Goal: Task Accomplishment & Management: Use online tool/utility

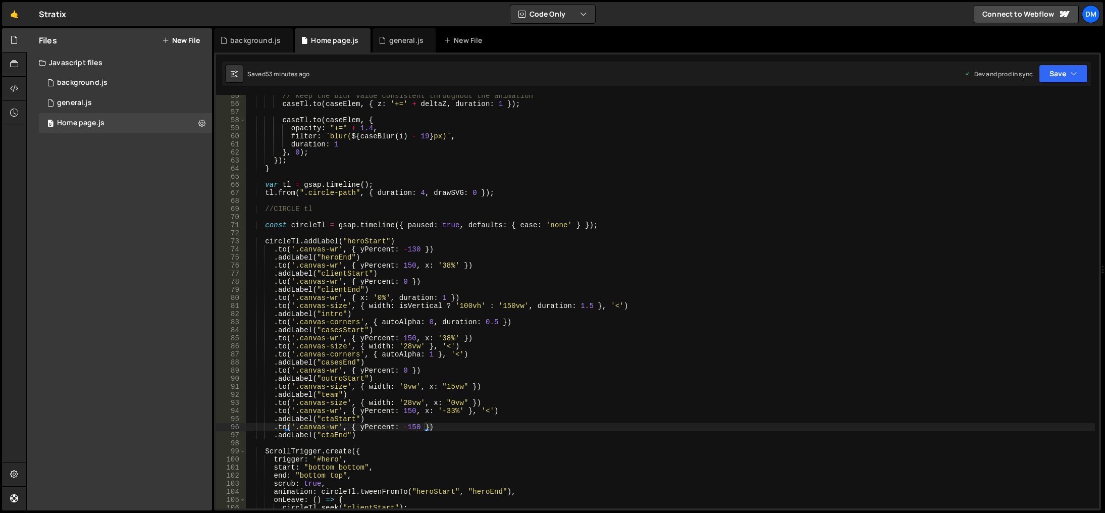
scroll to position [440, 0]
click at [372, 236] on div "// Keep the blur value consistent throughout the animation caseTl . to ( caseEl…" at bounding box center [670, 306] width 849 height 429
paste textarea "canvas-lines"
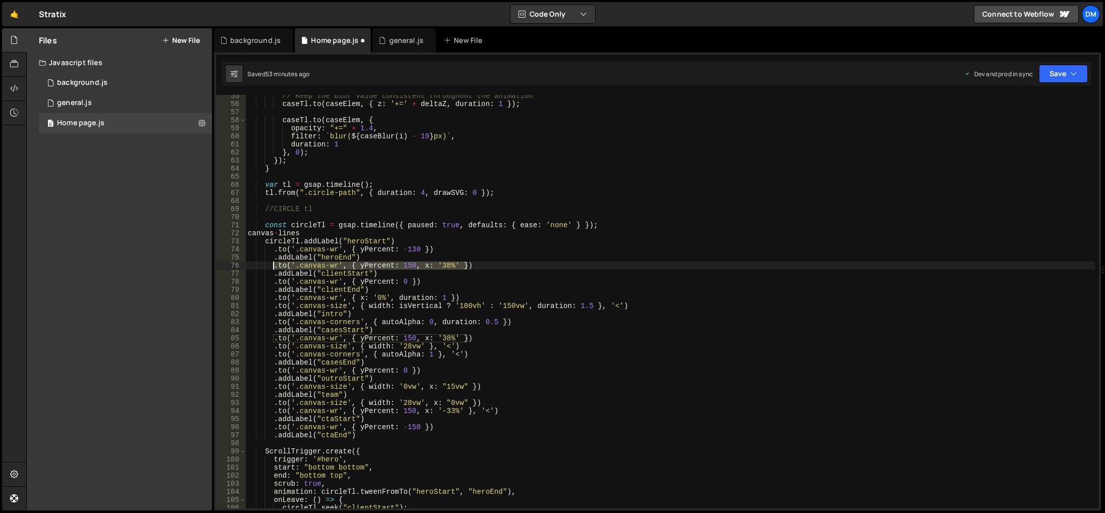
drag, startPoint x: 480, startPoint y: 265, endPoint x: 275, endPoint y: 266, distance: 205.4
click at [275, 266] on div "// Keep the blur value consistent throughout the animation caseTl . to ( caseEl…" at bounding box center [670, 306] width 849 height 429
type textarea ".to('.canvas-wr', { yPercent: 150, x: '38%' })"
click at [478, 266] on div "// Keep the blur value consistent throughout the animation caseTl . to ( caseEl…" at bounding box center [670, 301] width 849 height 413
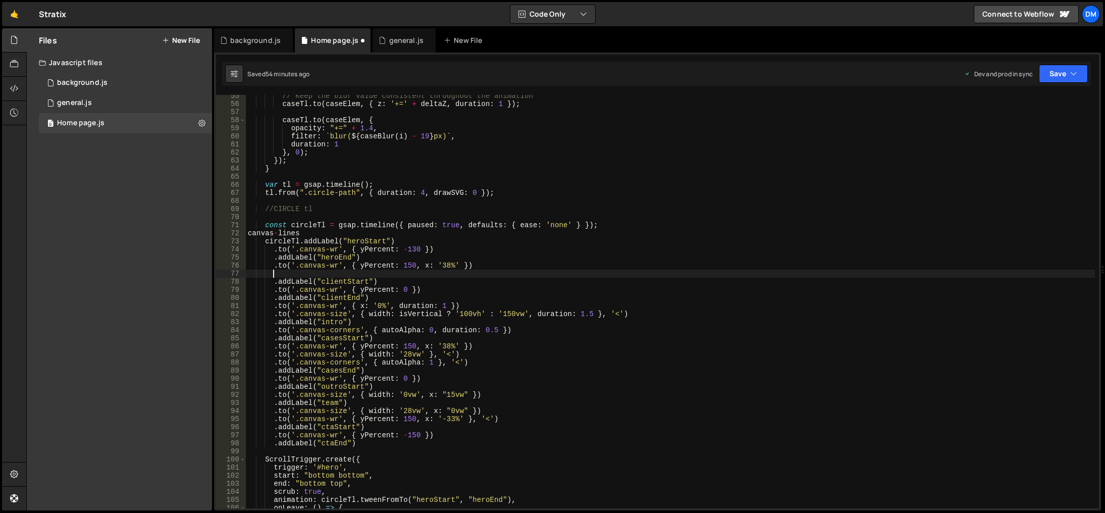
paste textarea ".to('.canvas-wr', { yPercent: 150, x: '38%' })"
drag, startPoint x: 300, startPoint y: 233, endPoint x: 243, endPoint y: 234, distance: 56.5
click at [243, 234] on div ".to('.canvas-wr', { yPercent: 150, x: '38%' }) 55 56 57 58 59 60 61 62 63 64 65…" at bounding box center [657, 301] width 883 height 413
type textarea "canvas-lines"
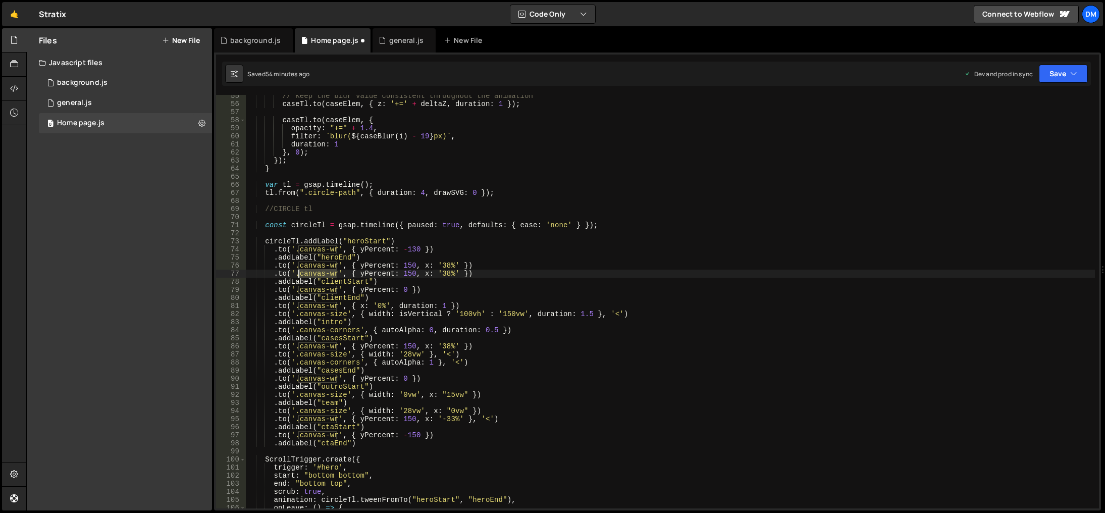
drag, startPoint x: 335, startPoint y: 273, endPoint x: 299, endPoint y: 273, distance: 35.8
click at [299, 273] on div "// Keep the blur value consistent throughout the animation caseTl . to ( caseEl…" at bounding box center [670, 306] width 849 height 429
paste textarea "lines"
click at [384, 274] on div "// Keep the blur value consistent throughout the animation caseTl . to ( caseEl…" at bounding box center [670, 306] width 849 height 429
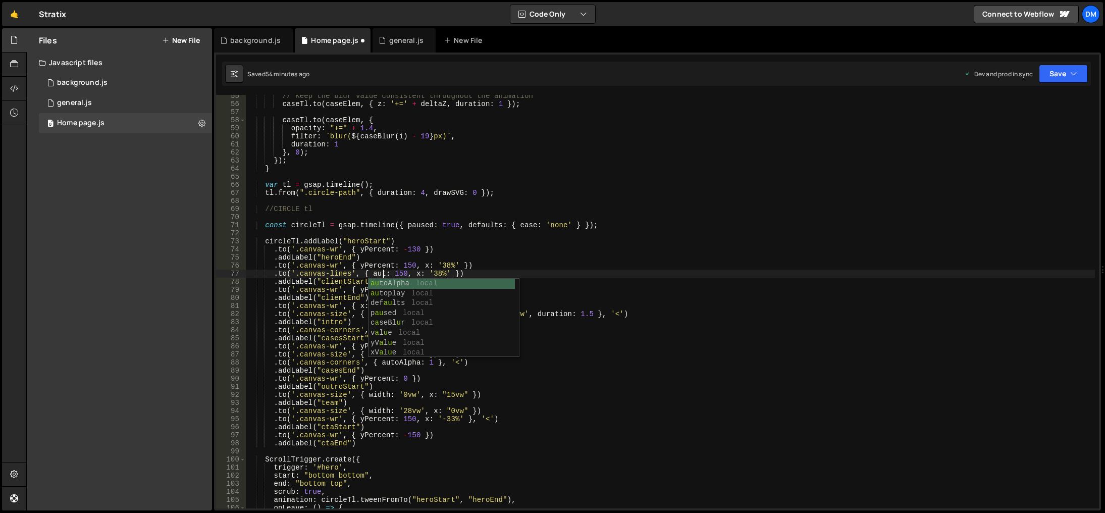
scroll to position [0, 10]
drag, startPoint x: 420, startPoint y: 281, endPoint x: 411, endPoint y: 281, distance: 8.6
click at [420, 281] on div "auto Alpha local auto play local p au seAc t iveVide o local" at bounding box center [443, 303] width 150 height 49
click at [422, 272] on div "// Keep the blur value consistent throughout the animation caseTl . to ( caseEl…" at bounding box center [670, 306] width 849 height 429
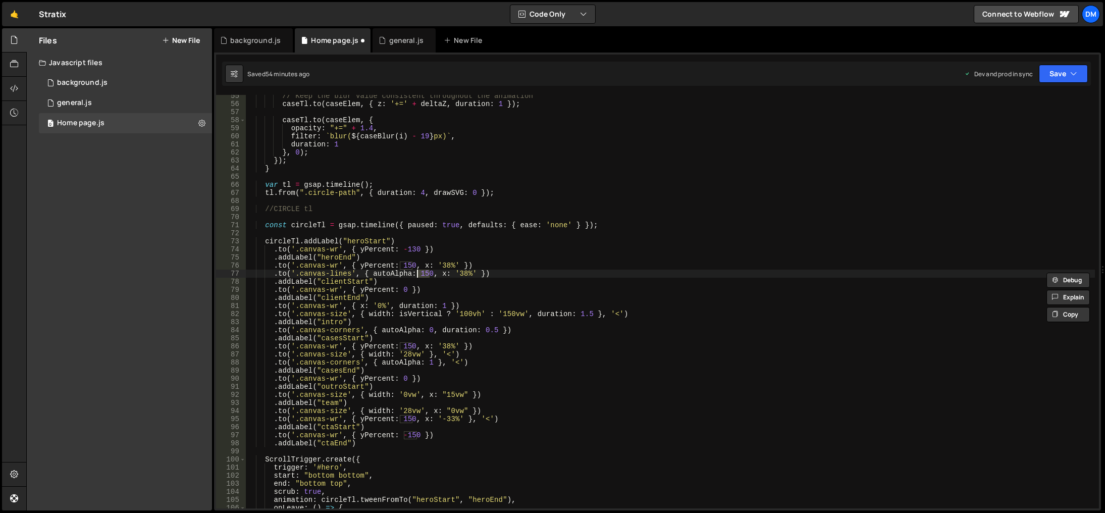
scroll to position [0, 12]
click at [463, 274] on div "// Keep the blur value consistent throughout the animation caseTl . to ( caseEl…" at bounding box center [670, 306] width 849 height 429
drag, startPoint x: 465, startPoint y: 275, endPoint x: 422, endPoint y: 275, distance: 42.4
click at [422, 275] on div "// Keep the blur value consistent throughout the animation caseTl . to ( caseEl…" at bounding box center [670, 306] width 849 height 429
click at [427, 276] on div "// Keep the blur value consistent throughout the animation caseTl . to ( caseEl…" at bounding box center [670, 306] width 849 height 429
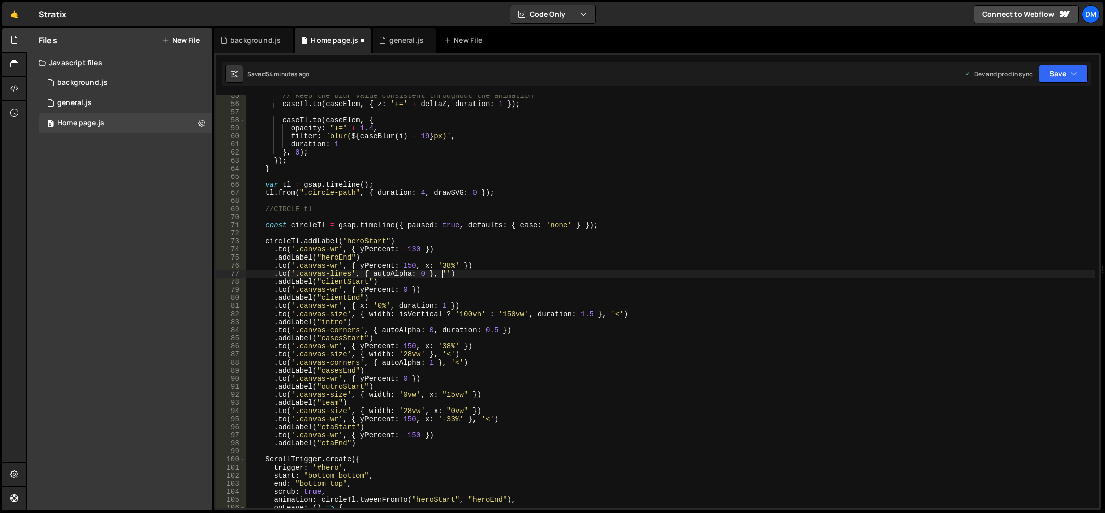
scroll to position [0, 14]
click at [415, 310] on div "// Keep the blur value consistent throughout the animation caseTl . to ( caseEl…" at bounding box center [670, 306] width 849 height 429
click at [488, 290] on div "// Keep the blur value consistent throughout the animation caseTl . to ( caseEl…" at bounding box center [670, 306] width 849 height 429
click at [665, 246] on div "// Keep the blur value consistent throughout the animation caseTl . to ( caseEl…" at bounding box center [670, 306] width 849 height 429
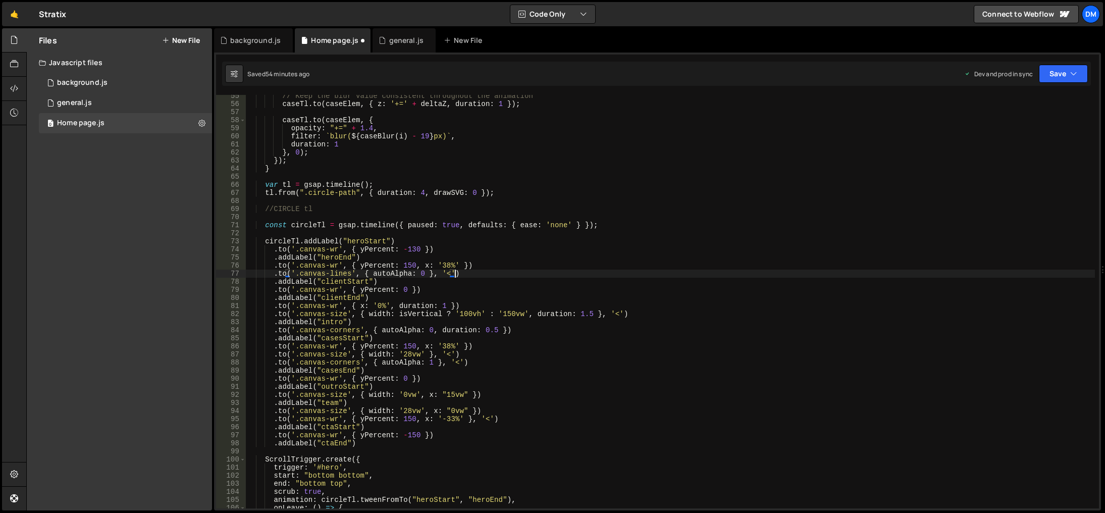
click at [600, 272] on div "// Keep the blur value consistent throughout the animation caseTl . to ( caseEl…" at bounding box center [670, 306] width 849 height 429
click at [1075, 76] on icon "button" at bounding box center [1073, 74] width 7 height 10
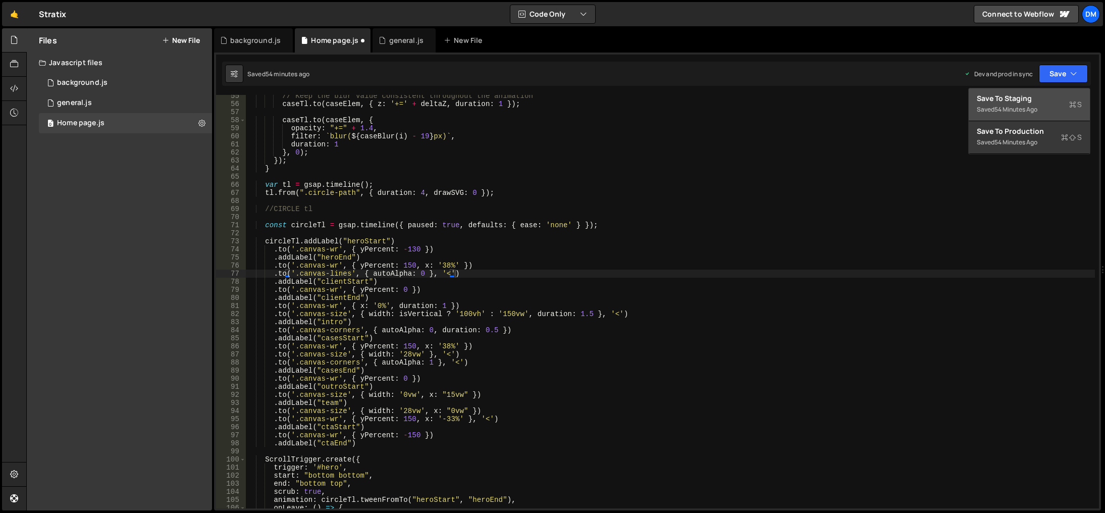
click at [1037, 101] on div "Save to Staging S" at bounding box center [1029, 98] width 105 height 10
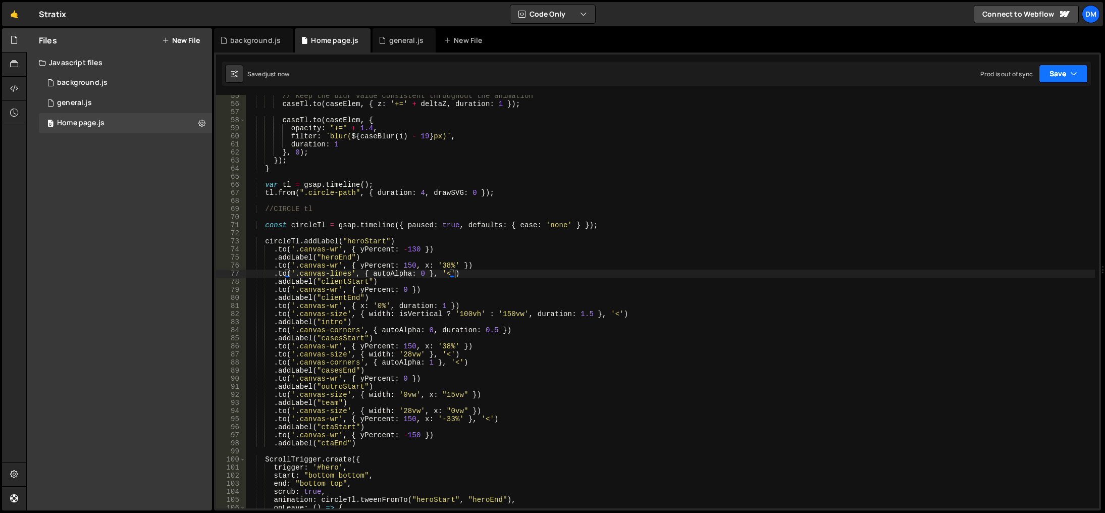
drag, startPoint x: 1063, startPoint y: 78, endPoint x: 1060, endPoint y: 85, distance: 7.5
click at [1063, 77] on button "Save" at bounding box center [1063, 74] width 49 height 18
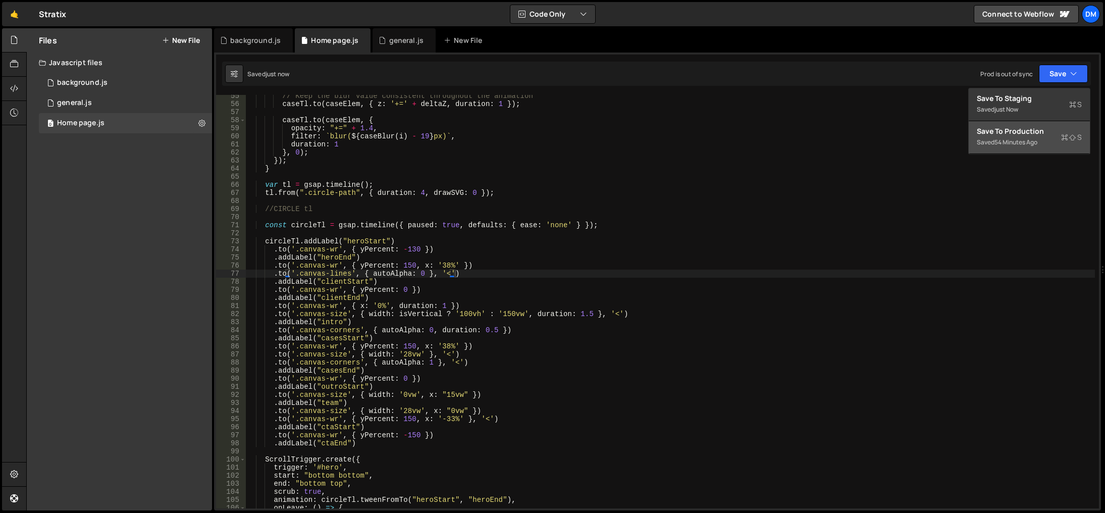
click at [1024, 125] on button "Save to Production S Saved 54 minutes ago" at bounding box center [1028, 137] width 121 height 33
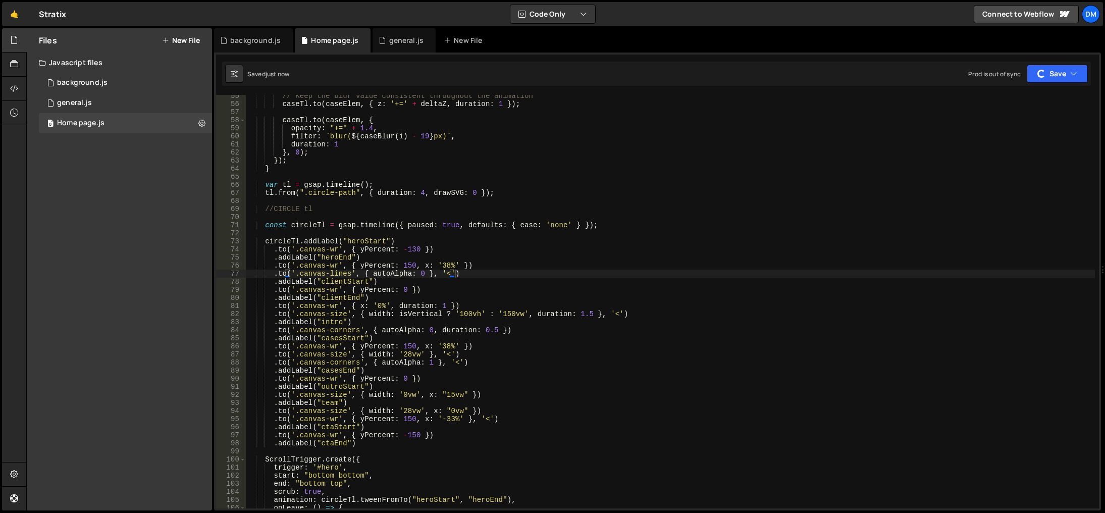
click at [696, 264] on div "// Keep the blur value consistent throughout the animation caseTl . to ( caseEl…" at bounding box center [670, 306] width 849 height 429
click at [678, 281] on div "// Keep the blur value consistent throughout the animation caseTl . to ( caseEl…" at bounding box center [670, 306] width 849 height 429
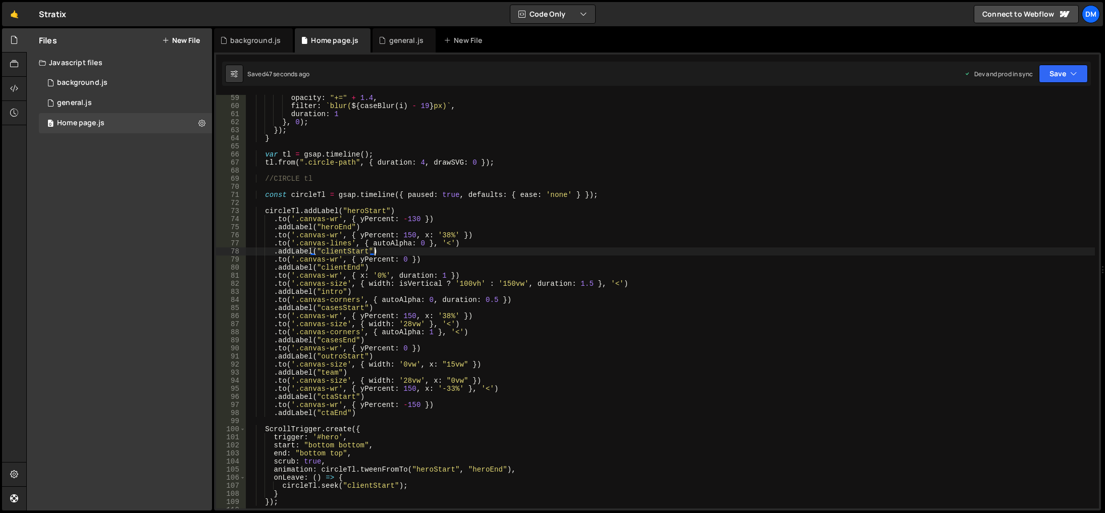
click at [394, 334] on div "opacity : "+=" + 1.4 , filter : ` blur( ${ caseBlur ( i ) - 19 } px) ` , durati…" at bounding box center [670, 308] width 849 height 429
click at [439, 249] on div "opacity : "+=" + 1.4 , filter : ` blur( ${ caseBlur ( i ) - 19 } px) ` , durati…" at bounding box center [670, 308] width 849 height 429
click at [423, 243] on div "opacity : "+=" + 1.4 , filter : ` blur( ${ caseBlur ( i ) - 19 } px) ` , durati…" at bounding box center [670, 308] width 849 height 429
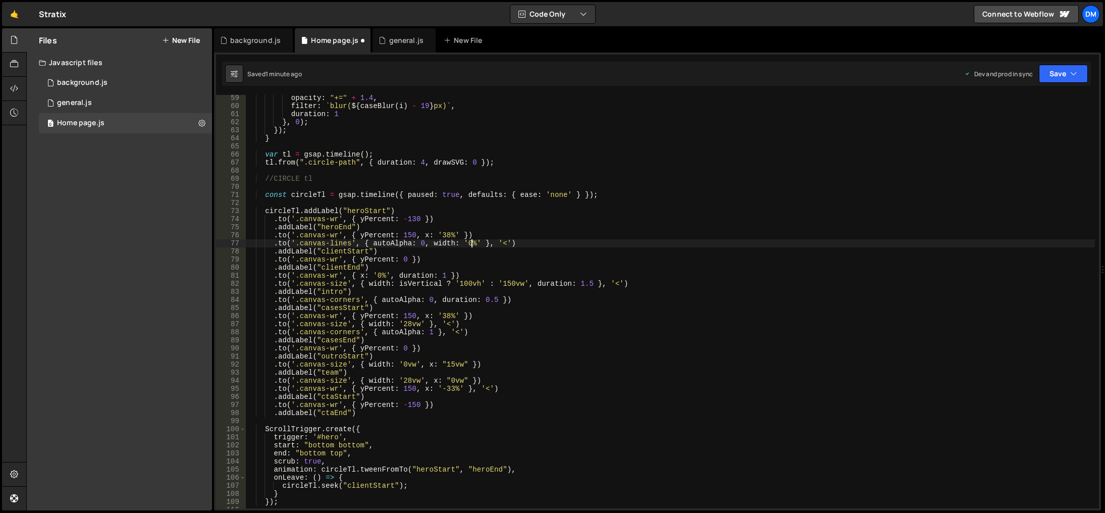
click at [591, 314] on div "opacity : "+=" + 1.4 , filter : ` blur( ${ caseBlur ( i ) - 19 } px) ` , durati…" at bounding box center [670, 308] width 849 height 429
click at [619, 287] on div "opacity : "+=" + 1.4 , filter : ` blur( ${ caseBlur ( i ) - 19 } px) ` , durati…" at bounding box center [670, 308] width 849 height 429
drag, startPoint x: 509, startPoint y: 300, endPoint x: 501, endPoint y: 300, distance: 8.1
click at [501, 300] on div "opacity : "+=" + 1.4 , filter : ` blur( ${ caseBlur ( i ) - 19 } px) ` , durati…" at bounding box center [670, 308] width 849 height 429
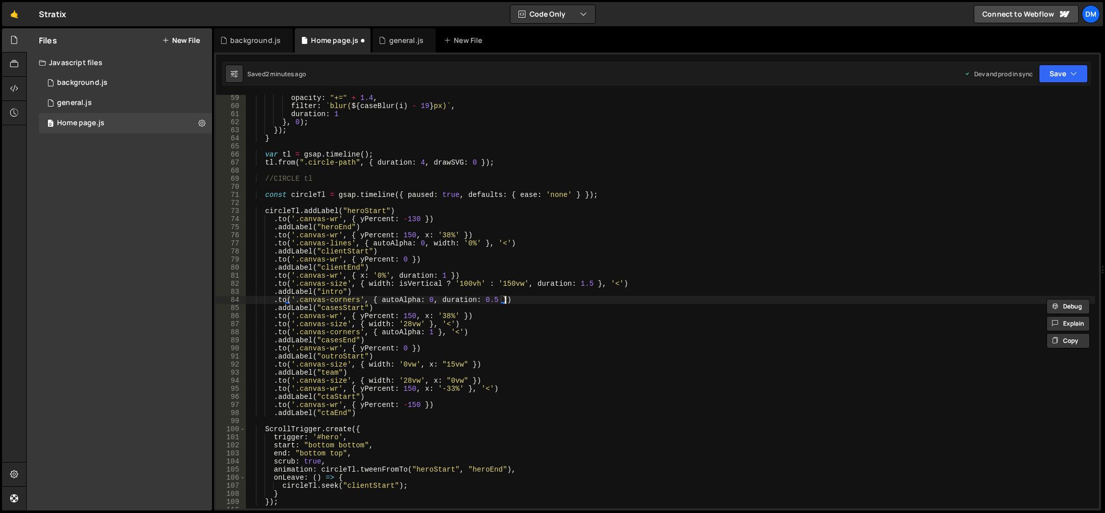
click at [527, 300] on div "opacity : "+=" + 1.4 , filter : ` blur( ${ caseBlur ( i ) - 19 } px) ` , durati…" at bounding box center [670, 308] width 849 height 429
drag, startPoint x: 521, startPoint y: 300, endPoint x: 274, endPoint y: 297, distance: 247.8
click at [274, 297] on div "opacity : "+=" + 1.4 , filter : ` blur( ${ caseBlur ( i ) - 19 } px) ` , durati…" at bounding box center [670, 308] width 849 height 429
click at [391, 308] on div "opacity : "+=" + 1.4 , filter : ` blur( ${ caseBlur ( i ) - 19 } px) ` , durati…" at bounding box center [670, 308] width 849 height 429
type textarea ".addLabel("casesStart")"
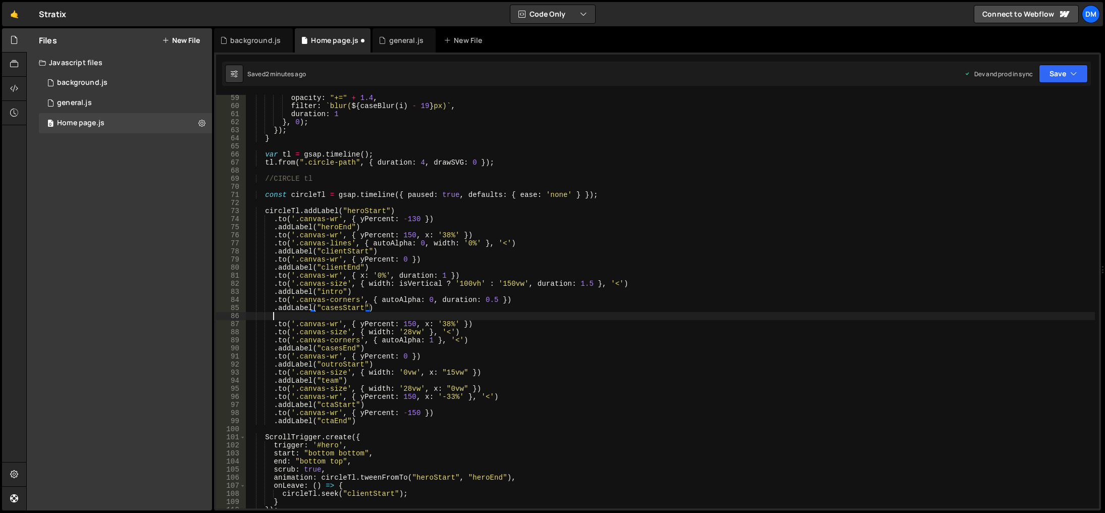
scroll to position [0, 2]
paste textarea ".to('.canvas-corners', { autoAlpha: 0, duration: 0.5 })"
type textarea ".to('.canvas-corners', { autoAlpha: 0, duration: 0.5 })"
drag, startPoint x: 386, startPoint y: 308, endPoint x: 273, endPoint y: 305, distance: 113.1
click at [273, 305] on div "opacity : "+=" + 1.4 , filter : ` blur( ${ caseBlur ( i ) - 19 } px) ` , durati…" at bounding box center [670, 308] width 849 height 429
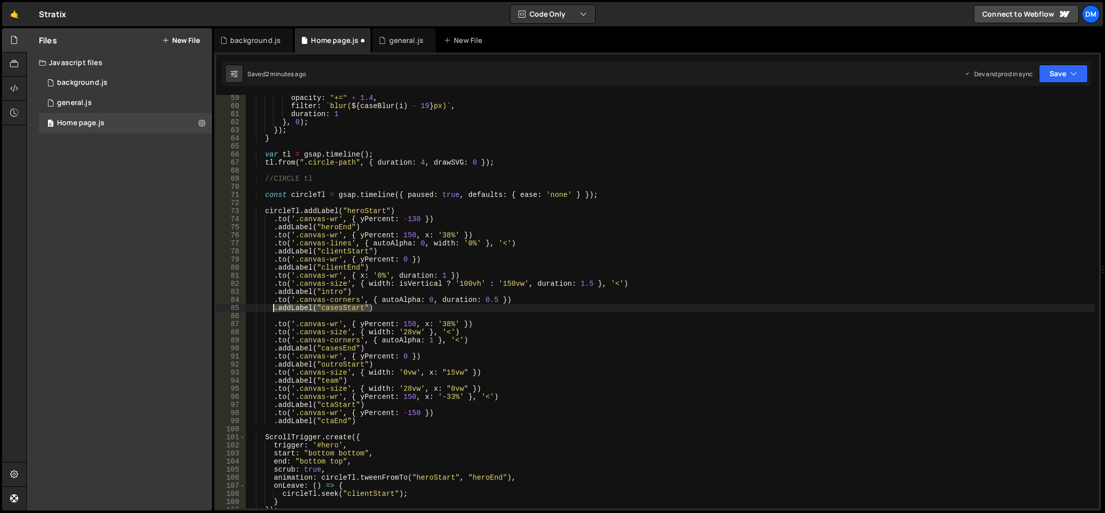
type textarea ".addLabel("casesStart")"
drag, startPoint x: 289, startPoint y: 313, endPoint x: 296, endPoint y: 314, distance: 7.1
click at [289, 313] on div "opacity : "+=" + 1.4 , filter : ` blur( ${ caseBlur ( i ) - 19 } px) ` , durati…" at bounding box center [670, 308] width 849 height 429
paste textarea ".addLabel("casesStart")"
click at [331, 315] on div "opacity : "+=" + 1.4 , filter : ` blur( ${ caseBlur ( i ) - 19 } px) ` , durati…" at bounding box center [670, 308] width 849 height 429
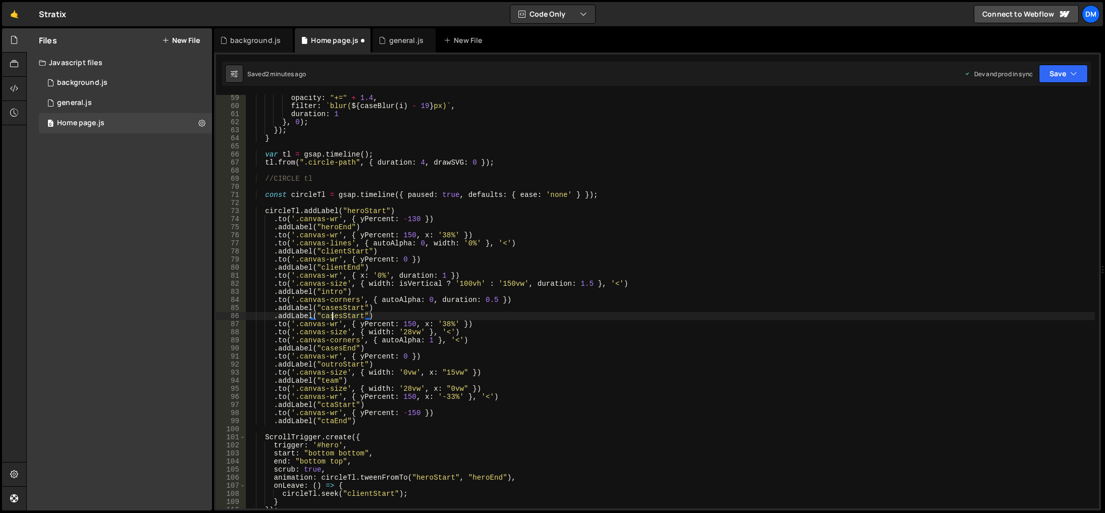
click at [331, 315] on div "opacity : "+=" + 1.4 , filter : ` blur( ${ caseBlur ( i ) - 19 } px) ` , durati…" at bounding box center [670, 308] width 849 height 429
click at [576, 331] on div "opacity : "+=" + 1.4 , filter : ` blur( ${ caseBlur ( i ) - 19 } px) ` , durati…" at bounding box center [670, 308] width 849 height 429
click at [412, 305] on div "opacity : "+=" + 1.4 , filter : ` blur( ${ caseBlur ( i ) - 19 } px) ` , durati…" at bounding box center [670, 308] width 849 height 429
type textarea ".addLabel("casesStart")"
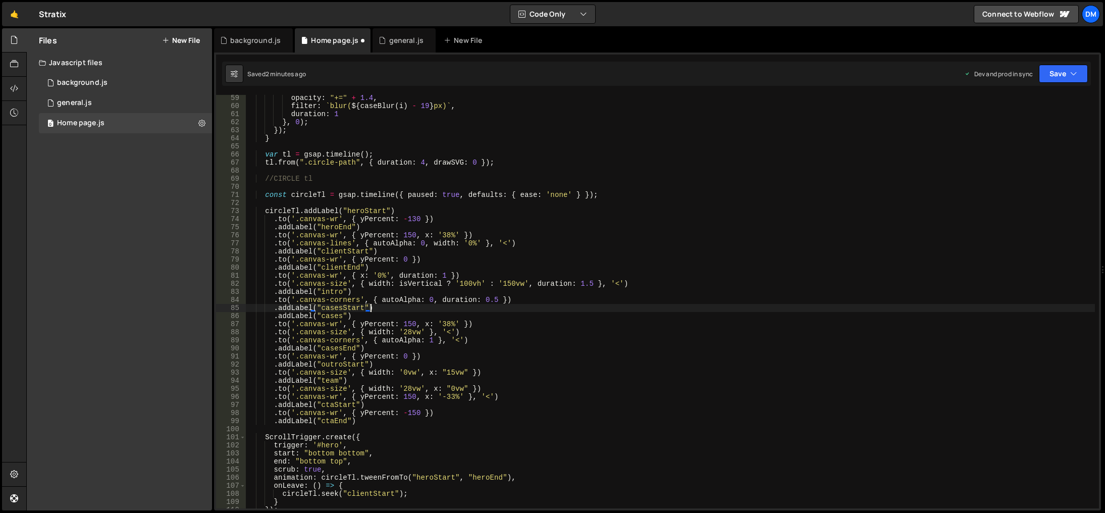
scroll to position [0, 2]
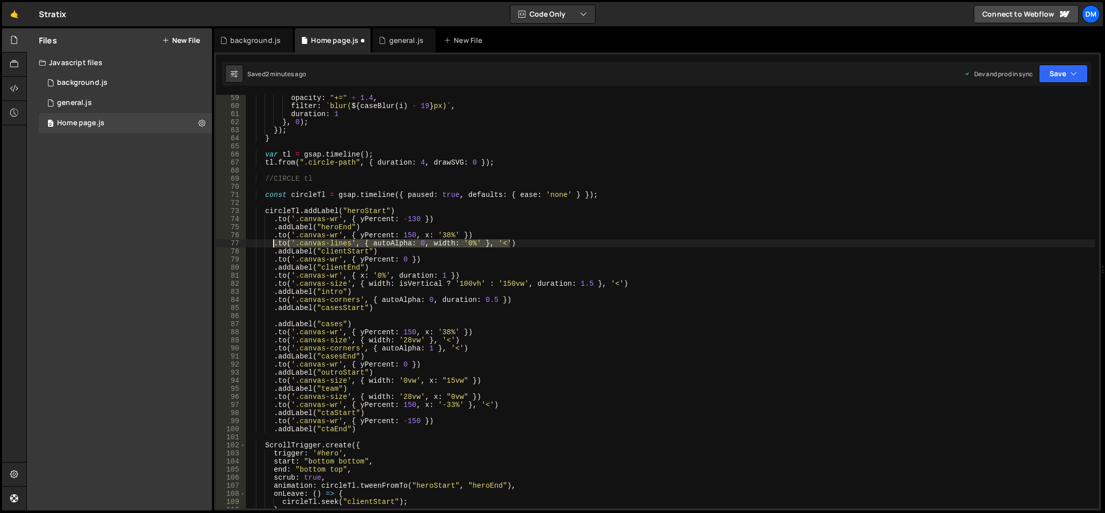
drag, startPoint x: 516, startPoint y: 242, endPoint x: 273, endPoint y: 243, distance: 242.7
click at [273, 243] on div "opacity : "+=" + 1.4 , filter : ` blur( ${ caseBlur ( i ) - 19 } px) ` , durati…" at bounding box center [670, 308] width 849 height 429
type textarea ".to('.canvas-lines', { autoAlpha: 0, width: '0%' }, '<')"
click at [305, 312] on div "opacity : "+=" + 1.4 , filter : ` blur( ${ caseBlur ( i ) - 19 } px) ` , durati…" at bounding box center [670, 308] width 849 height 429
paste textarea ".to('.canvas-lines', { autoAlpha: 0, width: '0%' }, '<')"
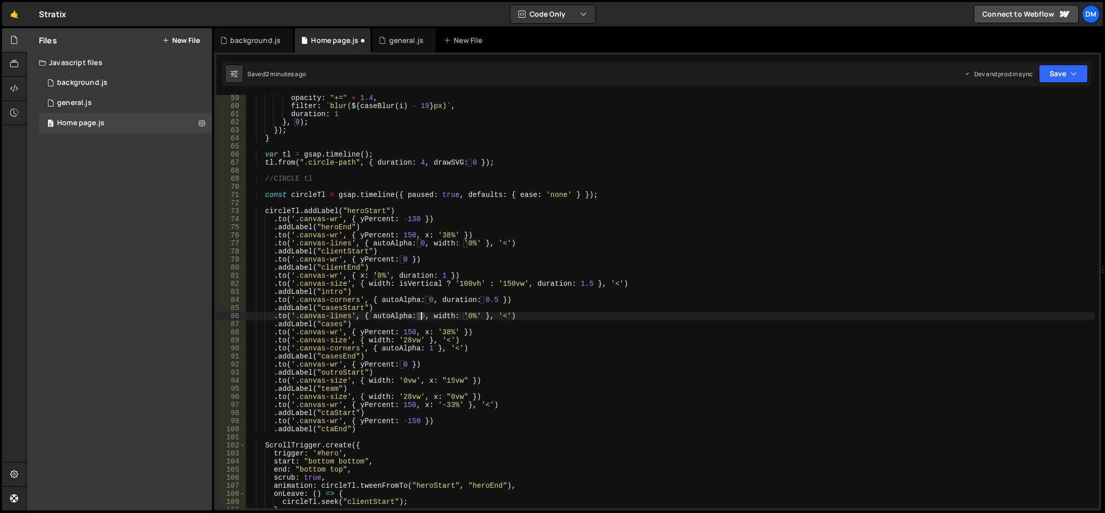
click at [420, 316] on div "opacity : "+=" + 1.4 , filter : ` blur( ${ caseBlur ( i ) - 19 } px) ` , durati…" at bounding box center [670, 308] width 849 height 429
drag, startPoint x: 692, startPoint y: 318, endPoint x: 683, endPoint y: 319, distance: 8.7
click at [692, 318] on div "opacity : "+=" + 1.4 , filter : ` blur( ${ caseBlur ( i ) - 19 } px) ` , durati…" at bounding box center [670, 308] width 849 height 429
click at [468, 313] on div "opacity : "+=" + 1.4 , filter : ` blur( ${ caseBlur ( i ) - 19 } px) ` , durati…" at bounding box center [670, 308] width 849 height 429
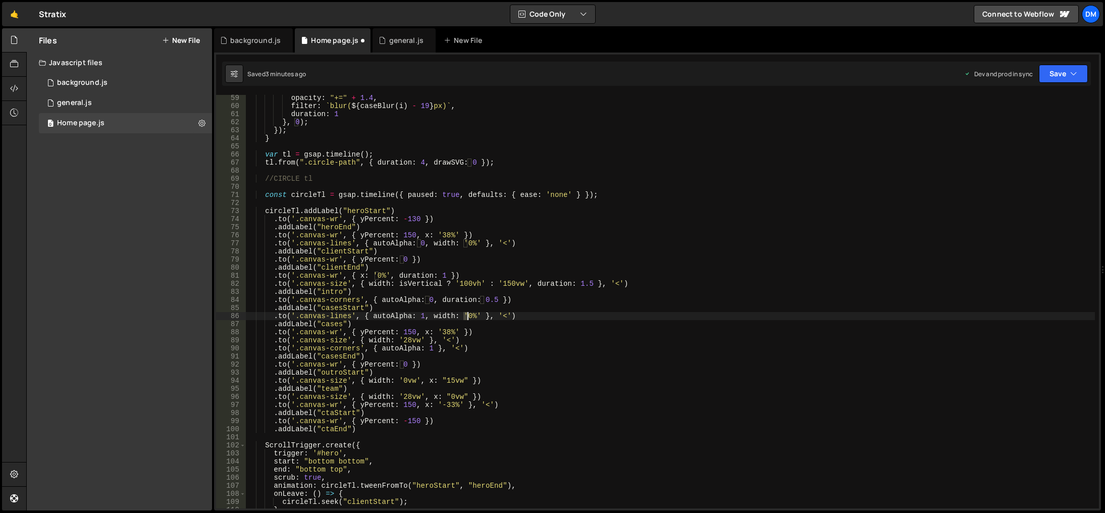
click at [466, 316] on div "opacity : "+=" + 1.4 , filter : ` blur( ${ caseBlur ( i ) - 19 } px) ` , durati…" at bounding box center [670, 308] width 849 height 429
drag, startPoint x: 428, startPoint y: 297, endPoint x: 519, endPoint y: 322, distance: 93.8
click at [428, 297] on div "opacity : "+=" + 1.4 , filter : ` blur( ${ caseBlur ( i ) - 19 } px) ` , durati…" at bounding box center [670, 308] width 849 height 429
click at [509, 317] on div "opacity : "+=" + 1.4 , filter : ` blur( ${ caseBlur ( i ) - 19 } px) ` , durati…" at bounding box center [670, 308] width 849 height 429
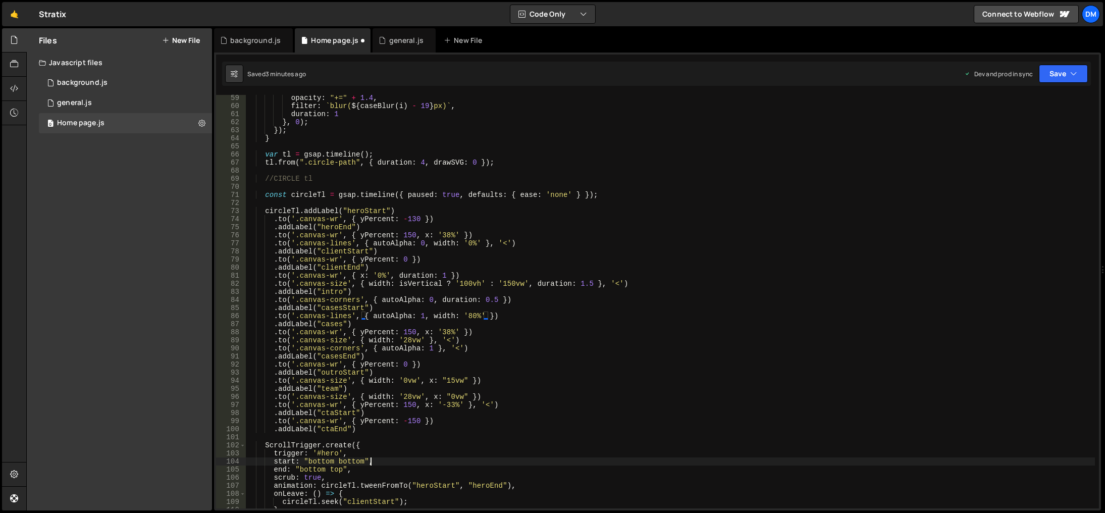
click at [534, 458] on div "opacity : "+=" + 1.4 , filter : ` blur( ${ caseBlur ( i ) - 19 } px) ` , durati…" at bounding box center [670, 308] width 849 height 429
click at [343, 305] on div "opacity : "+=" + 1.4 , filter : ` blur( ${ caseBlur ( i ) - 19 } px) ` , durati…" at bounding box center [670, 308] width 849 height 429
click at [337, 355] on div "opacity : "+=" + 1.4 , filter : ` blur( ${ caseBlur ( i ) - 19 } px) ` , durati…" at bounding box center [670, 308] width 849 height 429
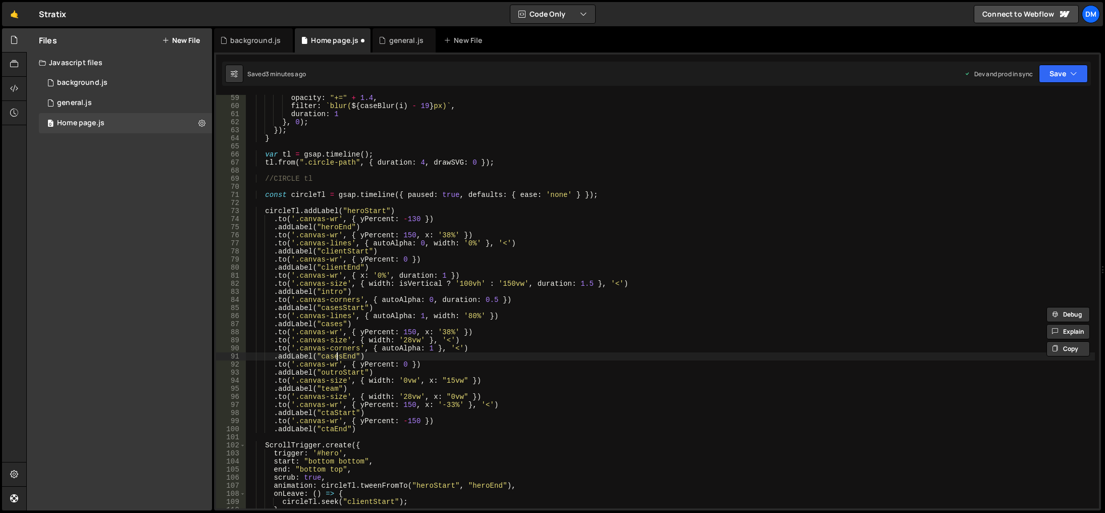
scroll to position [0, 8]
click at [337, 355] on div "opacity : "+=" + 1.4 , filter : ` blur( ${ caseBlur ( i ) - 19 } px) ` , durati…" at bounding box center [670, 308] width 849 height 429
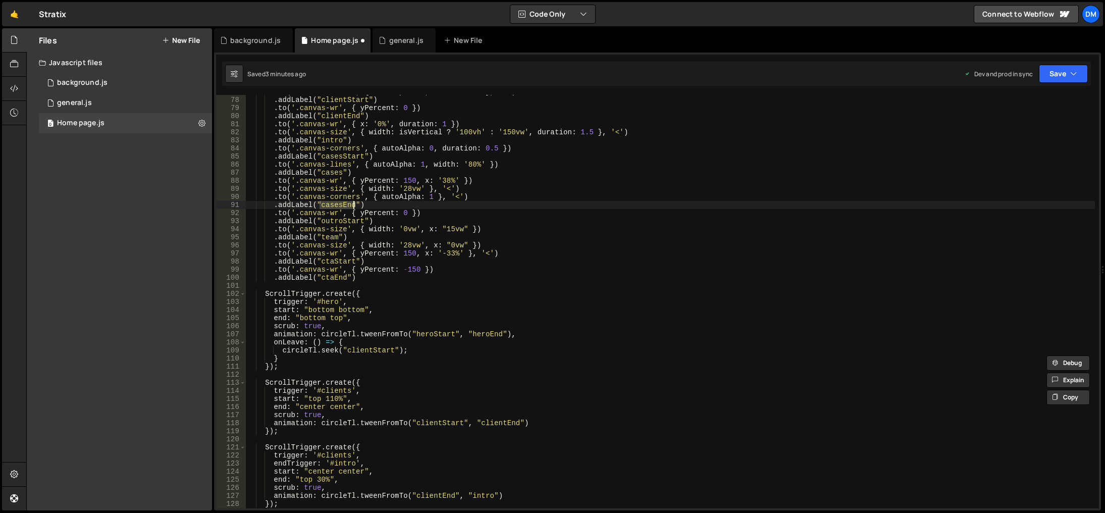
scroll to position [561, 0]
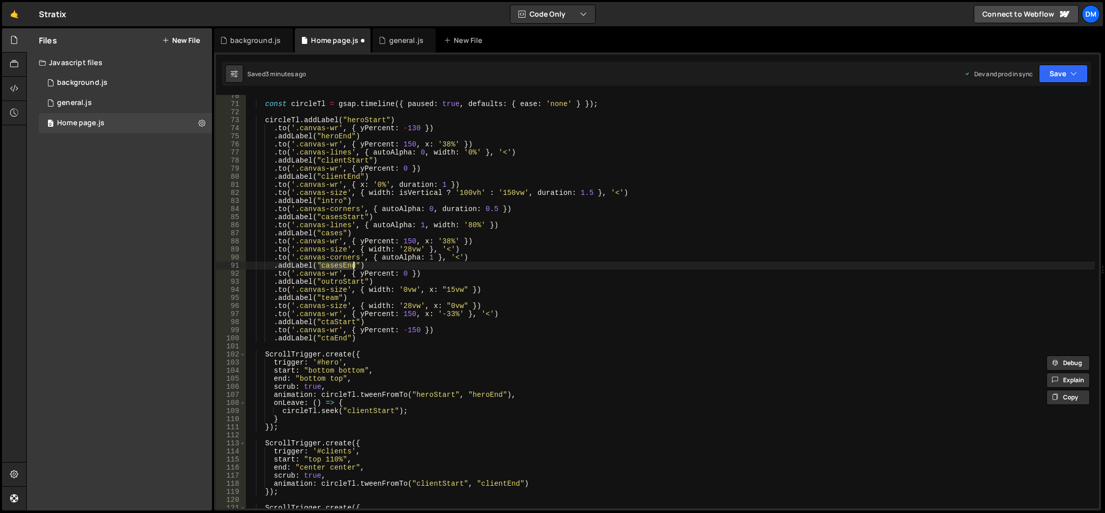
click at [344, 219] on div "const circleTl = gsap . timeline ({ paused : true , defaults : { ease : 'none' …" at bounding box center [670, 306] width 849 height 429
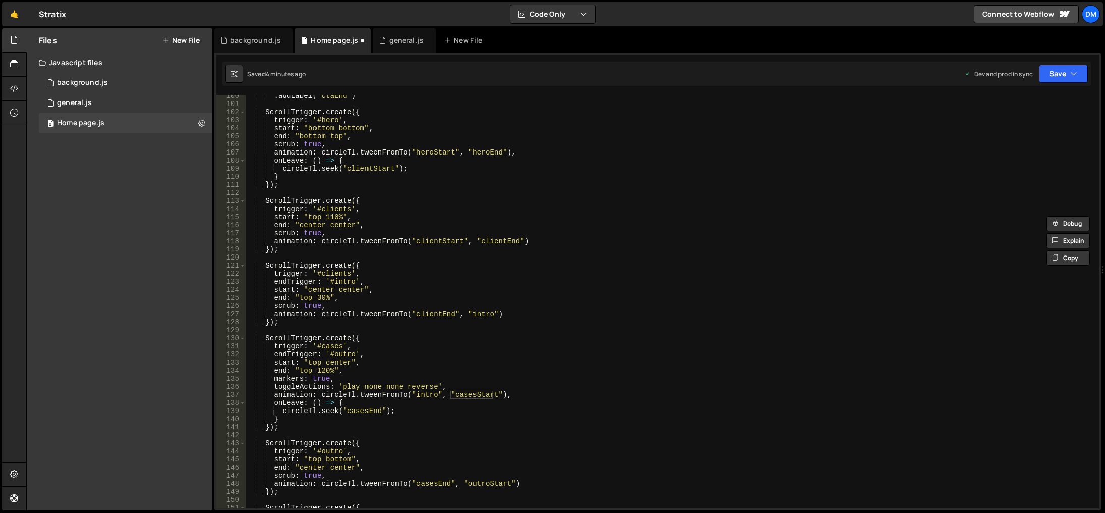
scroll to position [833, 0]
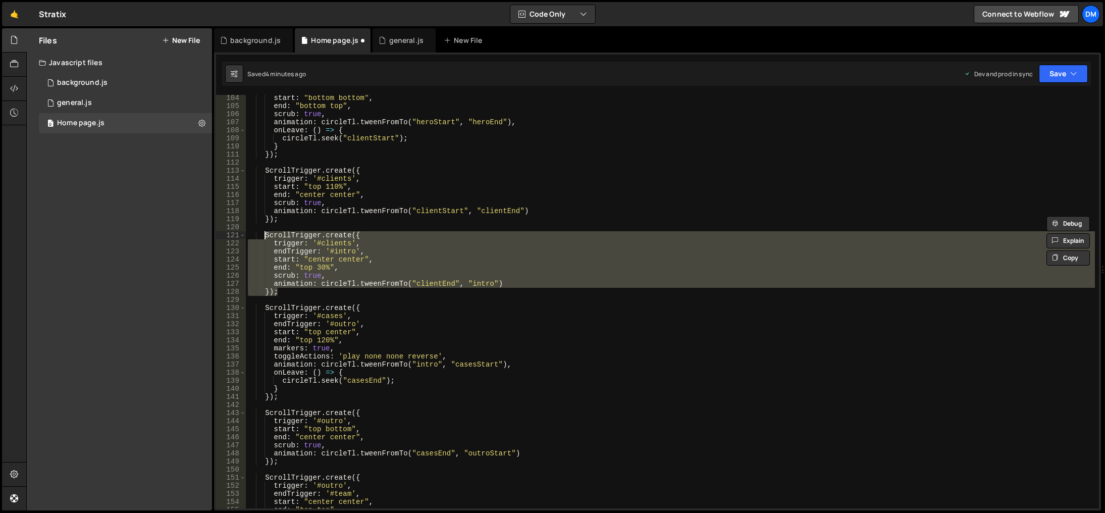
drag, startPoint x: 286, startPoint y: 294, endPoint x: 264, endPoint y: 233, distance: 64.8
click at [264, 233] on div "start : "bottom bottom" , end : "bottom top" , scrub : true , animation : circl…" at bounding box center [670, 308] width 849 height 429
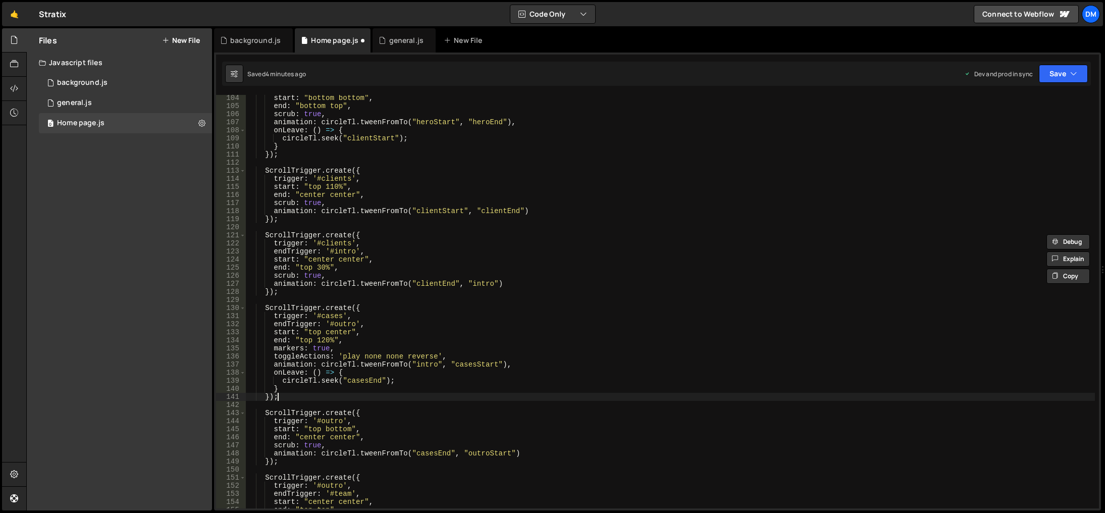
click at [294, 397] on div "start : "bottom bottom" , end : "bottom top" , scrub : true , animation : circl…" at bounding box center [670, 308] width 849 height 429
type textarea "});"
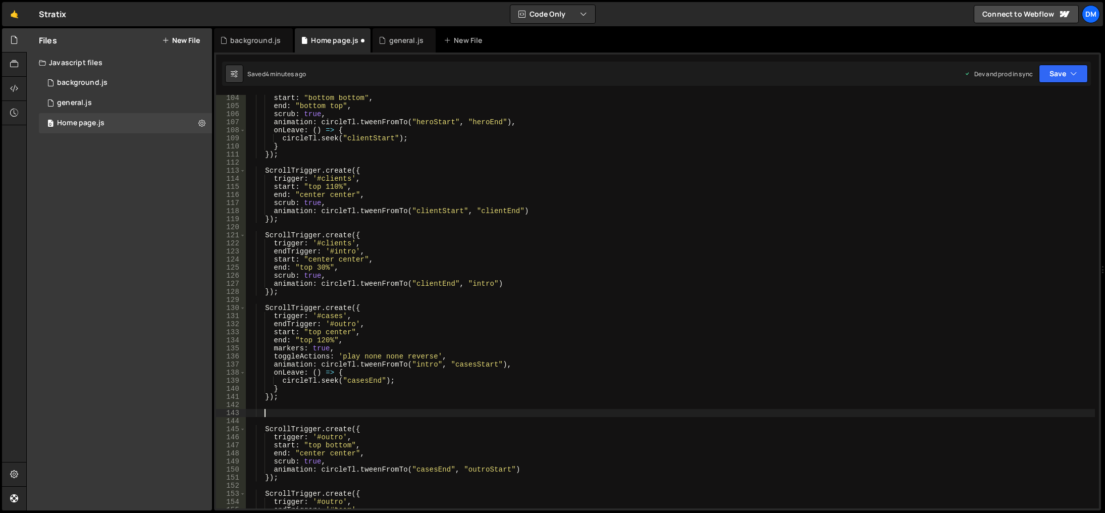
paste textarea "});"
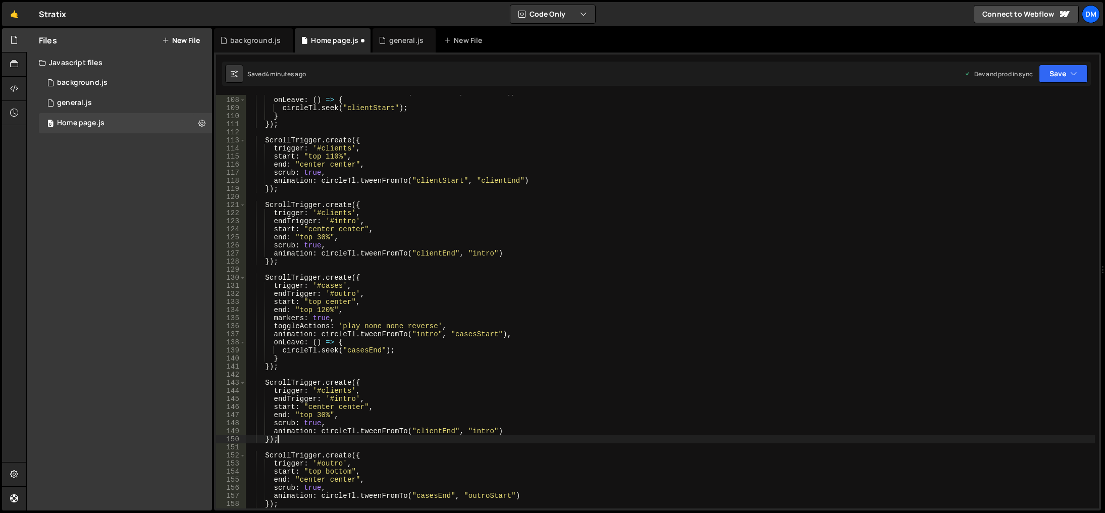
click at [338, 387] on div "animation : circleTl . tweenFromTo ( "heroStart" , "heroEnd" ) , onLeave : ( ) …" at bounding box center [670, 302] width 849 height 429
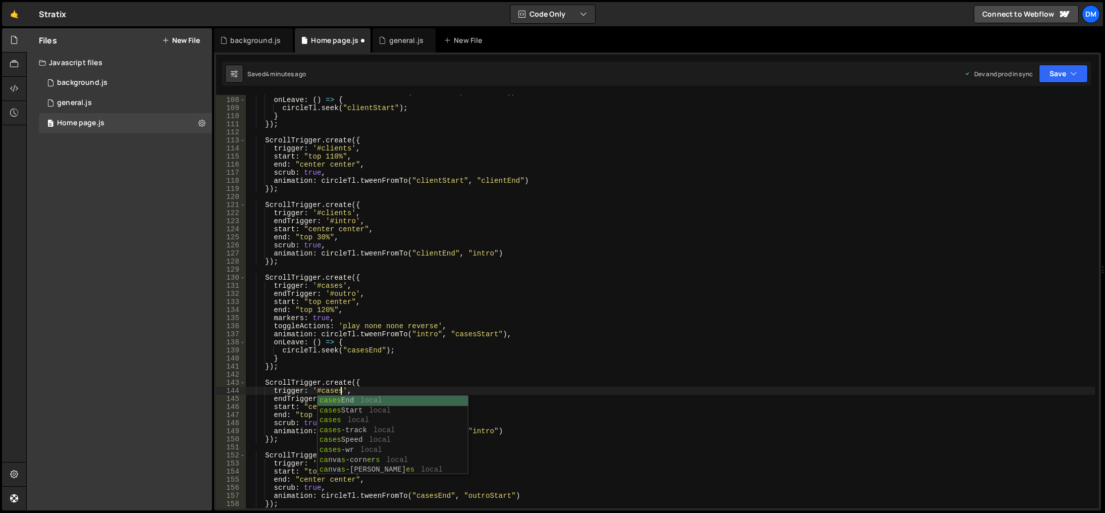
click at [505, 349] on div "animation : circleTl . tweenFromTo ( "heroStart" , "heroEnd" ) , onLeave : ( ) …" at bounding box center [670, 302] width 849 height 429
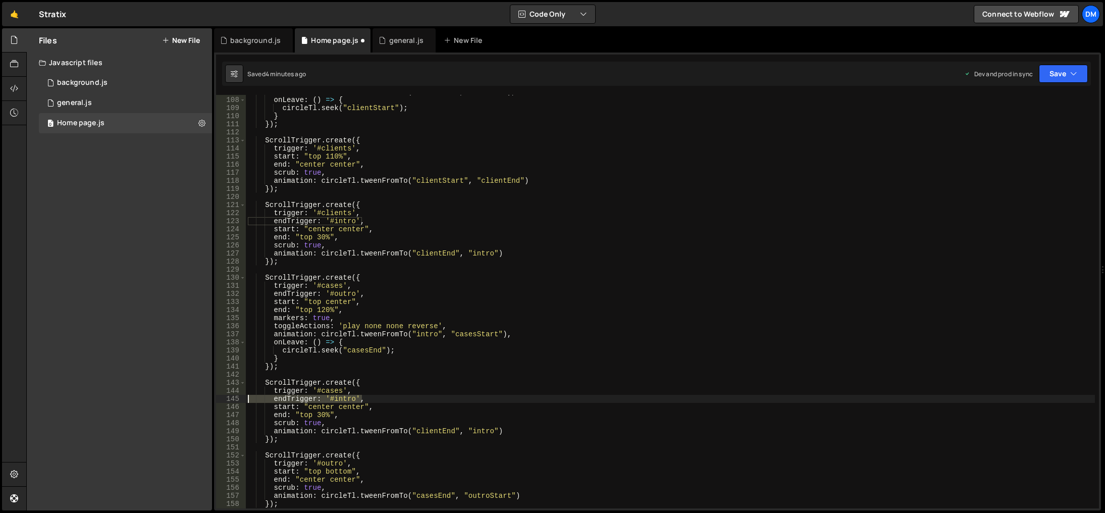
drag, startPoint x: 370, startPoint y: 397, endPoint x: 221, endPoint y: 401, distance: 149.4
click at [221, 401] on div "[DOMAIN_NAME]("casesEnd"); 107 108 109 110 111 112 113 114 115 116 117 118 119 …" at bounding box center [657, 301] width 883 height 413
type textarea "endTrigger: '#intro',"
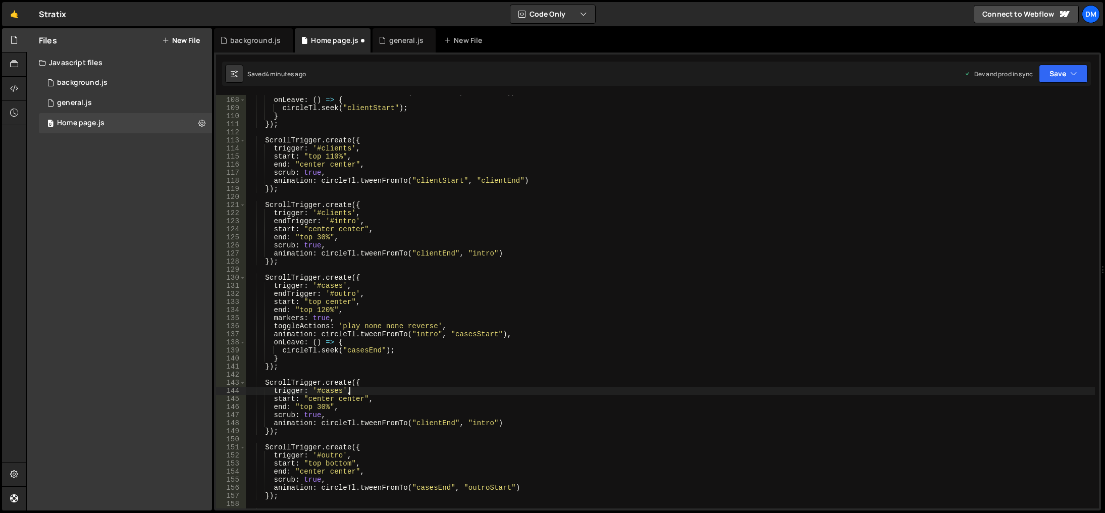
click at [315, 396] on div "animation : circleTl . tweenFromTo ( "heroStart" , "heroEnd" ) , onLeave : ( ) …" at bounding box center [670, 302] width 849 height 429
type textarea "start: "top center","
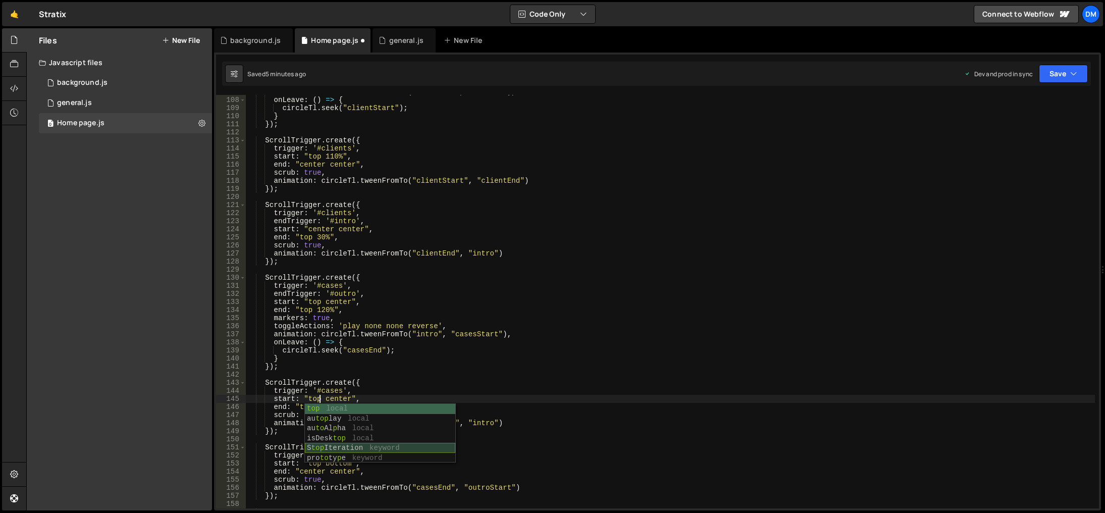
click at [420, 374] on div "animation : circleTl . tweenFromTo ( "heroStart" , "heroEnd" ) , onLeave : ( ) …" at bounding box center [670, 302] width 849 height 429
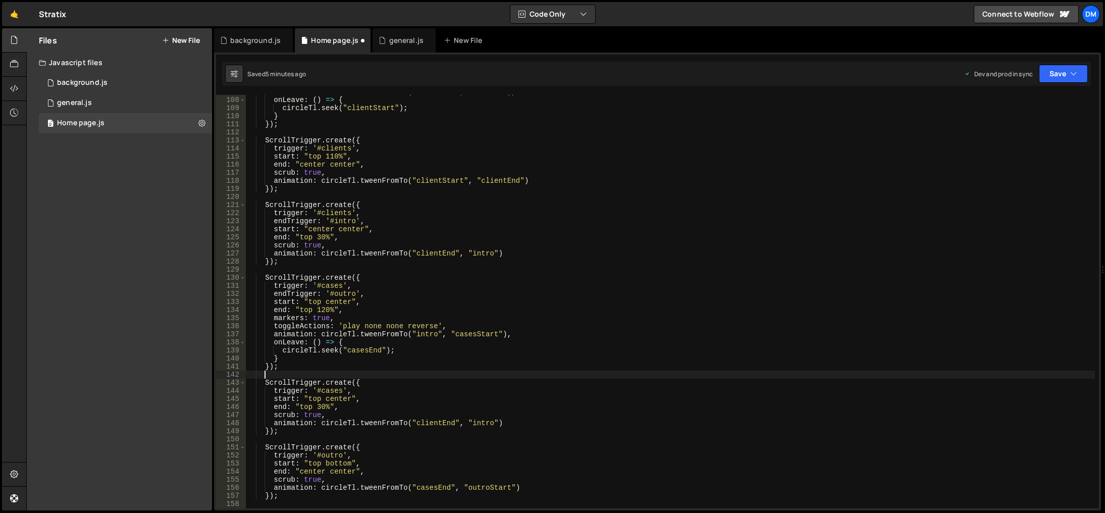
scroll to position [0, 1]
click at [339, 398] on div "animation : circleTl . tweenFromTo ( "heroStart" , "heroEnd" ) , onLeave : ( ) …" at bounding box center [670, 302] width 849 height 429
click at [441, 353] on div "animation : circleTl . tweenFromTo ( "heroStart" , "heroEnd" ) , onLeave : ( ) …" at bounding box center [670, 302] width 849 height 429
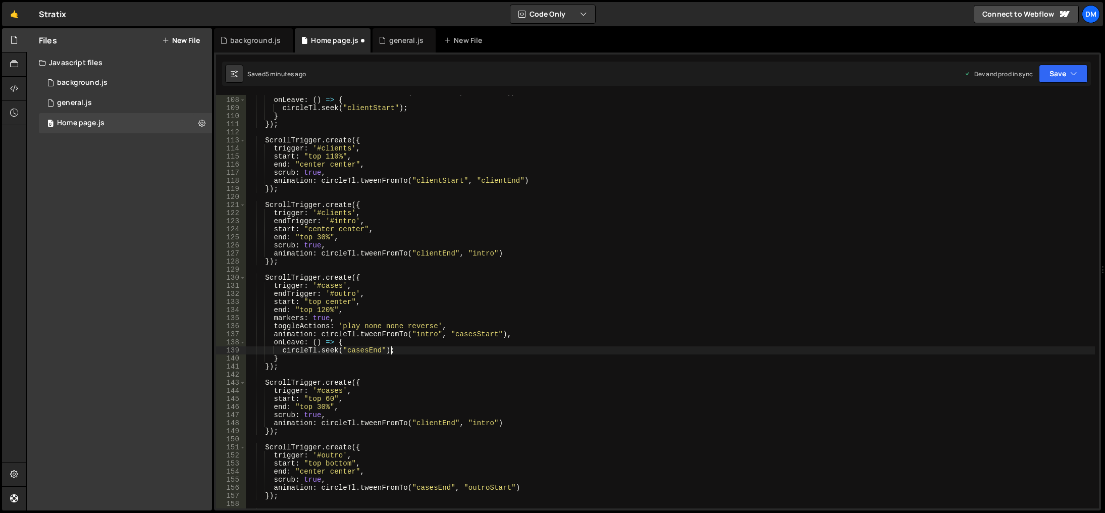
click at [338, 298] on div "animation : circleTl . tweenFromTo ( "heroStart" , "heroEnd" ) , onLeave : ( ) …" at bounding box center [670, 302] width 849 height 429
click at [336, 301] on div "animation : circleTl . tweenFromTo ( "heroStart" , "heroEnd" ) , onLeave : ( ) …" at bounding box center [670, 302] width 849 height 429
click at [324, 399] on div "animation : circleTl . tweenFromTo ( "heroStart" , "heroEnd" ) , onLeave : ( ) …" at bounding box center [670, 302] width 849 height 429
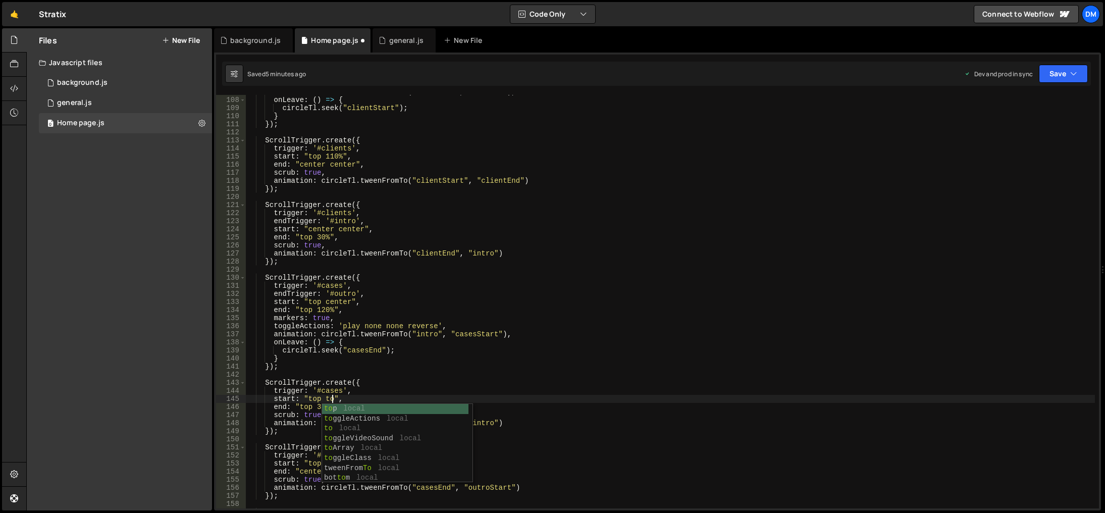
scroll to position [0, 6]
click at [485, 353] on div "animation : circleTl . tweenFromTo ( "heroStart" , "heroEnd" ) , onLeave : ( ) …" at bounding box center [670, 302] width 849 height 429
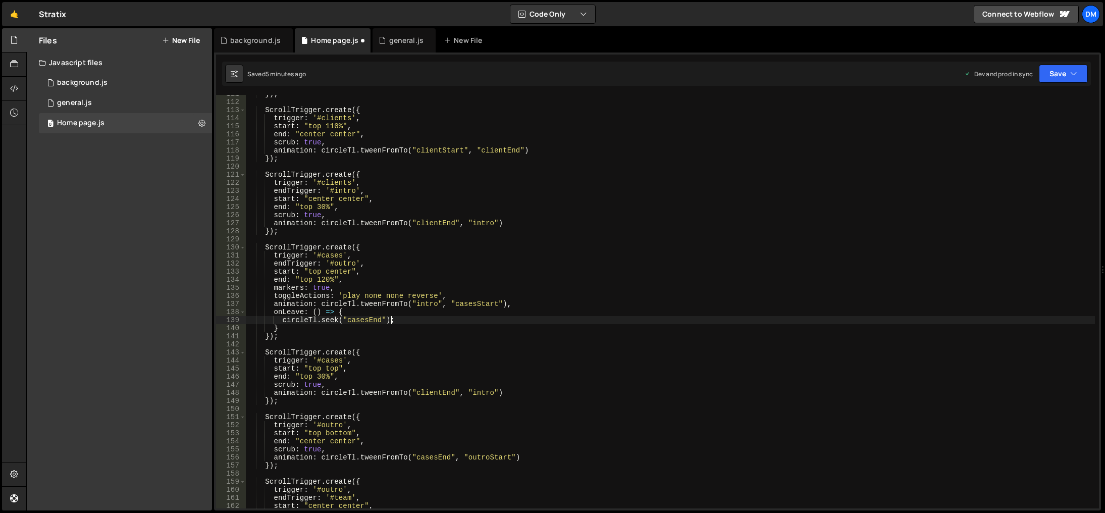
click at [324, 377] on div "}) ; ScrollTrigger . create ({ trigger : '#clients' , start : "top 110%" , end …" at bounding box center [670, 304] width 849 height 429
click at [467, 308] on div "}) ; ScrollTrigger . create ({ trigger : '#clients' , start : "top 110%" , end …" at bounding box center [670, 304] width 849 height 429
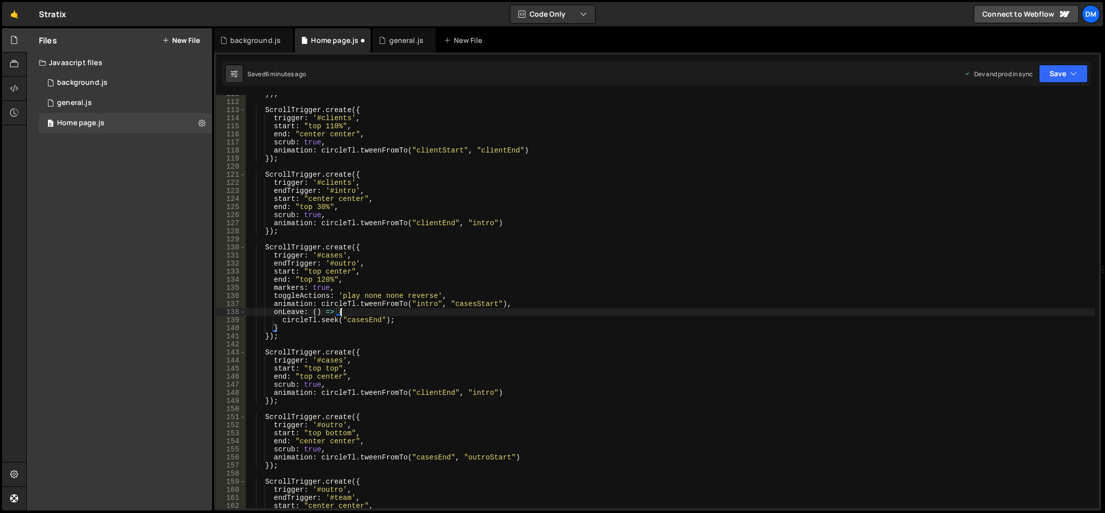
click at [438, 391] on div "}) ; ScrollTrigger . create ({ trigger : '#clients' , start : "top 110%" , end …" at bounding box center [670, 304] width 849 height 429
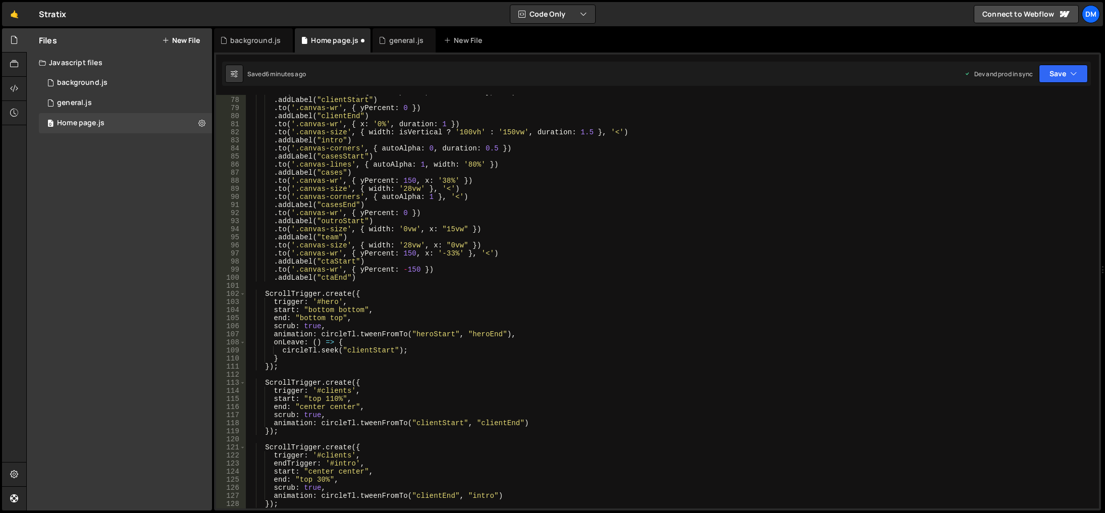
scroll to position [561, 0]
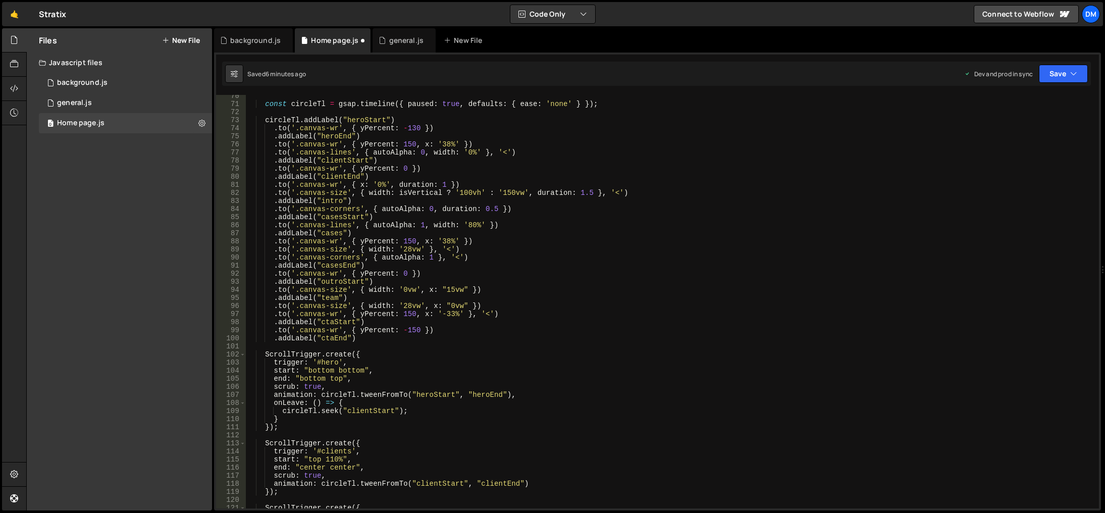
click at [330, 265] on div "const circleTl = gsap . timeline ({ paused : true , defaults : { ease : 'none' …" at bounding box center [670, 306] width 849 height 429
click at [418, 248] on div "const circleTl = gsap . timeline ({ paused : true , defaults : { ease : 'none' …" at bounding box center [670, 306] width 849 height 429
click at [569, 290] on div "const circleTl = gsap . timeline ({ paused : true , defaults : { ease : 'none' …" at bounding box center [670, 306] width 849 height 429
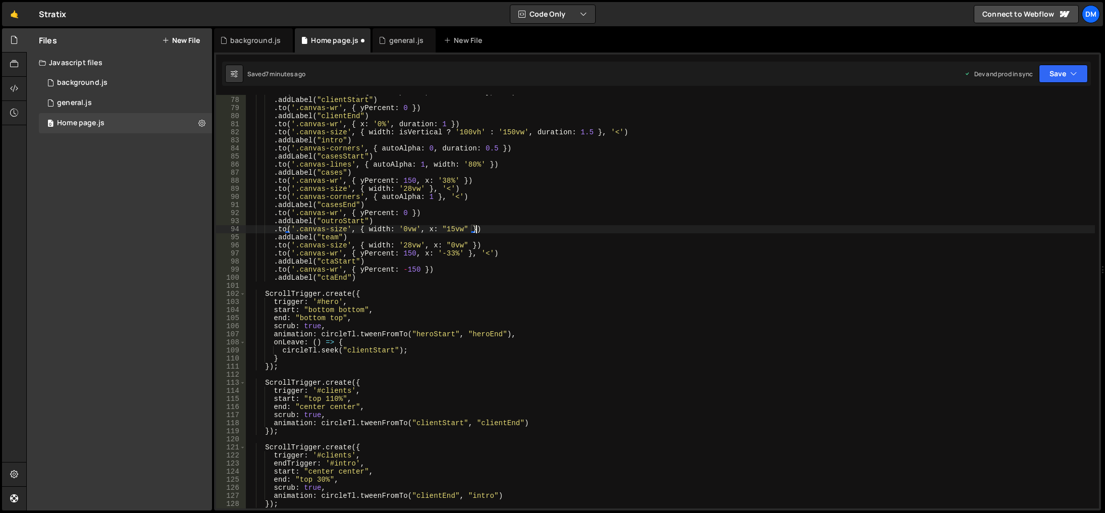
scroll to position [591, 0]
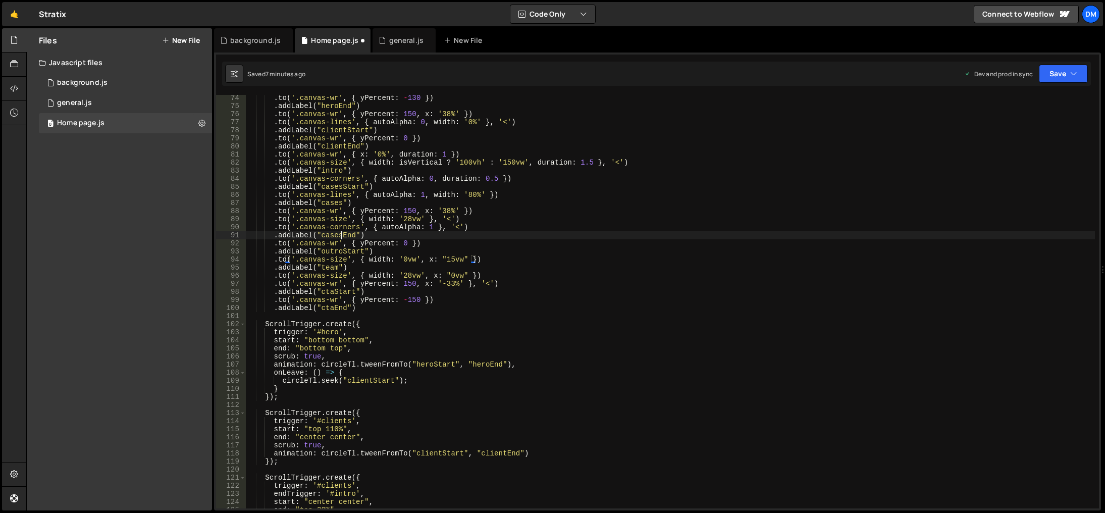
click at [341, 234] on div ". to ( '.canvas-wr' , { yPercent : - 130 }) . addLabel ( "heroEnd" ) . to ( '.c…" at bounding box center [670, 308] width 849 height 429
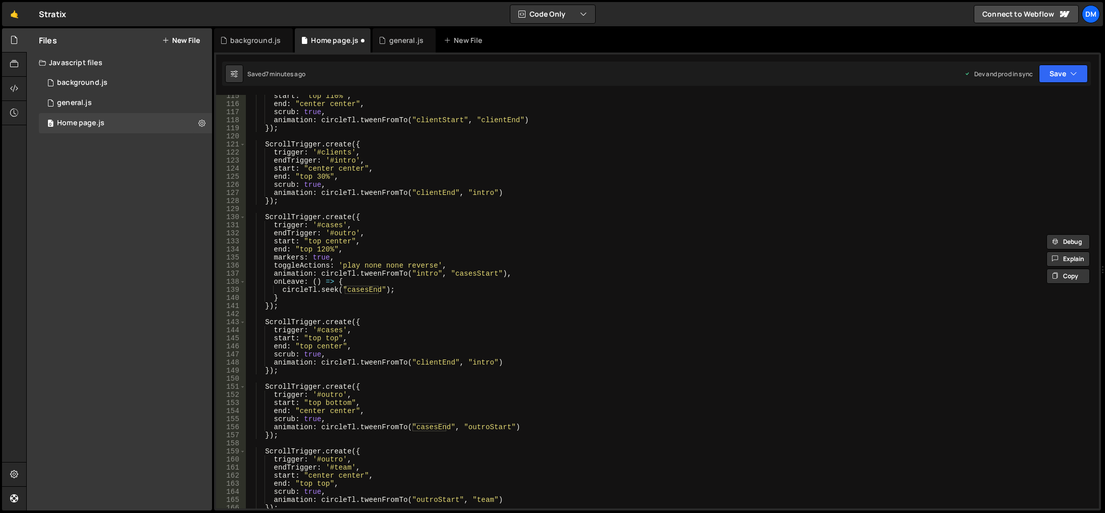
scroll to position [954, 0]
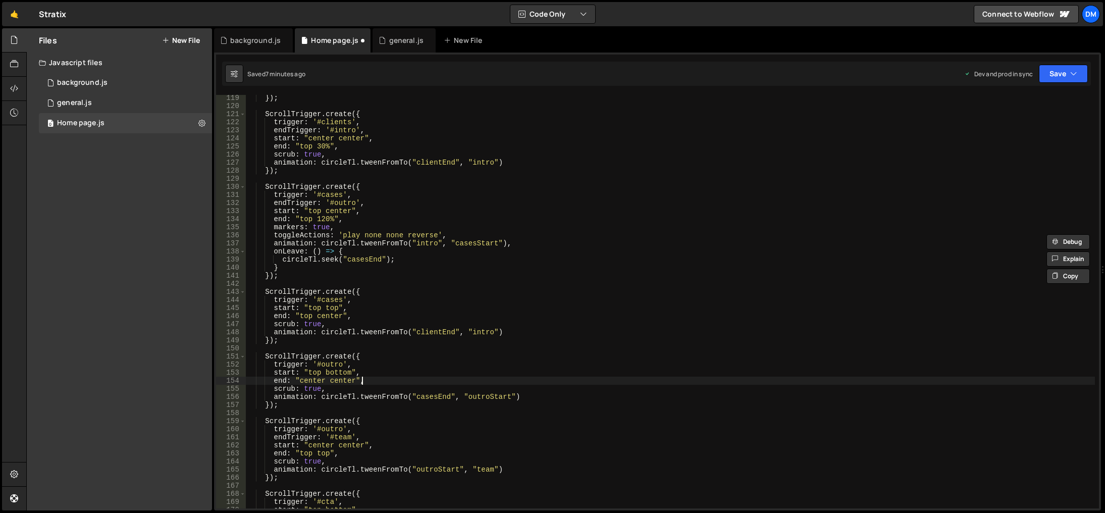
drag, startPoint x: 437, startPoint y: 378, endPoint x: 433, endPoint y: 386, distance: 8.4
click at [437, 378] on div "}) ; ScrollTrigger . create ({ trigger : '#clients' , endTrigger : '#intro' , s…" at bounding box center [670, 308] width 849 height 429
click at [431, 399] on div "}) ; ScrollTrigger . create ({ trigger : '#clients' , endTrigger : '#intro' , s…" at bounding box center [670, 308] width 849 height 429
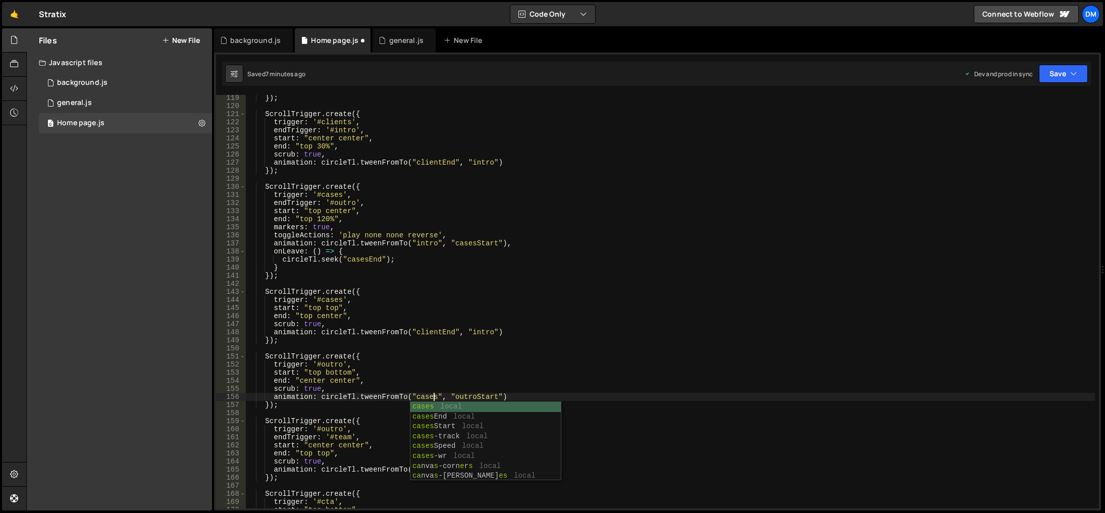
click at [578, 342] on div "}) ; ScrollTrigger . create ({ trigger : '#clients' , endTrigger : '#intro' , s…" at bounding box center [670, 308] width 849 height 429
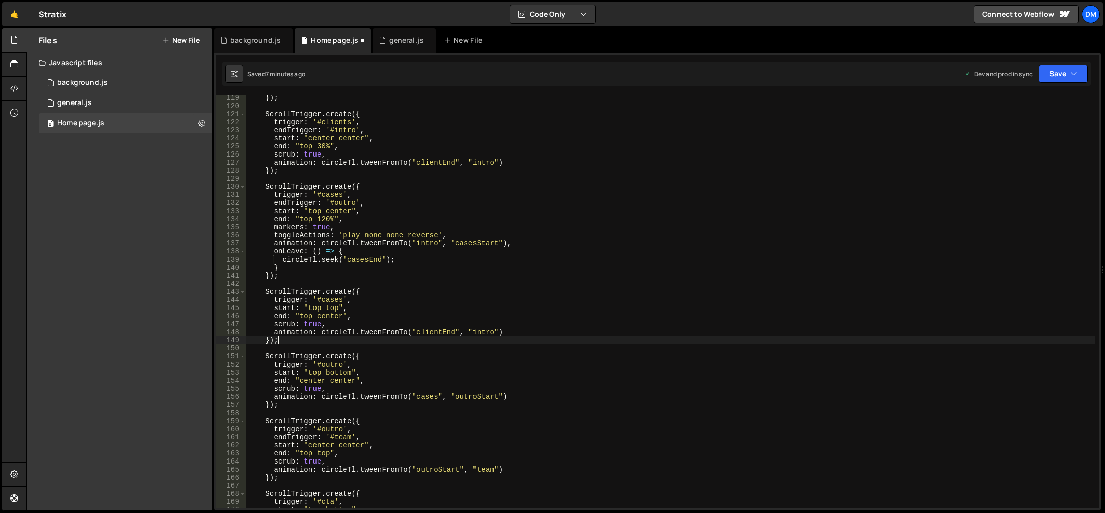
scroll to position [894, 0]
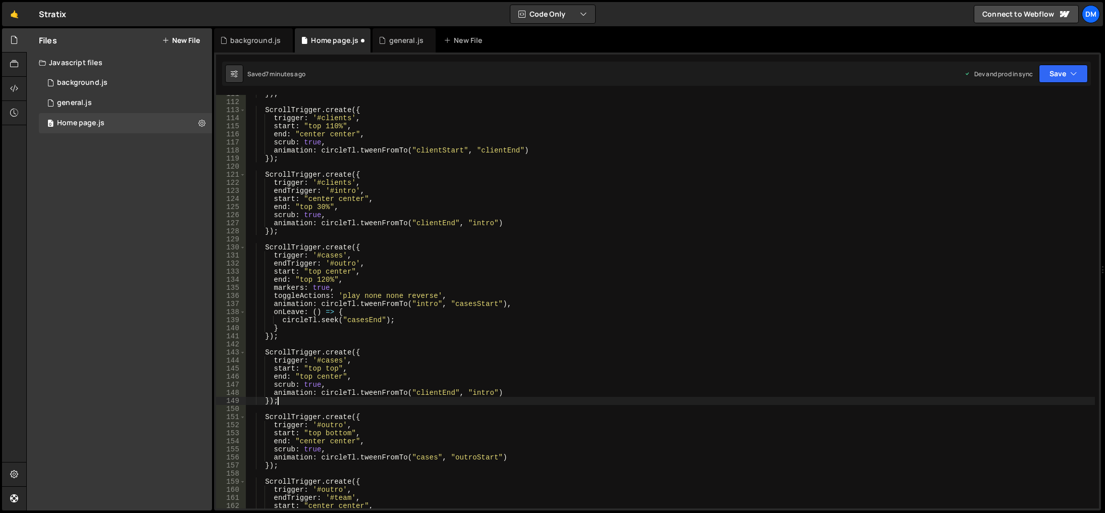
click at [371, 318] on div "}) ; ScrollTrigger . create ({ trigger : '#clients' , start : "top 110%" , end …" at bounding box center [670, 304] width 849 height 429
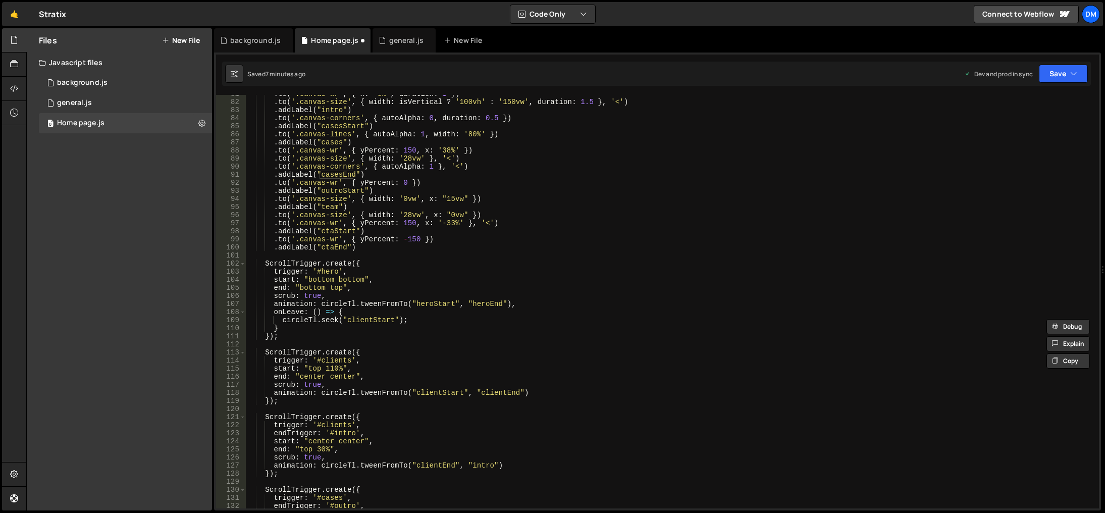
scroll to position [591, 0]
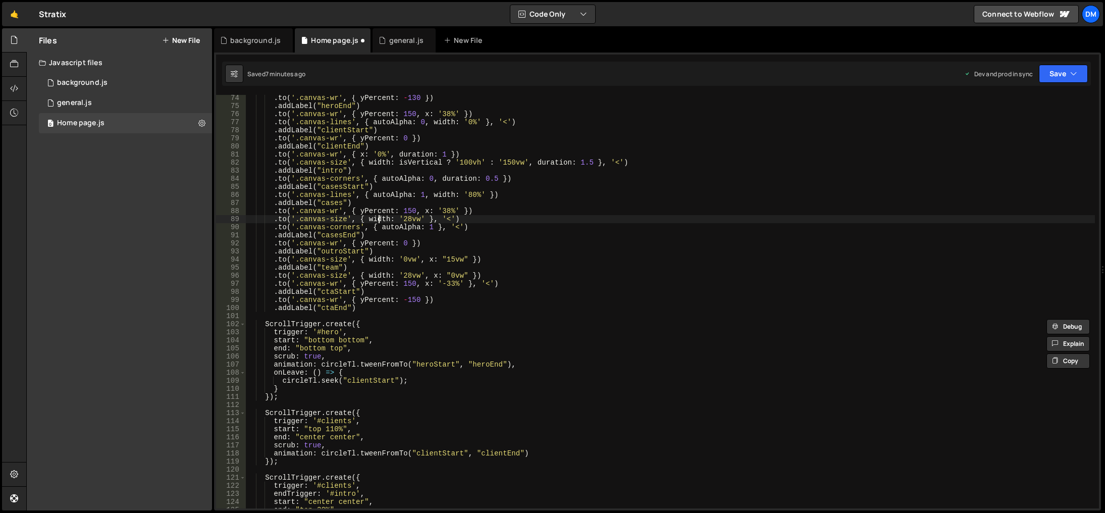
click at [380, 220] on div ". to ( '.canvas-wr' , { yPercent : - 130 }) . addLabel ( "heroEnd" ) . to ( '.c…" at bounding box center [670, 308] width 849 height 429
click at [349, 186] on div ". to ( '.canvas-wr' , { yPercent : - 130 }) . addLabel ( "heroEnd" ) . to ( '.c…" at bounding box center [670, 308] width 849 height 429
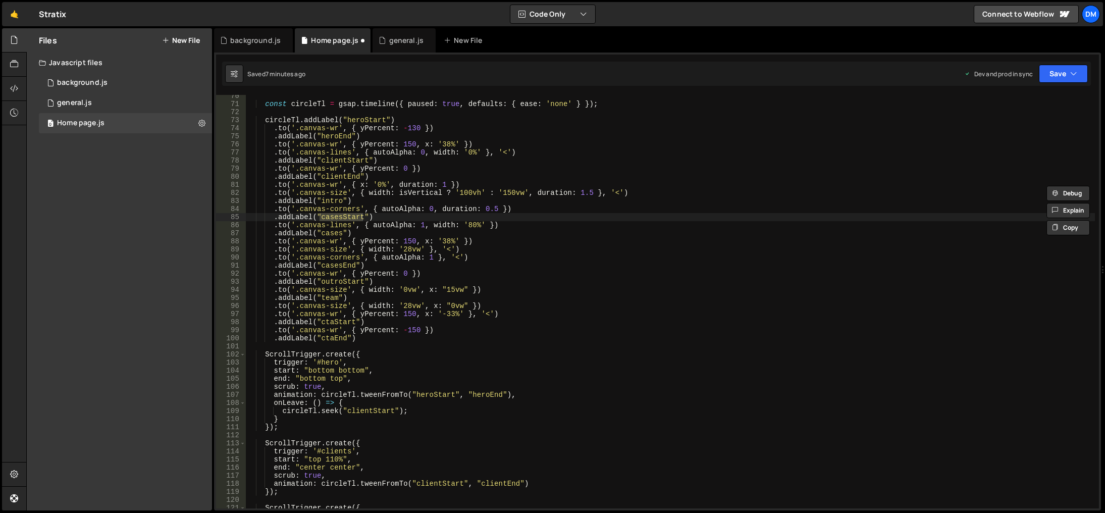
click at [339, 134] on div "const circleTl = gsap . timeline ({ paused : true , defaults : { ease : 'none' …" at bounding box center [670, 306] width 849 height 429
click at [339, 161] on div "const circleTl = gsap . timeline ({ paused : true , defaults : { ease : 'none' …" at bounding box center [670, 306] width 849 height 429
click at [355, 217] on div "const circleTl = gsap . timeline ({ paused : true , defaults : { ease : 'none' …" at bounding box center [670, 306] width 849 height 429
click at [343, 219] on div "const circleTl = gsap . timeline ({ paused : true , defaults : { ease : 'none' …" at bounding box center [670, 306] width 849 height 429
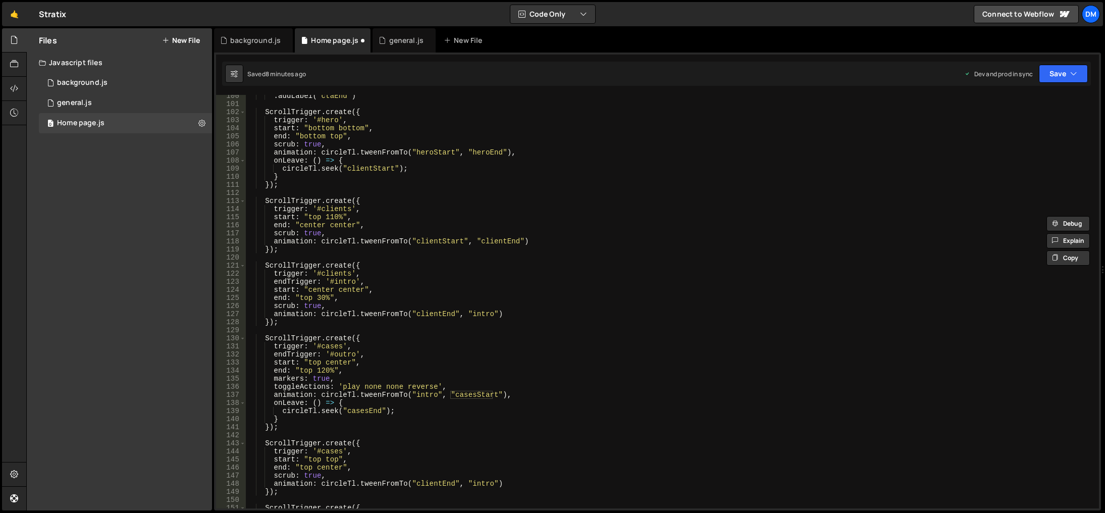
scroll to position [833, 0]
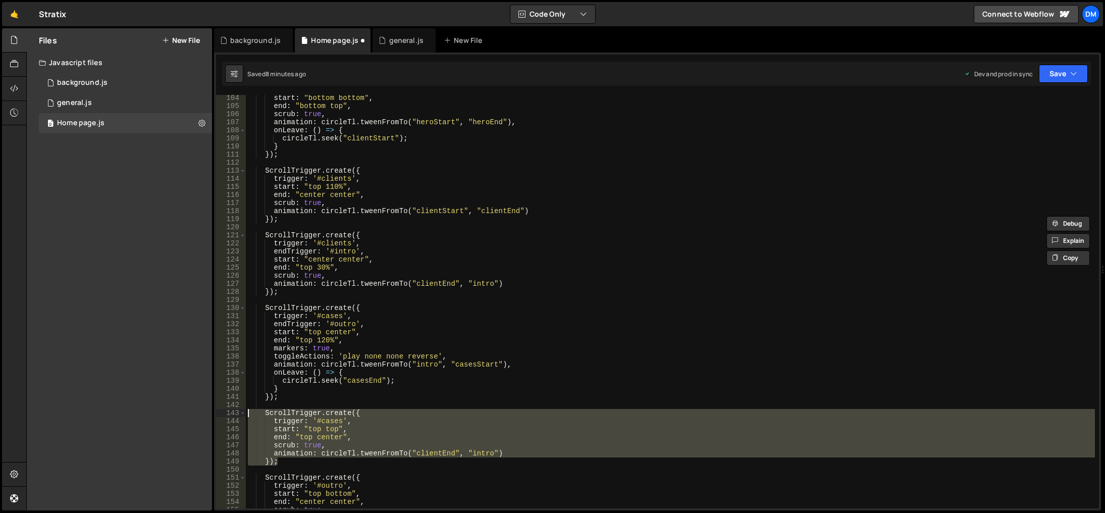
drag, startPoint x: 283, startPoint y: 460, endPoint x: 227, endPoint y: 412, distance: 74.1
click at [227, 412] on div ".addLabel("casesStart") 104 105 106 107 108 109 110 111 112 113 114 115 116 117…" at bounding box center [657, 301] width 883 height 413
type textarea "ScrollTrigger.create({ trigger: '#cases',"
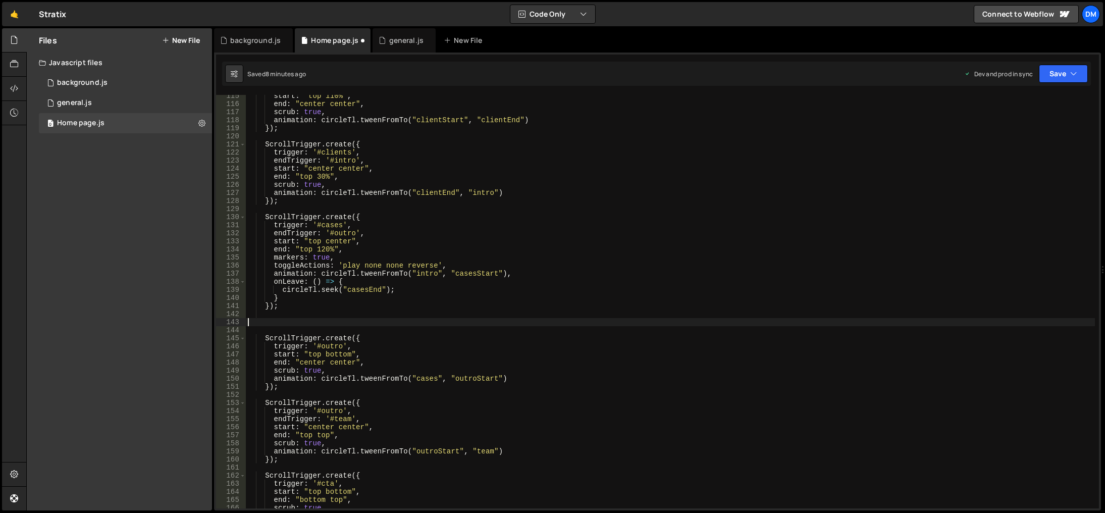
scroll to position [0, 0]
click at [509, 192] on div "start : "top 110%" , end : "center center" , scrub : true , animation : circleT…" at bounding box center [670, 306] width 849 height 429
type textarea "animation: circleTl.tweenFromTo("clientEnd", "intro")"
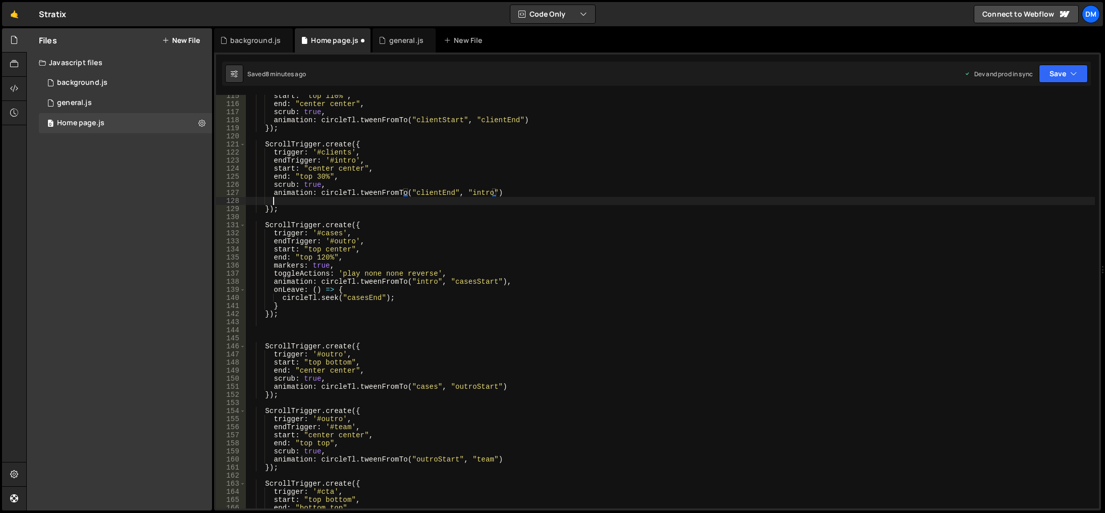
scroll to position [0, 1]
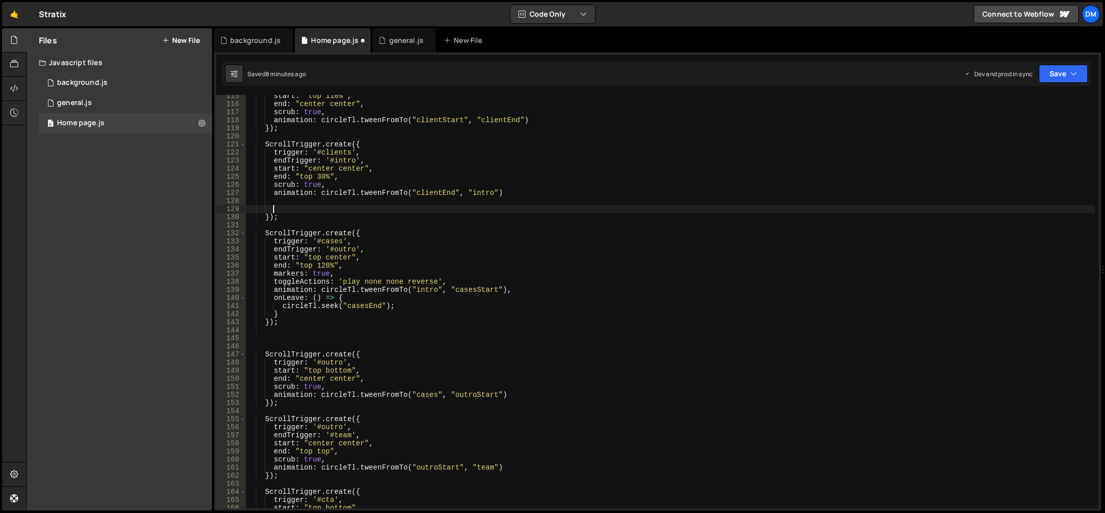
paste textarea "});"
type textarea "});"
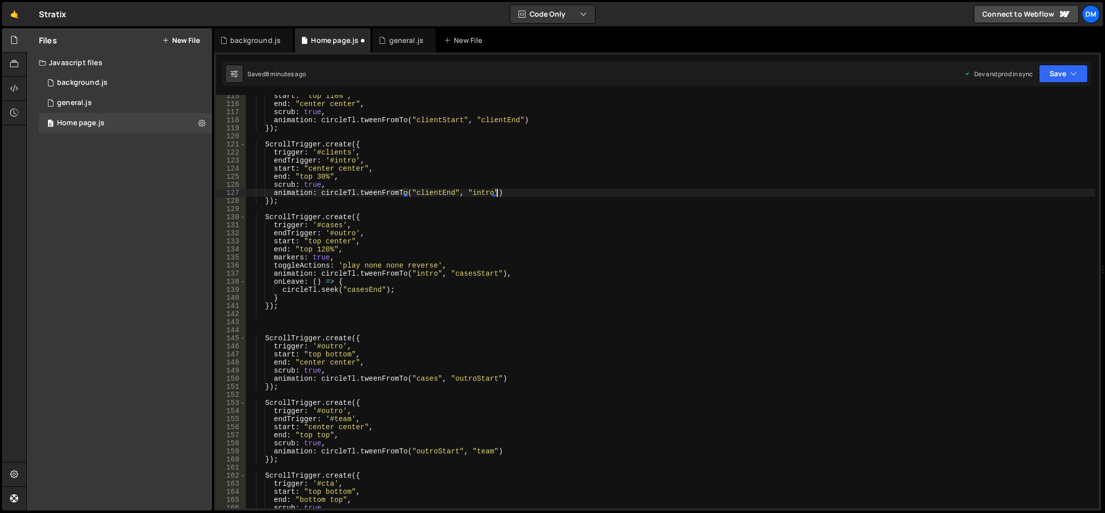
click at [514, 200] on div "start : "top 110%" , end : "center center" , scrub : true , animation : circleT…" at bounding box center [670, 306] width 849 height 429
type textarea "});"
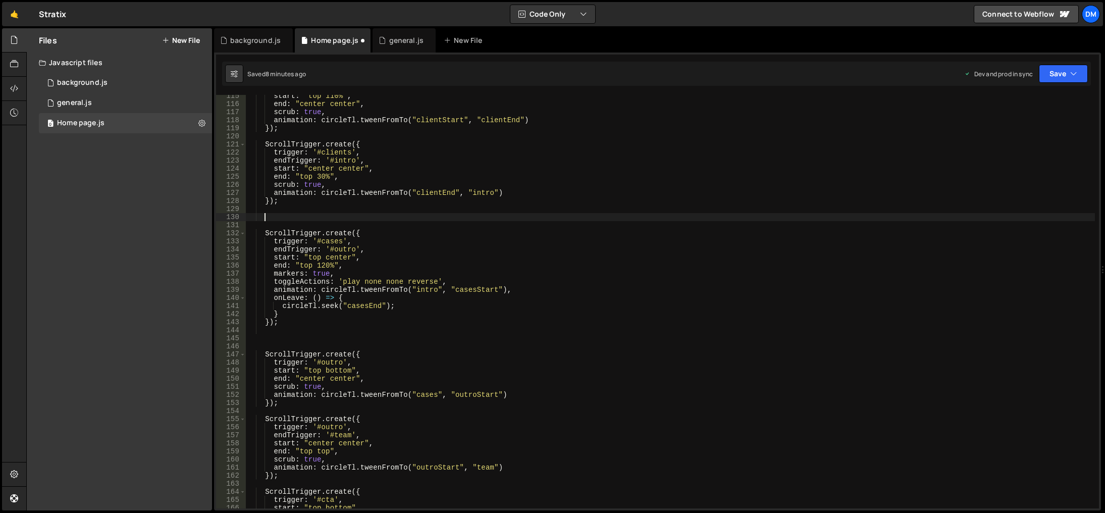
paste textarea "});"
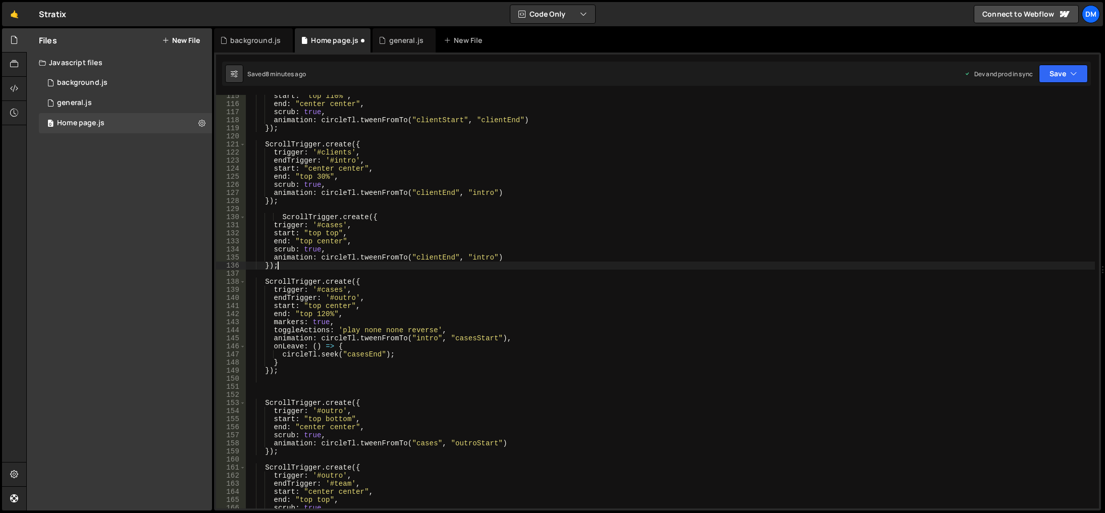
type textarea "});"
click at [286, 388] on div "start : "top 110%" , end : "center center" , scrub : true , animation : circleT…" at bounding box center [670, 306] width 849 height 429
click at [400, 344] on div "start : "top 110%" , end : "center center" , scrub : true , animation : circleT…" at bounding box center [670, 306] width 849 height 429
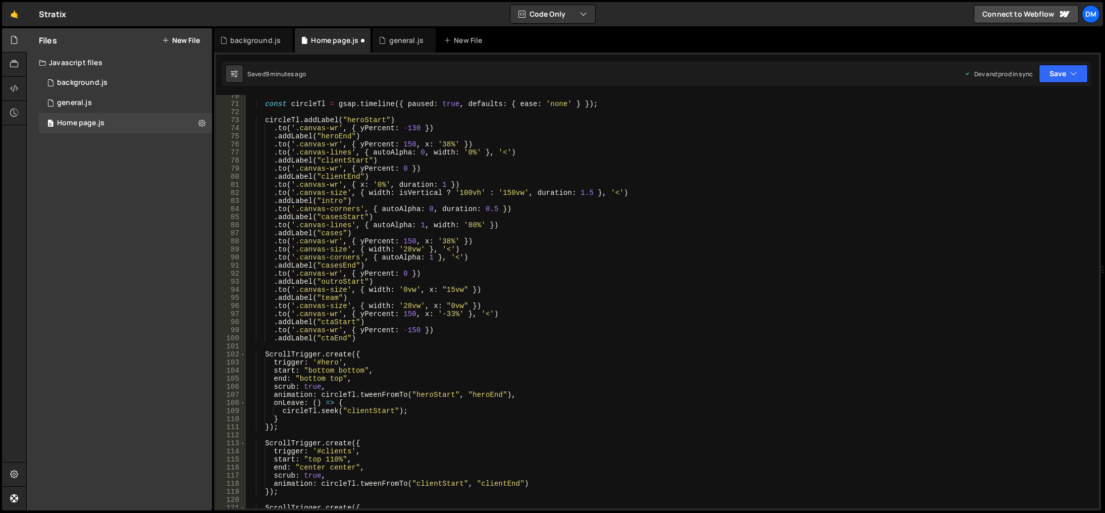
scroll to position [530, 0]
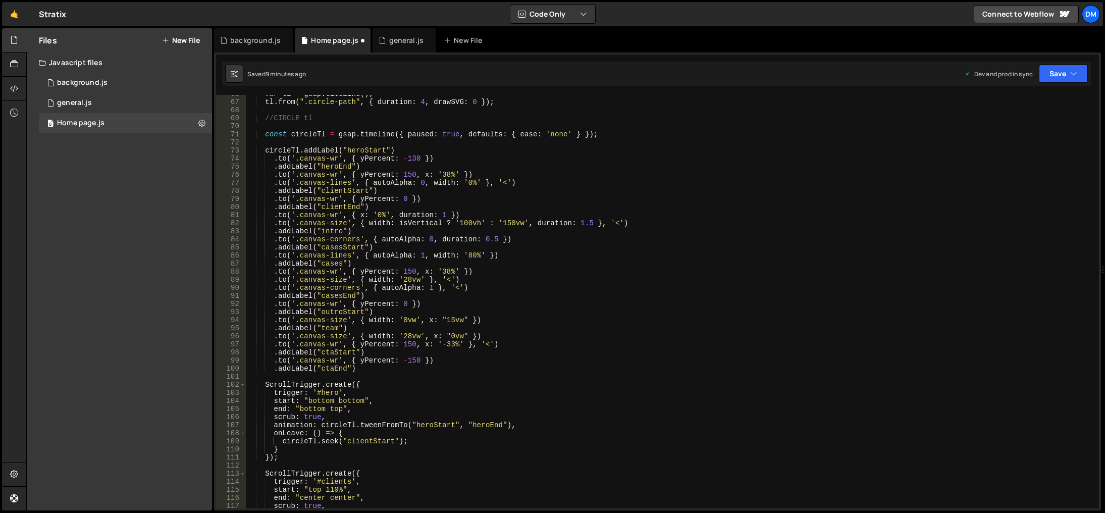
click at [351, 245] on div "var tl = gsap . timeline ( ) ; tl . from ( ".circle-path" , { duration : 4 , dr…" at bounding box center [670, 304] width 849 height 429
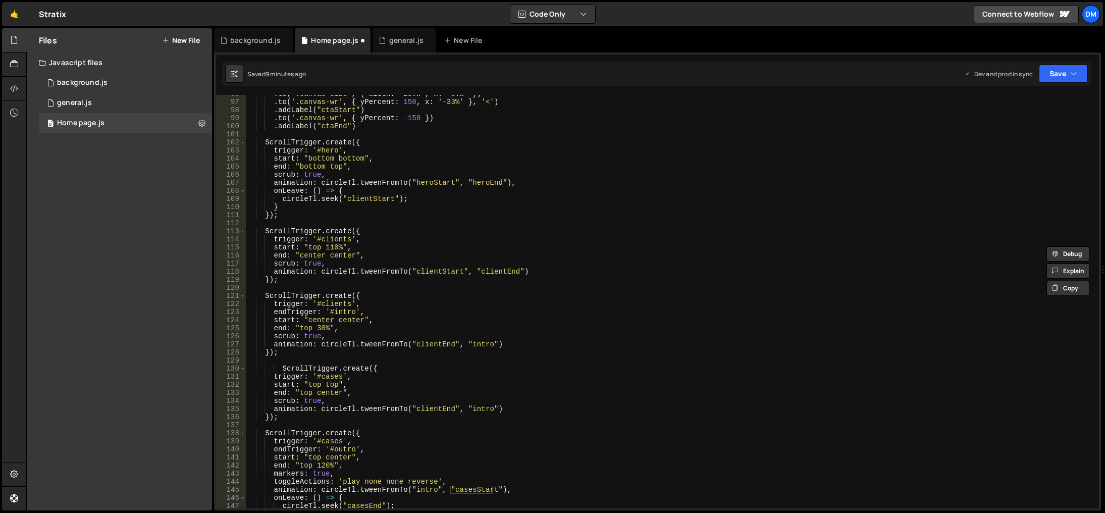
scroll to position [833, 0]
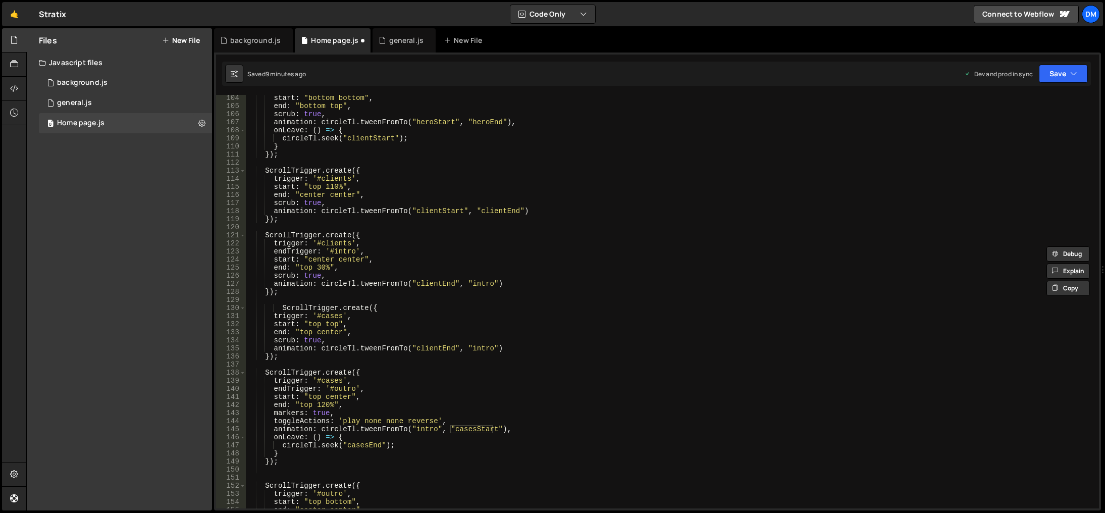
click at [428, 348] on div "start : "bottom bottom" , end : "bottom top" , scrub : true , animation : circl…" at bounding box center [670, 308] width 849 height 429
paste textarea "asesStart"
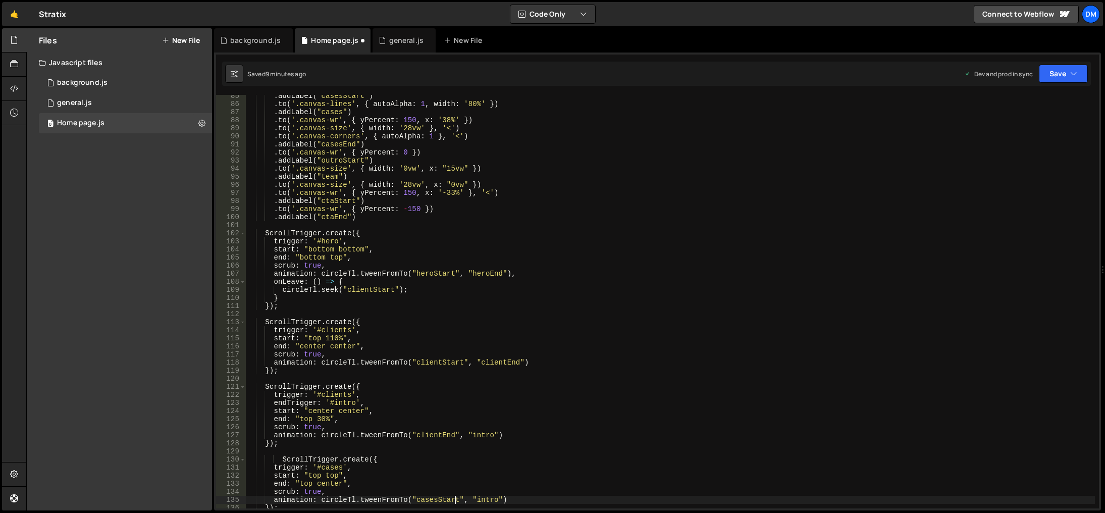
scroll to position [591, 0]
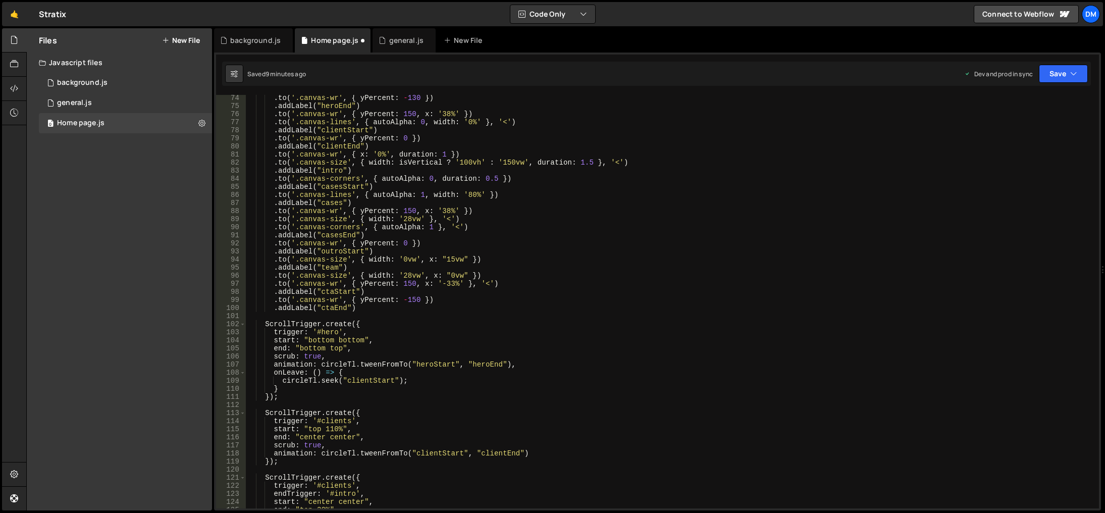
click at [339, 237] on div ". to ( '.canvas-wr' , { yPercent : - 130 }) . addLabel ( "heroEnd" ) . to ( '.c…" at bounding box center [670, 308] width 849 height 429
click at [334, 203] on div ". to ( '.canvas-wr' , { yPercent : - 130 }) . addLabel ( "heroEnd" ) . to ( '.c…" at bounding box center [670, 308] width 849 height 429
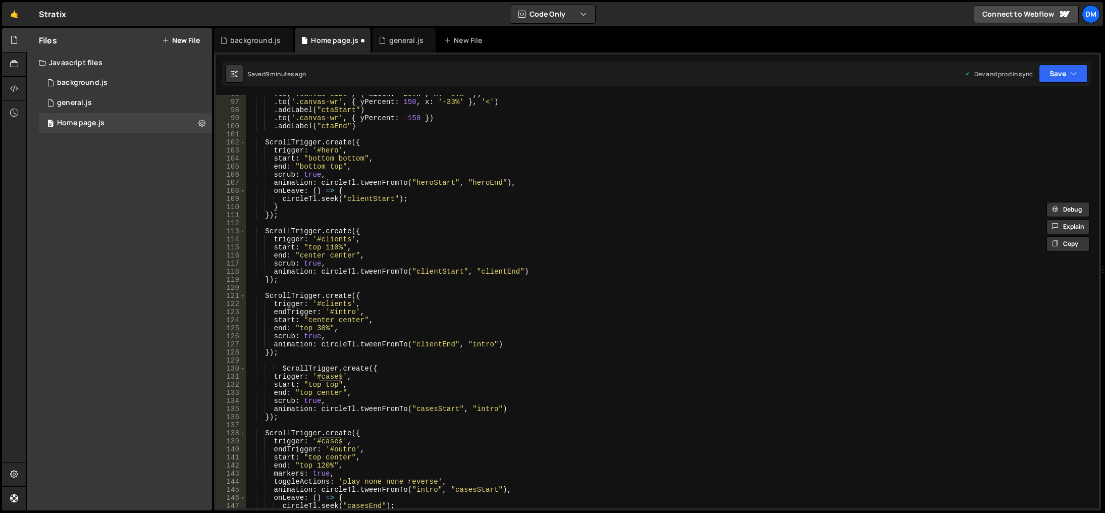
scroll to position [833, 0]
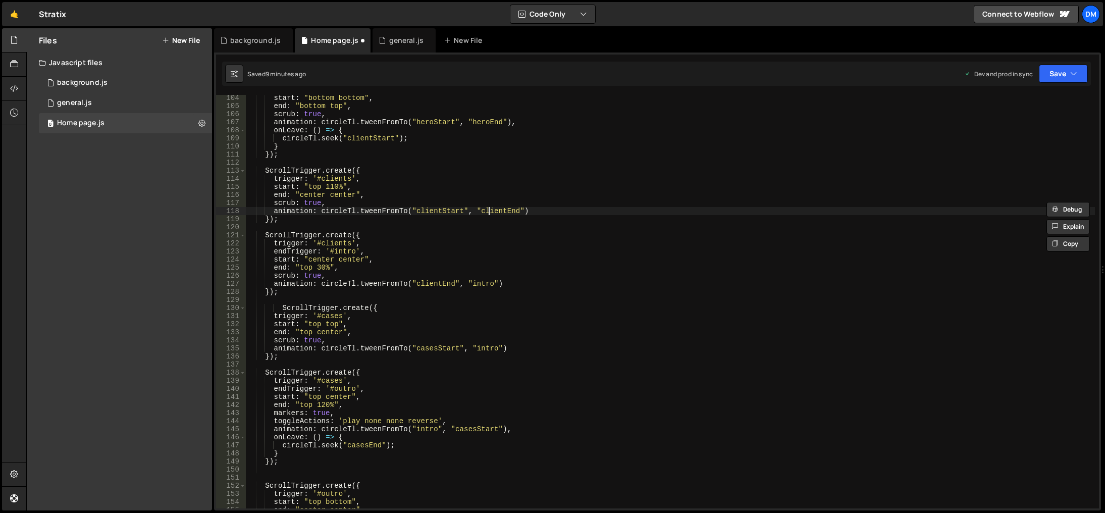
click at [489, 214] on div "start : "bottom bottom" , end : "bottom top" , scrub : true , animation : circl…" at bounding box center [670, 308] width 849 height 429
paste textarea "ases"
click at [567, 259] on div "start : "bottom bottom" , end : "bottom top" , scrub : true , animation : circl…" at bounding box center [670, 308] width 849 height 429
click at [1050, 67] on button "Save" at bounding box center [1063, 74] width 49 height 18
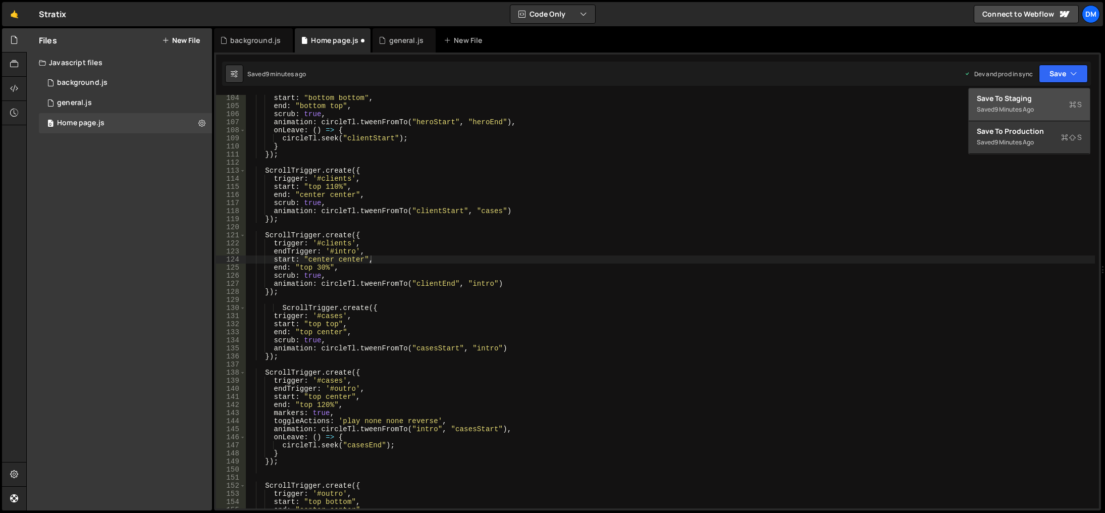
click at [1026, 100] on div "Save to Staging S" at bounding box center [1029, 98] width 105 height 10
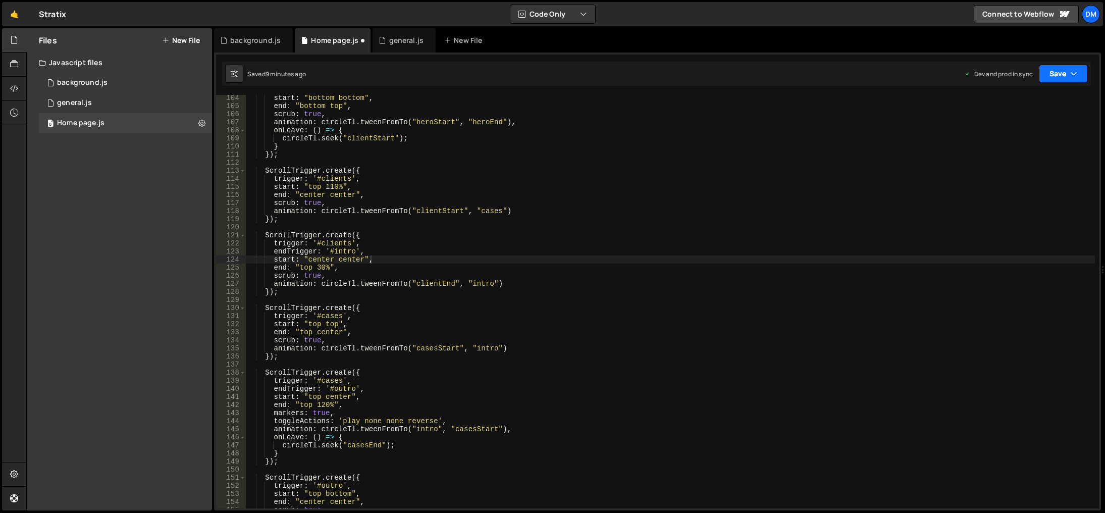
click at [1053, 72] on button "Save" at bounding box center [1063, 74] width 49 height 18
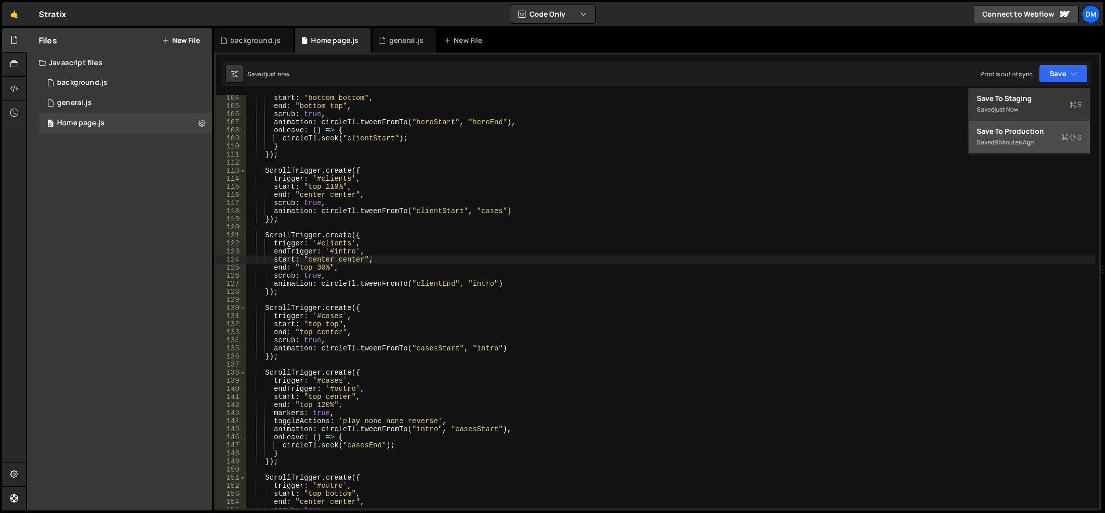
click at [1007, 130] on div "Save to Production S" at bounding box center [1029, 131] width 105 height 10
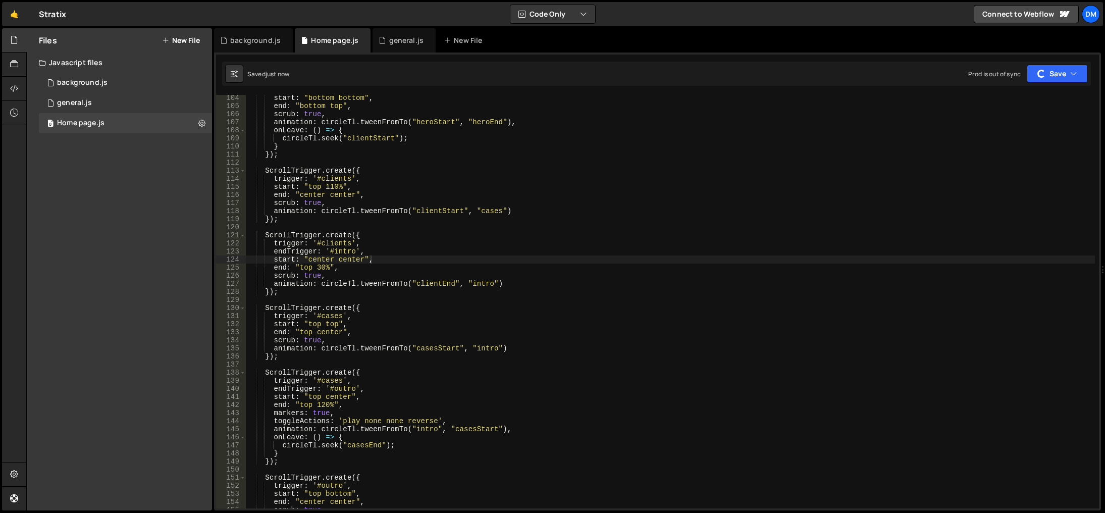
click at [887, 195] on div "start : "bottom bottom" , end : "bottom top" , scrub : true , animation : circl…" at bounding box center [670, 308] width 849 height 429
click at [330, 209] on div "start : "bottom bottom" , end : "bottom top" , scrub : true , animation : circl…" at bounding box center [670, 308] width 849 height 429
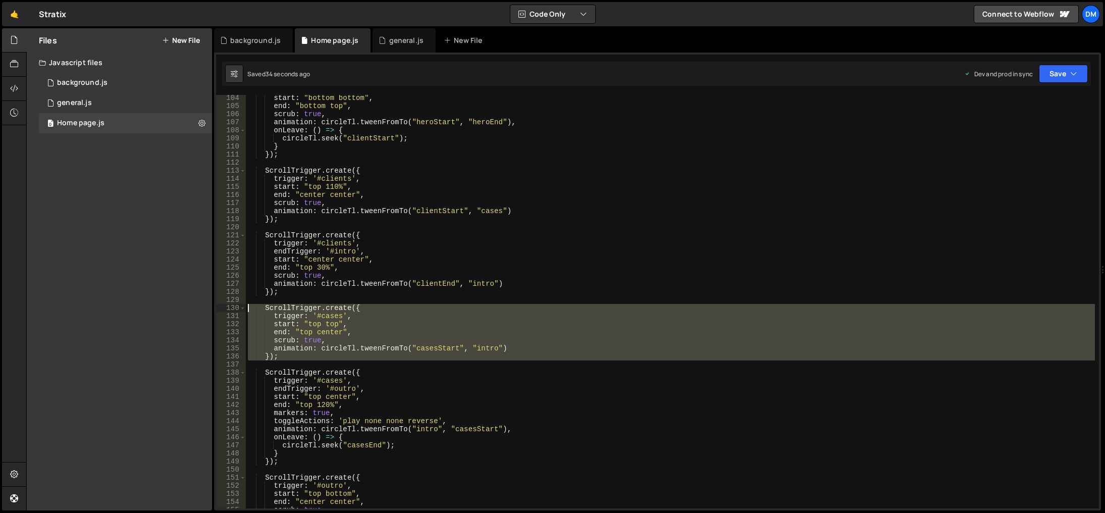
drag, startPoint x: 291, startPoint y: 360, endPoint x: 183, endPoint y: 309, distance: 119.4
click at [183, 309] on div "Files New File Javascript files 0 background.js 0 0 general.js 0 0 Home page.js…" at bounding box center [565, 269] width 1078 height 482
type textarea "ScrollTrigger.create({ trigger: '#cases',"
click at [339, 296] on div "start : "bottom bottom" , end : "bottom top" , scrub : true , animation : circl…" at bounding box center [670, 308] width 849 height 429
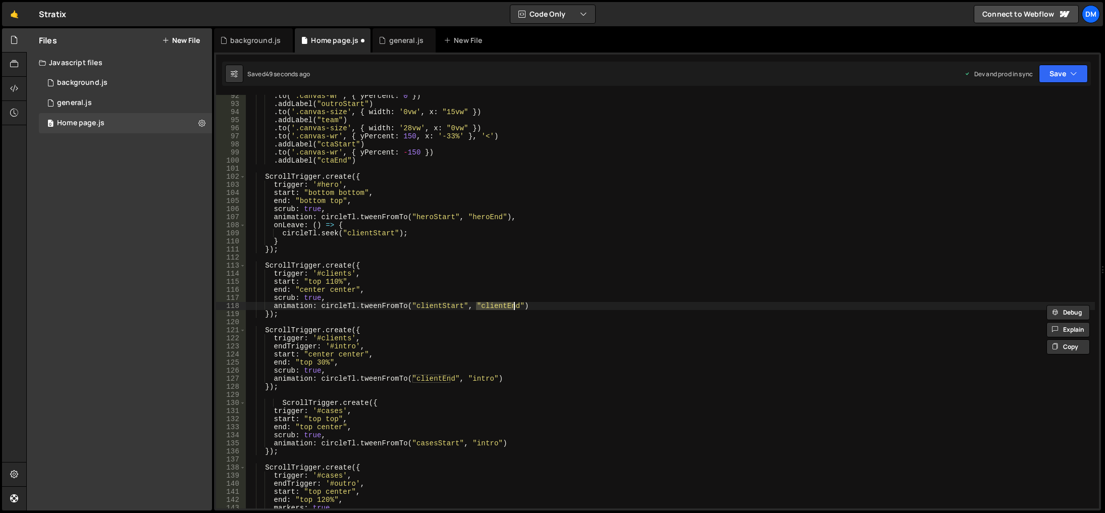
scroll to position [738, 0]
type textarea "animation: circleTl.tweenFromTo("clientEnd", "intro")"
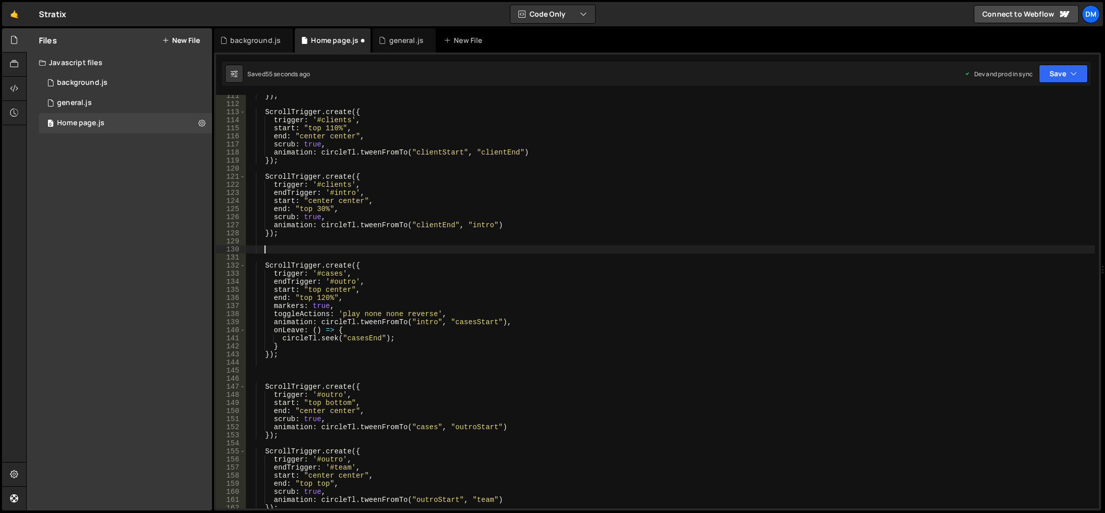
scroll to position [831, 0]
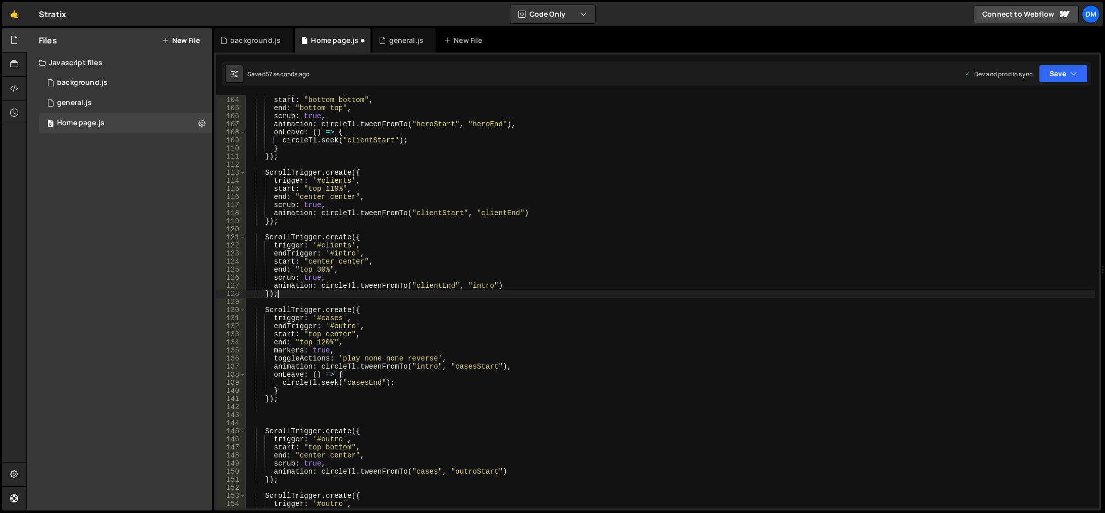
type textarea "animation: circleTl.tweenFromTo("clientEnd", "intro") });"
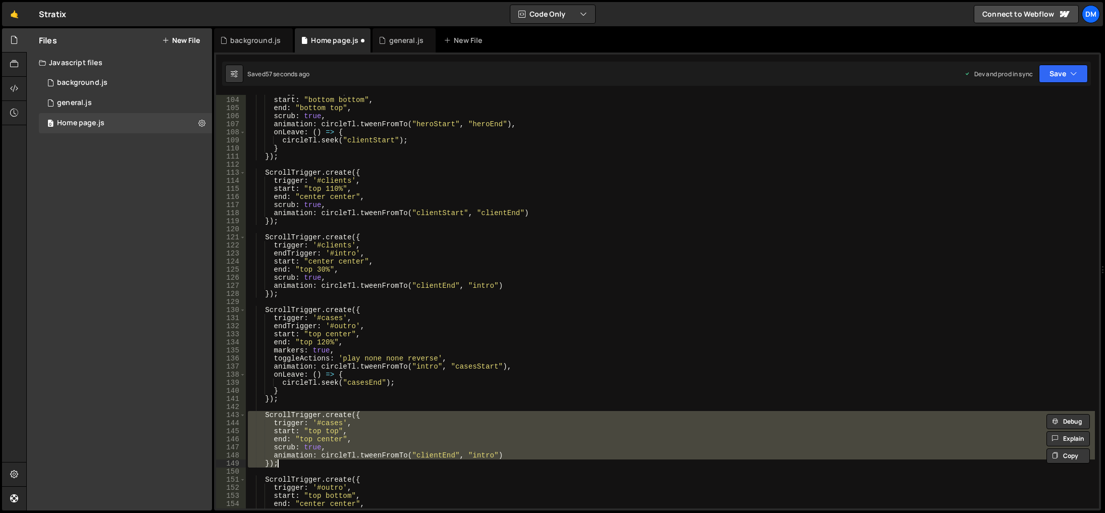
scroll to position [892, 0]
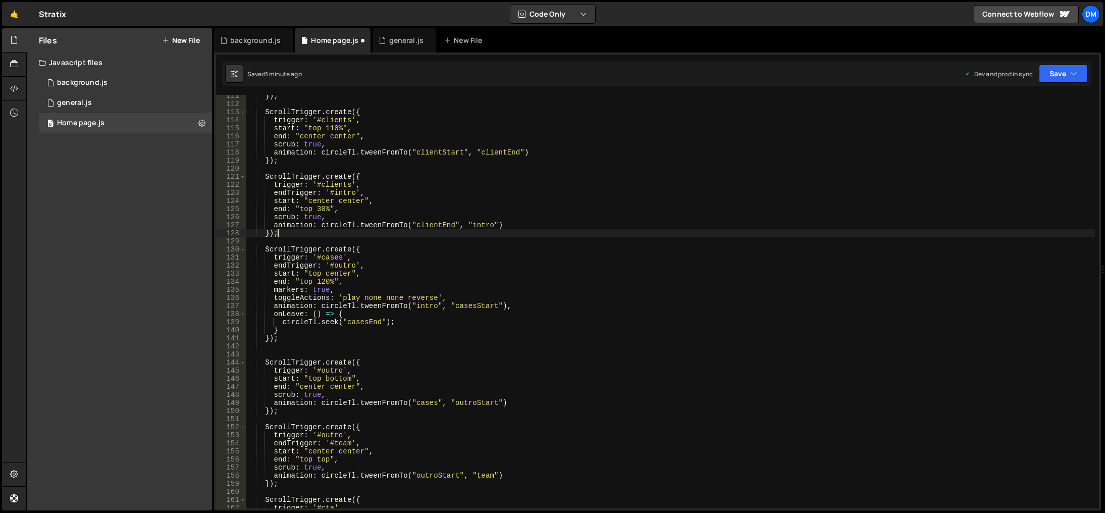
click at [395, 235] on div "}) ; ScrollTrigger . create ({ trigger : '#clients' , start : "top 110%" , end …" at bounding box center [670, 306] width 849 height 429
type textarea "});"
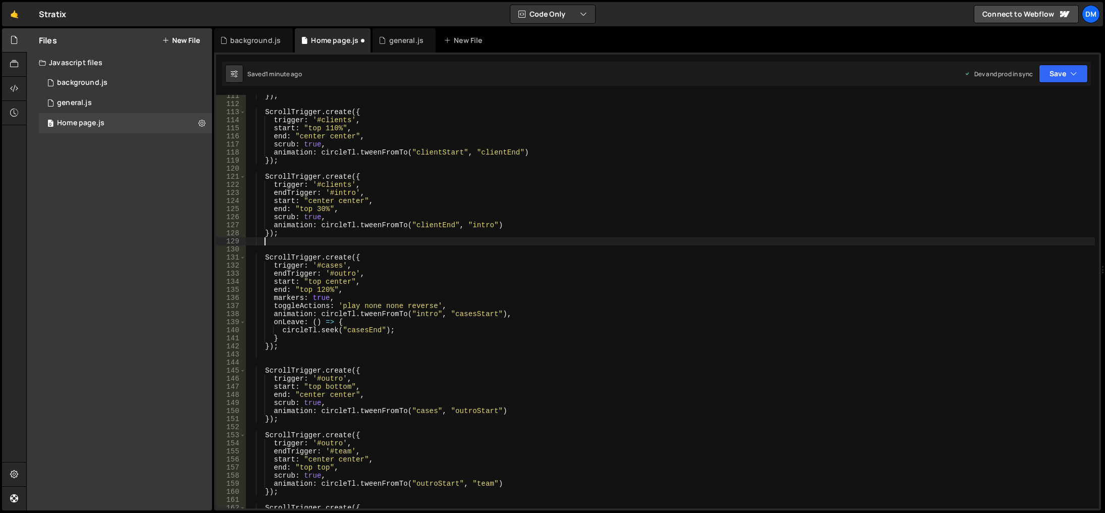
scroll to position [0, 1]
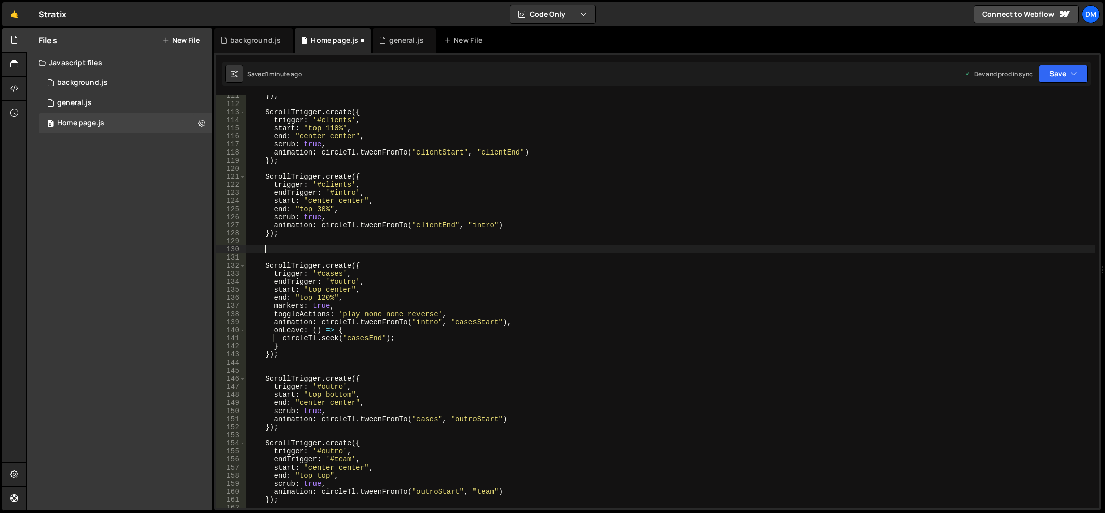
paste textarea "});"
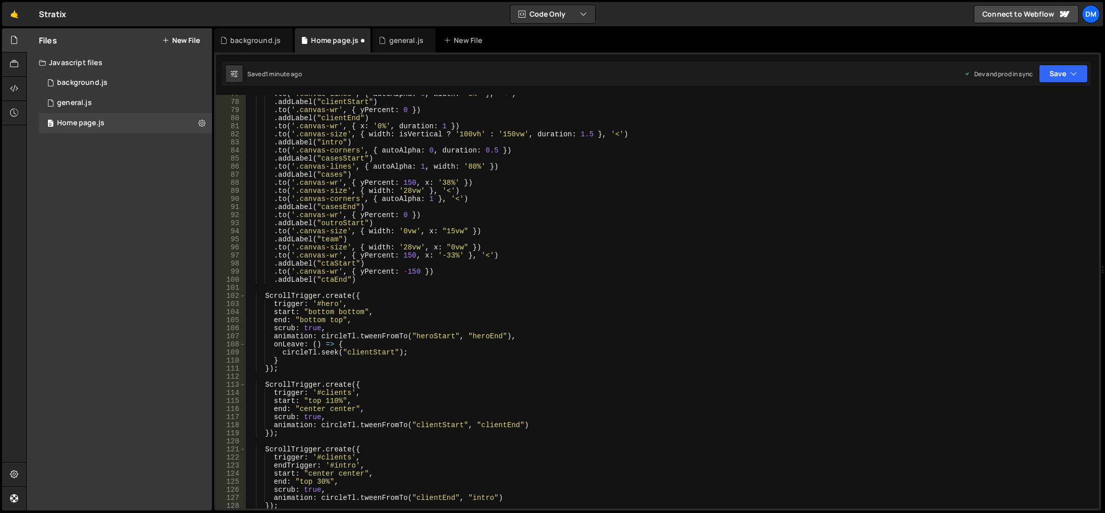
scroll to position [589, 0]
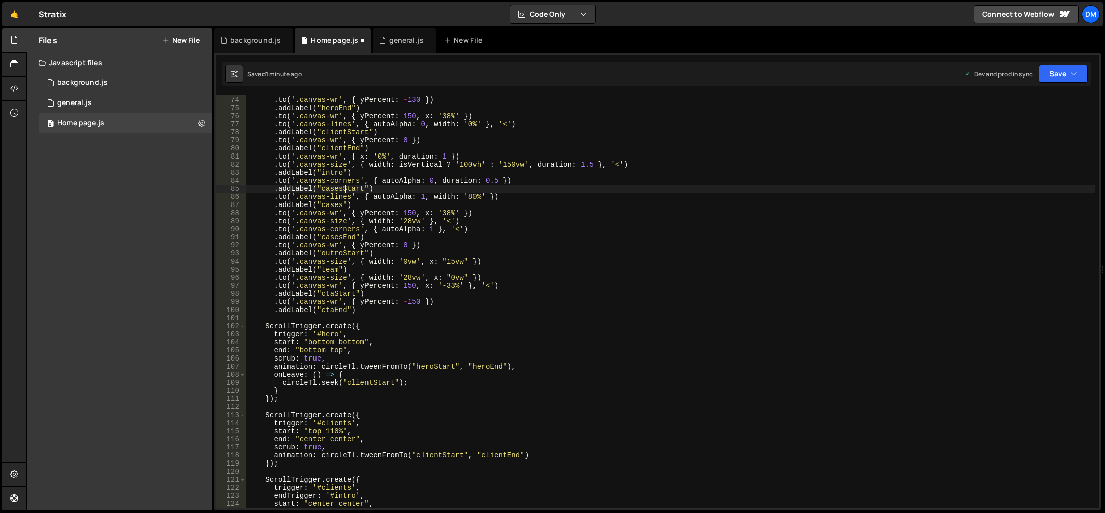
click at [344, 190] on div "circleTl . addLabel ( "heroStart" ) . to ( '.canvas-wr' , { yPercent : - 130 })…" at bounding box center [670, 302] width 849 height 429
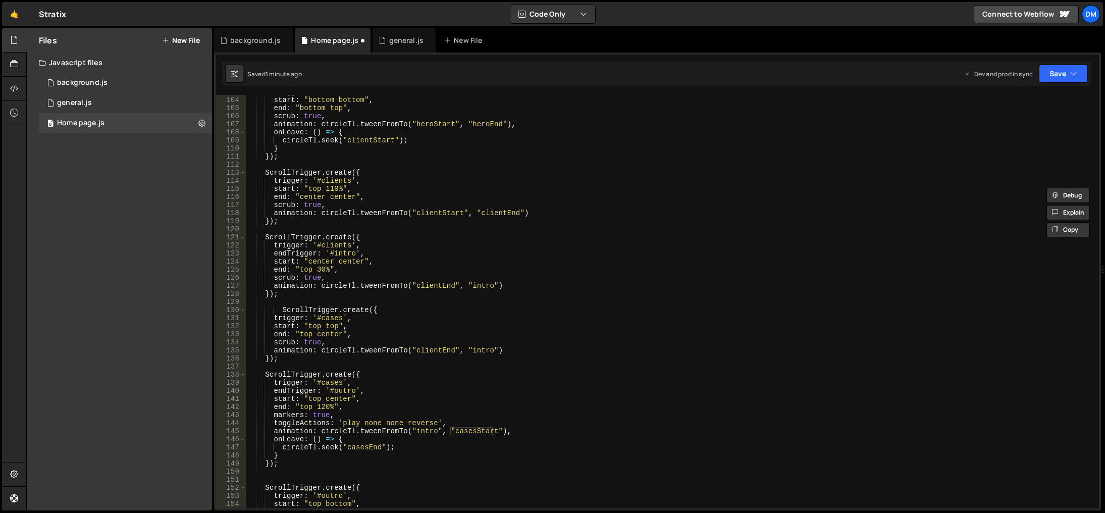
scroll to position [892, 0]
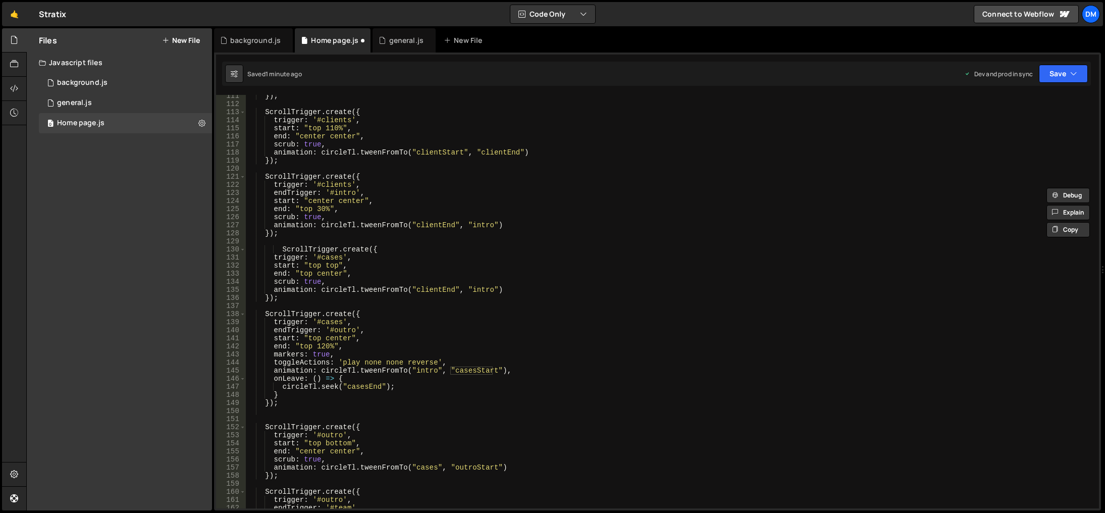
click at [434, 290] on div "}) ; ScrollTrigger . create ({ trigger : '#clients' , start : "top 110%" , end …" at bounding box center [670, 306] width 849 height 429
paste textarea "asesStart"
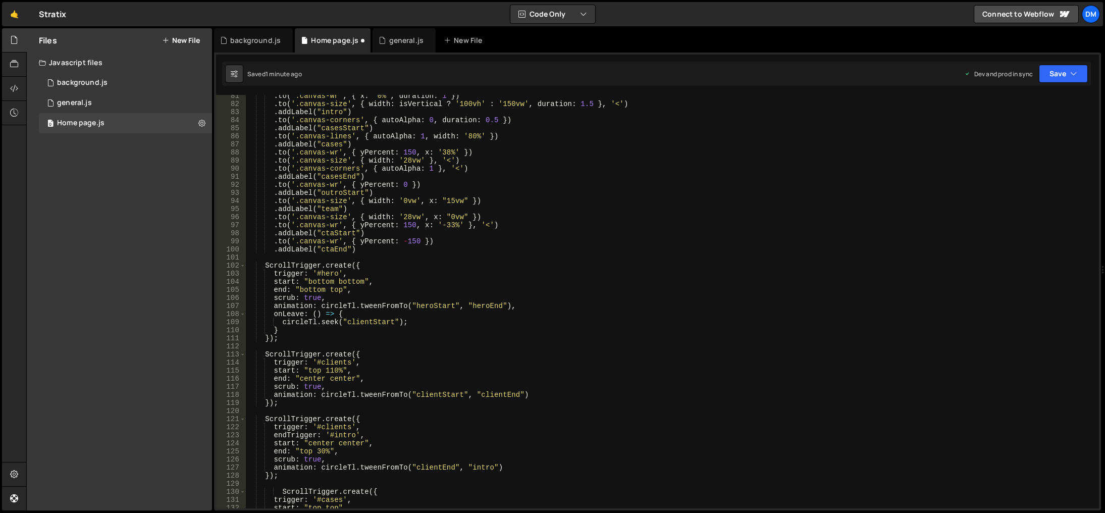
scroll to position [589, 0]
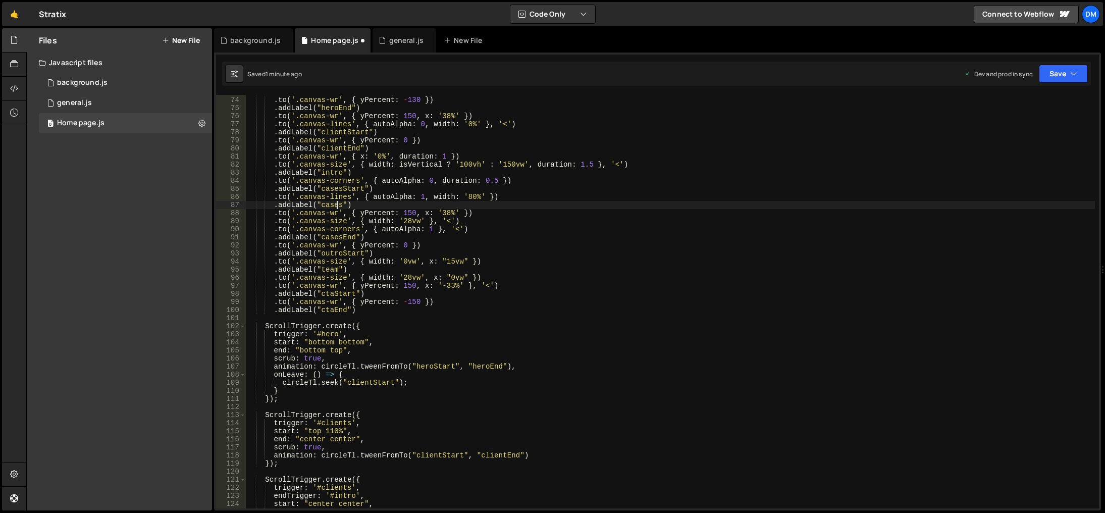
click at [336, 205] on div "circleTl . addLabel ( "heroStart" ) . to ( '.canvas-wr' , { yPercent : - 130 })…" at bounding box center [670, 302] width 849 height 429
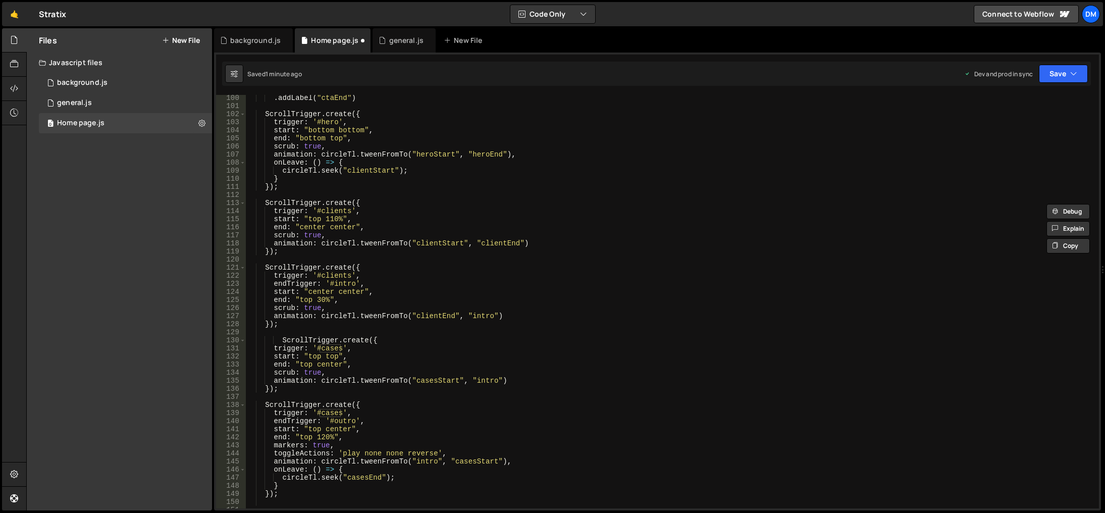
scroll to position [861, 0]
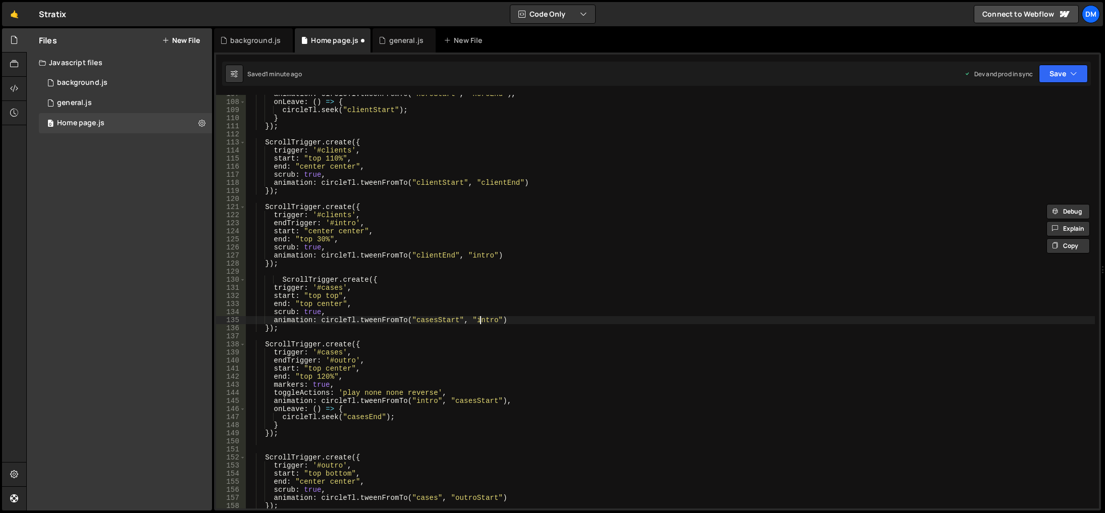
click at [478, 322] on div "animation : circleTl . tweenFromTo ( "heroStart" , "heroEnd" ) , onLeave : ( ) …" at bounding box center [670, 304] width 849 height 429
paste textarea "cases"
click at [574, 286] on div "animation : circleTl . tweenFromTo ( "heroStart" , "heroEnd" ) , onLeave : ( ) …" at bounding box center [670, 304] width 849 height 429
click at [1051, 78] on button "Save" at bounding box center [1063, 74] width 49 height 18
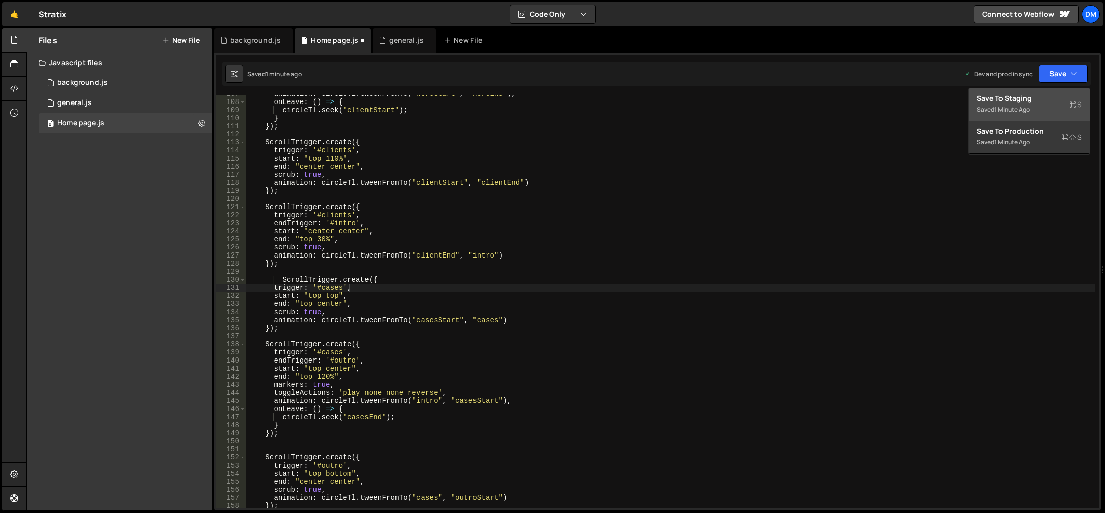
drag, startPoint x: 1027, startPoint y: 102, endPoint x: 1046, endPoint y: 83, distance: 26.8
click at [1027, 102] on div "Save to Staging S" at bounding box center [1029, 98] width 105 height 10
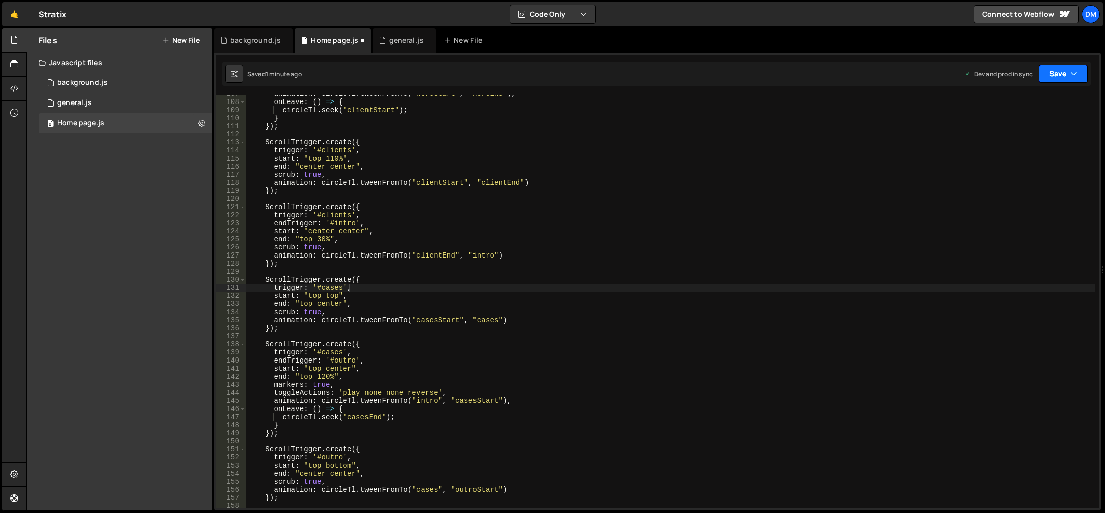
click at [1054, 73] on button "Save" at bounding box center [1063, 74] width 49 height 18
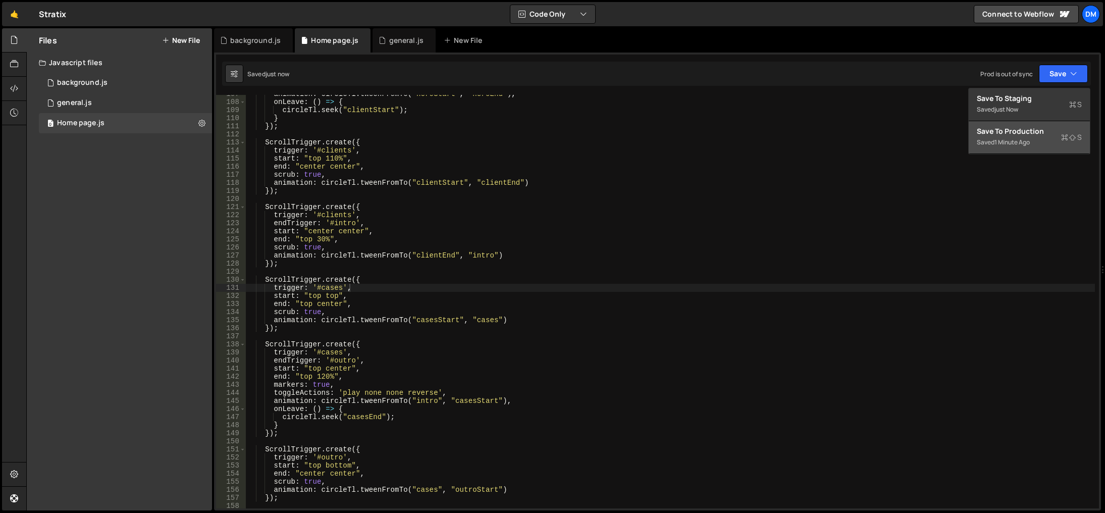
click at [1017, 134] on div "Save to Production S" at bounding box center [1029, 131] width 105 height 10
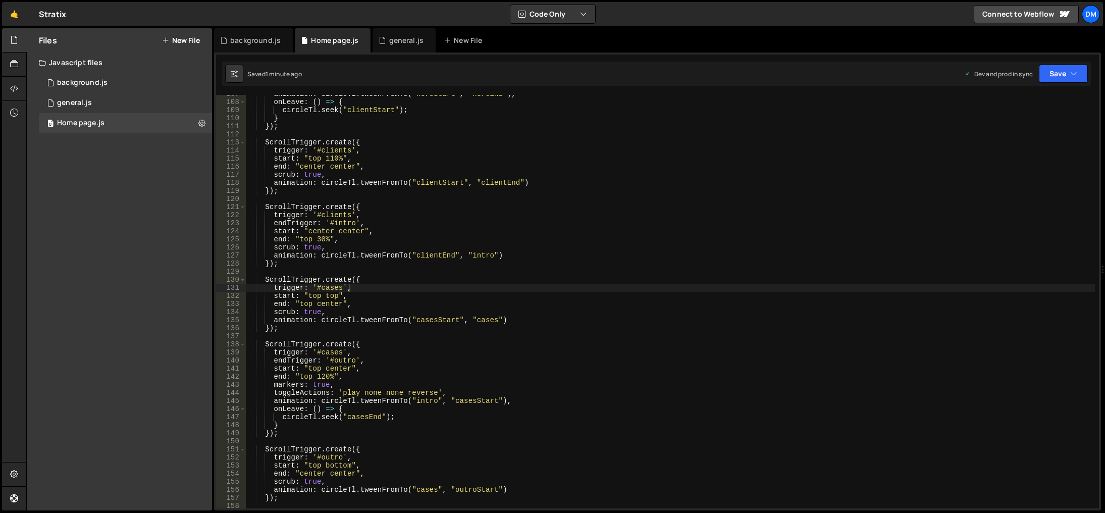
click at [624, 295] on div "animation : circleTl . tweenFromTo ( "heroStart" , "heroEnd" ) , onLeave : ( ) …" at bounding box center [670, 304] width 849 height 429
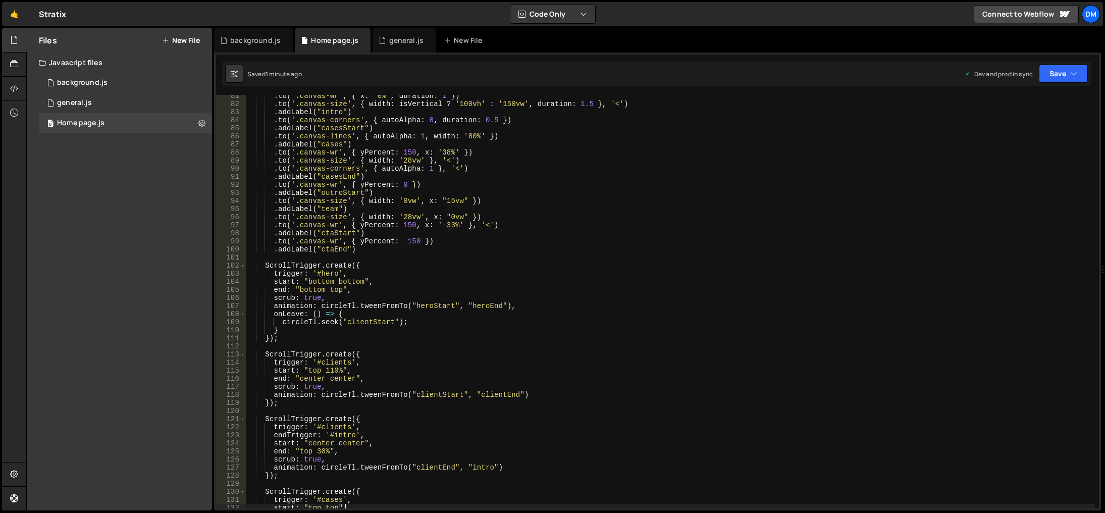
scroll to position [559, 0]
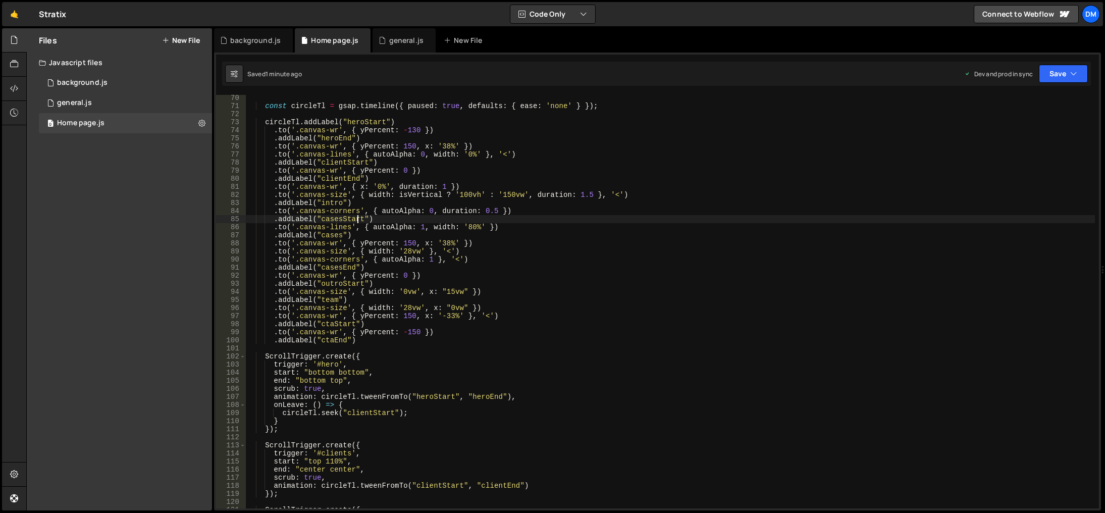
click at [358, 221] on div "const circleTl = gsap . timeline ({ paused : true , defaults : { ease : 'none' …" at bounding box center [670, 308] width 849 height 429
click at [409, 282] on div "const circleTl = gsap . timeline ({ paused : true , defaults : { ease : 'none' …" at bounding box center [670, 308] width 849 height 429
click at [326, 200] on div "const circleTl = gsap . timeline ({ paused : true , defaults : { ease : 'none' …" at bounding box center [670, 308] width 849 height 429
type textarea ".addLabel("intro")"
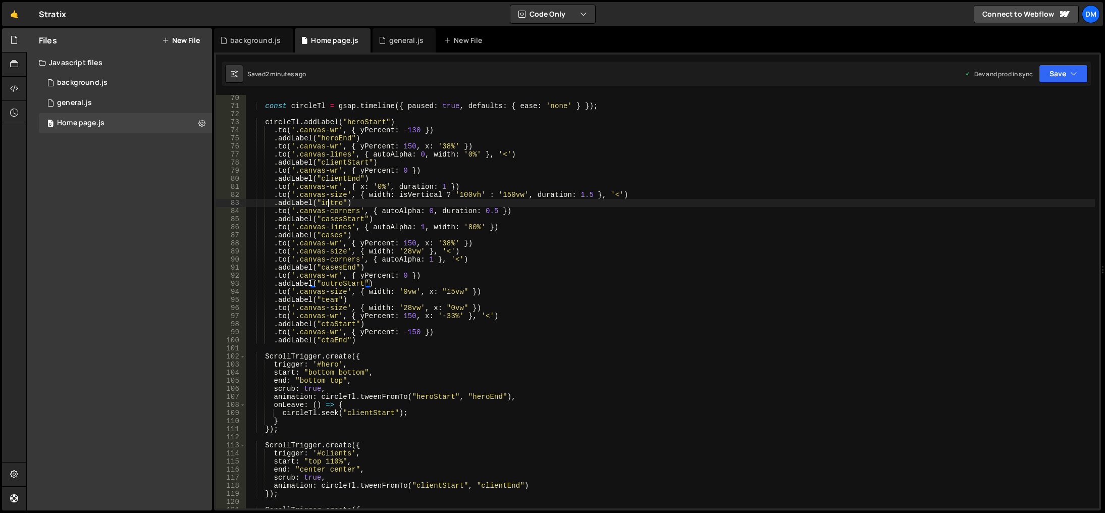
click at [326, 200] on div "const circleTl = gsap . timeline ({ paused : true , defaults : { ease : 'none' …" at bounding box center [670, 308] width 849 height 429
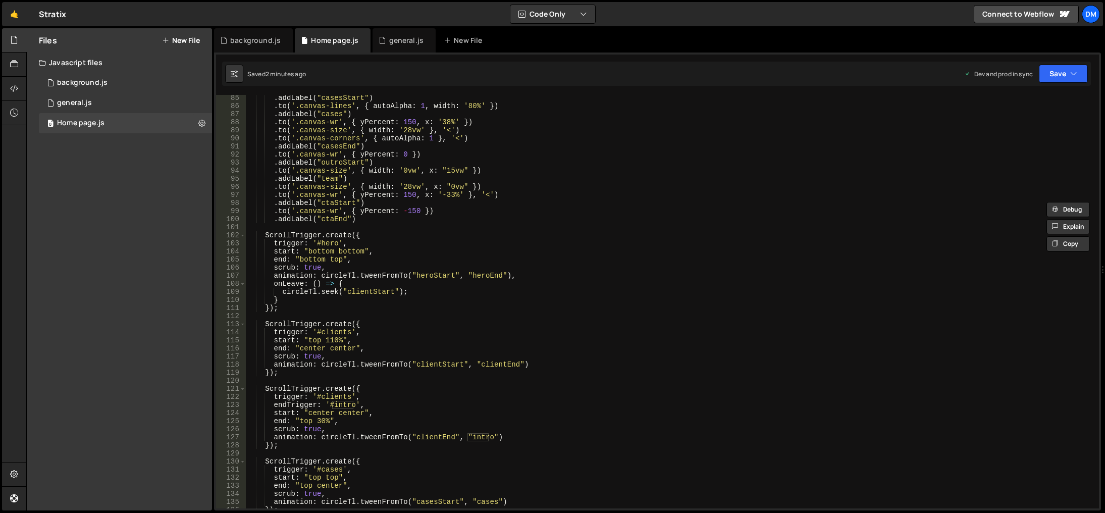
scroll to position [680, 0]
click at [378, 229] on div ". addLabel ( "casesStart" ) . to ( '.canvas-lines' , { autoAlpha : 1 , width : …" at bounding box center [670, 308] width 849 height 429
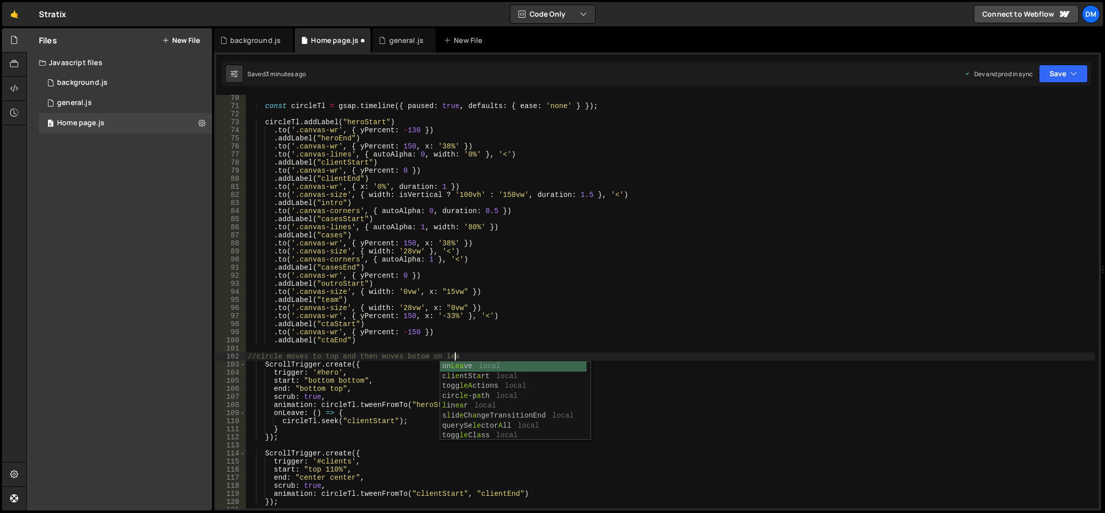
scroll to position [0, 14]
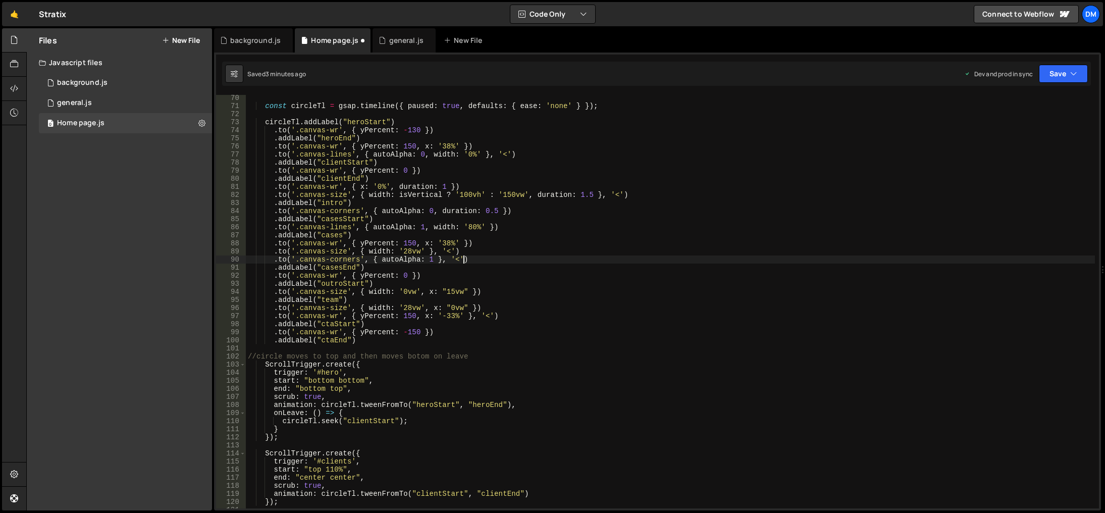
click at [493, 259] on div "const circleTl = gsap . timeline ({ paused : true , defaults : { ease : 'none' …" at bounding box center [670, 308] width 849 height 429
type textarea ".to('.canvas-corners', { autoAlpha: 1 }, '<')"
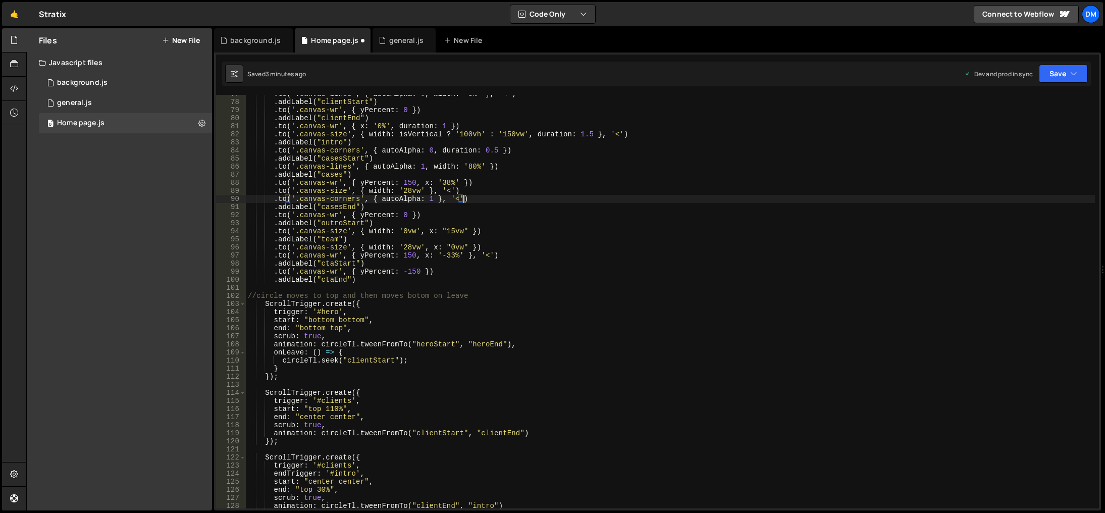
click at [279, 387] on div ". to ( '.canvas-lines' , { autoAlpha : 0 , width : '0%' } , '<' ) . addLabel ( …" at bounding box center [670, 304] width 849 height 429
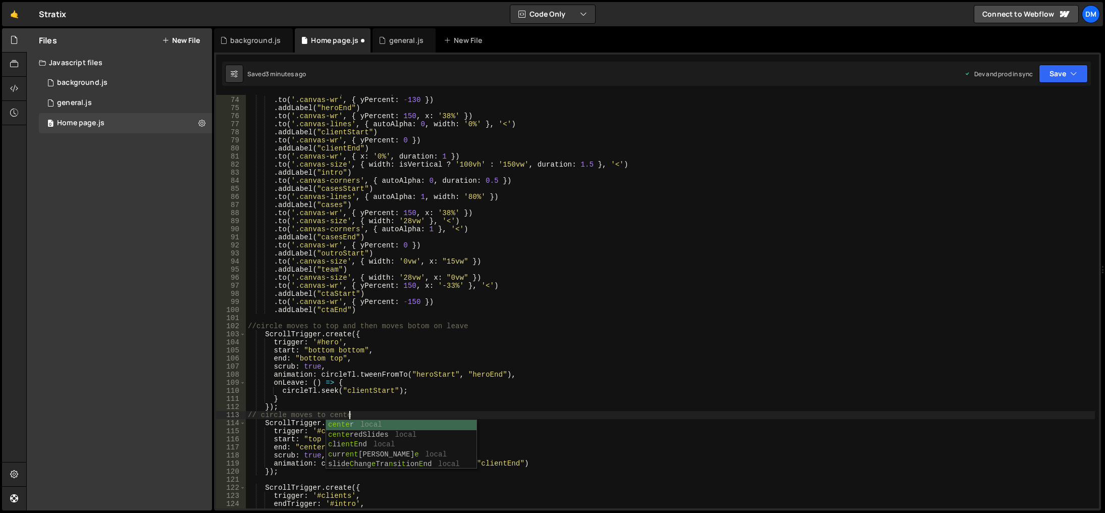
scroll to position [0, 7]
click at [495, 358] on div "circleTl . addLabel ( "heroStart" ) . to ( '.canvas-wr' , { yPercent : - 130 })…" at bounding box center [670, 302] width 849 height 429
type textarea "end: "bottom top","
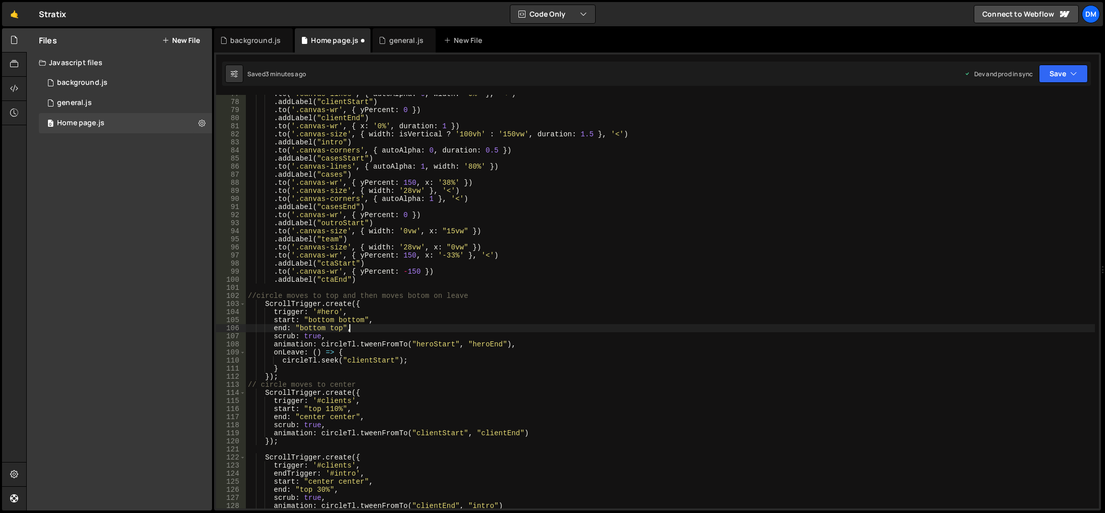
scroll to position [649, 0]
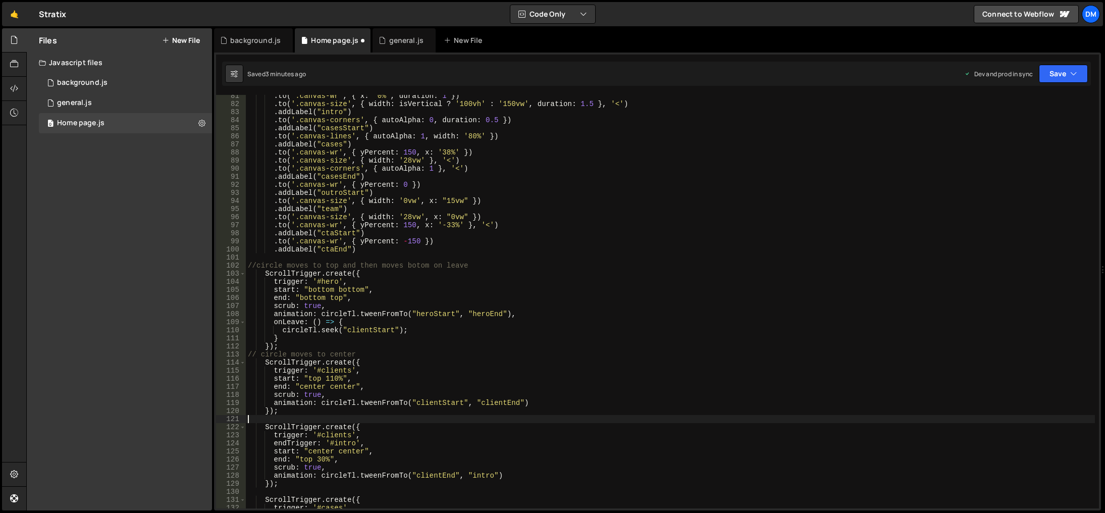
click at [304, 417] on div ". to ( '.canvas-wr' , { x : '0%' , duration : 1 }) . to ( '.canvas-size' , { wi…" at bounding box center [670, 306] width 849 height 429
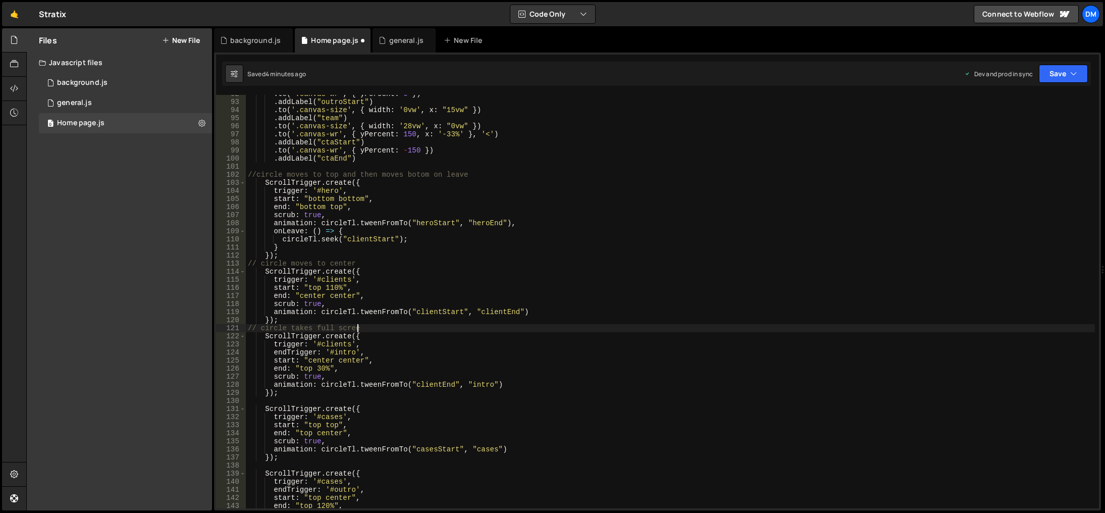
scroll to position [0, 7]
type textarea "// circle takes full screen"
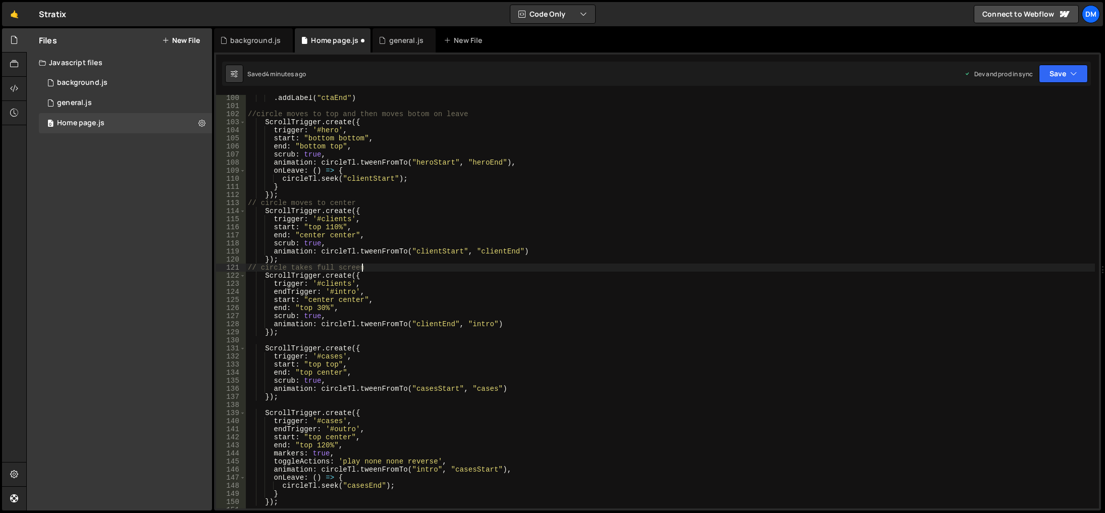
scroll to position [801, 0]
click at [311, 341] on div ". addLabel ( "ctaEnd" ) //circle moves to top and then moves botom on leave Scr…" at bounding box center [670, 308] width 849 height 429
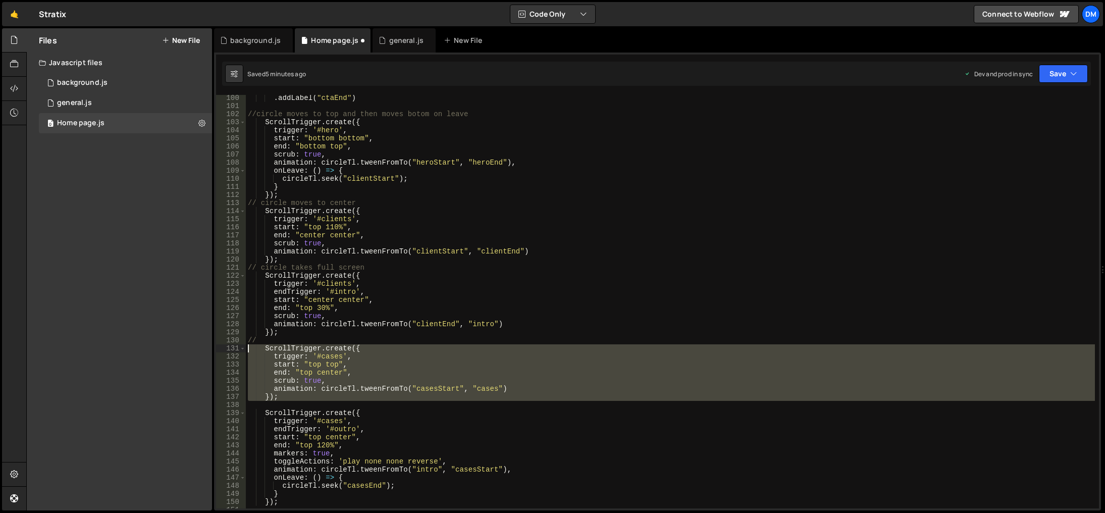
drag, startPoint x: 293, startPoint y: 399, endPoint x: 183, endPoint y: 349, distance: 120.6
click at [183, 349] on div "Files New File Javascript files 0 background.js 0 0 general.js 0 0 Home page.js…" at bounding box center [565, 269] width 1078 height 482
type textarea "// ScrollTrigger.create({ // trigger: '#cases',"
click at [307, 404] on div ". addLabel ( "ctaEnd" ) //circle moves to top and then moves botom on leave Scr…" at bounding box center [670, 301] width 849 height 413
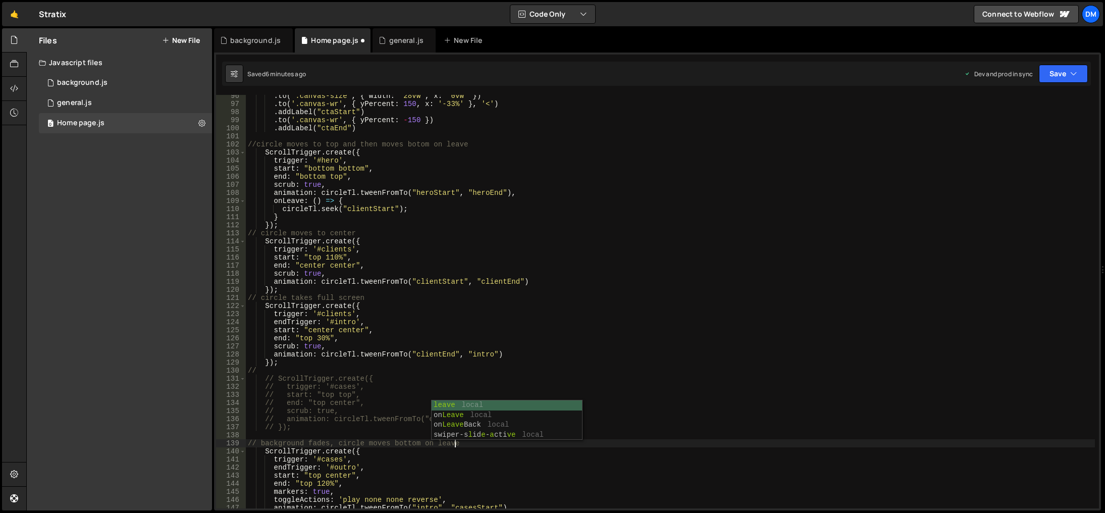
scroll to position [861, 0]
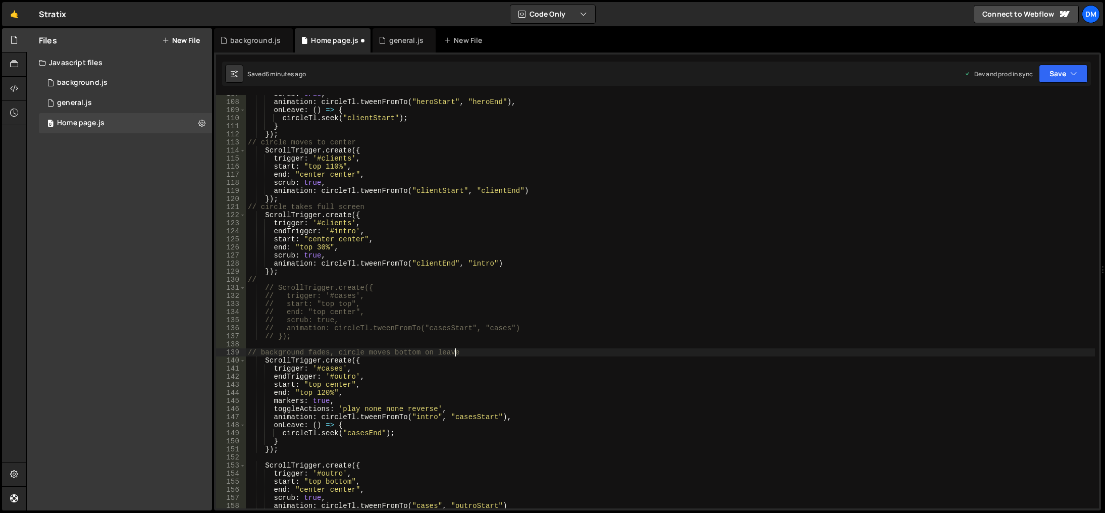
click at [296, 452] on div "scrub : true , animation : circleTl . tweenFromTo ( "heroStart" , "heroEnd" ) ,…" at bounding box center [670, 304] width 849 height 429
type textarea "});"
click at [295, 455] on div "scrub : true , animation : circleTl . tweenFromTo ( "heroStart" , "heroEnd" ) ,…" at bounding box center [670, 304] width 849 height 429
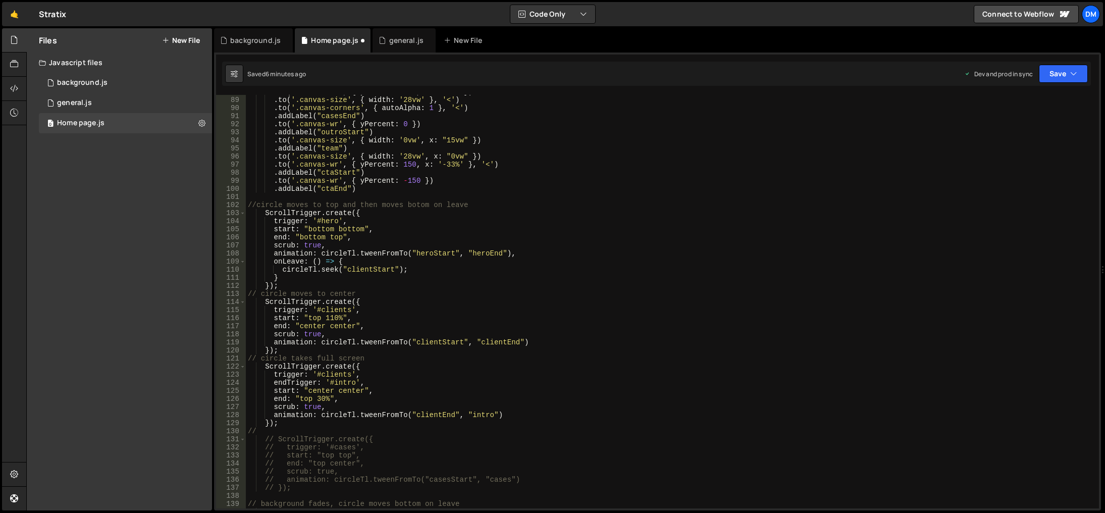
scroll to position [619, 0]
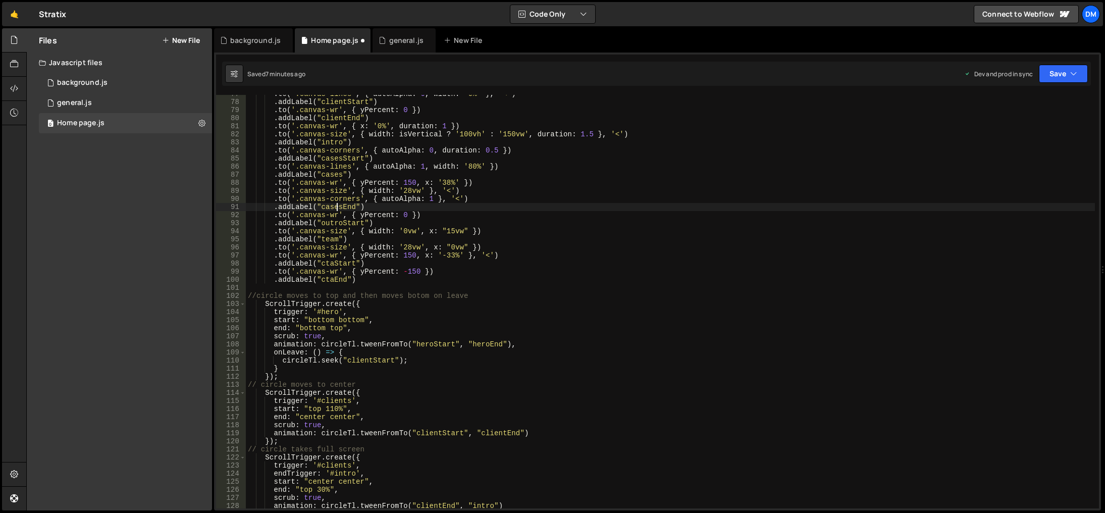
click at [336, 206] on div ". to ( '.canvas-lines' , { autoAlpha : 0 , width : '0%' } , '<' ) . addLabel ( …" at bounding box center [670, 304] width 849 height 429
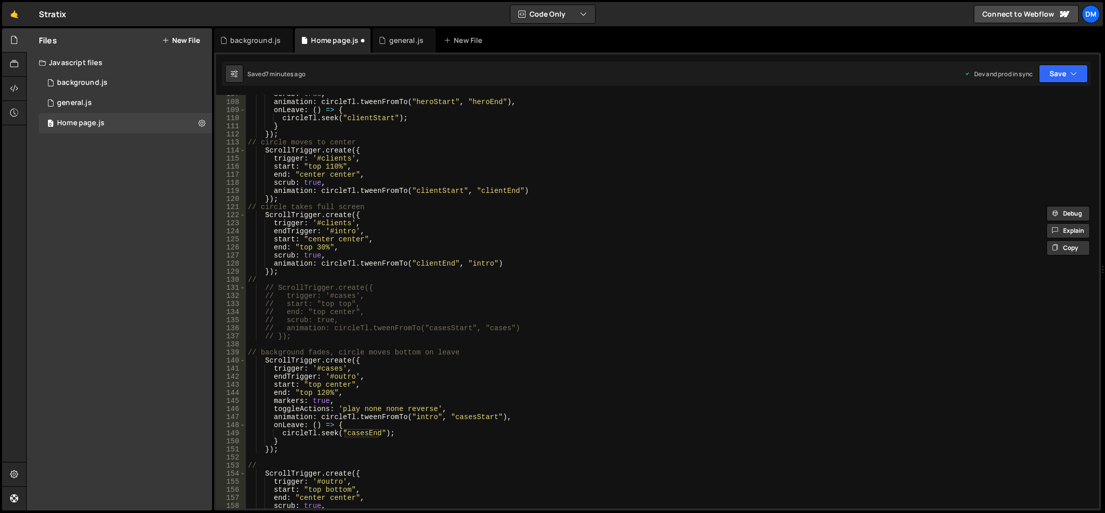
scroll to position [952, 0]
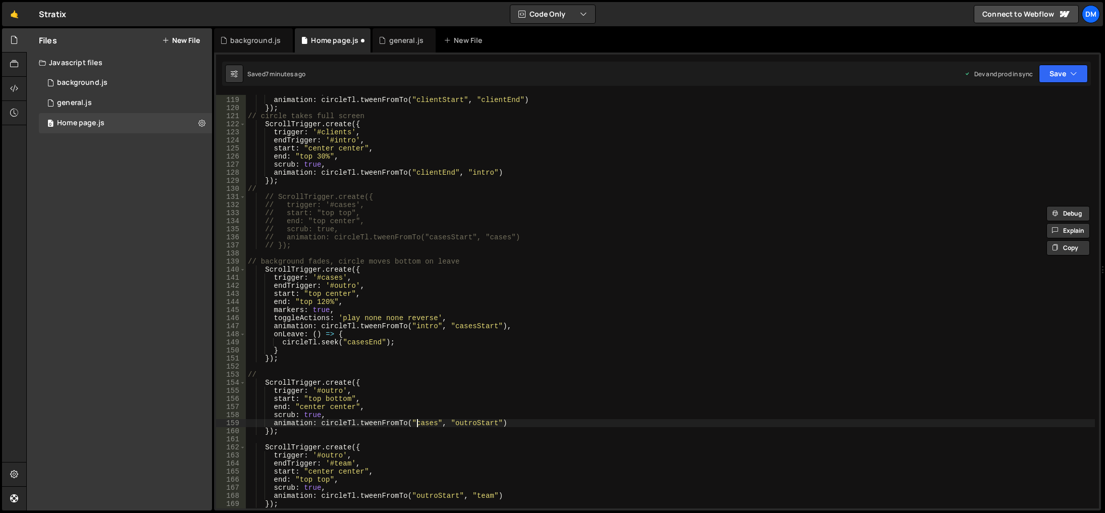
click at [416, 424] on div "scrub : true , animation : circleTl . tweenFromTo ( "clientStart" , "clientEnd"…" at bounding box center [670, 302] width 849 height 429
paste textarea "End"
click at [519, 375] on div "scrub : true , animation : circleTl . tweenFromTo ( "clientStart" , "clientEnd"…" at bounding box center [670, 302] width 849 height 429
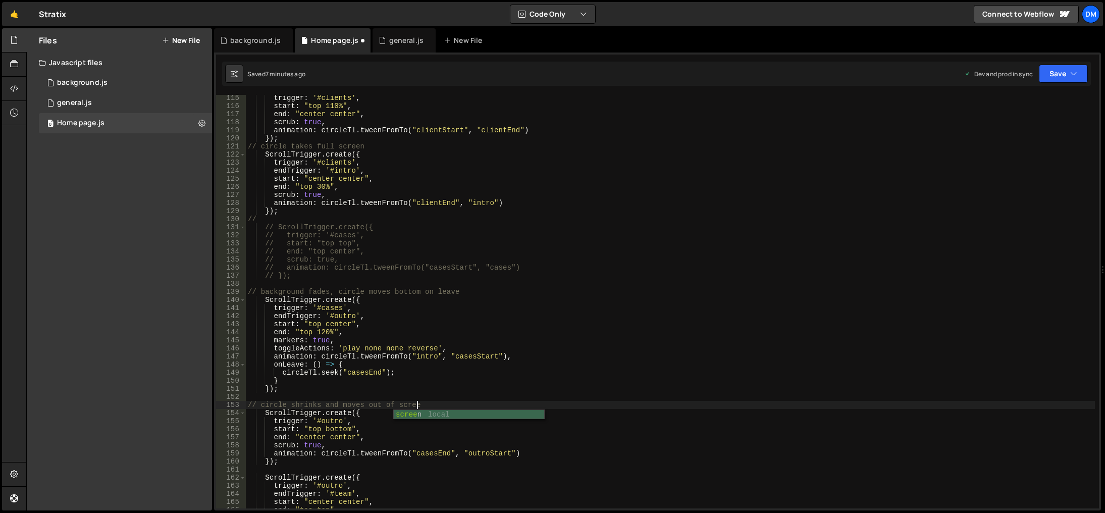
scroll to position [0, 12]
click at [462, 315] on div "trigger : '#clients' , start : "top 110%" , end : "center center" , scrub : tru…" at bounding box center [670, 308] width 849 height 429
type textarea "endTrigger: '#outro',"
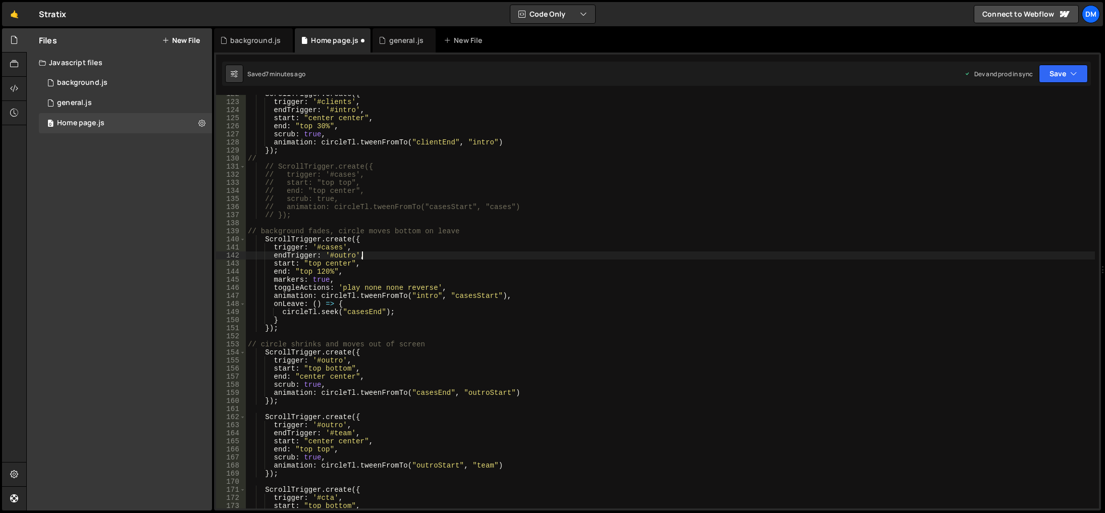
scroll to position [1013, 0]
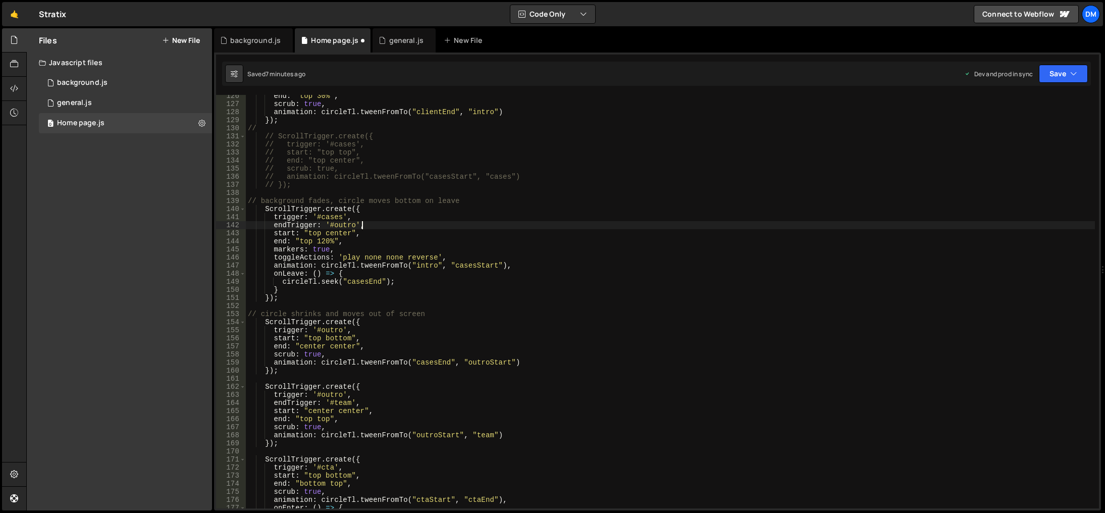
click at [322, 379] on div "end : "top 30%" , scrub : true , animation : circleTl . tweenFromTo ( "clientEn…" at bounding box center [670, 306] width 849 height 429
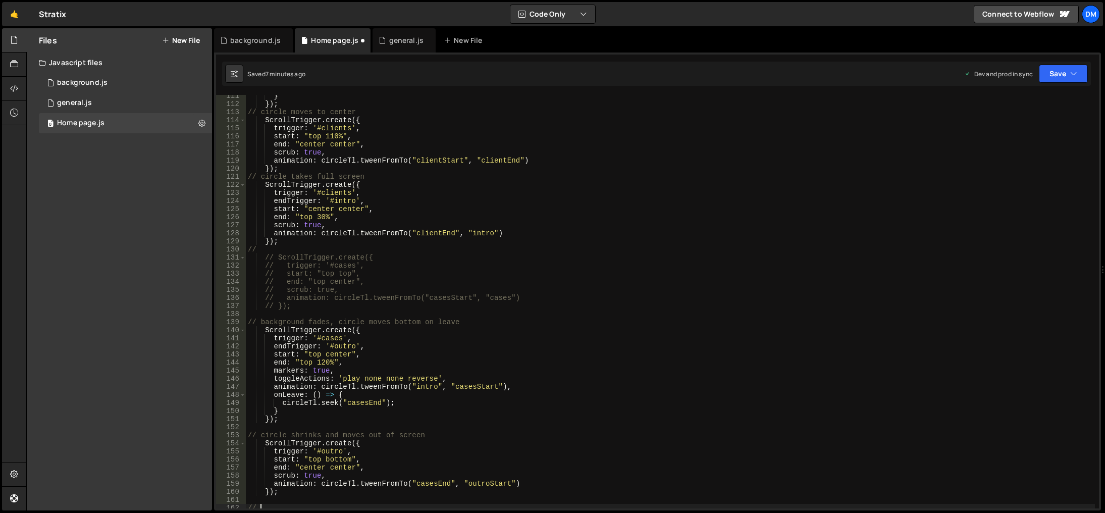
scroll to position [983, 0]
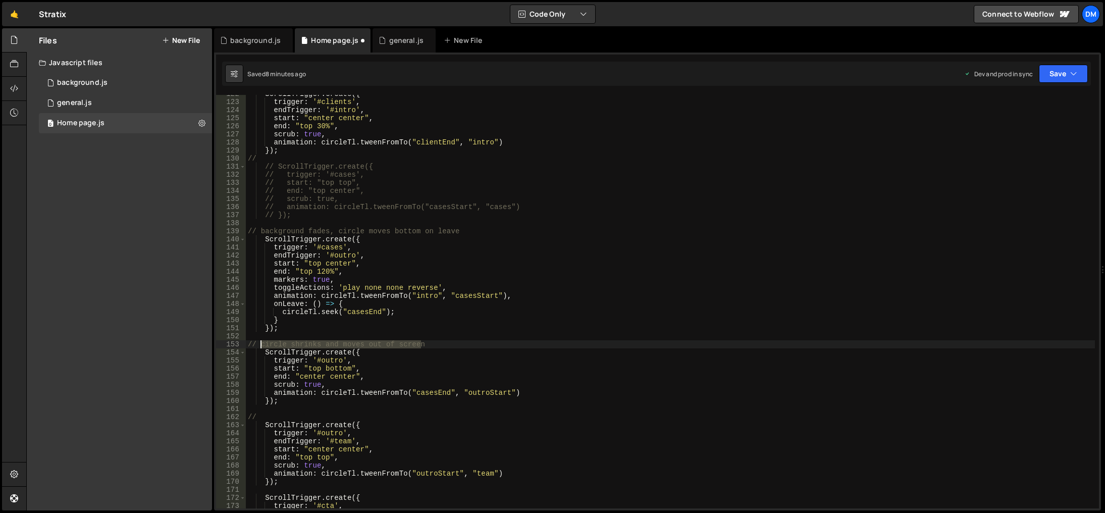
drag, startPoint x: 432, startPoint y: 344, endPoint x: 262, endPoint y: 345, distance: 169.6
click at [262, 345] on div "ScrollTrigger . create ({ trigger : '#clients' , endTrigger : '#intro' , start …" at bounding box center [670, 304] width 849 height 429
click at [287, 416] on div "ScrollTrigger . create ({ trigger : '#clients' , endTrigger : '#intro' , start …" at bounding box center [670, 304] width 849 height 429
paste textarea "circle shrinks and moves out of screen"
drag, startPoint x: 424, startPoint y: 343, endPoint x: 261, endPoint y: 344, distance: 162.5
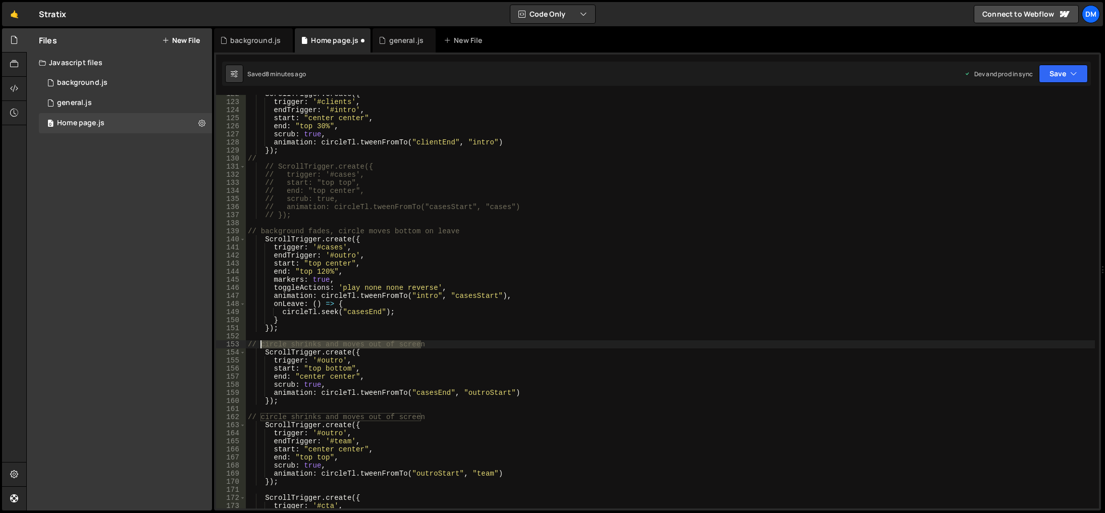
click at [261, 344] on div "ScrollTrigger . create ({ trigger : '#clients' , endTrigger : '#intro' , start …" at bounding box center [670, 304] width 849 height 429
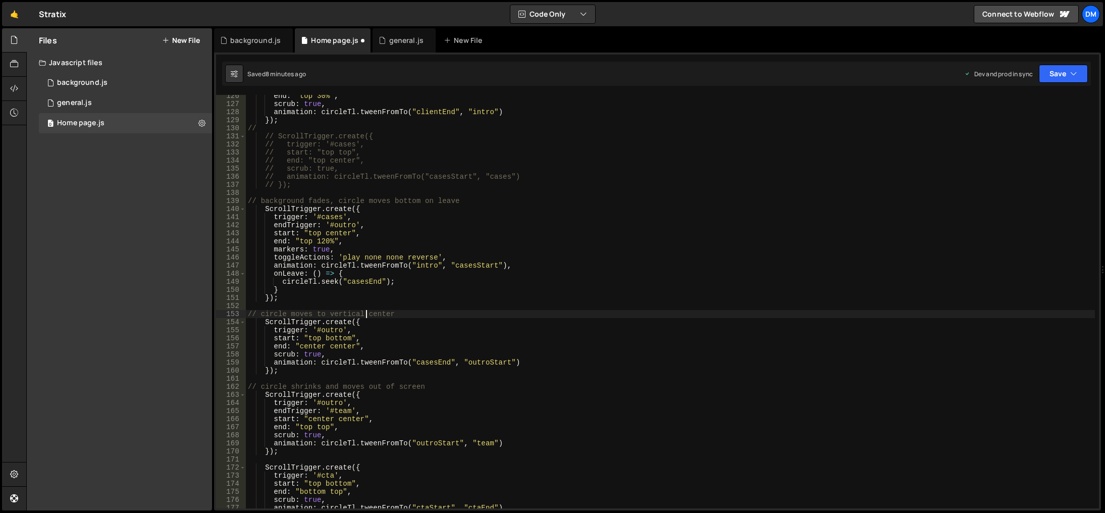
scroll to position [1134, 0]
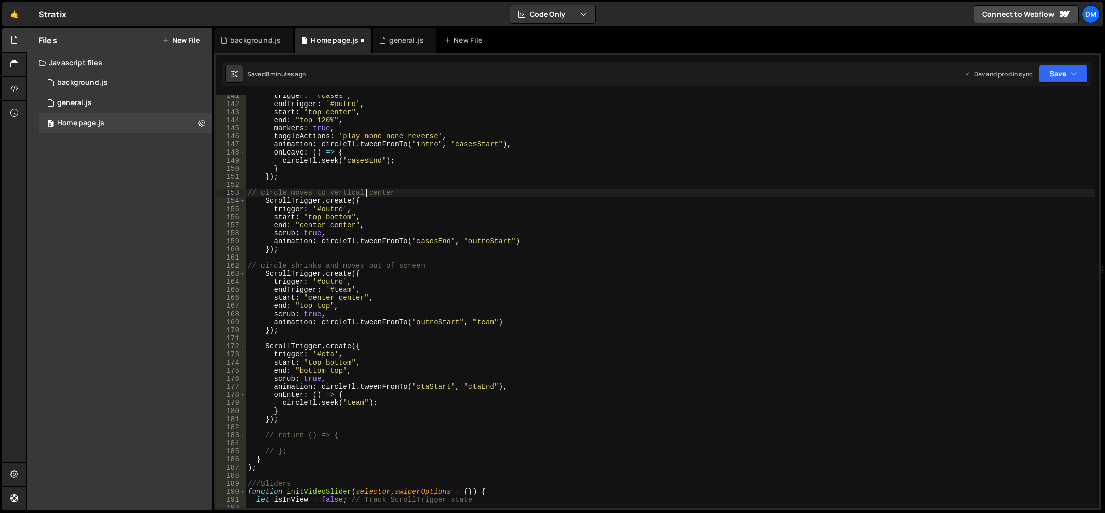
click at [301, 333] on div "trigger : '#cases' , endTrigger : '#outro' , start : "top center" , end : "top …" at bounding box center [670, 306] width 849 height 429
type textarea "});"
click at [297, 338] on div "trigger : '#cases' , endTrigger : '#outro' , start : "top center" , end : "top …" at bounding box center [670, 306] width 849 height 429
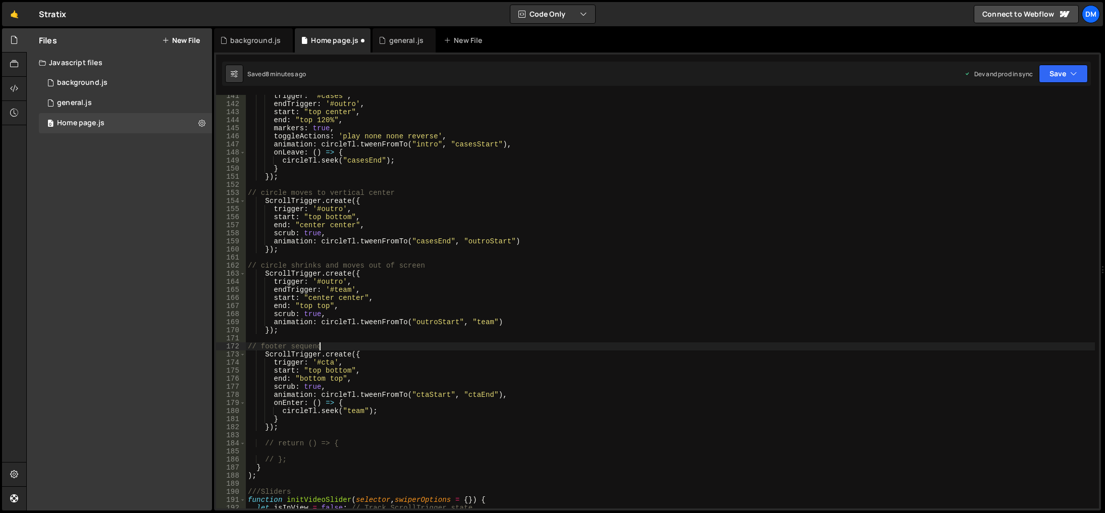
type textarea "// footer sequence"
click at [571, 253] on div "trigger : '#cases' , endTrigger : '#outro' , start : "top center" , end : "top …" at bounding box center [670, 306] width 849 height 429
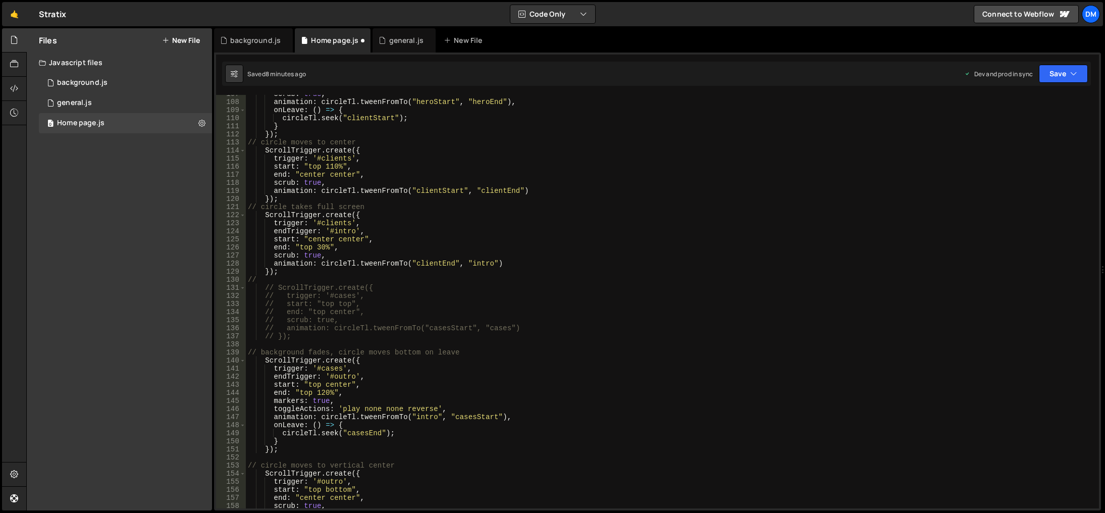
scroll to position [861, 0]
drag, startPoint x: 1072, startPoint y: 73, endPoint x: 1065, endPoint y: 76, distance: 7.5
click at [1072, 73] on icon "button" at bounding box center [1073, 74] width 7 height 10
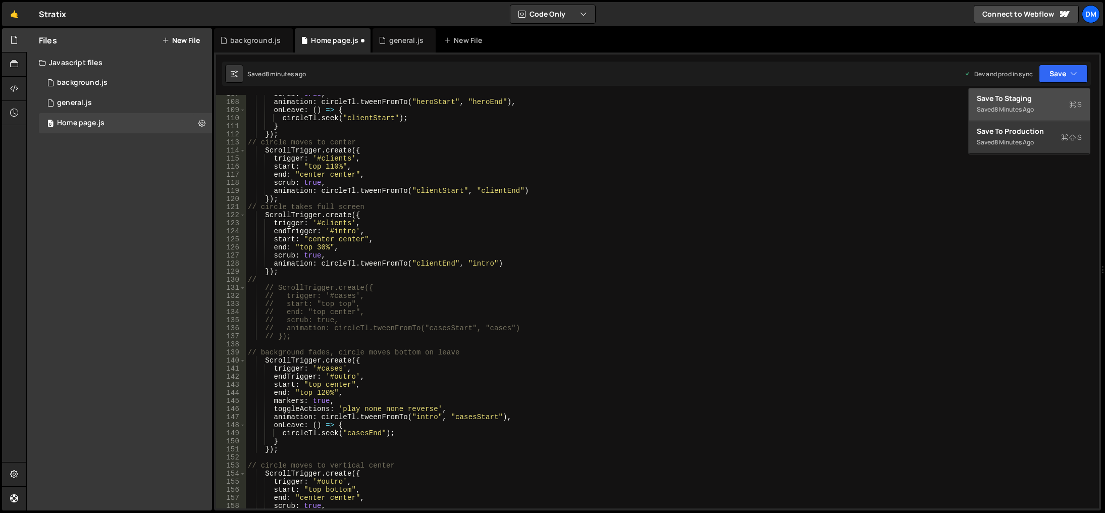
click at [1038, 92] on button "Save to Staging S Saved 8 minutes ago" at bounding box center [1028, 104] width 121 height 33
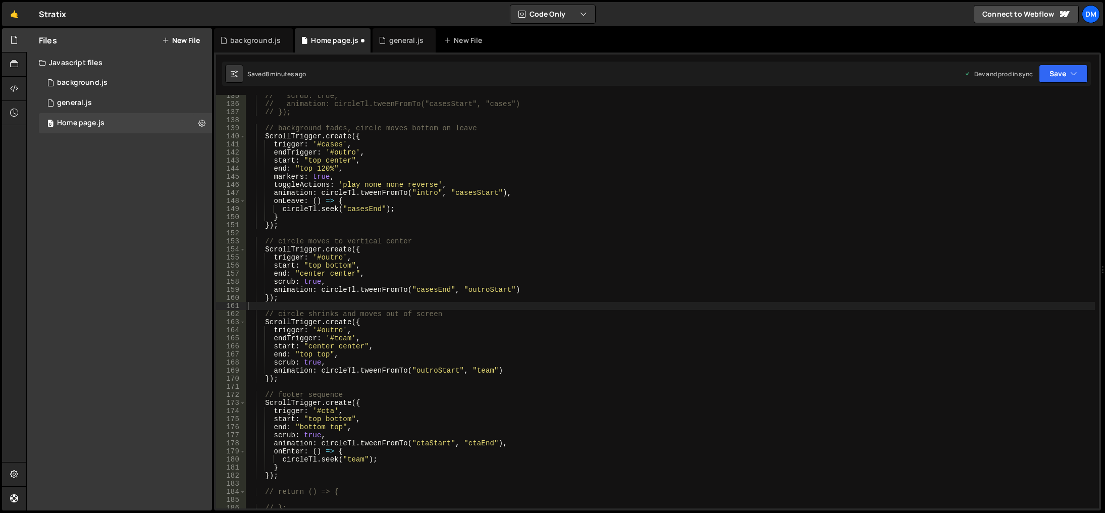
scroll to position [1086, 0]
click at [1061, 73] on button "Save" at bounding box center [1063, 74] width 49 height 18
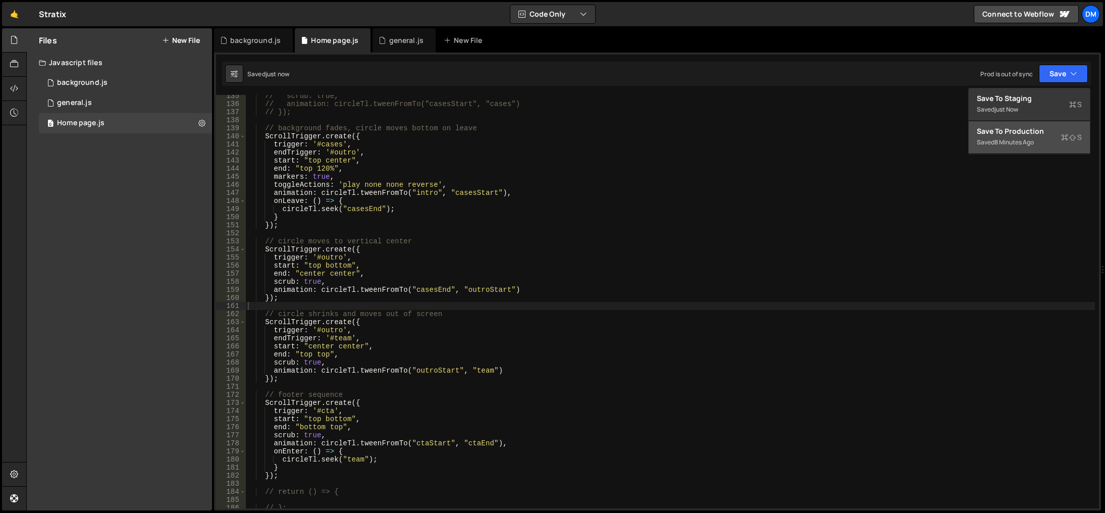
click at [1012, 138] on div "8 minutes ago" at bounding box center [1013, 142] width 39 height 9
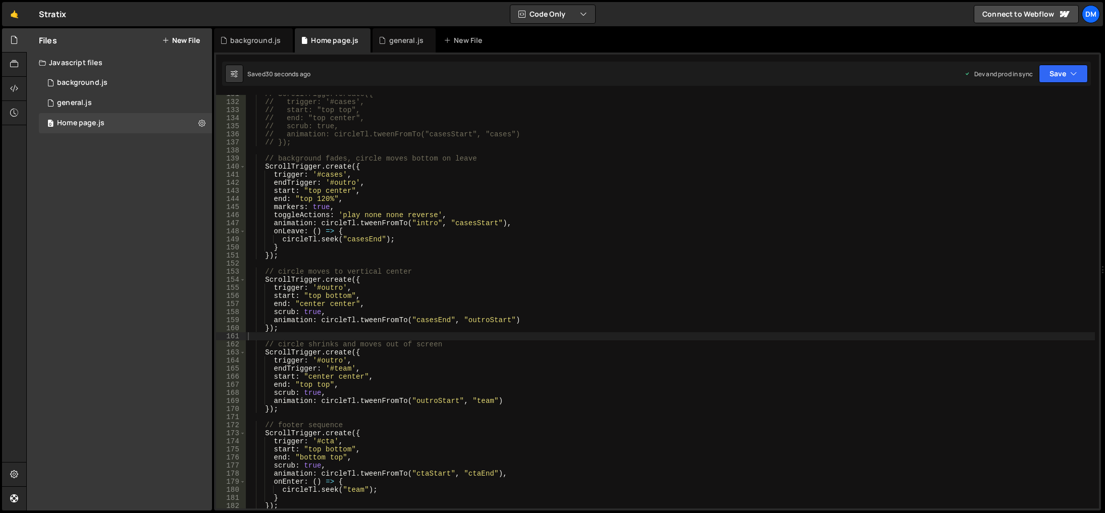
scroll to position [964, 0]
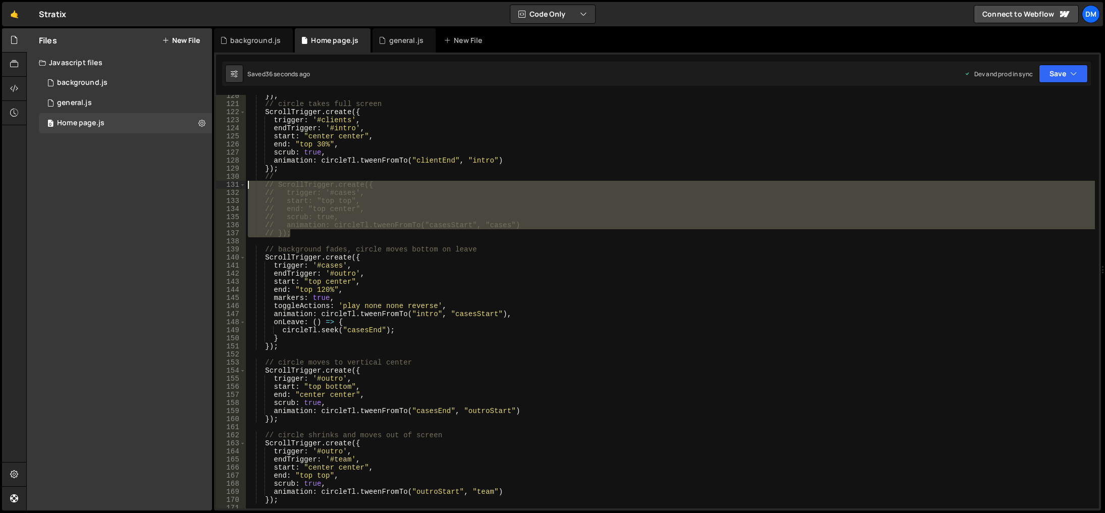
drag, startPoint x: 311, startPoint y: 232, endPoint x: 205, endPoint y: 188, distance: 114.9
click at [205, 188] on div "Files New File Javascript files 0 background.js 0 0 general.js 0 0 Home page.js…" at bounding box center [565, 269] width 1078 height 482
click at [475, 167] on div "}) ; // circle takes full screen ScrollTrigger . create ({ trigger : '#clients'…" at bounding box center [670, 306] width 849 height 429
type textarea "});"
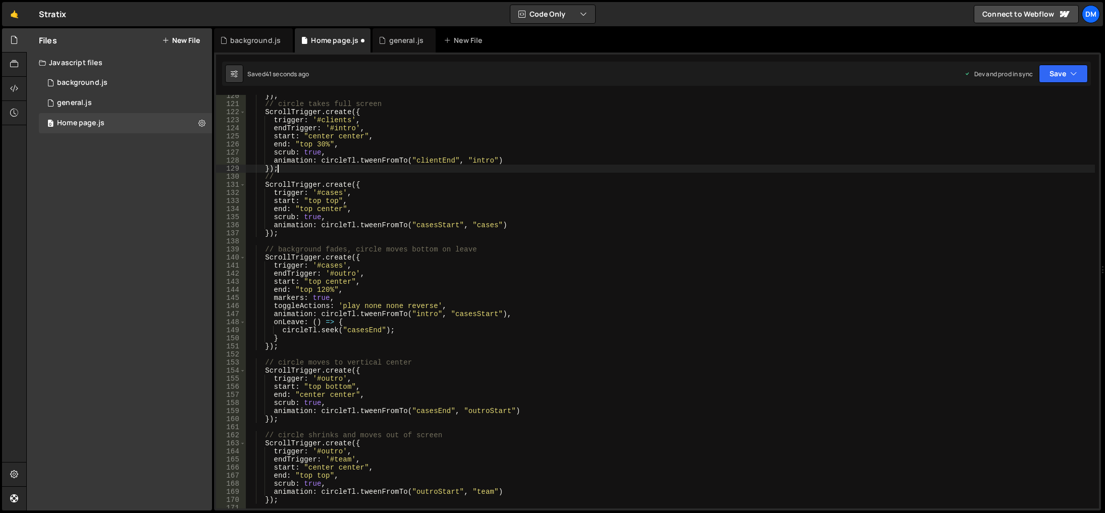
scroll to position [0, 1]
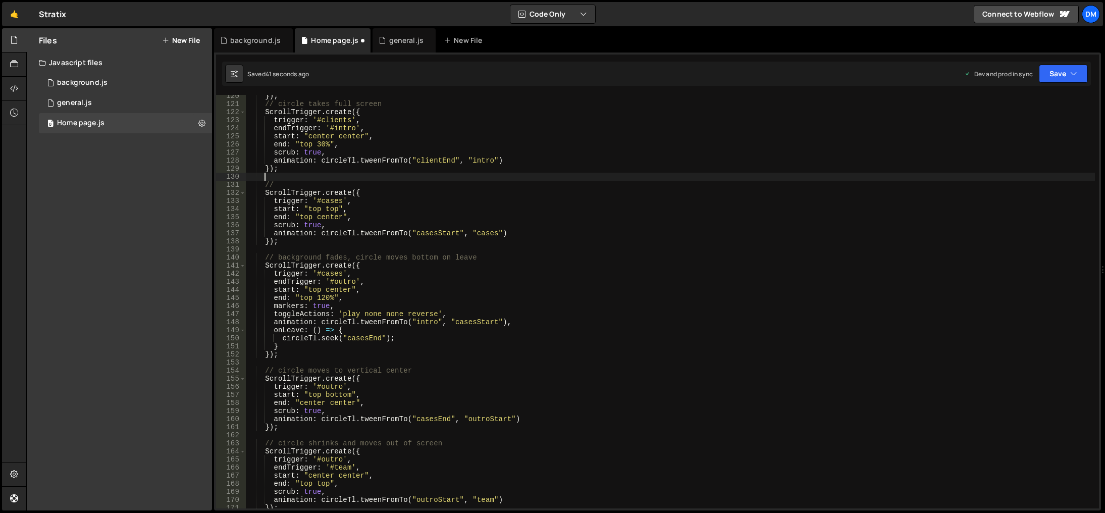
click at [363, 184] on div "}) ; // circle takes full screen ScrollTrigger . create ({ trigger : '#clients'…" at bounding box center [670, 306] width 849 height 429
click at [888, 205] on div "}) ; // circle takes full screen ScrollTrigger . create ({ trigger : '#clients'…" at bounding box center [670, 306] width 849 height 429
click at [1069, 86] on div "XXXXXXXXXXXXXXXXXXXXXXXXXXXXXXXXXXXXXXXXXXXXXXXXXXXXXXXXXXXXXXXXXXXXXXXXXXXXXXX…" at bounding box center [657, 281] width 887 height 458
click at [1064, 80] on button "Save" at bounding box center [1063, 74] width 49 height 18
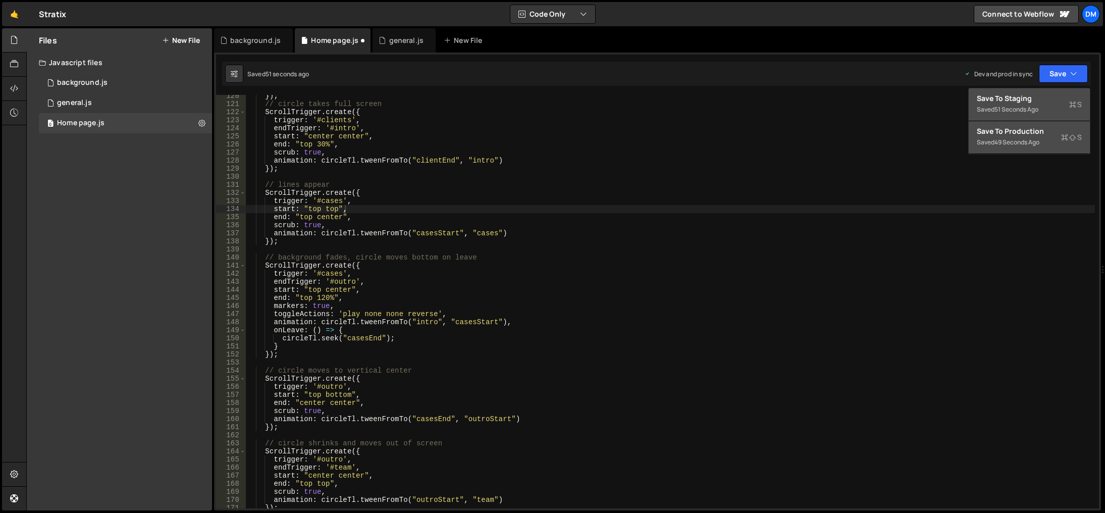
click at [1025, 105] on div "51 seconds ago" at bounding box center [1016, 109] width 44 height 9
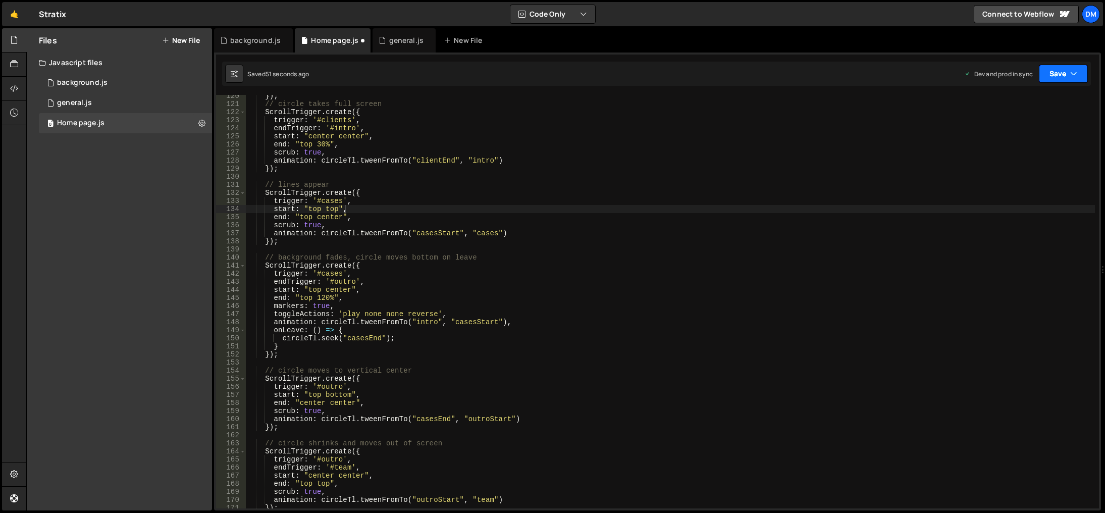
click at [1067, 68] on button "Save" at bounding box center [1063, 74] width 49 height 18
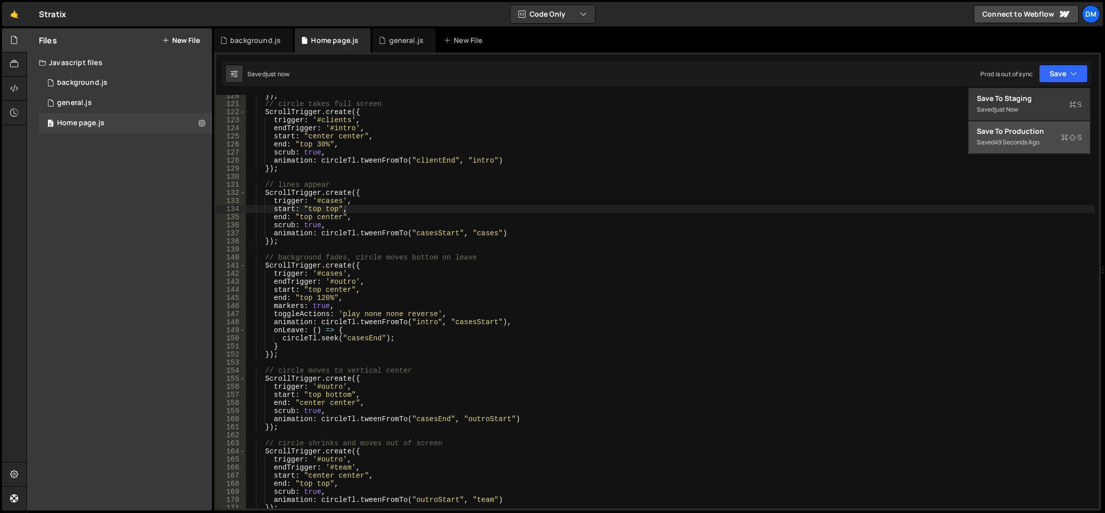
click at [1014, 137] on div "Saved 49 seconds ago" at bounding box center [1029, 142] width 105 height 12
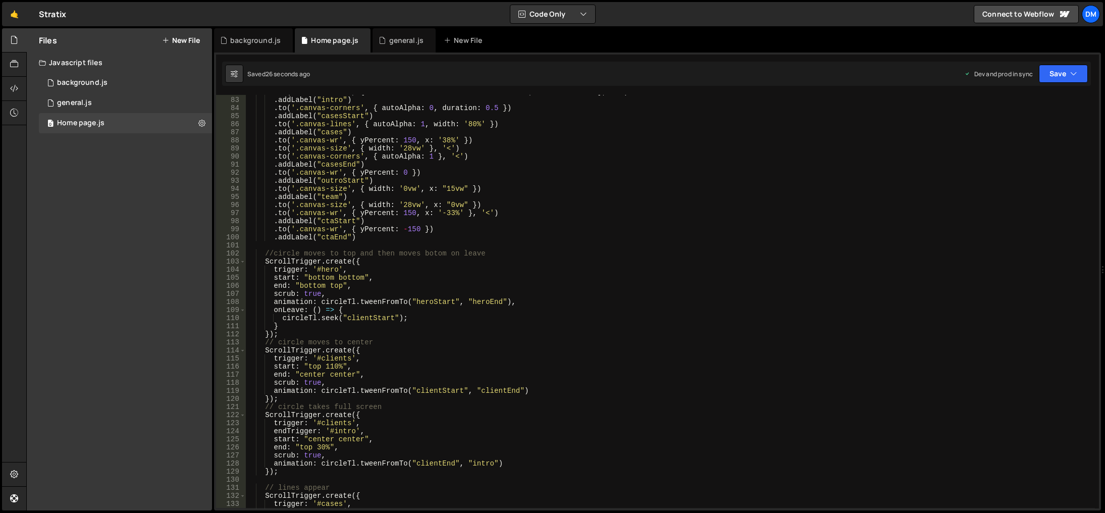
scroll to position [571, 0]
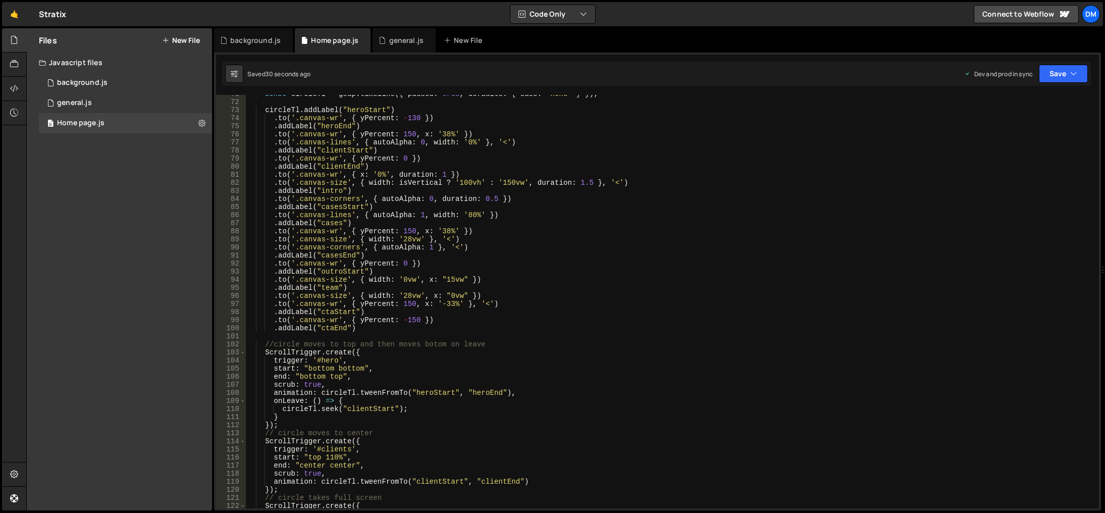
click at [342, 205] on div "const circleTl = gsap . timeline ({ paused : true , defaults : { ease : 'none' …" at bounding box center [670, 304] width 849 height 429
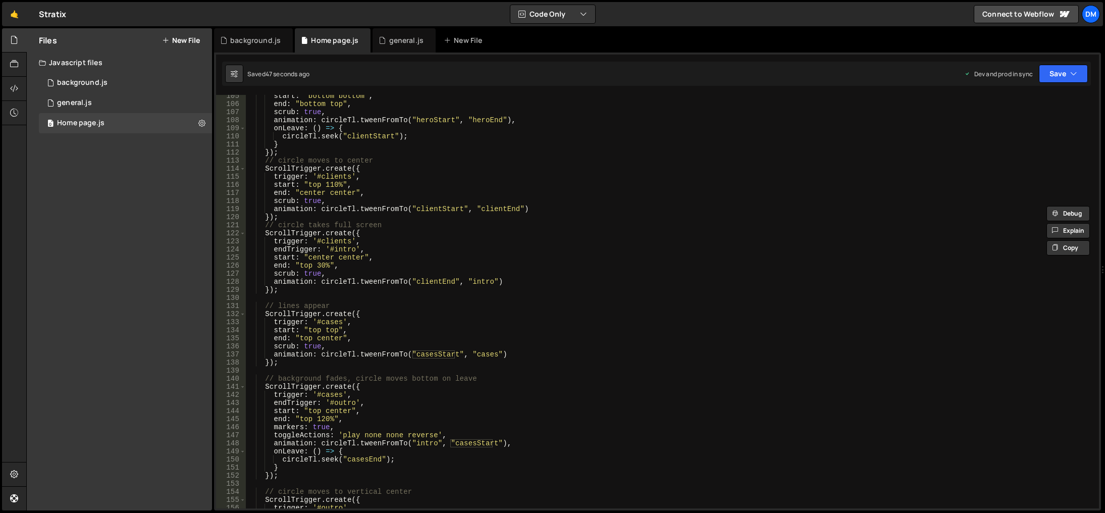
scroll to position [874, 0]
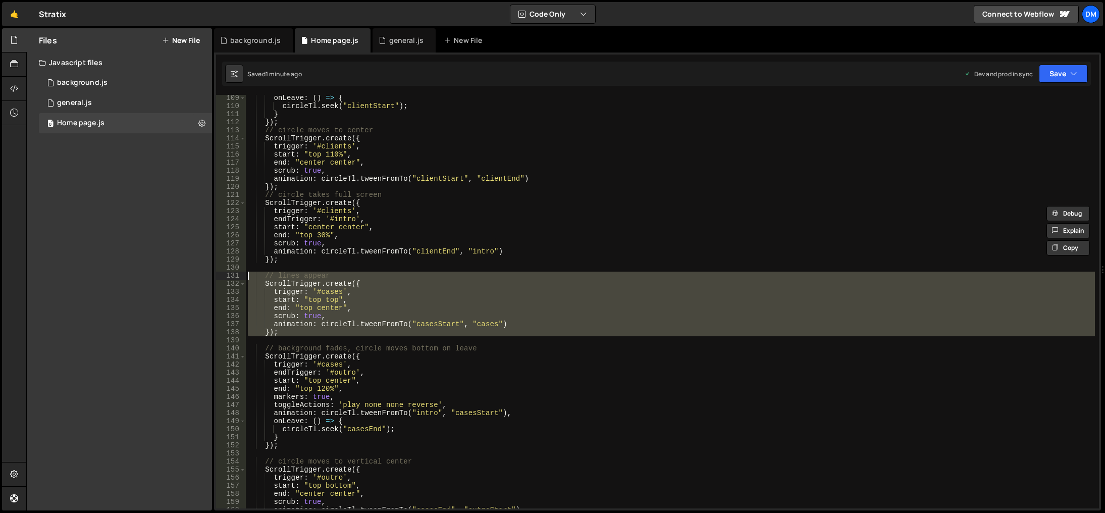
drag, startPoint x: 294, startPoint y: 336, endPoint x: 228, endPoint y: 276, distance: 89.3
click at [228, 276] on div ".addLabel("casesStart") 109 110 111 112 113 114 115 116 117 118 119 120 121 122…" at bounding box center [657, 301] width 883 height 413
type textarea "// lines appear ScrollTrigger.create({"
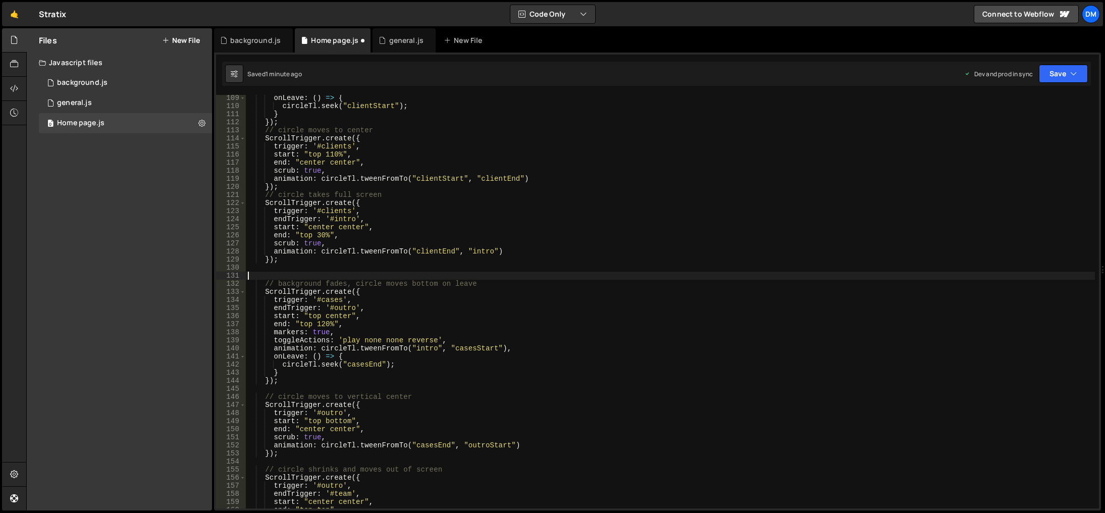
click at [335, 383] on div "onLeave : ( ) => { circleTl . seek ( "clientStart" ) ; } }) ; // circle moves t…" at bounding box center [670, 308] width 849 height 429
type textarea "});"
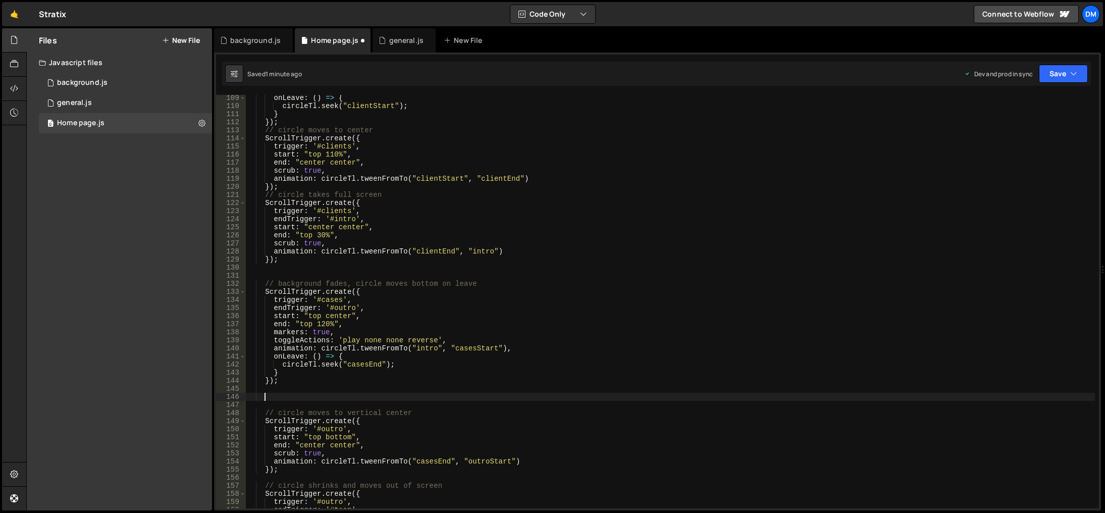
paste textarea
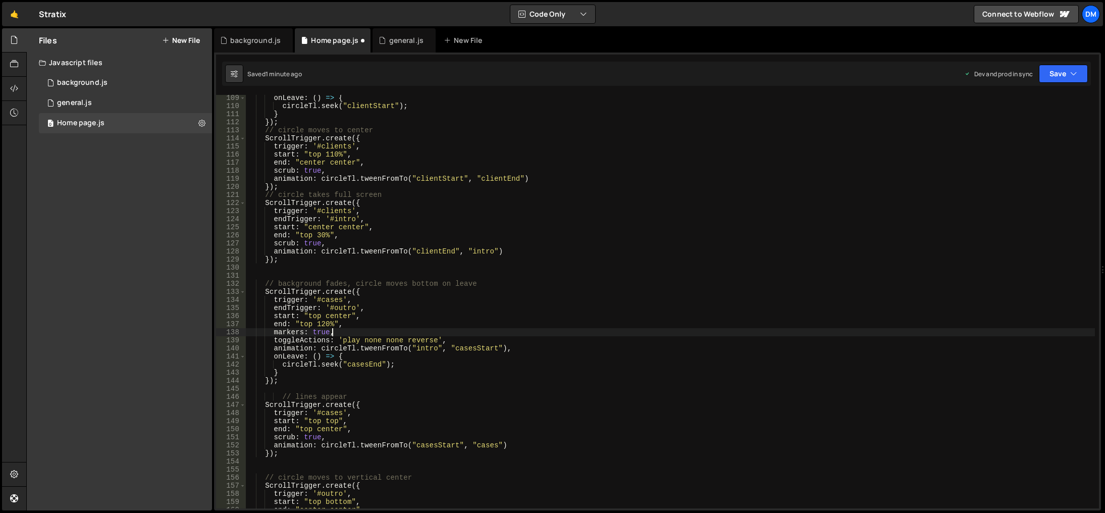
click at [589, 331] on div "onLeave : ( ) => { circleTl . seek ( "clientStart" ) ; } }) ; // circle moves t…" at bounding box center [670, 308] width 849 height 429
type textarea "markers: true,"
click at [1062, 72] on button "Save" at bounding box center [1063, 74] width 49 height 18
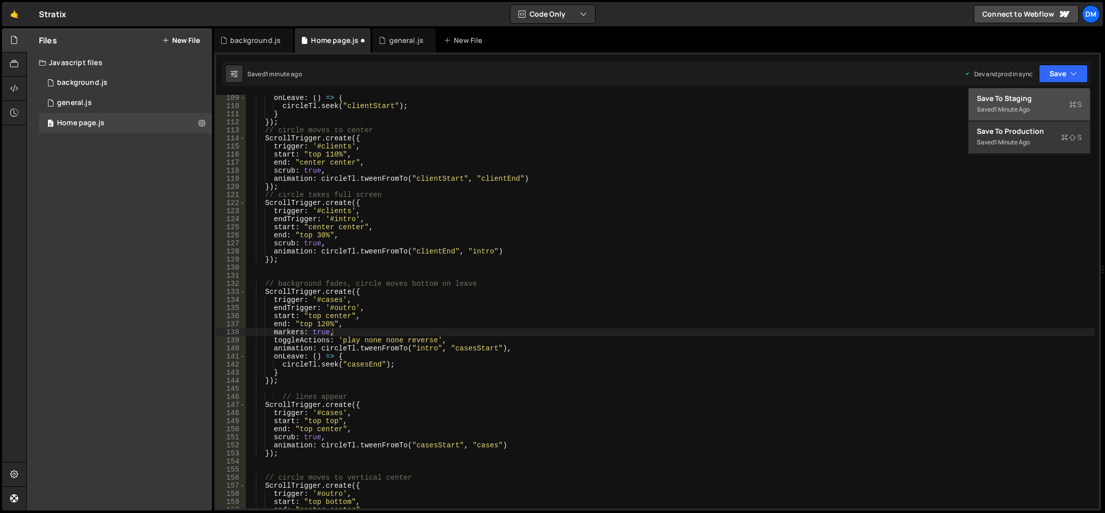
click at [1019, 95] on div "Save to Staging S" at bounding box center [1029, 98] width 105 height 10
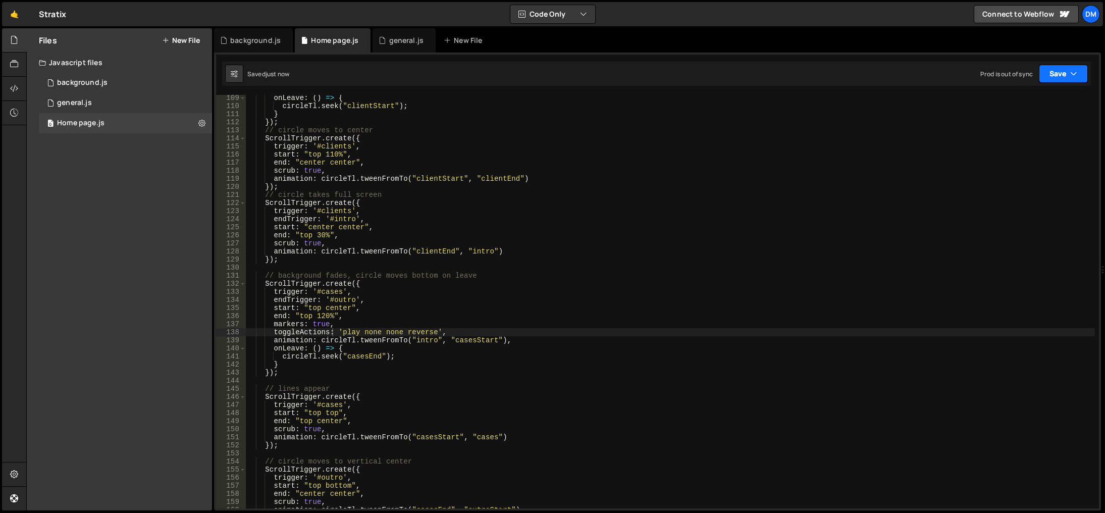
click at [1049, 74] on button "Save" at bounding box center [1063, 74] width 49 height 18
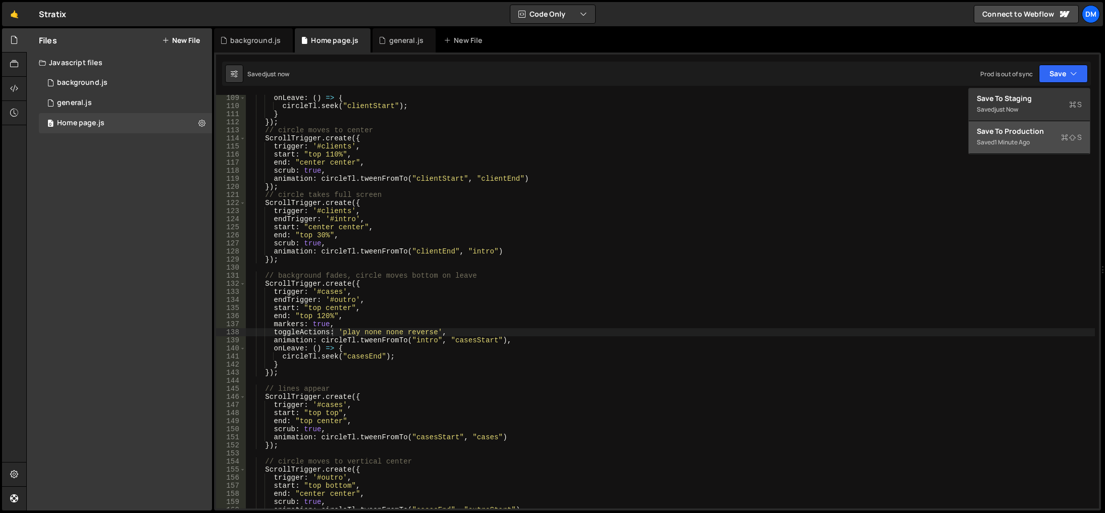
click at [999, 133] on div "Save to Production S" at bounding box center [1029, 131] width 105 height 10
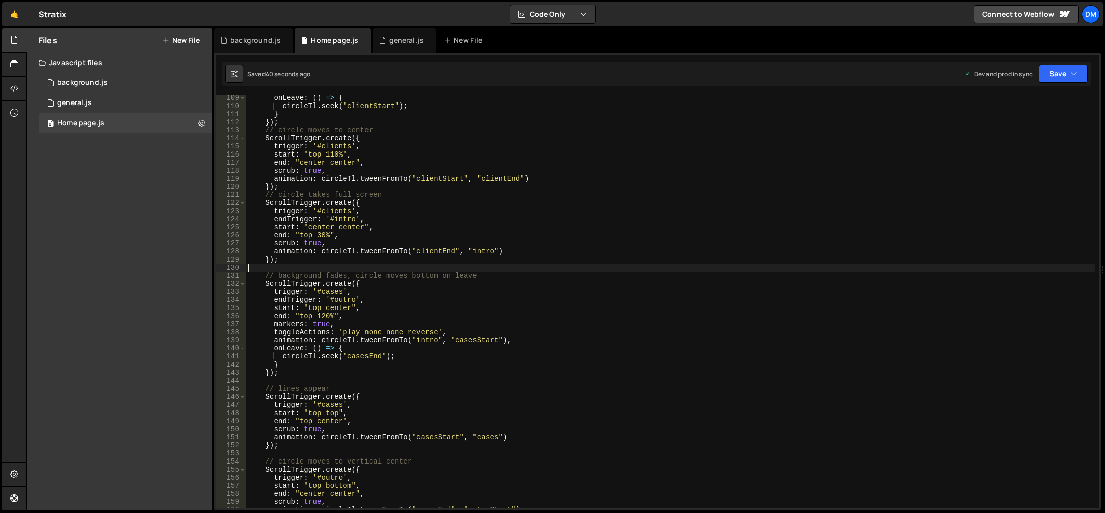
click at [643, 266] on div "onLeave : ( ) => { circleTl . seek ( "clientStart" ) ; } }) ; // circle moves t…" at bounding box center [670, 308] width 849 height 429
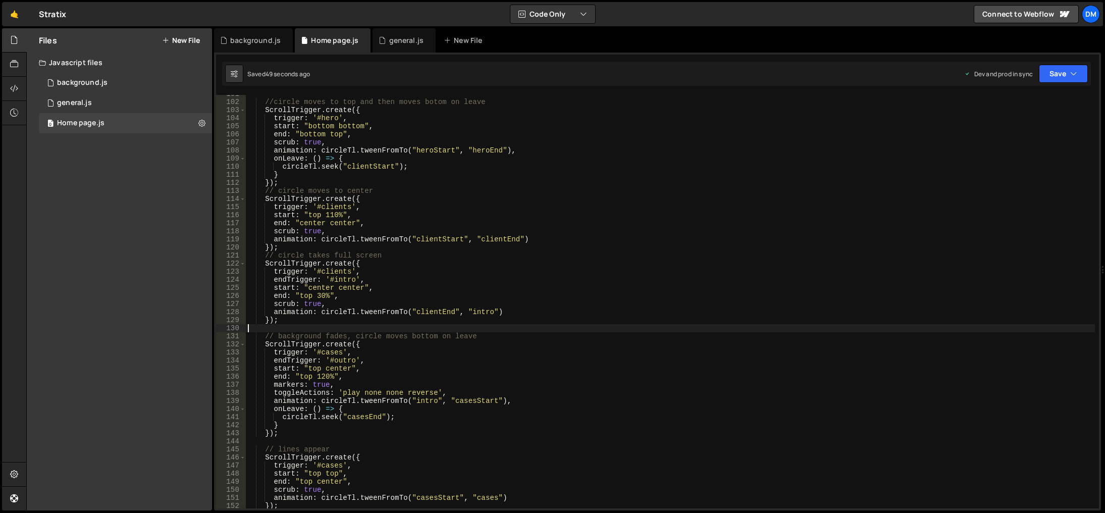
scroll to position [843, 0]
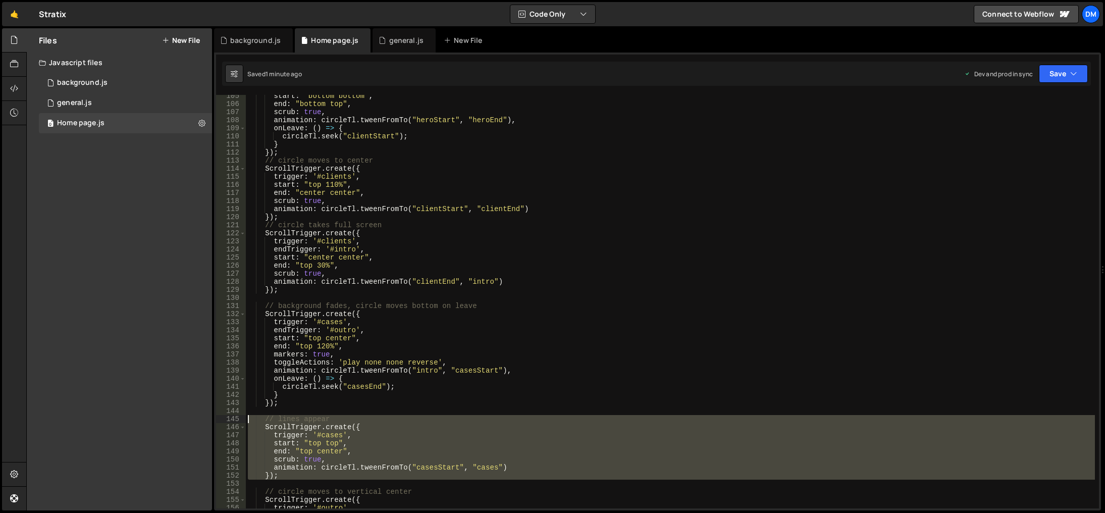
drag, startPoint x: 283, startPoint y: 483, endPoint x: 214, endPoint y: 419, distance: 93.9
click at [214, 419] on div "XXXXXXXXXXXXXXXXXXXXXXXXXXXXXXXXXXXXXXXXXXXXXXXXXXXXXXXXXXXXXXXXXXXXXXXXXXXXXXX…" at bounding box center [657, 281] width 887 height 458
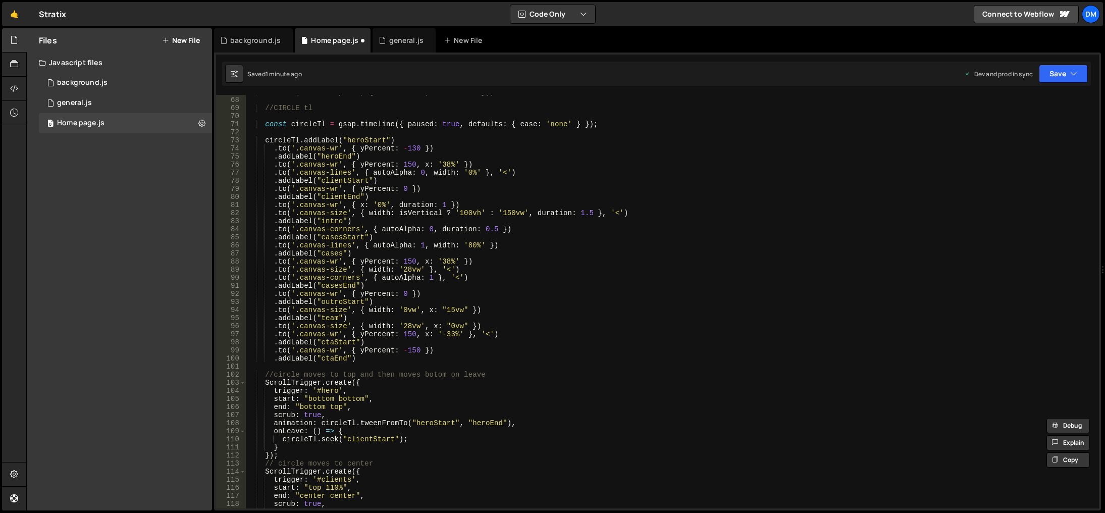
scroll to position [540, 0]
drag, startPoint x: 503, startPoint y: 245, endPoint x: 224, endPoint y: 243, distance: 279.1
click at [224, 243] on div "// // lines appear // ScrollTrigger.create({ 67 68 69 70 71 72 73 74 75 76 77 7…" at bounding box center [657, 301] width 883 height 413
type textarea ".to('.canvas-lines', { autoAlpha: 1, width: '80%' })"
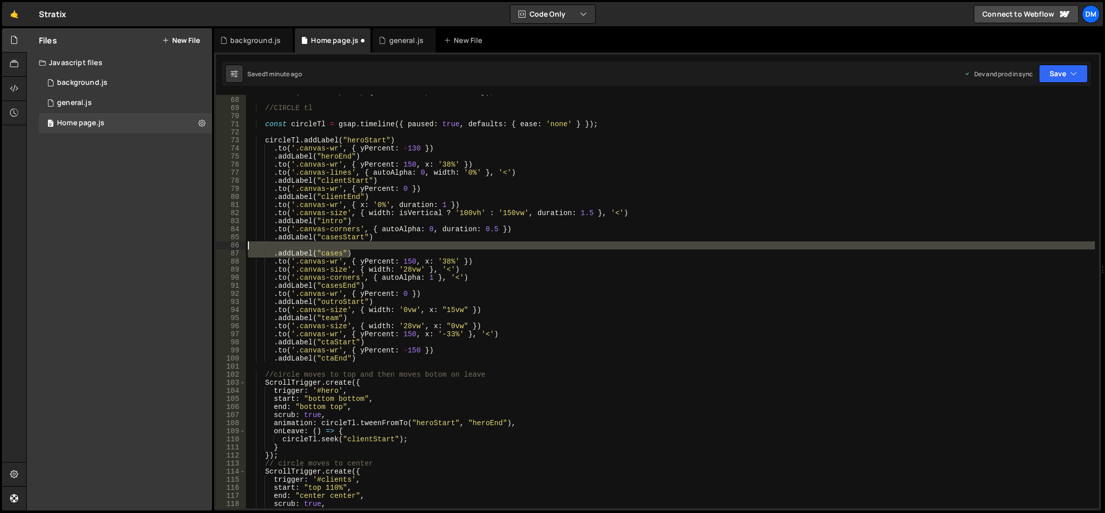
drag, startPoint x: 361, startPoint y: 251, endPoint x: 206, endPoint y: 246, distance: 155.0
click at [206, 246] on div "Files New File Javascript files 0 background.js 0 0 general.js 0 0 Home page.js…" at bounding box center [565, 269] width 1078 height 482
type textarea ".addLabel("cases")"
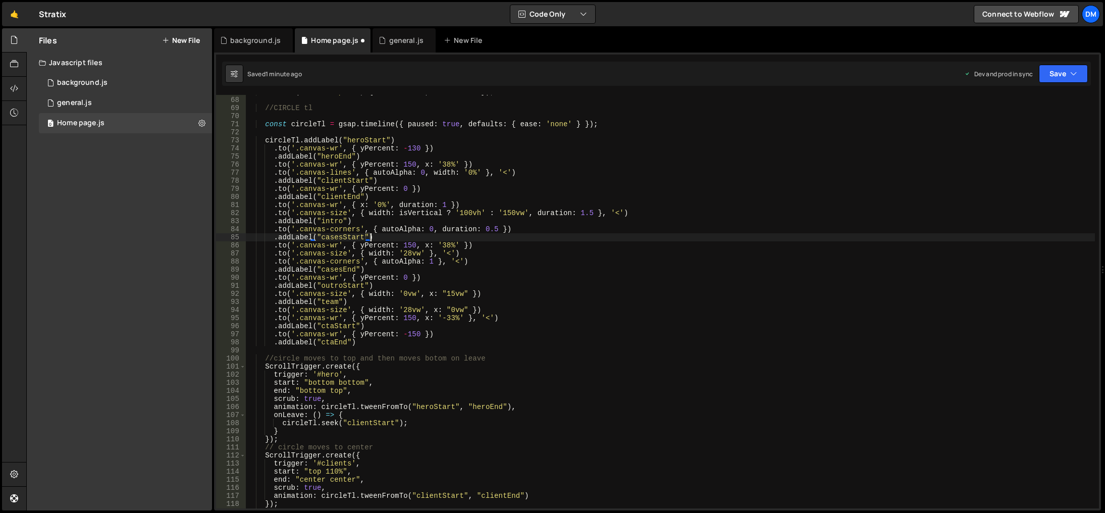
click at [527, 230] on div "tl . from ( ".circle-path" , { duration : 4 , drawSVG : 0 }) ; //CIRCLE tl cons…" at bounding box center [670, 302] width 849 height 429
type textarea ".to('.canvas-corners', { autoAlpha: 0, duration: 0.5 })"
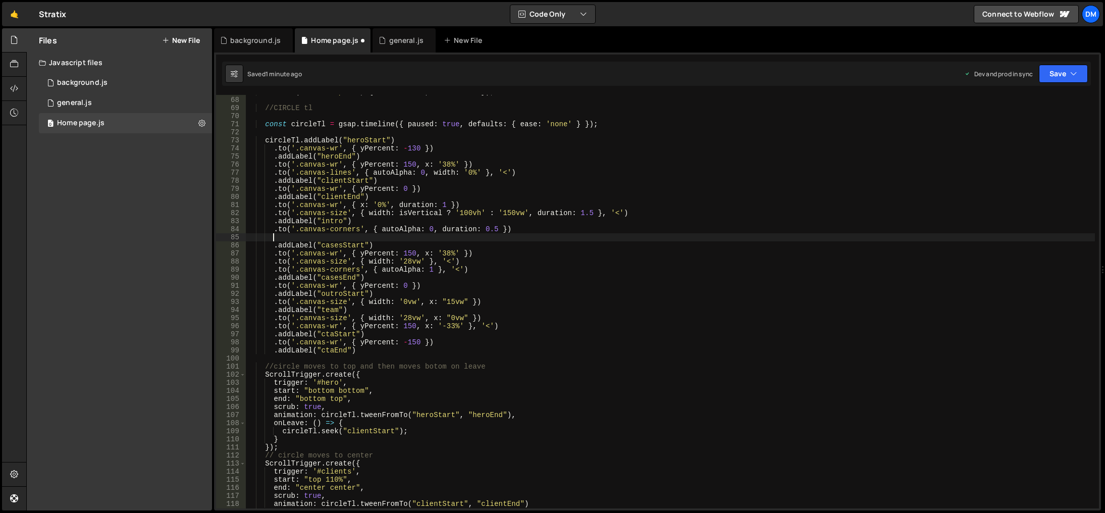
paste textarea ".to('.canvas-lines', { autoAlpha: 1, width: '80%' })"
click at [483, 238] on div "tl . from ( ".circle-path" , { duration : 4 , drawSVG : 0 }) ; //CIRCLE tl cons…" at bounding box center [670, 302] width 849 height 429
click at [480, 234] on div "tl . from ( ".circle-path" , { duration : 4 , drawSVG : 0 }) ; //CIRCLE tl cons…" at bounding box center [670, 302] width 849 height 429
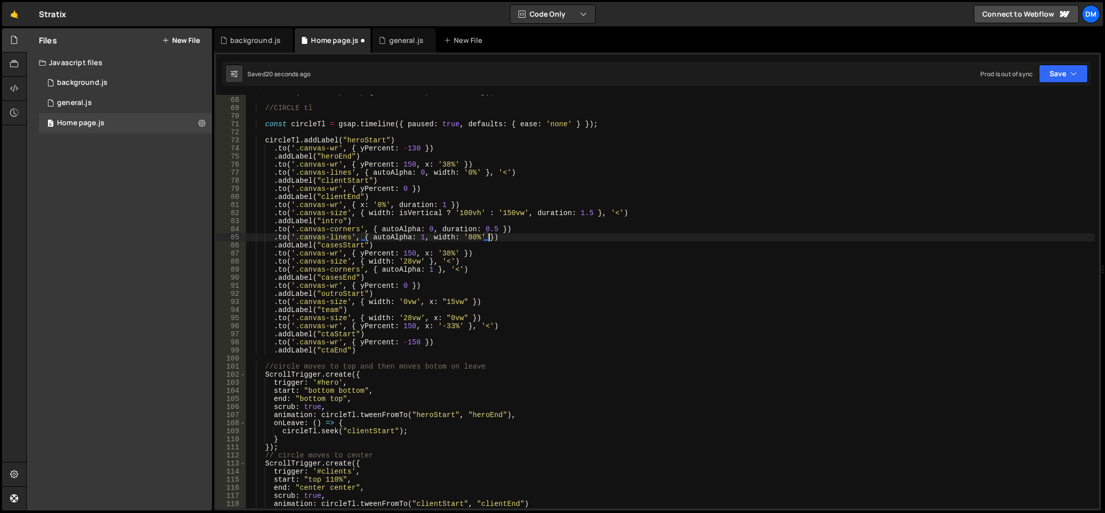
click at [605, 272] on div "tl . from ( ".circle-path" , { duration : 4 , drawSVG : 0 }) ; //CIRCLE tl cons…" at bounding box center [670, 302] width 849 height 429
drag, startPoint x: 1054, startPoint y: 76, endPoint x: 1047, endPoint y: 86, distance: 12.3
click at [1054, 76] on button "Save" at bounding box center [1063, 74] width 49 height 18
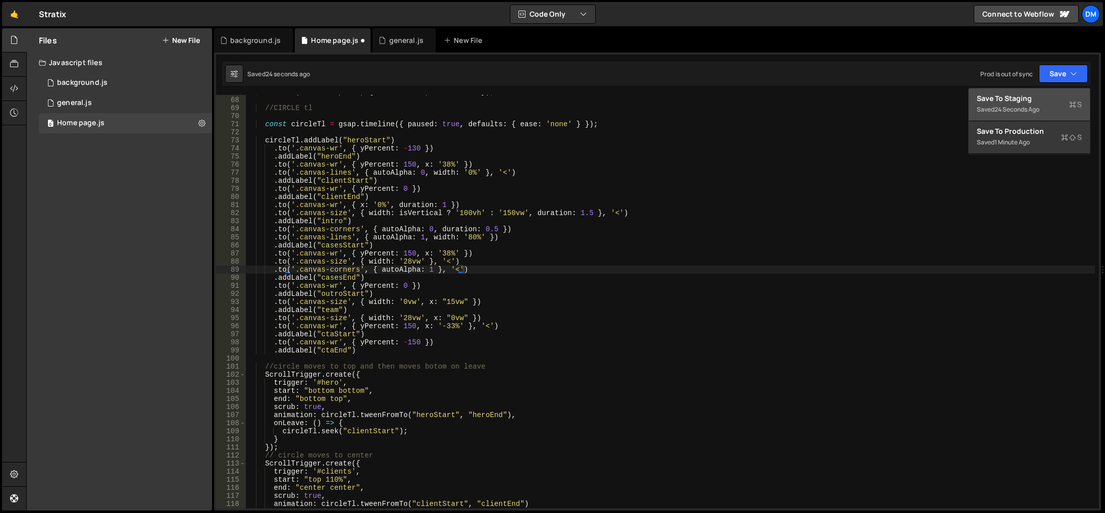
click at [1020, 112] on div "24 seconds ago" at bounding box center [1016, 109] width 45 height 9
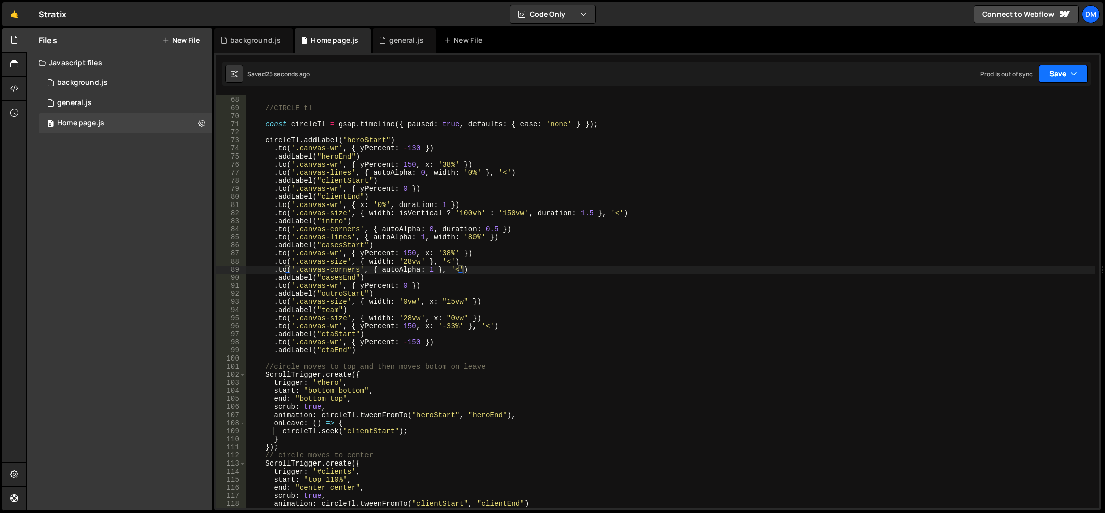
click at [1056, 72] on button "Save" at bounding box center [1063, 74] width 49 height 18
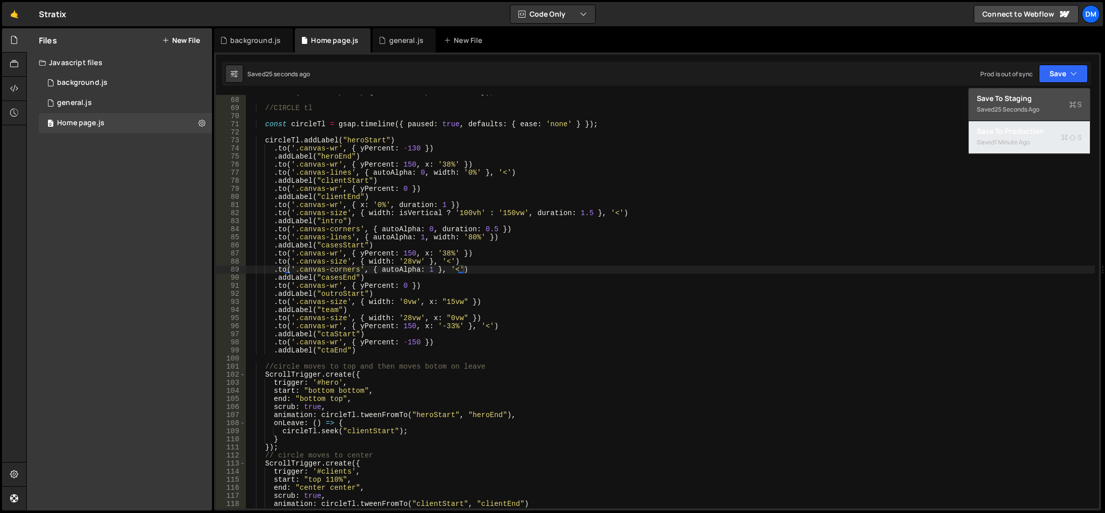
click at [1019, 134] on div "Save to Production S" at bounding box center [1029, 131] width 105 height 10
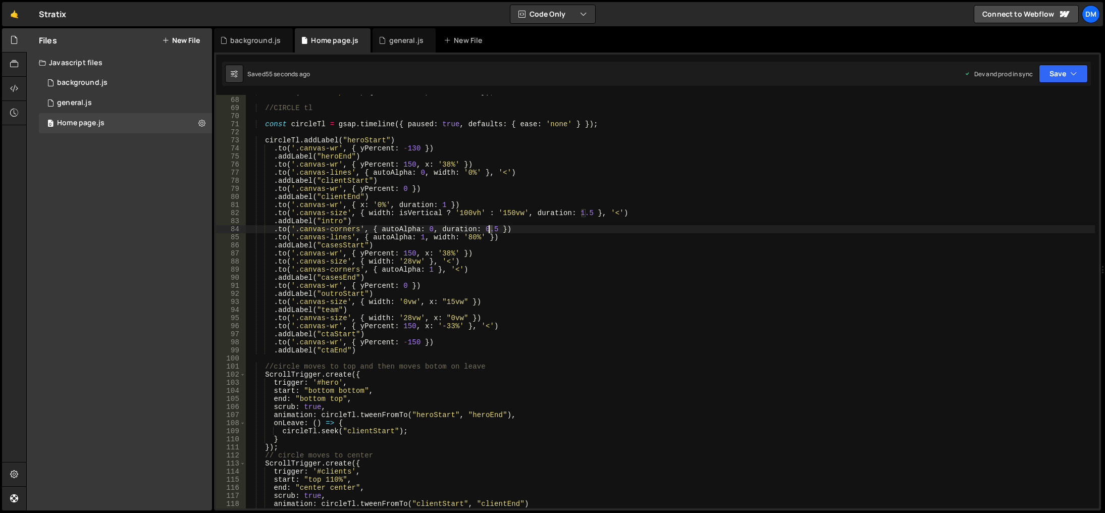
click at [488, 229] on div "tl . from ( ".circle-path" , { duration : 4 , drawSVG : 0 }) ; //CIRCLE tl cons…" at bounding box center [670, 302] width 849 height 429
drag, startPoint x: 481, startPoint y: 239, endPoint x: 455, endPoint y: 277, distance: 46.3
click at [481, 239] on div "tl . from ( ".circle-path" , { duration : 4 , drawSVG : 0 }) ; //CIRCLE tl cons…" at bounding box center [670, 302] width 849 height 429
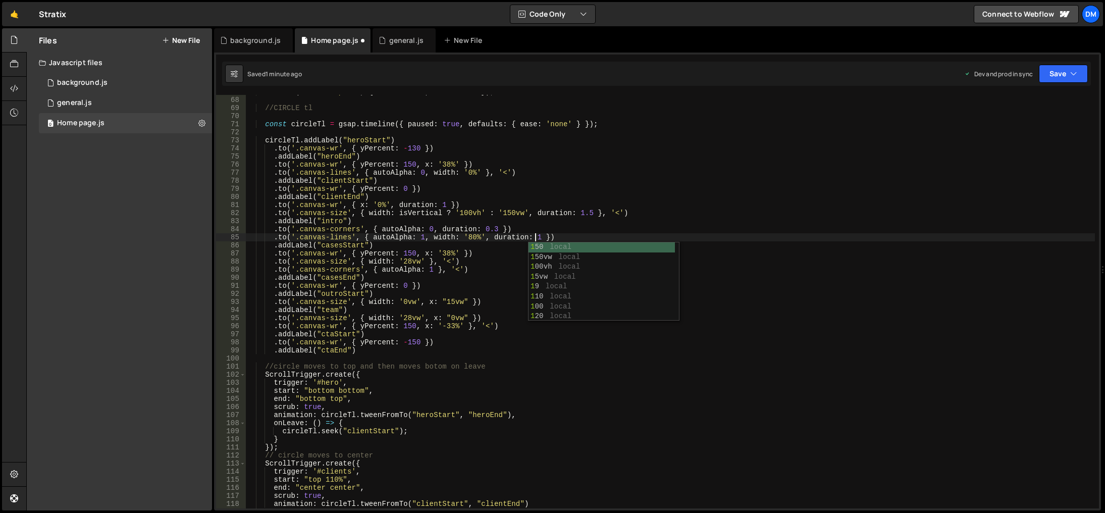
click at [812, 209] on div "tl . from ( ".circle-path" , { duration : 4 , drawSVG : 0 }) ; //CIRCLE tl cons…" at bounding box center [670, 302] width 849 height 429
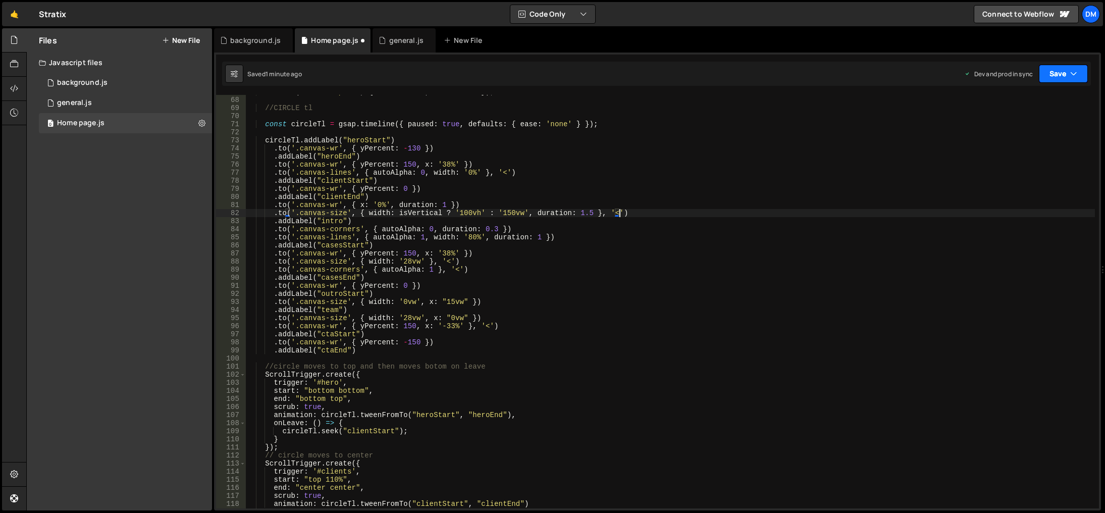
click at [1054, 72] on button "Save" at bounding box center [1063, 74] width 49 height 18
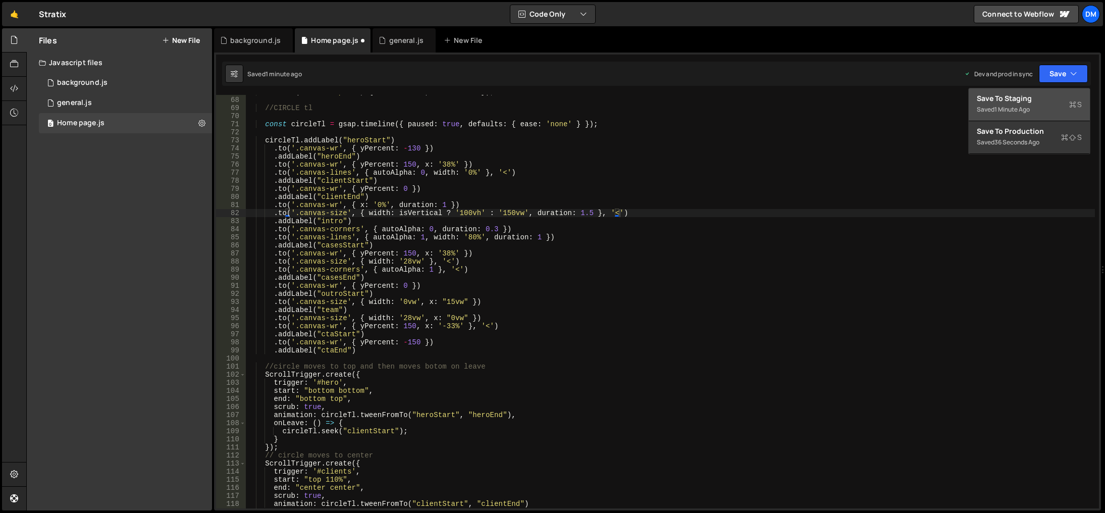
click at [1028, 95] on div "Save to Staging S" at bounding box center [1029, 98] width 105 height 10
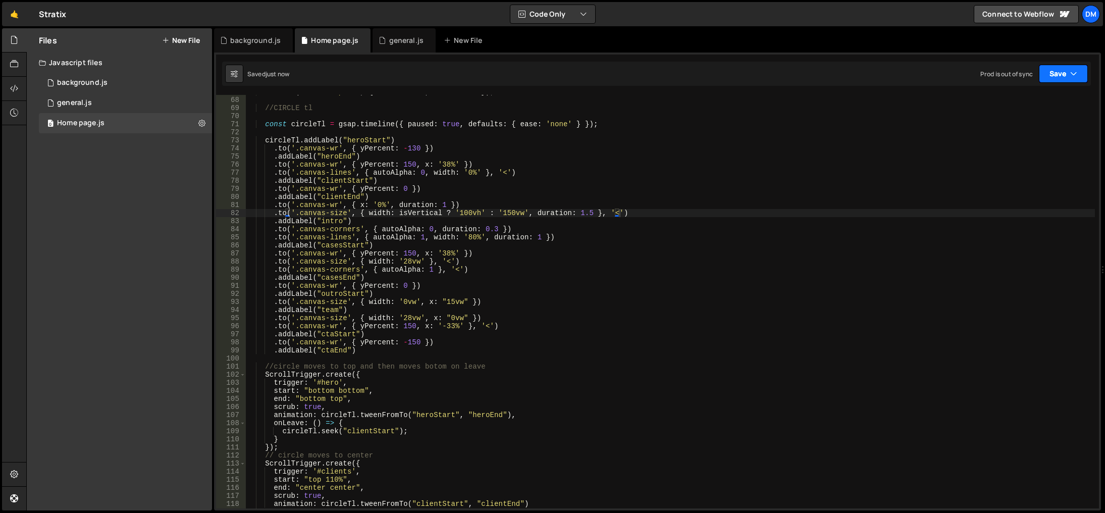
click at [1057, 76] on button "Save" at bounding box center [1063, 74] width 49 height 18
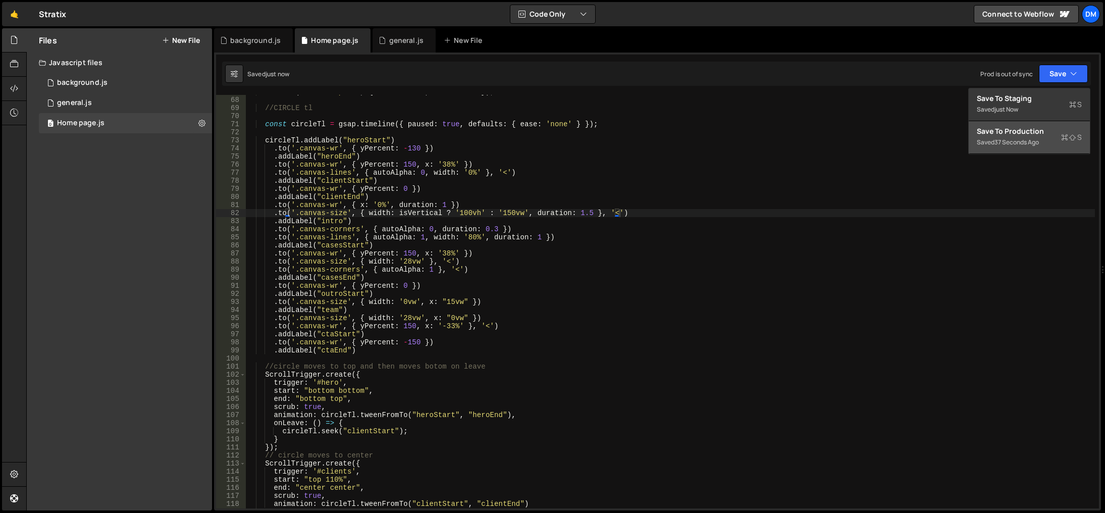
click at [987, 136] on div "Saved 37 seconds ago" at bounding box center [1029, 142] width 105 height 12
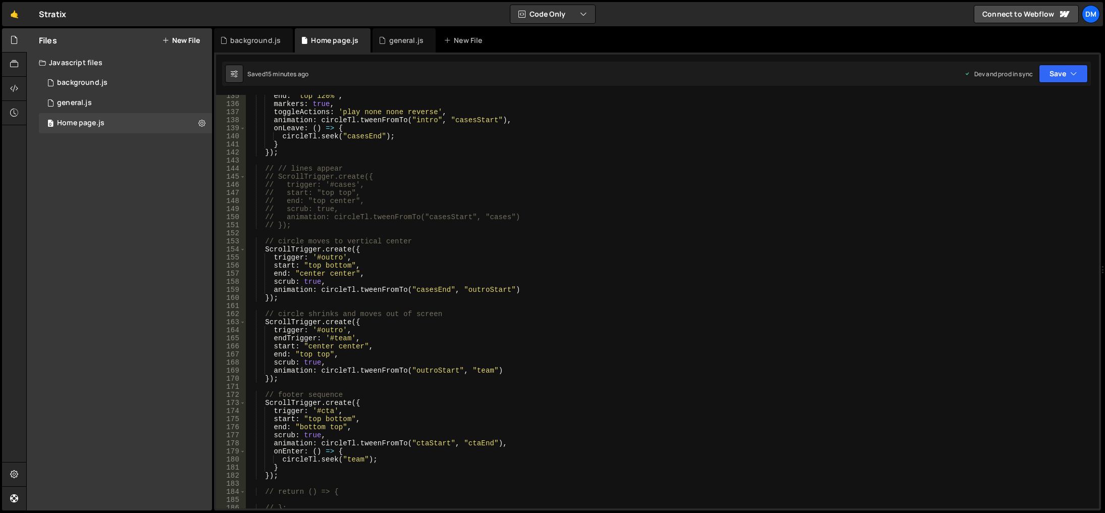
scroll to position [1055, 0]
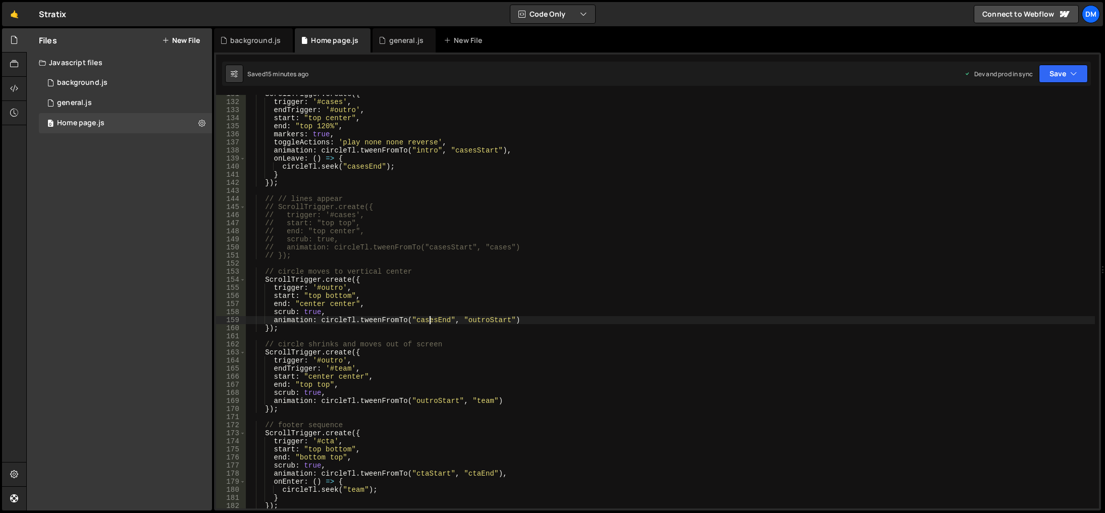
click at [429, 322] on div "ScrollTrigger . create ({ trigger : '#cases' , endTrigger : '#outro' , start : …" at bounding box center [670, 304] width 849 height 429
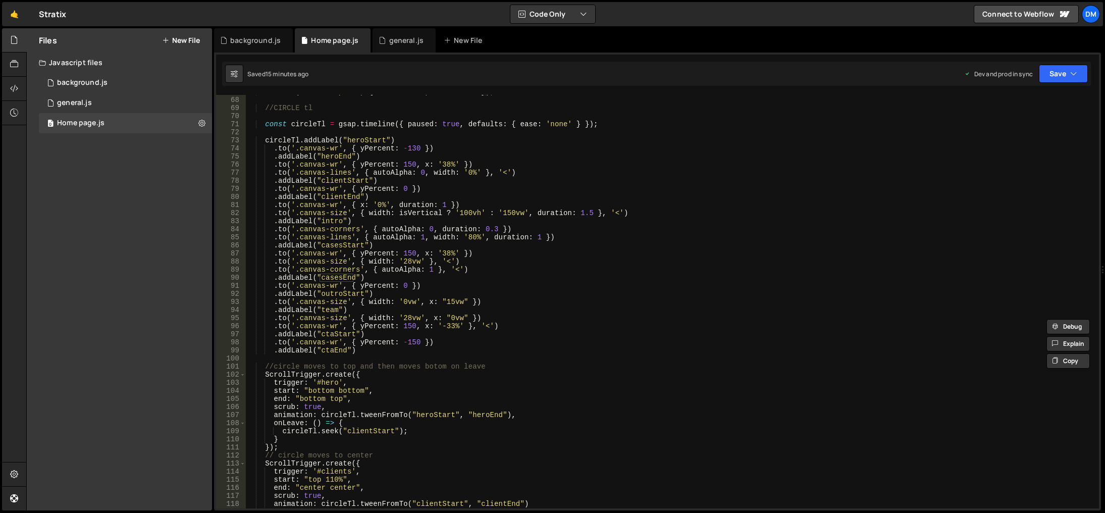
scroll to position [480, 0]
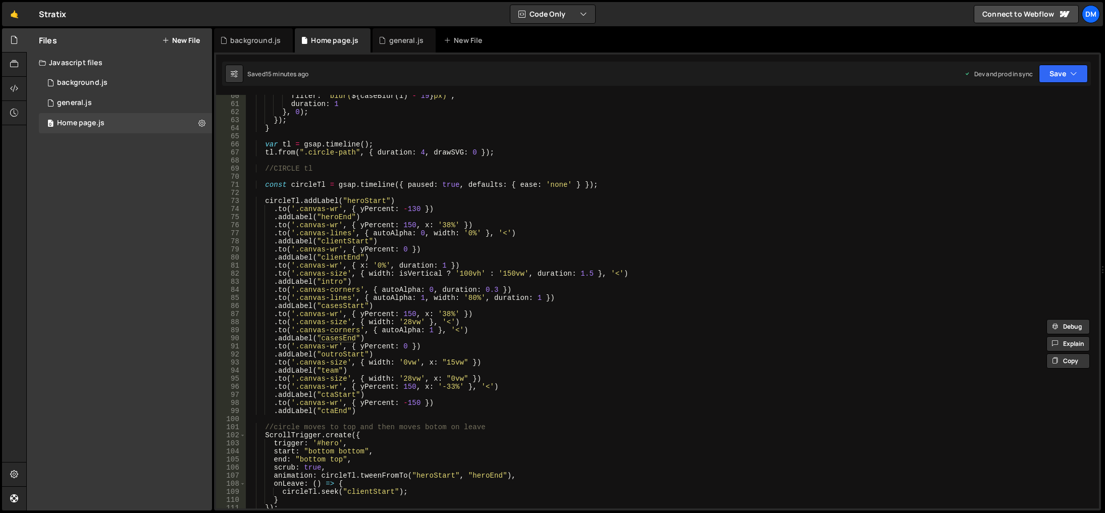
click at [429, 345] on div "filter : ` blur( ${ caseBlur ( i ) - 19 } px) ` , duration : 1 } , 0 ) ; }) ; }…" at bounding box center [670, 306] width 849 height 429
type textarea ".to('.canvas-wr', { yPercent: 0 })"
paste textarea
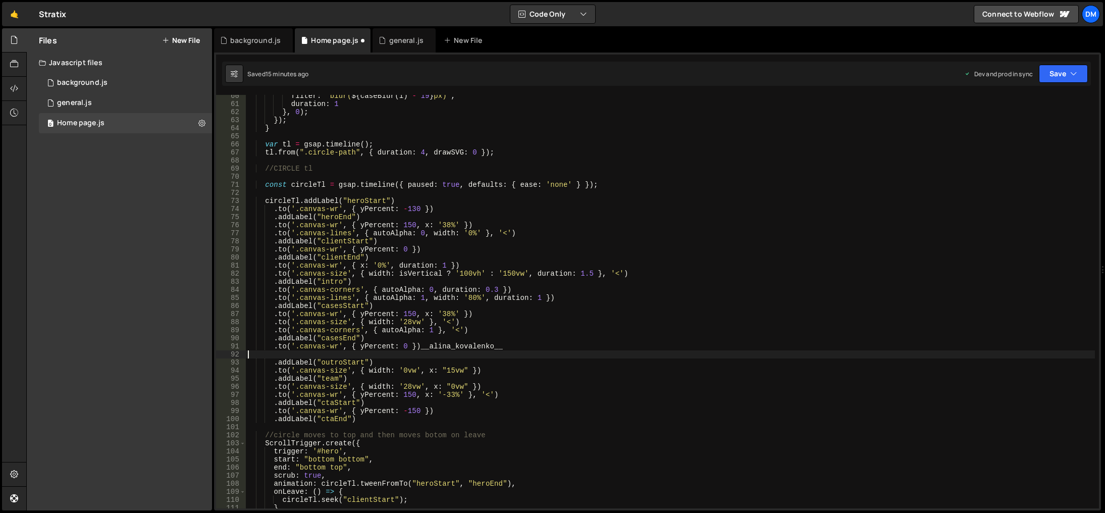
type textarea ".to('.canvas-wr', { yPercent: 0 })"
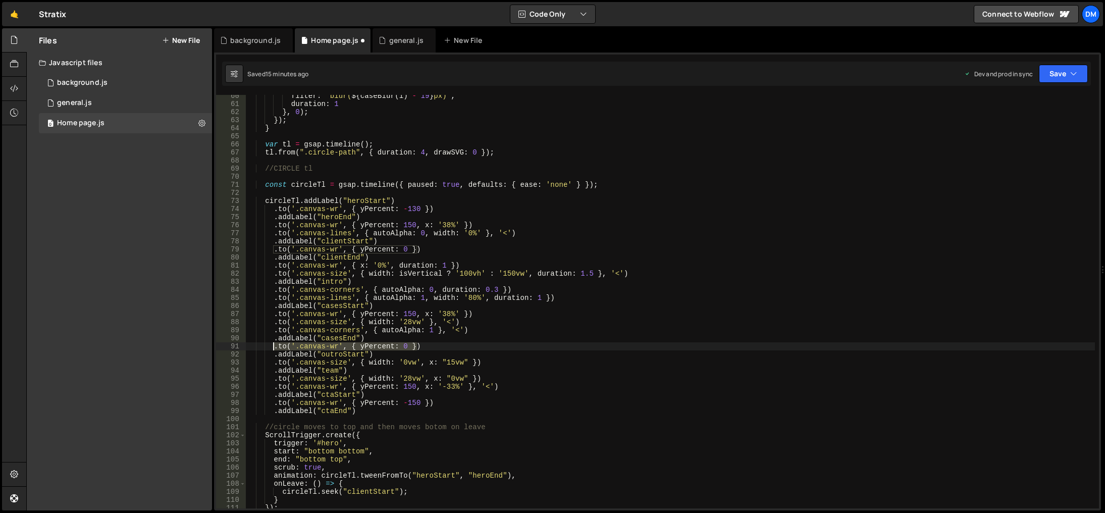
drag, startPoint x: 422, startPoint y: 345, endPoint x: 273, endPoint y: 346, distance: 149.4
click at [273, 346] on div "filter : ` blur( ${ caseBlur ( i ) - 19 } px) ` , duration : 1 } , 0 ) ; }) ; }…" at bounding box center [670, 306] width 849 height 429
click at [433, 343] on div "filter : ` blur( ${ caseBlur ( i ) - 19 } px) ` , duration : 1 } , 0 ) ; }) ; }…" at bounding box center [670, 301] width 849 height 413
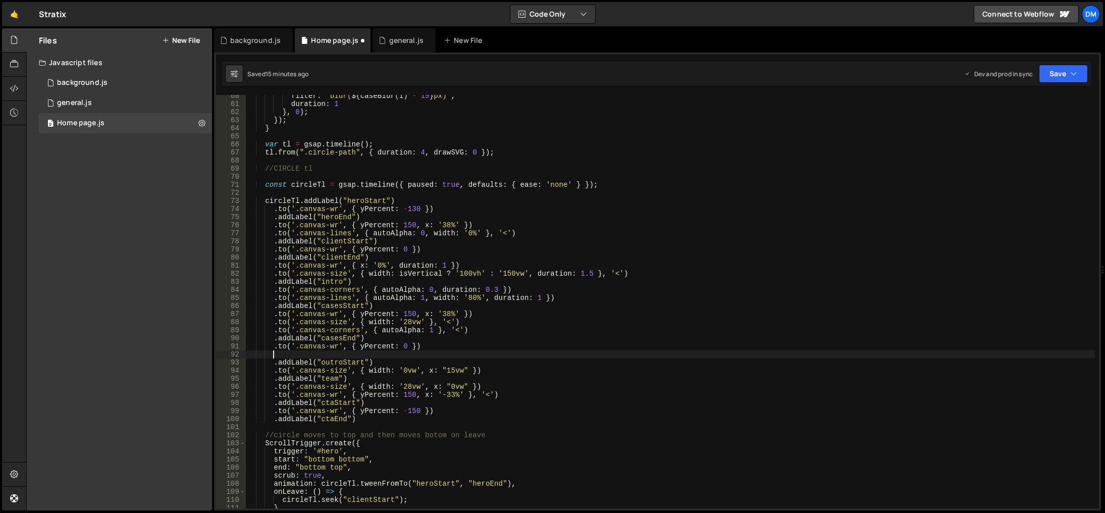
paste textarea ".to('.canvas-wr', { yPercent: 0 })"
click at [376, 354] on div "filter : ` blur( ${ caseBlur ( i ) - 19 } px) ` , duration : 1 } , 0 ) ; }) ; }…" at bounding box center [670, 306] width 849 height 429
drag, startPoint x: 336, startPoint y: 352, endPoint x: 305, endPoint y: 352, distance: 31.3
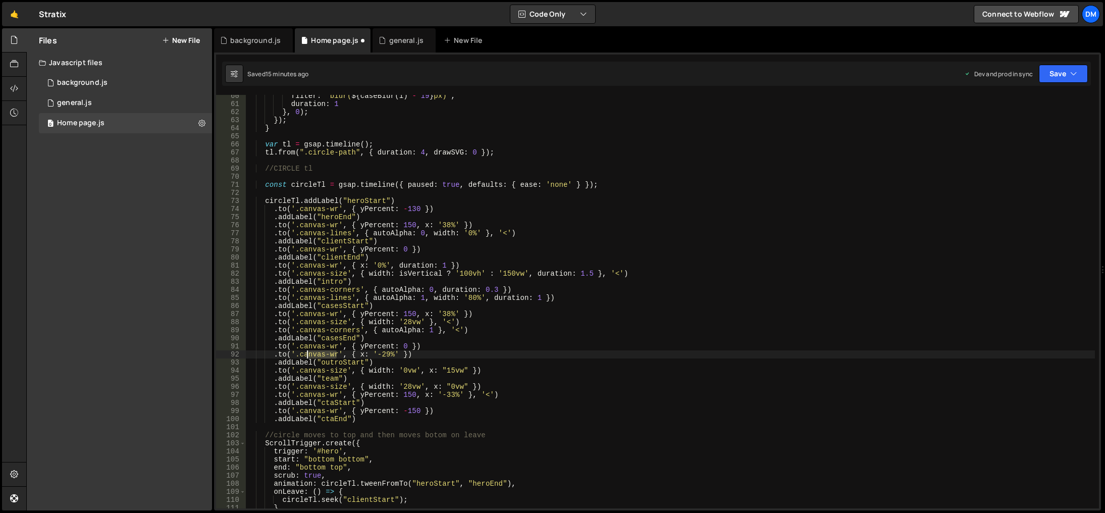
click at [305, 352] on div "filter : ` blur( ${ caseBlur ( i ) - 19 } px) ` , duration : 1 } , 0 ) ; }) ; }…" at bounding box center [670, 306] width 849 height 429
click at [305, 354] on div "filter : ` blur( ${ caseBlur ( i ) - 19 } px) ` , duration : 1 } , 0 ) ; }) ; }…" at bounding box center [670, 306] width 849 height 429
paste textarea "ircle"
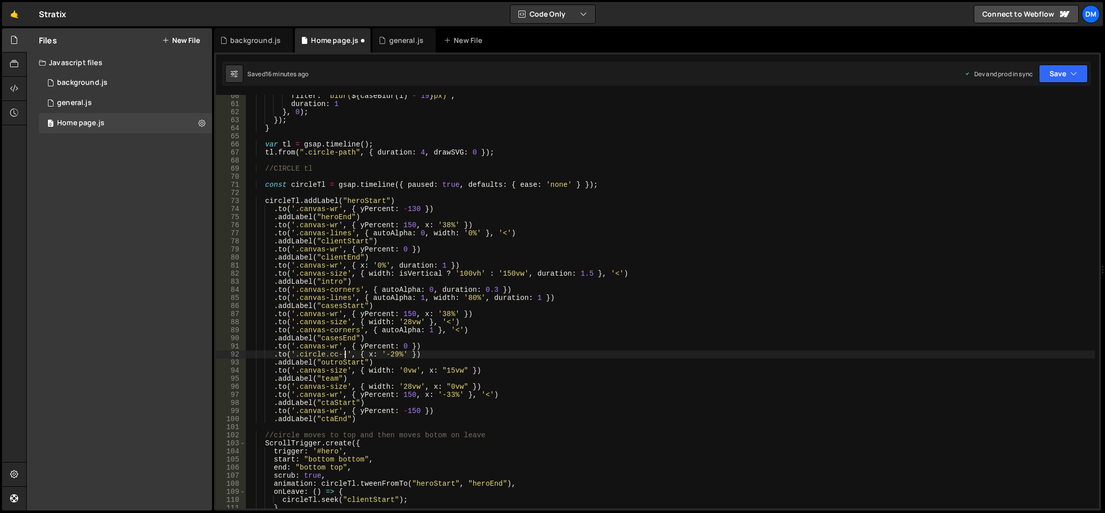
scroll to position [0, 7]
click at [425, 355] on div "filter : ` blur( ${ caseBlur ( i ) - 19 } px) ` , duration : 1 } , 0 ) ; }) ; }…" at bounding box center [670, 306] width 849 height 429
click at [419, 354] on div "filter : ` blur( ${ caseBlur ( i ) - 19 } px) ` , duration : 1 } , 0 ) ; }) ; }…" at bounding box center [670, 306] width 849 height 429
drag, startPoint x: 454, startPoint y: 353, endPoint x: 275, endPoint y: 356, distance: 179.2
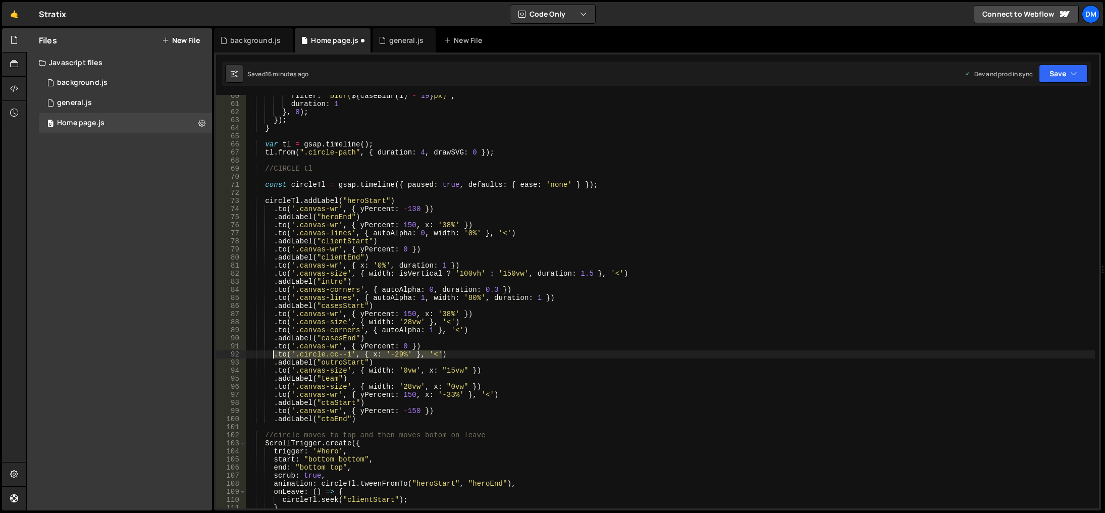
click at [275, 356] on div "filter : ` blur( ${ caseBlur ( i ) - 19 } px) ` , duration : 1 } , 0 ) ; }) ; }…" at bounding box center [670, 306] width 849 height 429
type textarea ".to('.circle.cc--1', { x: '-29%' }, '<')"
click at [449, 351] on div "filter : ` blur( ${ caseBlur ( i ) - 19 } px) ` , duration : 1 } , 0 ) ; }) ; }…" at bounding box center [670, 301] width 849 height 413
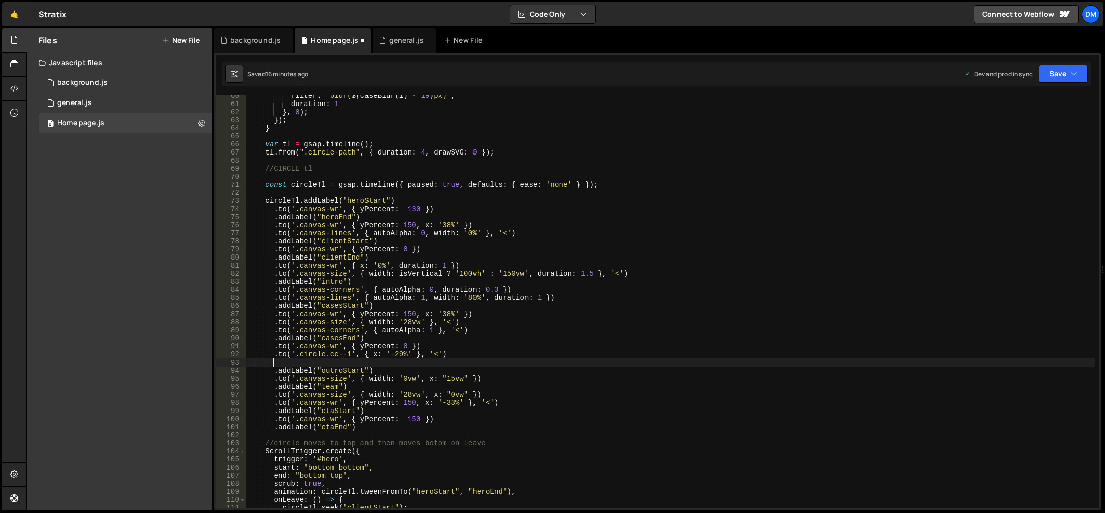
paste textarea ".to('.circle.cc--1', { x: '-29%' }, '<')"
click at [347, 362] on div "filter : ` blur( ${ caseBlur ( i ) - 19 } px) ` , duration : 1 } , 0 ) ; }) ; }…" at bounding box center [670, 306] width 849 height 429
click at [438, 351] on div "filter : ` blur( ${ caseBlur ( i ) - 19 } px) ` , duration : 1 } , 0 ) ; }) ; }…" at bounding box center [670, 306] width 849 height 429
click at [395, 365] on div "filter : ` blur( ${ caseBlur ( i ) - 19 } px) ` , duration : 1 } , 0 ) ; }) ; }…" at bounding box center [670, 306] width 849 height 429
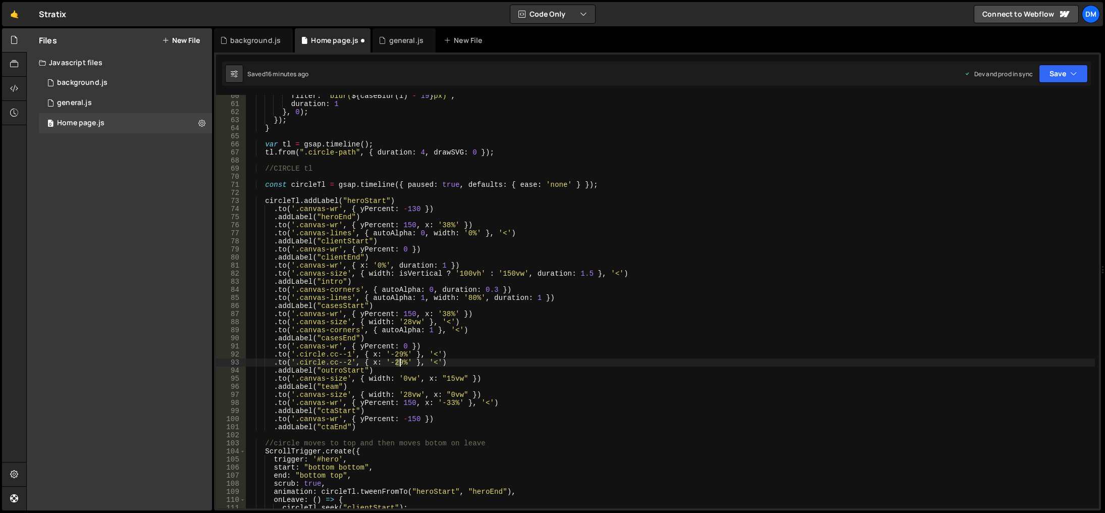
click at [398, 364] on div "filter : ` blur( ${ caseBlur ( i ) - 19 } px) ` , duration : 1 } , 0 ) ; }) ; }…" at bounding box center [670, 306] width 849 height 429
click at [516, 356] on div "filter : ` blur( ${ caseBlur ( i ) - 19 } px) ` , duration : 1 } , 0 ) ; }) ; }…" at bounding box center [670, 306] width 849 height 429
drag, startPoint x: 501, startPoint y: 362, endPoint x: 522, endPoint y: 347, distance: 25.8
click at [501, 362] on div "filter : ` blur( ${ caseBlur ( i ) - 19 } px) ` , duration : 1 } , 0 ) ; }) ; }…" at bounding box center [670, 306] width 849 height 429
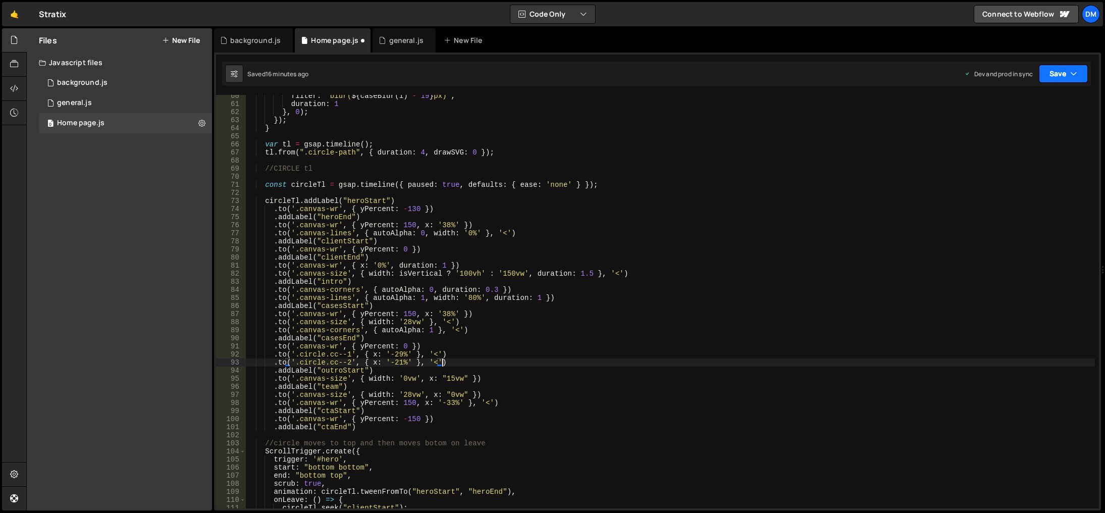
drag, startPoint x: 1054, startPoint y: 68, endPoint x: 1049, endPoint y: 79, distance: 12.4
click at [1054, 70] on button "Save" at bounding box center [1063, 74] width 49 height 18
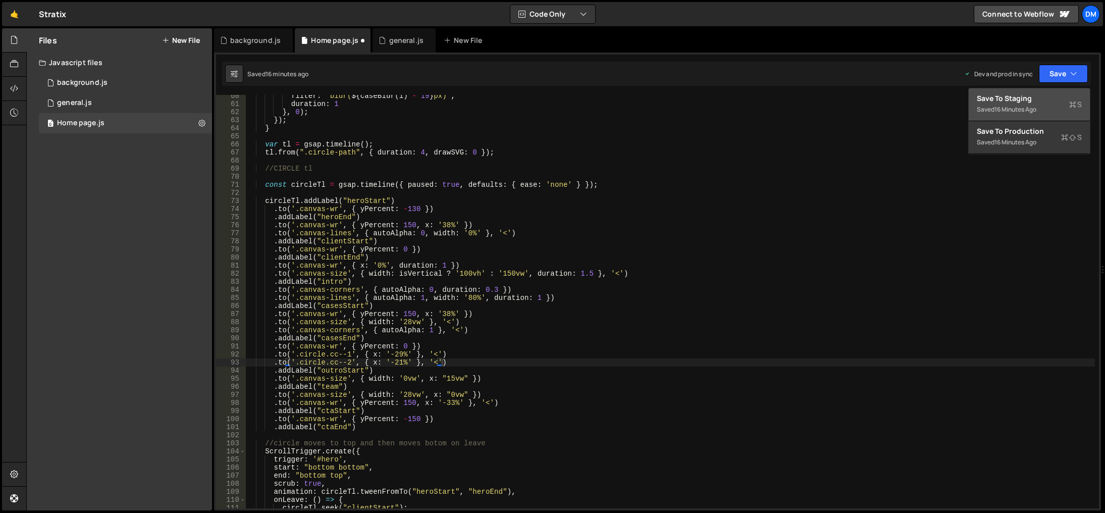
click at [1034, 99] on div "Save to Staging S" at bounding box center [1029, 98] width 105 height 10
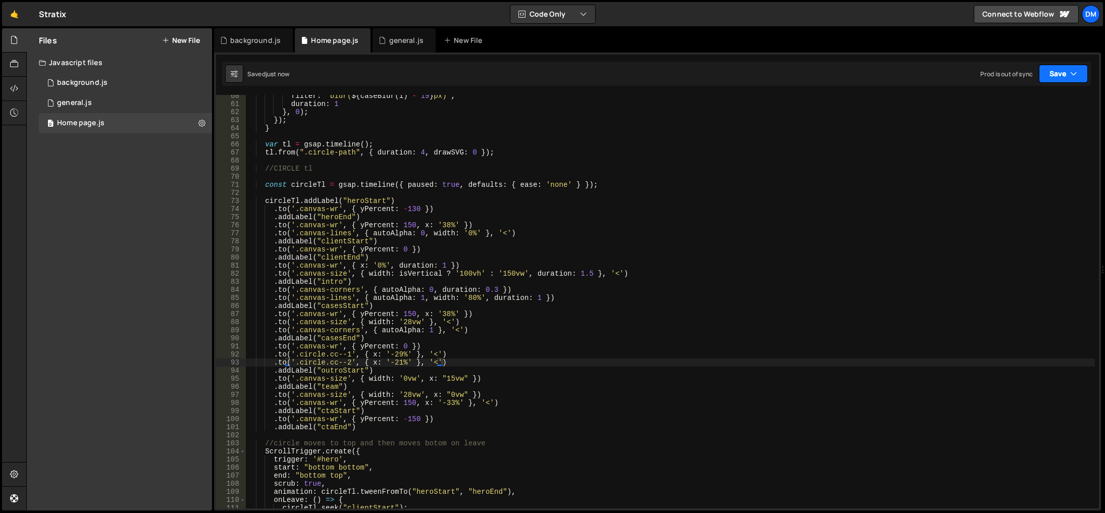
click at [1053, 73] on button "Save" at bounding box center [1063, 74] width 49 height 18
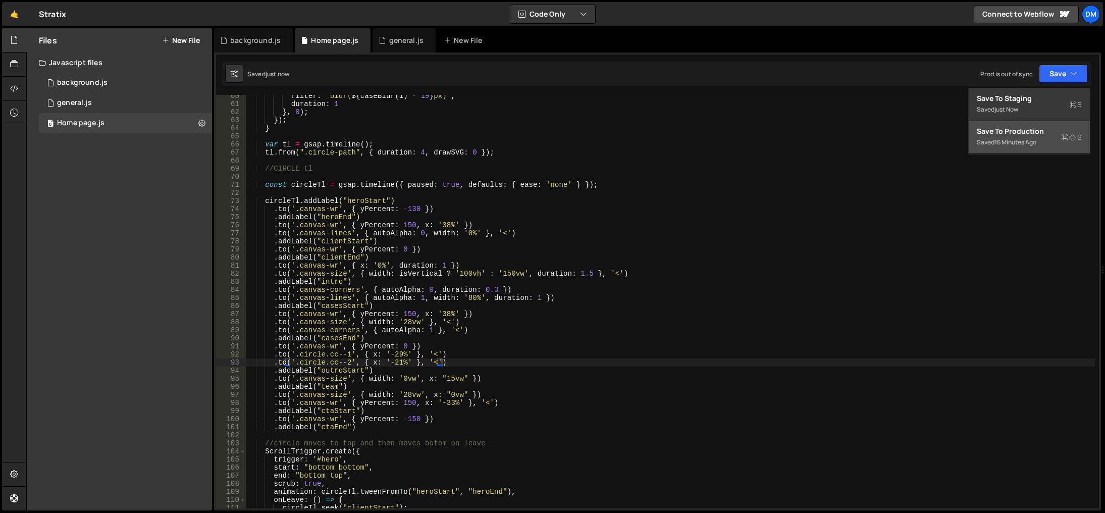
click at [1009, 126] on button "Save to Production S Saved 16 minutes ago" at bounding box center [1028, 137] width 121 height 33
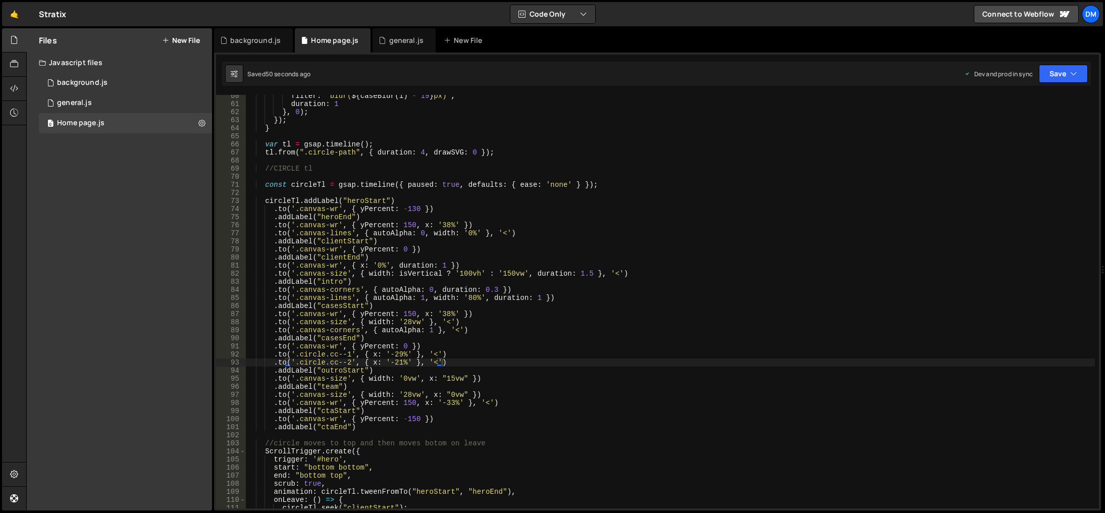
scroll to position [0, 8]
click at [506, 307] on div "filter : ` blur( ${ caseBlur ( i ) - 19 } px) ` , duration : 1 } , 0 ) ; }) ; }…" at bounding box center [670, 306] width 849 height 429
drag, startPoint x: 555, startPoint y: 298, endPoint x: 274, endPoint y: 300, distance: 281.6
click at [274, 300] on div "filter : ` blur( ${ caseBlur ( i ) - 19 } px) ` , duration : 1 } , 0 ) ; }) ; }…" at bounding box center [670, 306] width 849 height 429
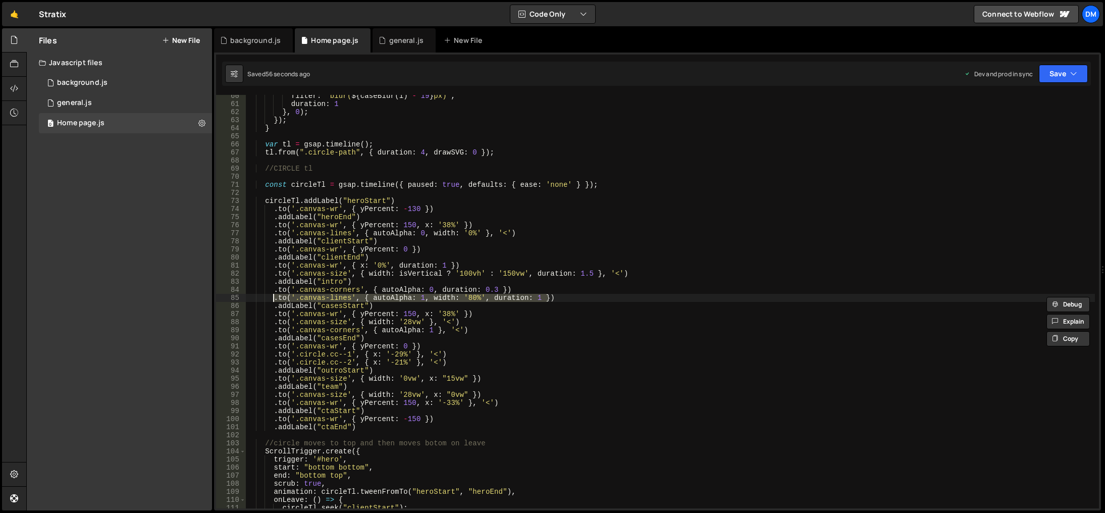
click at [456, 361] on div "filter : ` blur( ${ caseBlur ( i ) - 19 } px) ` , duration : 1 } , 0 ) ; }) ; }…" at bounding box center [670, 306] width 849 height 429
type textarea ".to('.circle.cc--2', { x: '-21%' }, '<')"
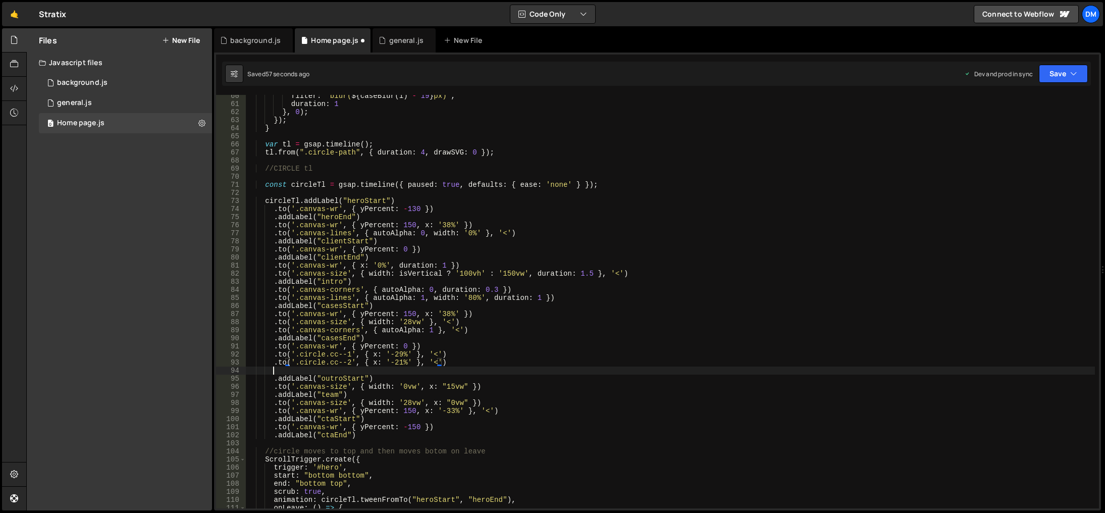
scroll to position [0, 2]
paste textarea ".to('.canvas-lines', { autoAlpha: 1, width: '80%', duration: 1 })"
drag, startPoint x: 368, startPoint y: 372, endPoint x: 425, endPoint y: 370, distance: 57.6
click at [425, 370] on div "filter : ` blur( ${ caseBlur ( i ) - 19 } px) ` , duration : 1 } , 0 ) ; }) ; }…" at bounding box center [670, 306] width 849 height 429
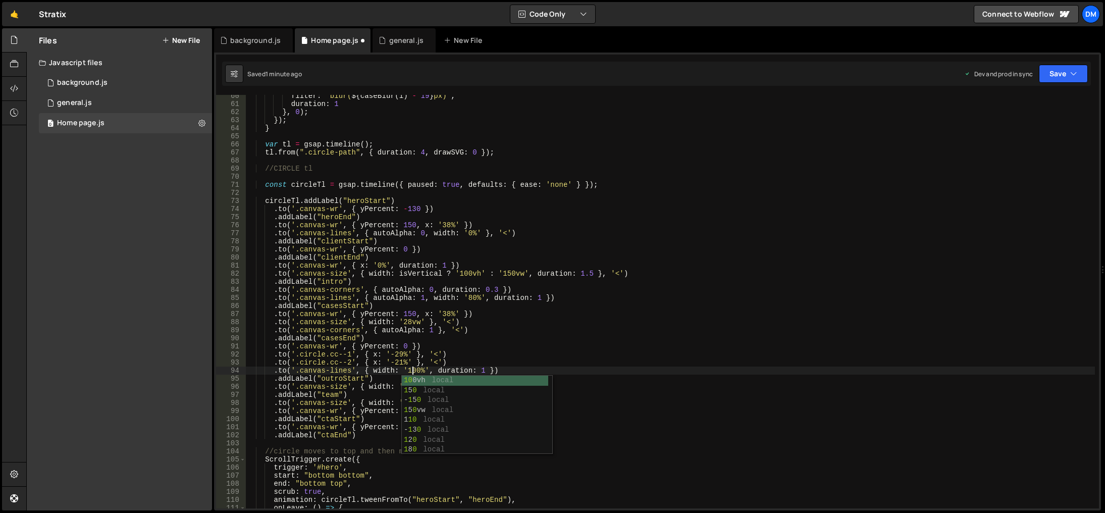
click at [533, 318] on div "filter : ` blur( ${ caseBlur ( i ) - 19 } px) ` , duration : 1 } , 0 ) ; }) ; }…" at bounding box center [670, 306] width 849 height 429
drag, startPoint x: 431, startPoint y: 370, endPoint x: 484, endPoint y: 371, distance: 53.0
click at [484, 371] on div "filter : ` blur( ${ caseBlur ( i ) - 19 } px) ` , duration : 1 } , 0 ) ; }) ; }…" at bounding box center [670, 306] width 849 height 429
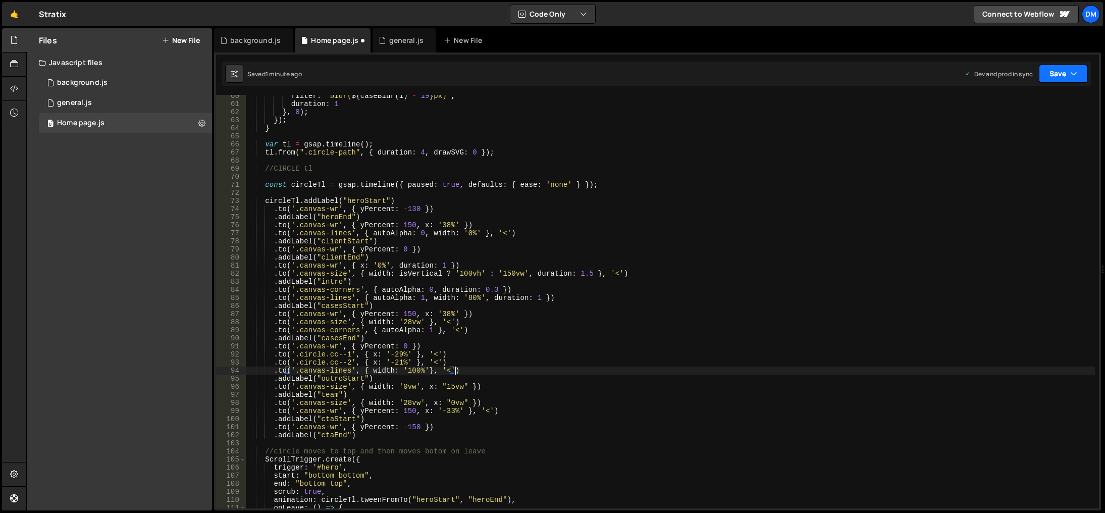
drag, startPoint x: 1060, startPoint y: 74, endPoint x: 1044, endPoint y: 90, distance: 22.5
click at [1060, 74] on button "Save" at bounding box center [1063, 74] width 49 height 18
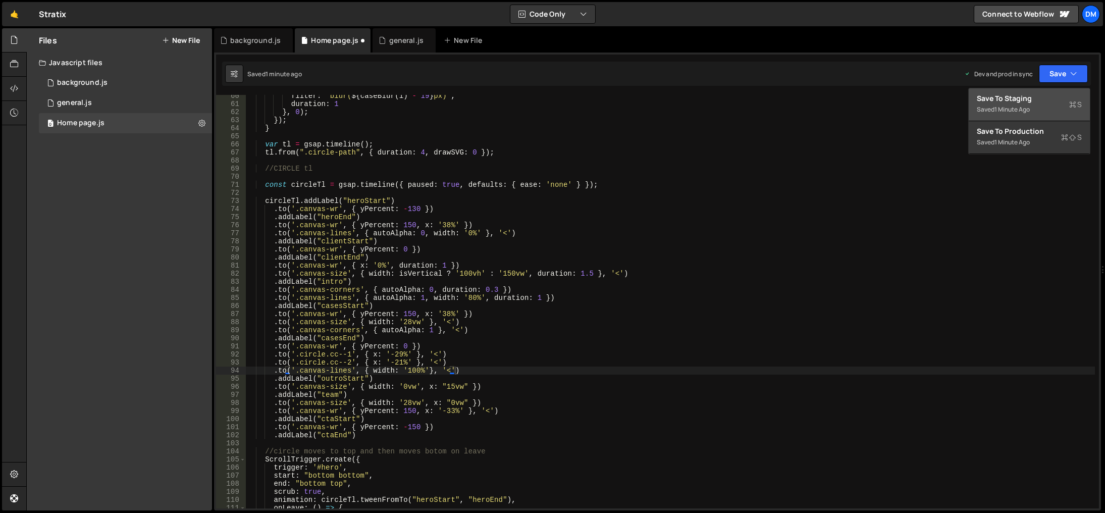
click at [1037, 94] on div "Save to Staging S" at bounding box center [1029, 98] width 105 height 10
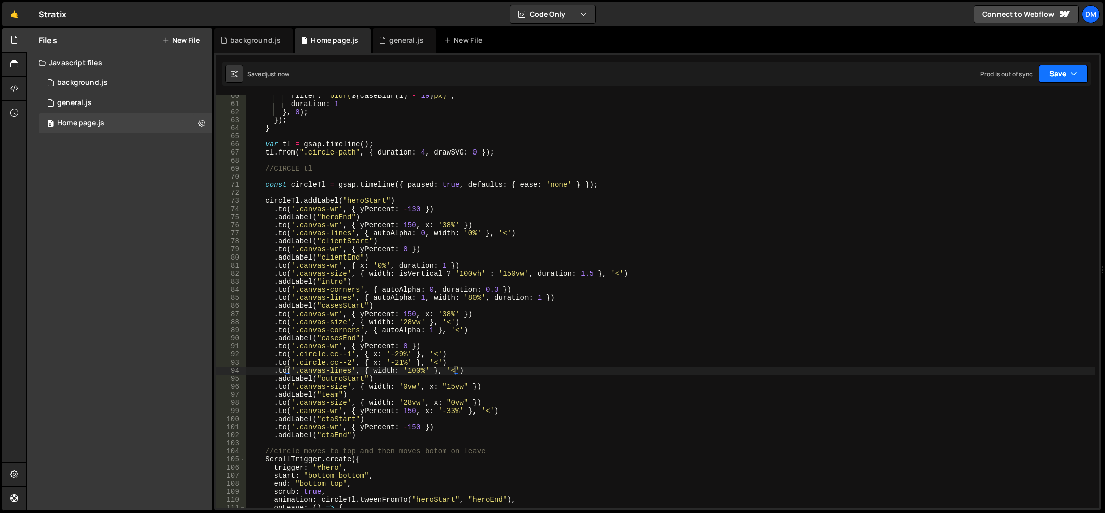
click at [1057, 72] on button "Save" at bounding box center [1063, 74] width 49 height 18
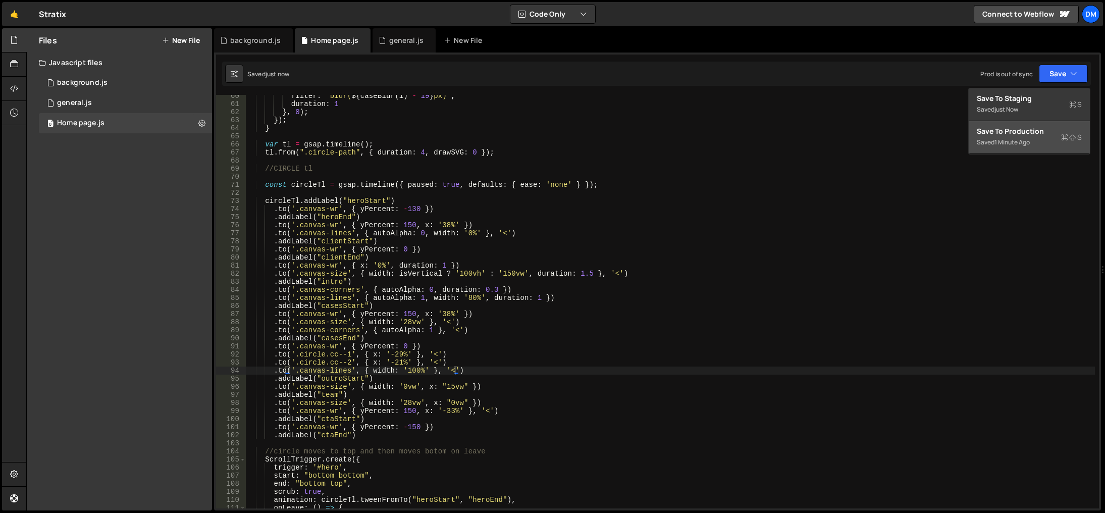
click at [1014, 133] on div "Save to Production S" at bounding box center [1029, 131] width 105 height 10
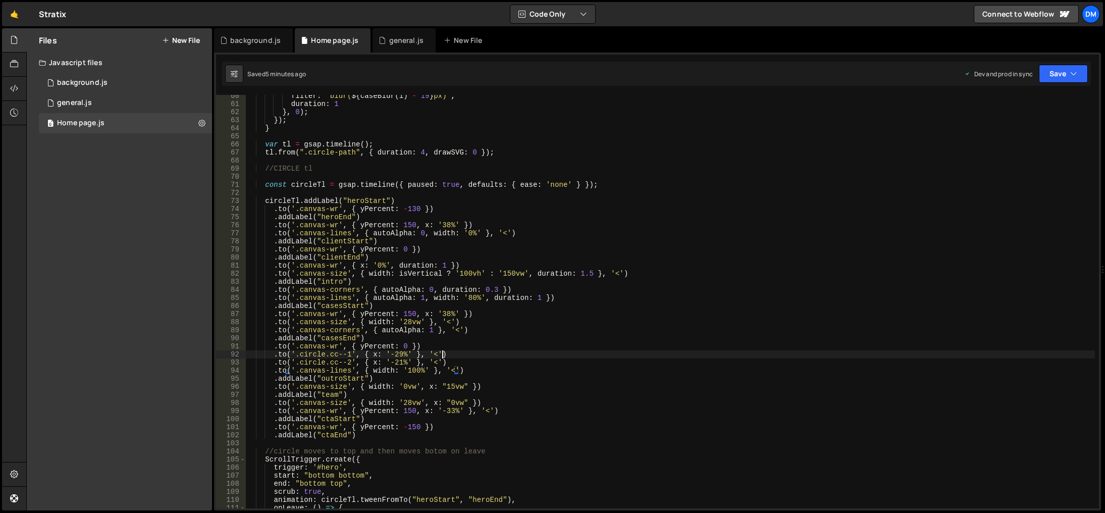
click at [448, 355] on div "filter : ` blur( ${ caseBlur ( i ) - 19 } px) ` , duration : 1 } , 0 ) ; }) ; }…" at bounding box center [670, 306] width 849 height 429
click at [404, 355] on div "filter : ` blur( ${ caseBlur ( i ) - 19 } px) ` , duration : 1 } , 0 ) ; }) ; }…" at bounding box center [670, 306] width 849 height 429
click at [390, 360] on div "filter : ` blur( ${ caseBlur ( i ) - 19 } px) ` , duration : 1 } , 0 ) ; }) ; }…" at bounding box center [670, 306] width 849 height 429
drag, startPoint x: 401, startPoint y: 361, endPoint x: 407, endPoint y: 368, distance: 9.7
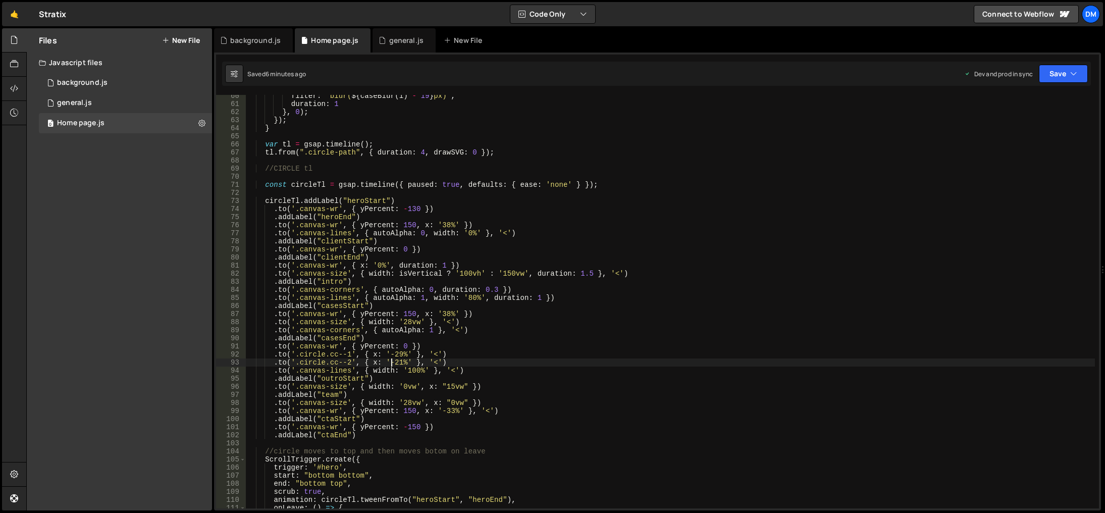
click at [401, 360] on div "filter : ` blur( ${ caseBlur ( i ) - 19 } px) ` , duration : 1 } , 0 ) ; }) ; }…" at bounding box center [670, 306] width 849 height 429
drag, startPoint x: 406, startPoint y: 360, endPoint x: 422, endPoint y: 376, distance: 22.5
click at [407, 361] on div "filter : ` blur( ${ caseBlur ( i ) - 19 } px) ` , duration : 1 } , 0 ) ; }) ; }…" at bounding box center [670, 306] width 849 height 429
click at [451, 361] on div "filter : ` blur( ${ caseBlur ( i ) - 19 } px) ` , duration : 1 } , 0 ) ; }) ; }…" at bounding box center [670, 306] width 849 height 429
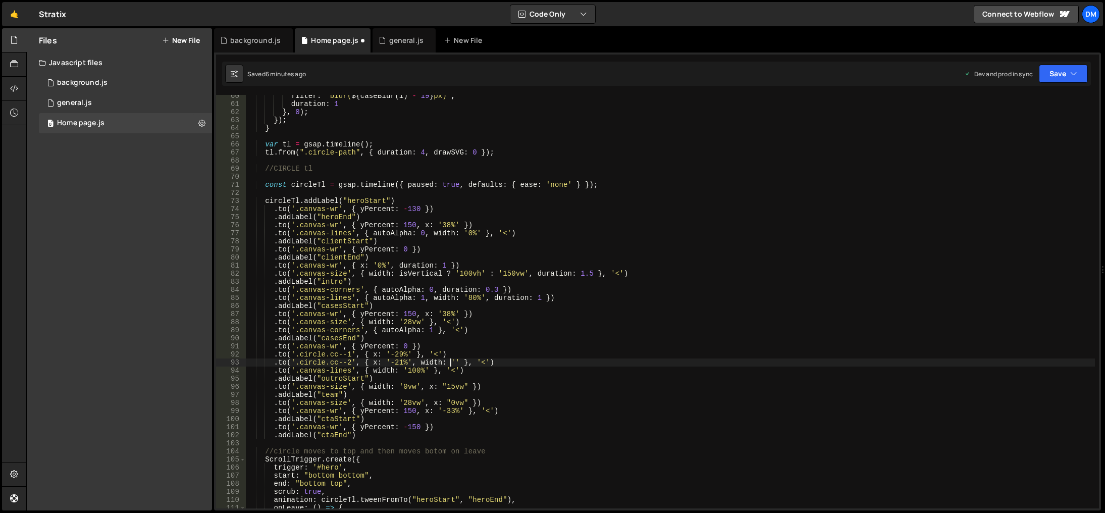
scroll to position [0, 15]
drag, startPoint x: 557, startPoint y: 324, endPoint x: 551, endPoint y: 331, distance: 8.6
click at [557, 324] on div "filter : ` blur( ${ caseBlur ( i ) - 19 } px) ` , duration : 1 } , 0 ) ; }) ; }…" at bounding box center [670, 306] width 849 height 429
drag, startPoint x: 513, startPoint y: 362, endPoint x: 275, endPoint y: 365, distance: 238.7
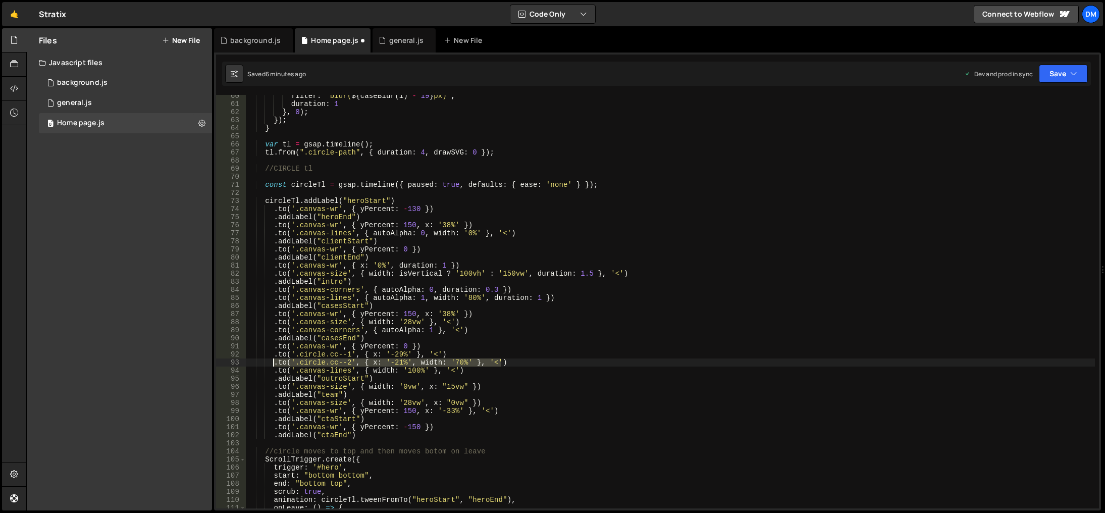
click at [275, 365] on div "filter : ` blur( ${ caseBlur ( i ) - 19 } px) ` , duration : 1 } , 0 ) ; }) ; }…" at bounding box center [670, 306] width 849 height 429
type textarea ".to('.circle.cc--2', { x: '-21%', width: '70%' }, '<')"
click at [511, 363] on div "filter : ` blur( ${ caseBlur ( i ) - 19 } px) ` , duration : 1 } , 0 ) ; }) ; }…" at bounding box center [670, 301] width 849 height 413
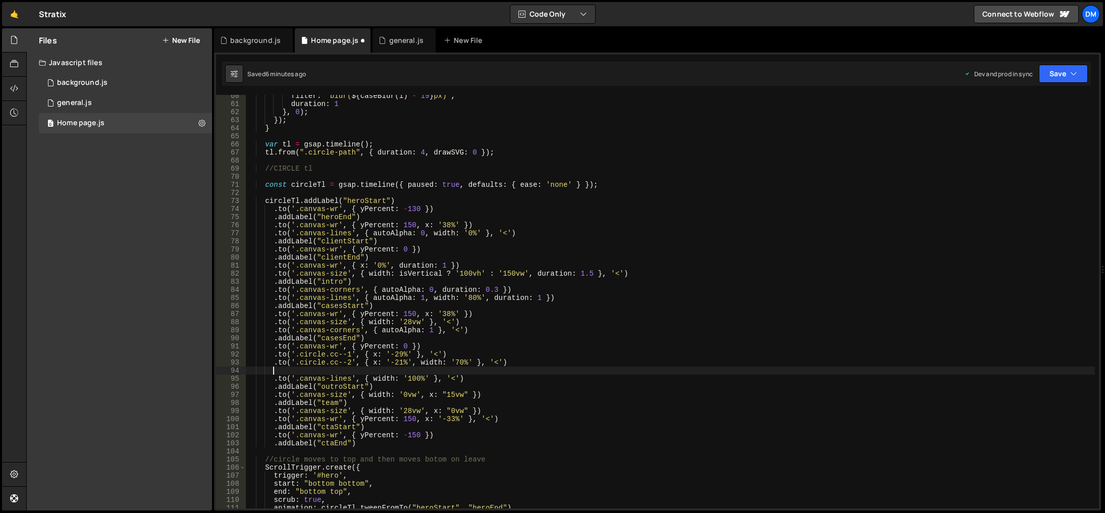
paste textarea ".to('.circle.cc--2', { x: '-21%', width: '70%' }, '<')"
drag, startPoint x: 343, startPoint y: 371, endPoint x: 349, endPoint y: 371, distance: 6.1
click at [349, 371] on div "filter : ` blur( ${ caseBlur ( i ) - 19 } px) ` , duration : 1 } , 0 ) ; }) ; }…" at bounding box center [670, 306] width 849 height 429
click at [349, 371] on div "filter : ` blur( ${ caseBlur ( i ) - 19 } px) ` , duration : 1 } , 0 ) ; }) ; }…" at bounding box center [670, 301] width 849 height 413
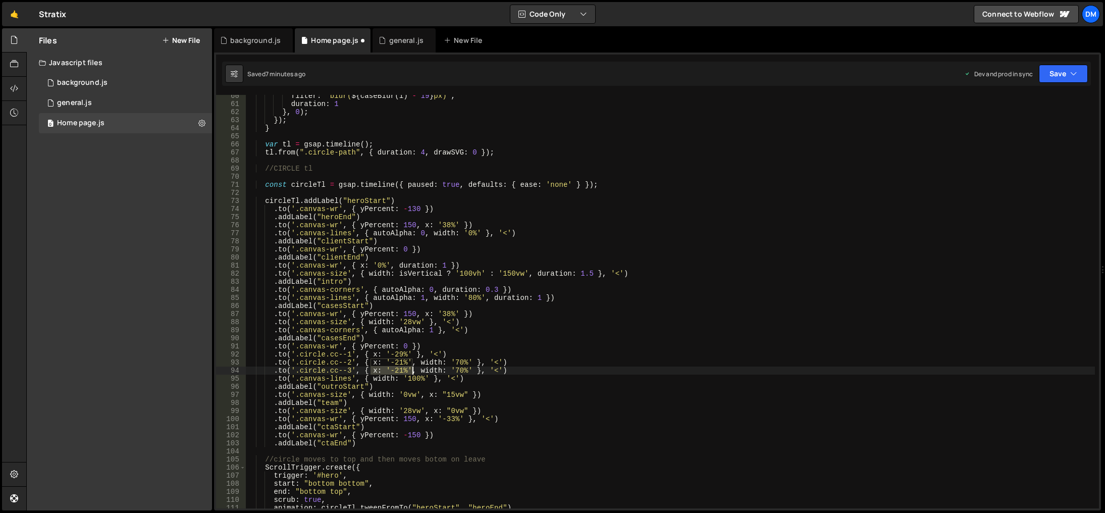
drag, startPoint x: 369, startPoint y: 371, endPoint x: 414, endPoint y: 371, distance: 44.9
click at [414, 371] on div "filter : ` blur( ${ caseBlur ( i ) - 19 } px) ` , duration : 1 } , 0 ) ; }) ; }…" at bounding box center [670, 306] width 849 height 429
click at [460, 369] on div "filter : ` blur( ${ caseBlur ( i ) - 19 } px) ` , duration : 1 } , 0 ) ; }) ; }…" at bounding box center [670, 306] width 849 height 429
drag, startPoint x: 466, startPoint y: 369, endPoint x: 416, endPoint y: 371, distance: 50.0
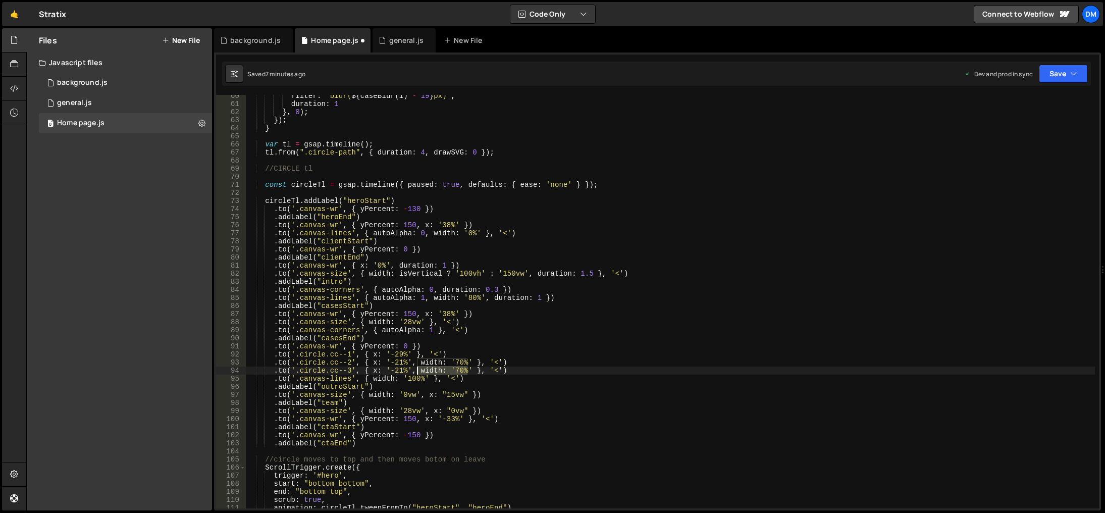
click at [416, 371] on div "filter : ` blur( ${ caseBlur ( i ) - 19 } px) ` , duration : 1 } , 0 ) ; }) ; }…" at bounding box center [670, 306] width 849 height 429
click at [400, 362] on div "filter : ` blur( ${ caseBlur ( i ) - 19 } px) ` , duration : 1 } , 0 ) ; }) ; }…" at bounding box center [670, 306] width 849 height 429
click at [555, 335] on div "filter : ` blur( ${ caseBlur ( i ) - 19 } px) ` , duration : 1 } , 0 ) ; }) ; }…" at bounding box center [670, 306] width 849 height 429
click at [398, 371] on div "filter : ` blur( ${ caseBlur ( i ) - 19 } px) ` , duration : 1 } , 0 ) ; }) ; }…" at bounding box center [670, 306] width 849 height 429
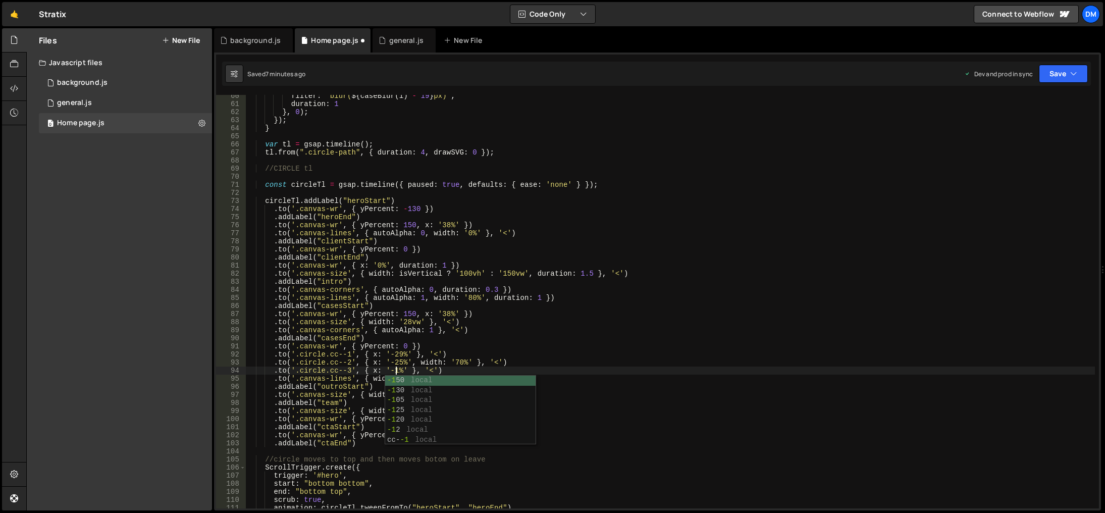
scroll to position [0, 11]
click at [626, 326] on div "filter : ` blur( ${ caseBlur ( i ) - 19 } px) ` , duration : 1 } , 0 ) ; }) ; }…" at bounding box center [670, 306] width 849 height 429
drag, startPoint x: 414, startPoint y: 363, endPoint x: 455, endPoint y: 379, distance: 44.0
click at [470, 363] on div "filter : ` blur( ${ caseBlur ( i ) - 19 } px) ` , duration : 1 } , 0 ) ; }) ; }…" at bounding box center [670, 306] width 849 height 429
click at [562, 321] on div "filter : ` blur( ${ caseBlur ( i ) - 19 } px) ` , duration : 1 } , 0 ) ; }) ; }…" at bounding box center [670, 306] width 849 height 429
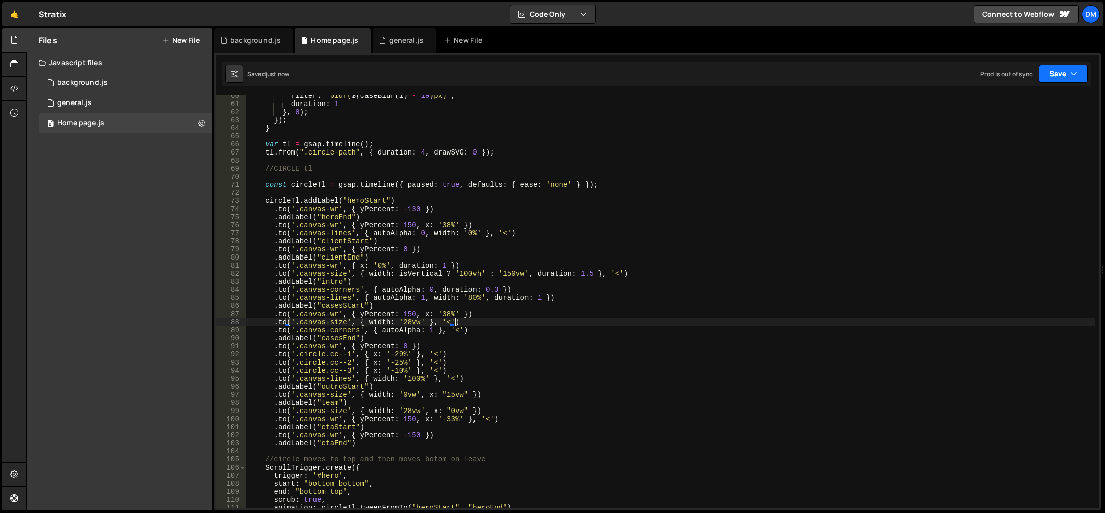
click at [1062, 72] on button "Save" at bounding box center [1063, 74] width 49 height 18
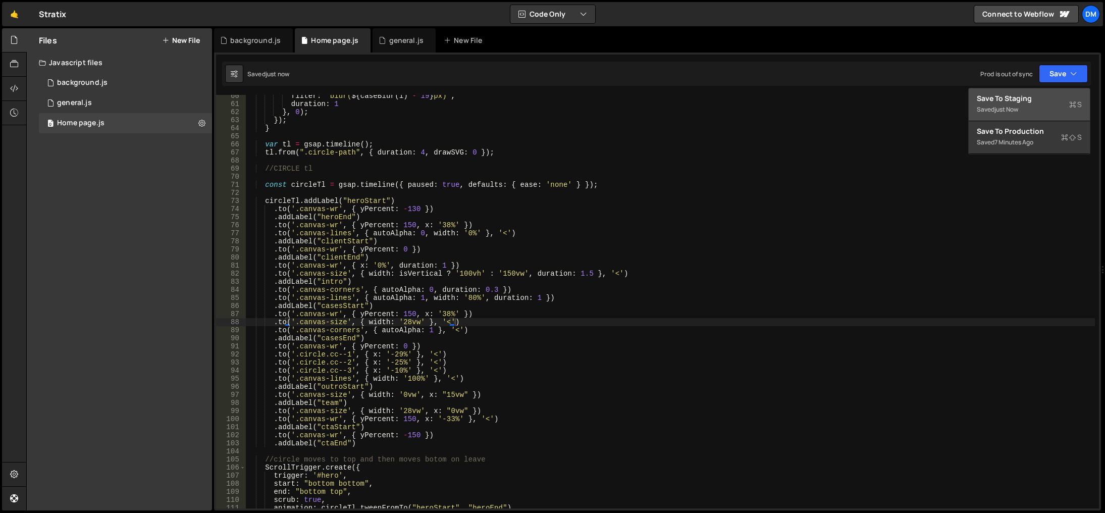
click at [1035, 102] on div "Save to Staging S" at bounding box center [1029, 98] width 105 height 10
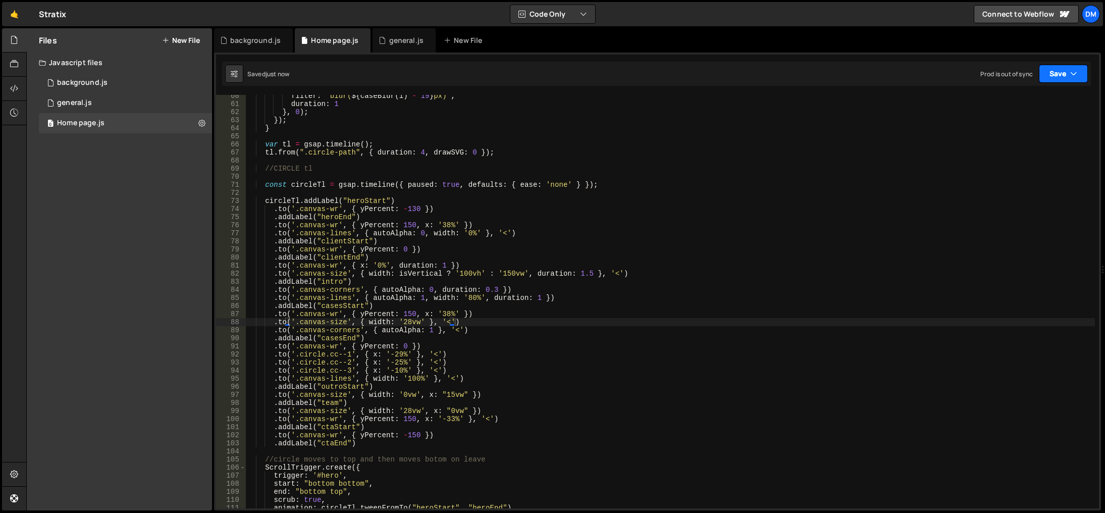
click at [1057, 69] on button "Save" at bounding box center [1063, 74] width 49 height 18
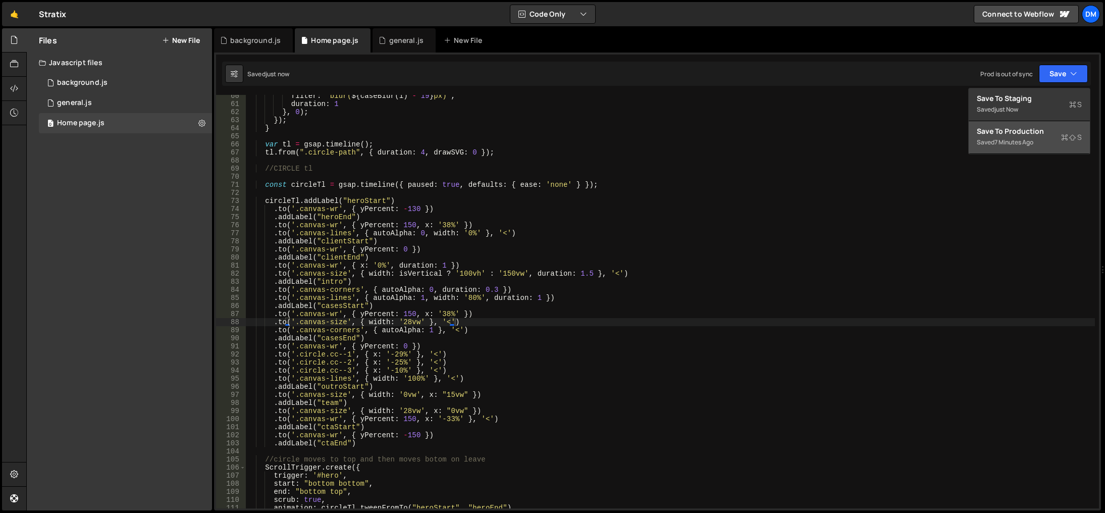
click at [1012, 138] on div "7 minutes ago" at bounding box center [1013, 142] width 39 height 9
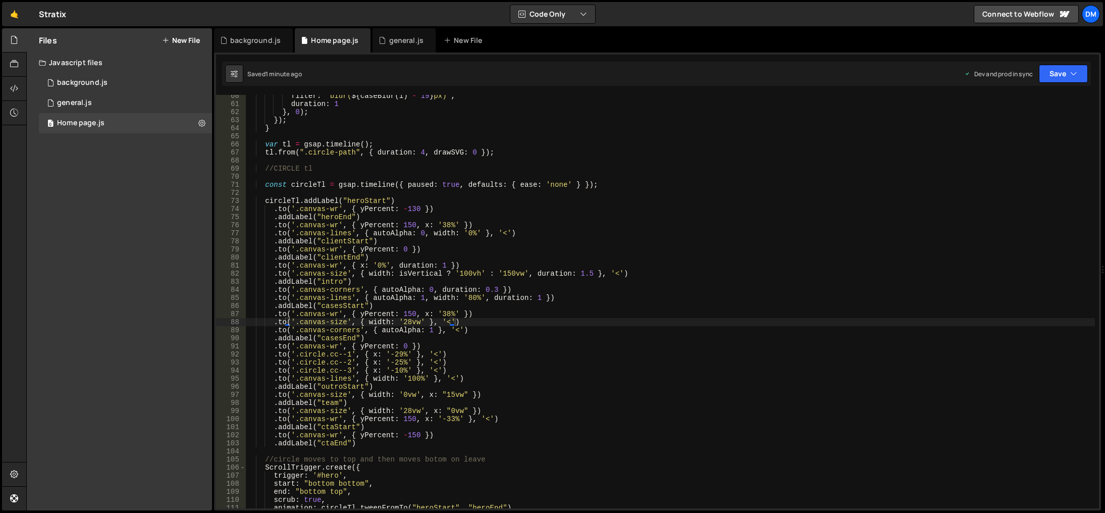
click at [823, 376] on div "filter : ` blur( ${ caseBlur ( i ) - 19 } px) ` , duration : 1 } , 0 ) ; }) ; }…" at bounding box center [670, 306] width 849 height 429
click at [640, 357] on div "filter : ` blur( ${ caseBlur ( i ) - 19 } px) ` , duration : 1 } , 0 ) ; }) ; }…" at bounding box center [670, 306] width 849 height 429
drag, startPoint x: 396, startPoint y: 359, endPoint x: 425, endPoint y: 368, distance: 30.6
click at [396, 359] on div "filter : ` blur( ${ caseBlur ( i ) - 19 } px) ` , duration : 1 } , 0 ) ; }) ; }…" at bounding box center [670, 306] width 849 height 429
click at [1069, 73] on button "Save" at bounding box center [1063, 74] width 49 height 18
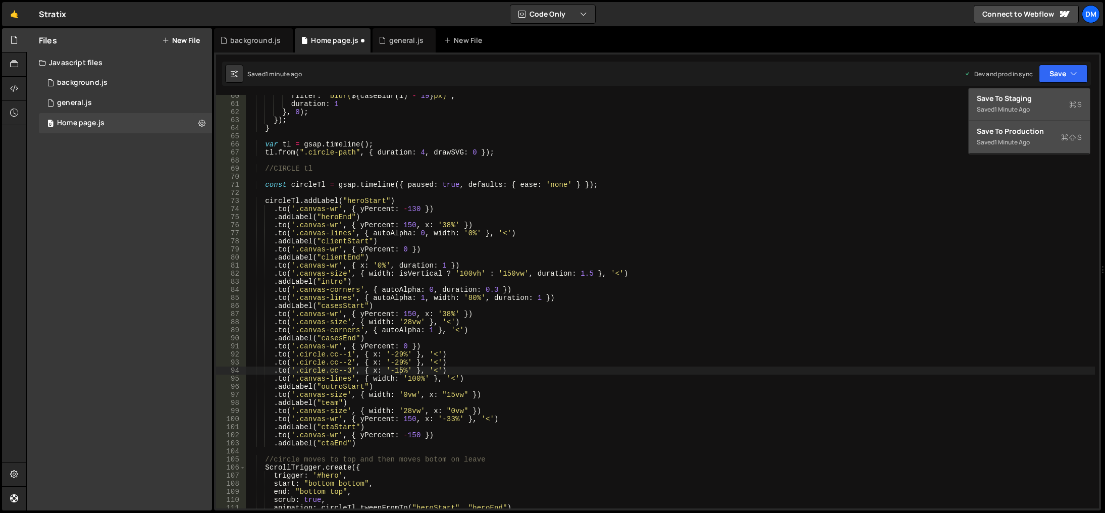
click at [1031, 100] on div "Save to Staging S" at bounding box center [1029, 98] width 105 height 10
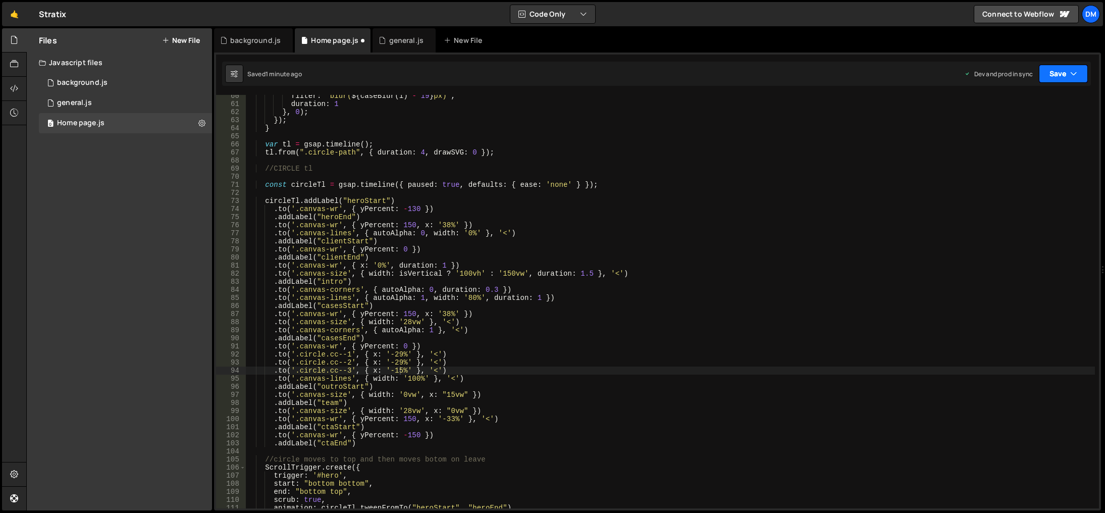
click at [1051, 74] on button "Save" at bounding box center [1063, 74] width 49 height 18
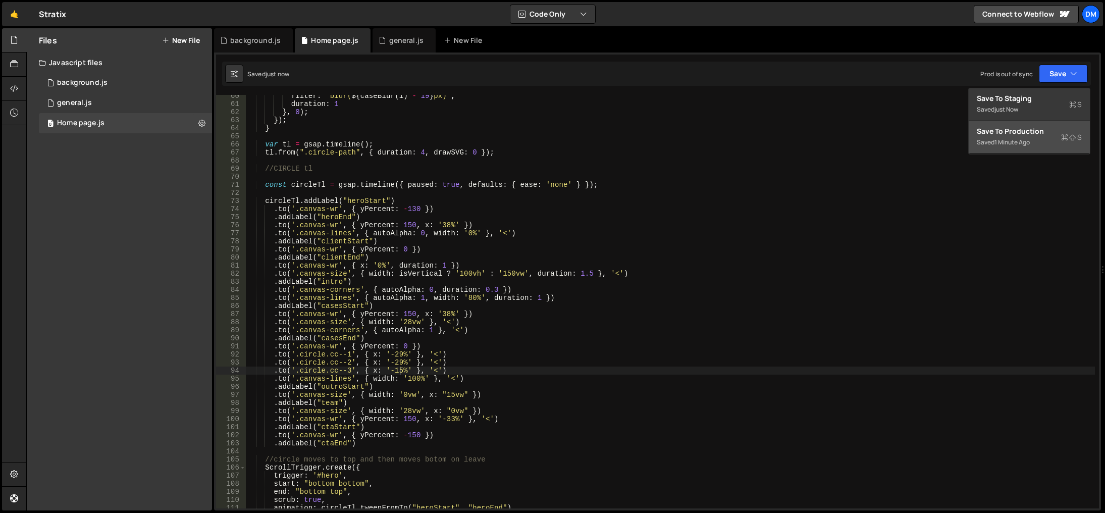
click at [1017, 133] on div "Save to Production S" at bounding box center [1029, 131] width 105 height 10
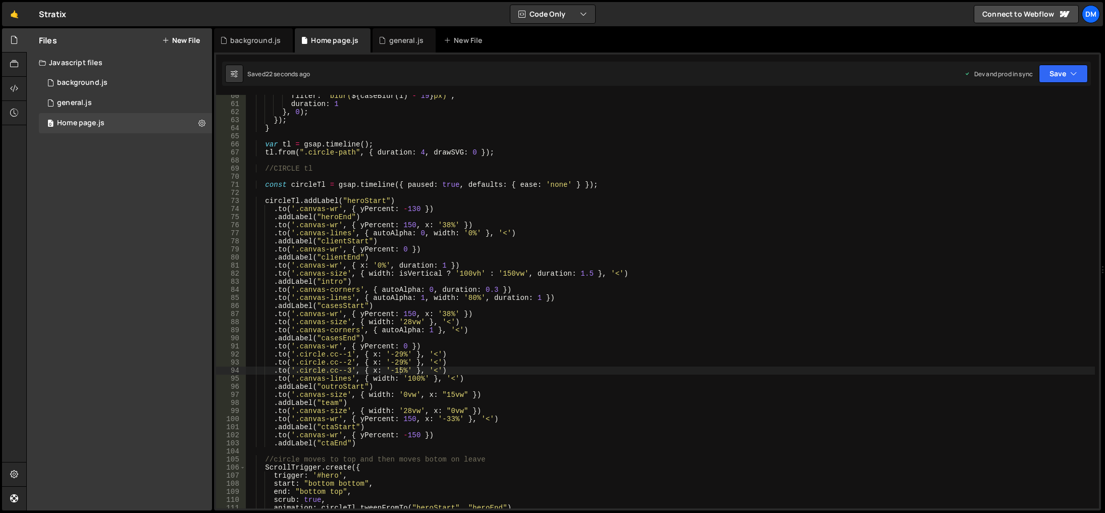
click at [397, 368] on div "filter : ` blur( ${ caseBlur ( i ) - 19 } px) ` , duration : 1 } , 0 ) ; }) ; }…" at bounding box center [670, 306] width 849 height 429
click at [460, 323] on div "filter : ` blur( ${ caseBlur ( i ) - 19 } px) ` , duration : 1 } , 0 ) ; }) ; }…" at bounding box center [670, 306] width 849 height 429
click at [396, 361] on div "filter : ` blur( ${ caseBlur ( i ) - 19 } px) ` , duration : 1 } , 0 ) ; }) ; }…" at bounding box center [670, 306] width 849 height 429
drag, startPoint x: 408, startPoint y: 363, endPoint x: 468, endPoint y: 365, distance: 59.6
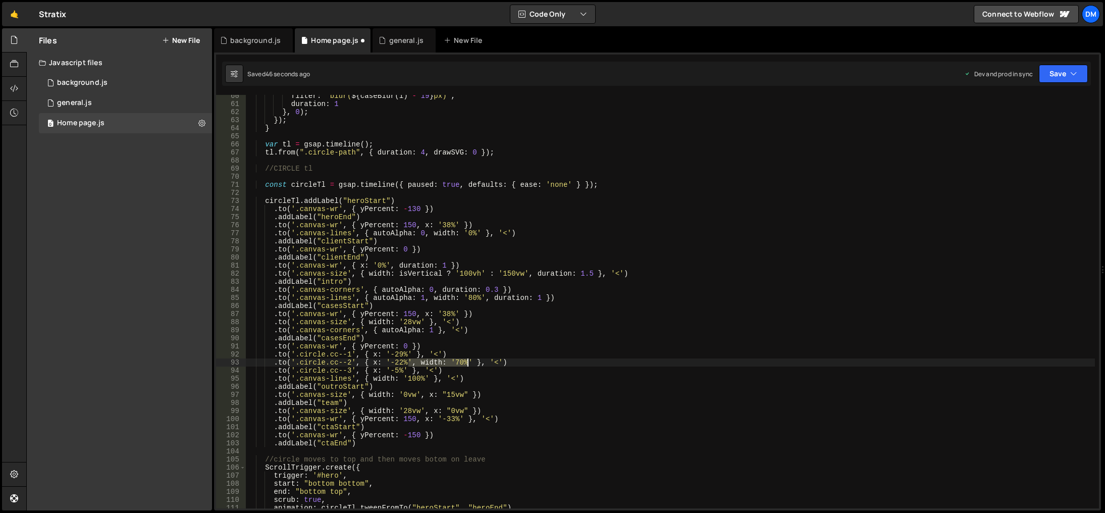
click at [468, 365] on div "filter : ` blur( ${ caseBlur ( i ) - 19 } px) ` , duration : 1 } , 0 ) ; }) ; }…" at bounding box center [670, 306] width 849 height 429
click at [406, 369] on div "filter : ` blur( ${ caseBlur ( i ) - 19 } px) ` , duration : 1 } , 0 ) ; }) ; }…" at bounding box center [670, 306] width 849 height 429
paste textarea ", width: '70%'"
click at [448, 368] on div "filter : ` blur( ${ caseBlur ( i ) - 19 } px) ` , duration : 1 } , 0 ) ; }) ; }…" at bounding box center [670, 306] width 849 height 429
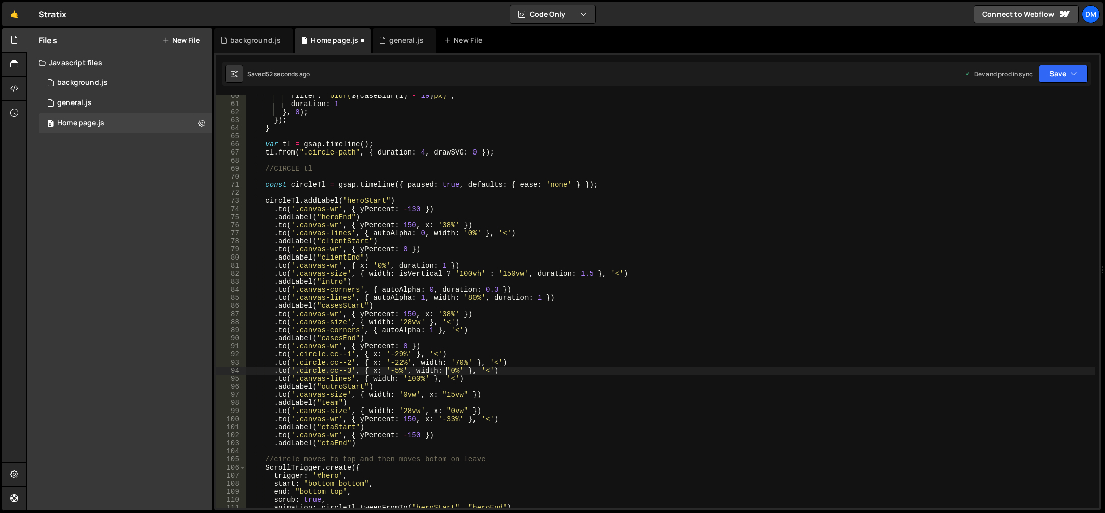
scroll to position [0, 14]
click at [588, 322] on div "filter : ` blur( ${ caseBlur ( i ) - 19 } px) ` , duration : 1 } , 0 ) ; }) ; }…" at bounding box center [670, 306] width 849 height 429
drag, startPoint x: 1065, startPoint y: 76, endPoint x: 1057, endPoint y: 88, distance: 14.6
click at [1064, 76] on button "Save" at bounding box center [1063, 74] width 49 height 18
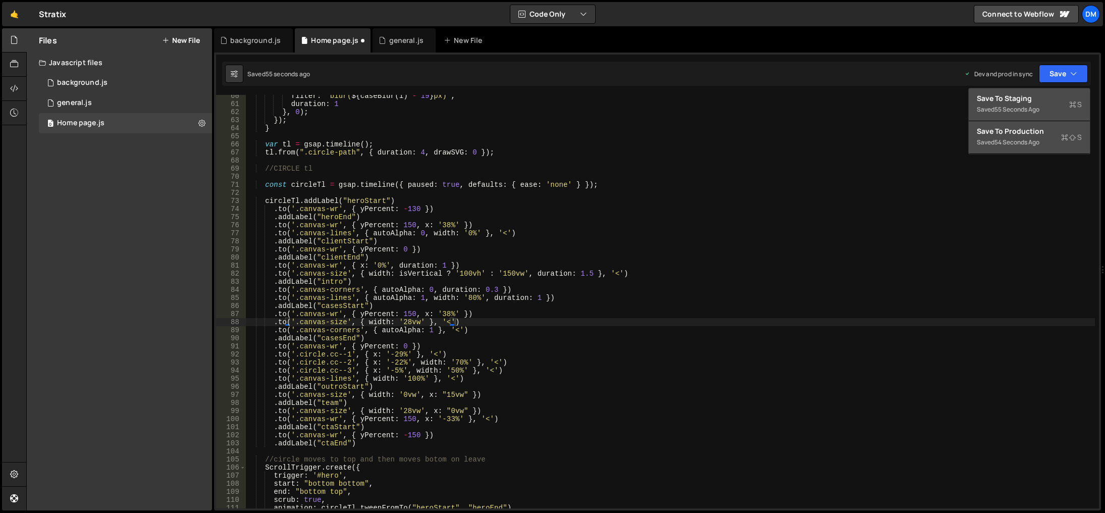
click at [1046, 97] on div "Save to Staging S" at bounding box center [1029, 98] width 105 height 10
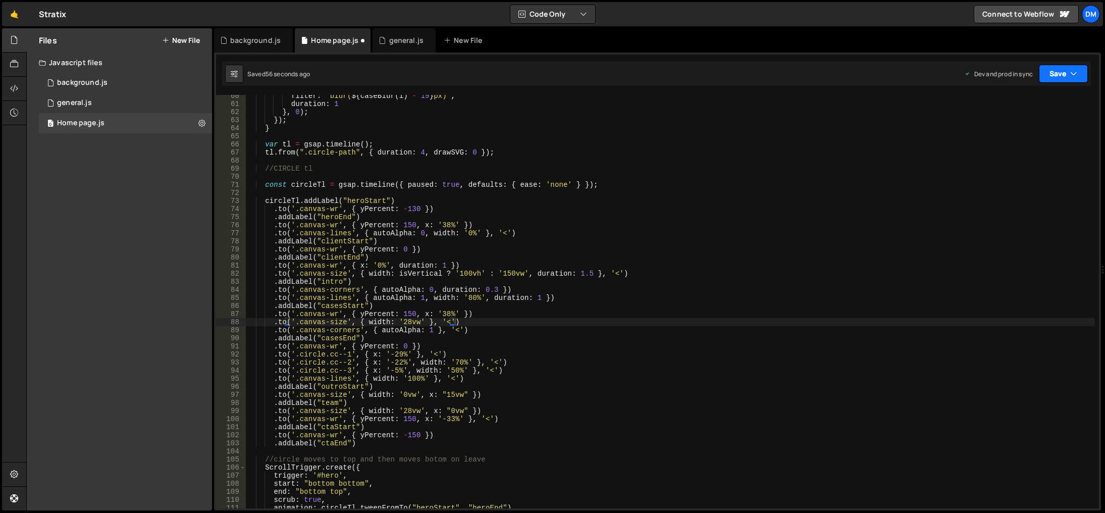
click at [1060, 73] on button "Save" at bounding box center [1063, 74] width 49 height 18
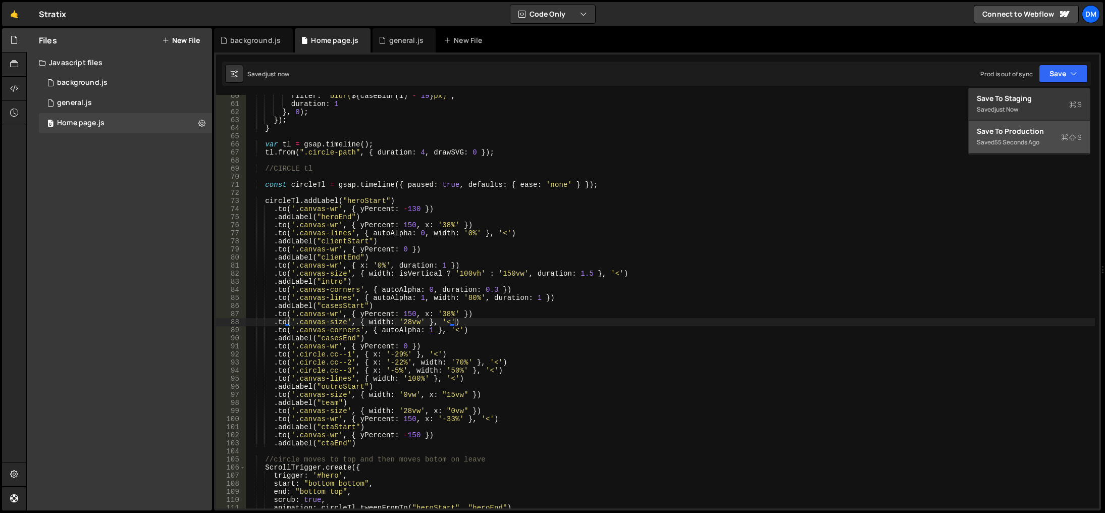
click at [1008, 131] on div "Save to Production S" at bounding box center [1029, 131] width 105 height 10
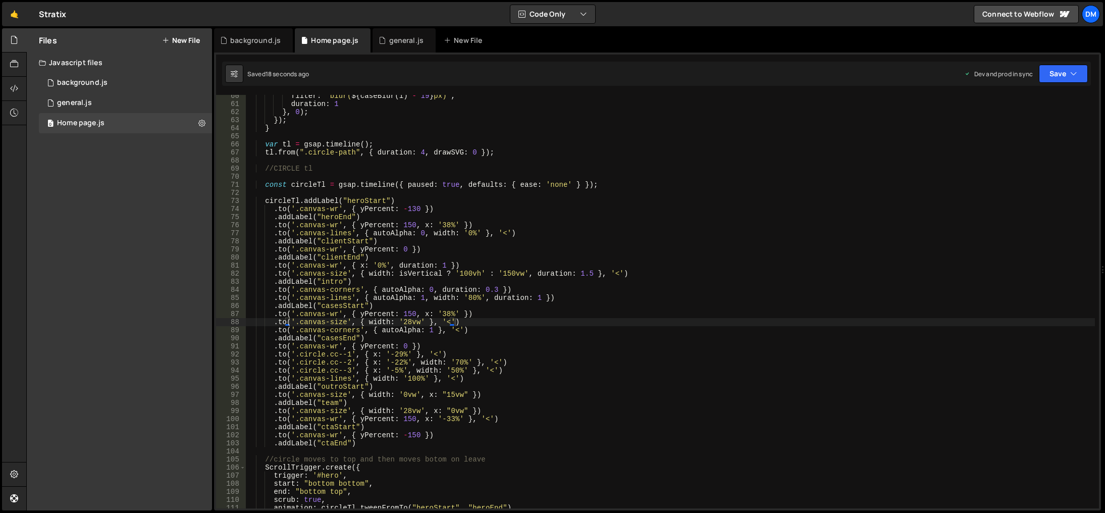
click at [393, 368] on div "filter : ` blur( ${ caseBlur ( i ) - 19 } px) ` , duration : 1 } , 0 ) ; }) ; }…" at bounding box center [670, 306] width 849 height 429
click at [541, 332] on div "filter : ` blur( ${ caseBlur ( i ) - 19 } px) ` , duration : 1 } , 0 ) ; }) ; }…" at bounding box center [670, 306] width 849 height 429
click at [454, 371] on div "filter : ` blur( ${ caseBlur ( i ) - 19 } px) ` , duration : 1 } , 0 ) ; }) ; }…" at bounding box center [670, 306] width 849 height 429
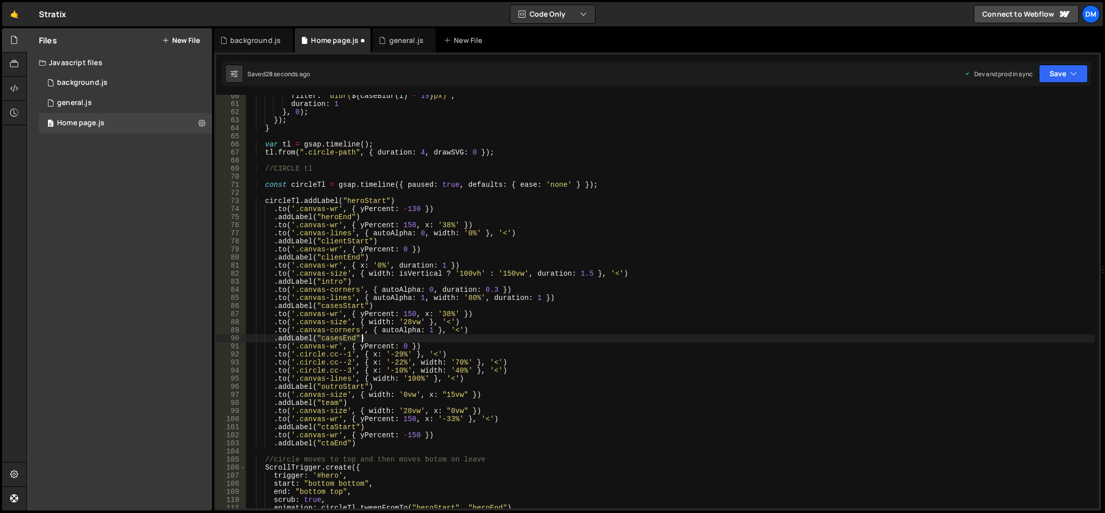
click at [623, 338] on div "filter : ` blur( ${ caseBlur ( i ) - 19 } px) ` , duration : 1 } , 0 ) ; }) ; }…" at bounding box center [670, 306] width 849 height 429
drag, startPoint x: 1069, startPoint y: 78, endPoint x: 1058, endPoint y: 89, distance: 15.3
click at [1067, 78] on button "Save" at bounding box center [1063, 74] width 49 height 18
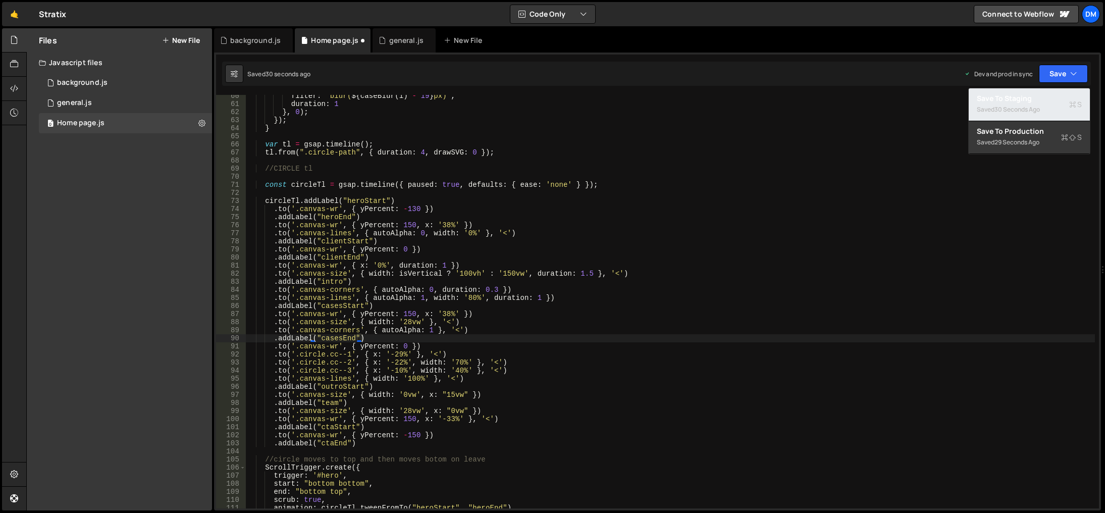
click at [1042, 102] on div "Save to Staging S" at bounding box center [1029, 98] width 105 height 10
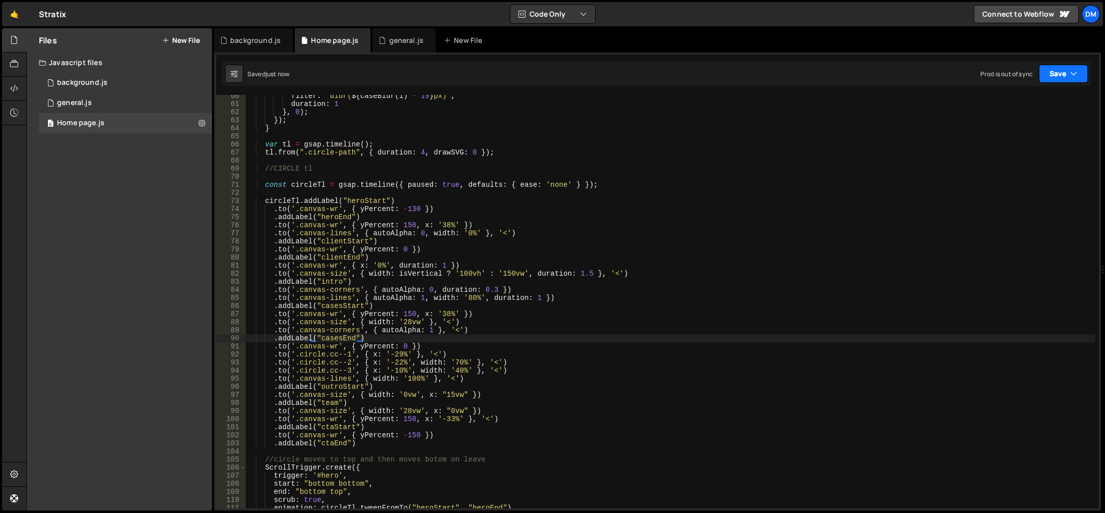
click at [1063, 77] on button "Save" at bounding box center [1063, 74] width 49 height 18
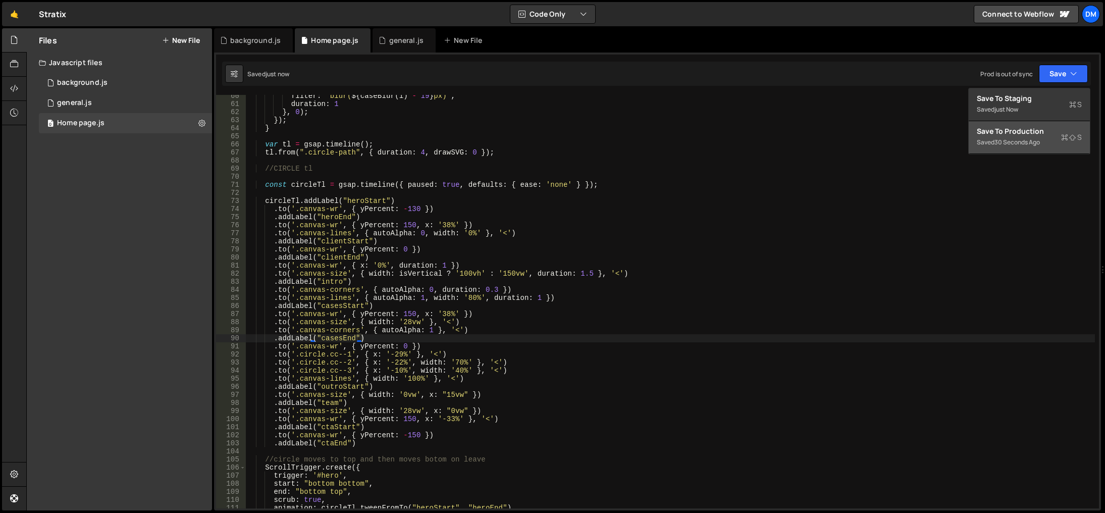
click at [1036, 126] on button "Save to Production S Saved 30 seconds ago" at bounding box center [1028, 137] width 121 height 33
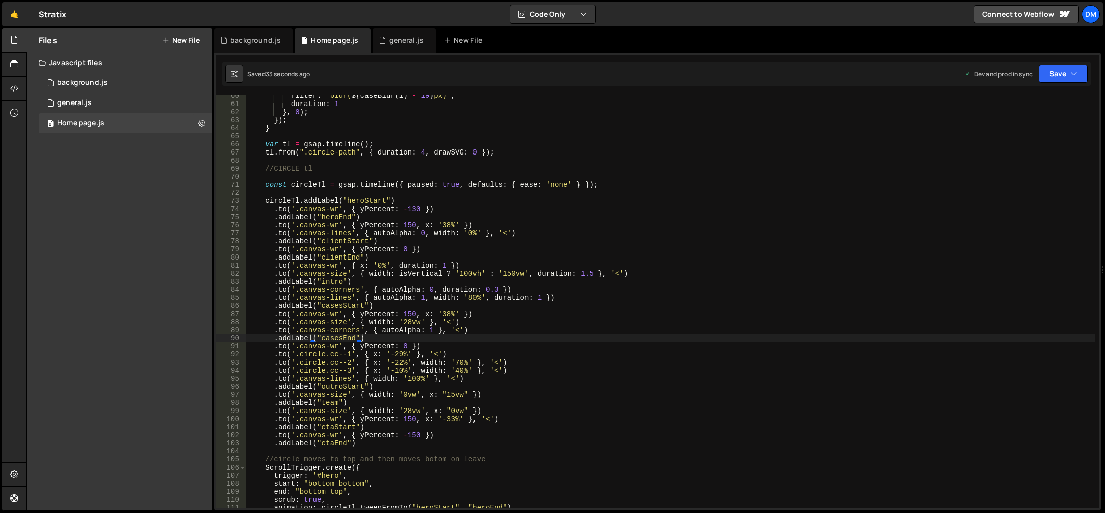
click at [539, 342] on div "filter : ` blur( ${ caseBlur ( i ) - 19 } px) ` , duration : 1 } , 0 ) ; }) ; }…" at bounding box center [670, 306] width 849 height 429
click at [405, 322] on div "filter : ` blur( ${ caseBlur ( i ) - 19 } px) ` , duration : 1 } , 0 ) ; }) ; }…" at bounding box center [670, 306] width 849 height 429
click at [697, 243] on div "filter : ` blur( ${ caseBlur ( i ) - 19 } px) ` , duration : 1 } , 0 ) ; }) ; }…" at bounding box center [670, 306] width 849 height 429
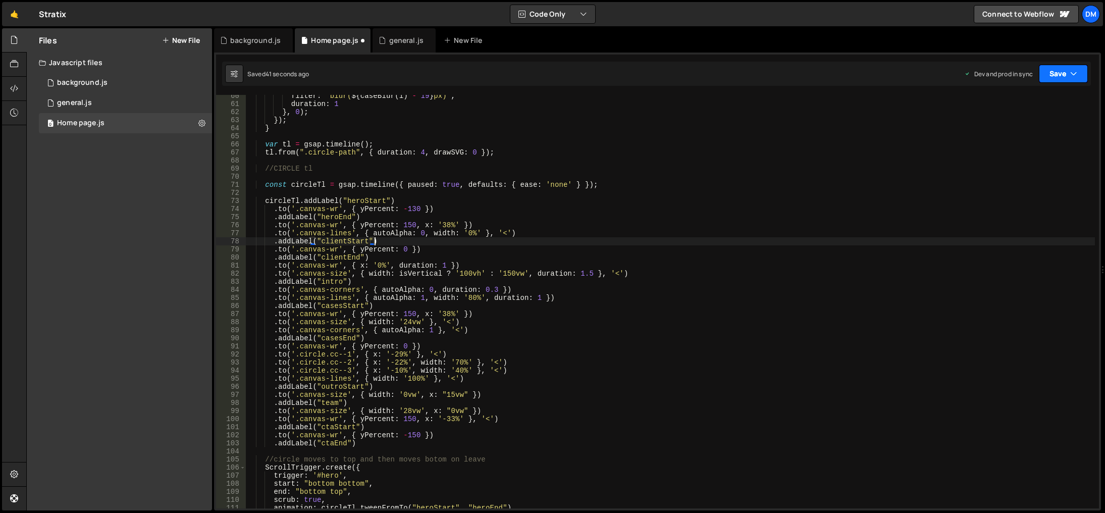
click at [1054, 70] on button "Save" at bounding box center [1063, 74] width 49 height 18
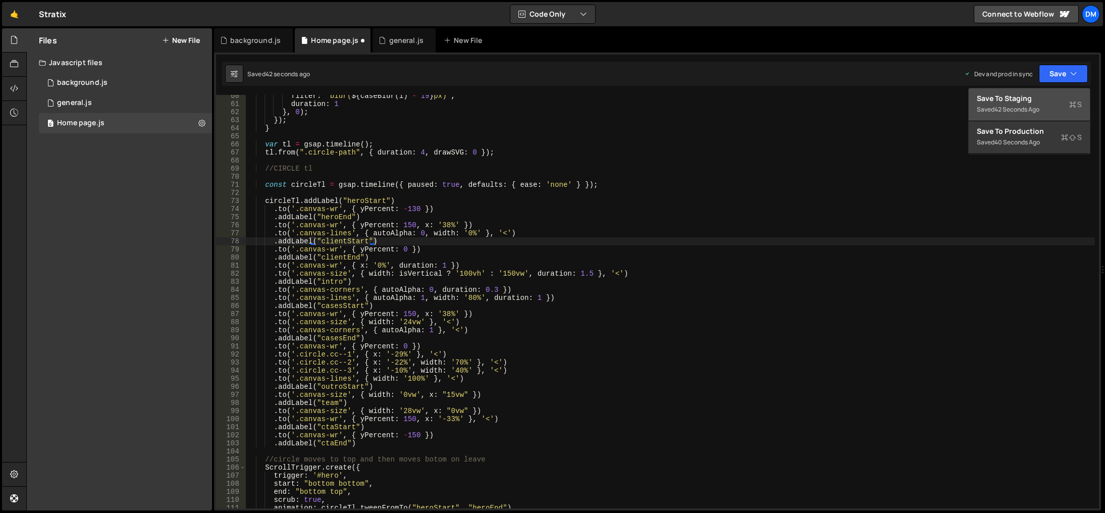
click at [1039, 94] on div "Save to Staging S" at bounding box center [1029, 98] width 105 height 10
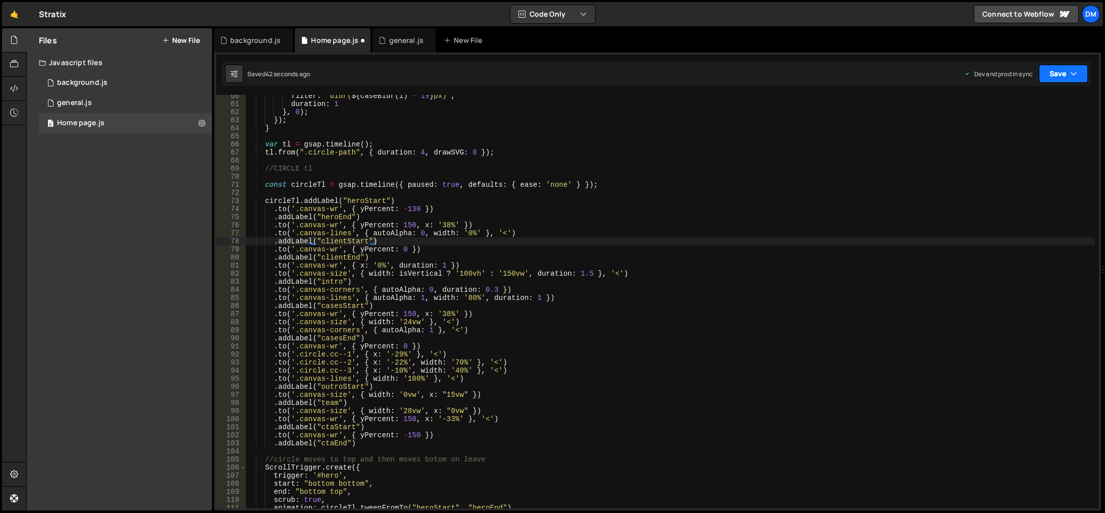
click at [1050, 69] on button "Save" at bounding box center [1063, 74] width 49 height 18
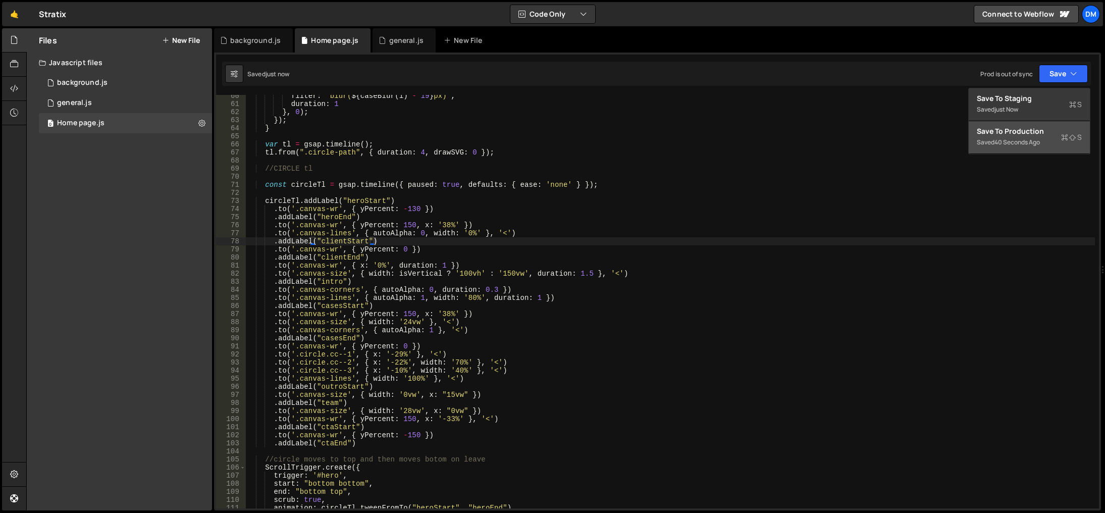
drag, startPoint x: 1014, startPoint y: 128, endPoint x: 1080, endPoint y: 139, distance: 66.6
click at [1014, 128] on div "Save to Production S" at bounding box center [1029, 131] width 105 height 10
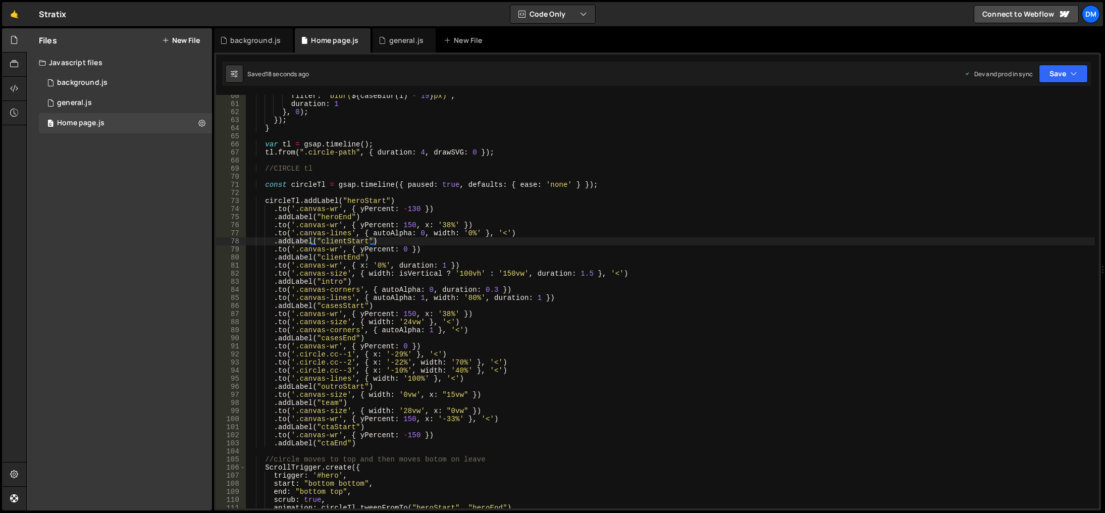
click at [454, 315] on div "filter : ` blur( ${ caseBlur ( i ) - 19 } px) ` , duration : 1 } , 0 ) ; }) ; }…" at bounding box center [670, 306] width 849 height 429
click at [442, 313] on div "filter : ` blur( ${ caseBlur ( i ) - 19 } px) ` , duration : 1 } , 0 ) ; }) ; }…" at bounding box center [670, 306] width 849 height 429
click at [690, 247] on div "filter : ` blur( ${ caseBlur ( i ) - 19 } px) ` , duration : 1 } , 0 ) ; }) ; }…" at bounding box center [670, 306] width 849 height 429
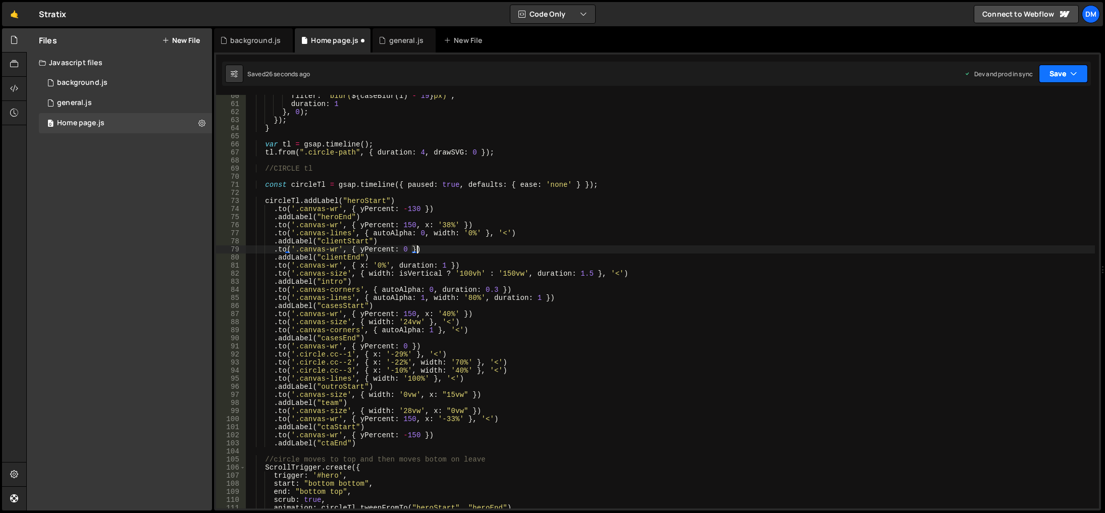
type textarea ".to('.canvas-wr', { yPercent: 0 })"
click at [1056, 69] on button "Save" at bounding box center [1063, 74] width 49 height 18
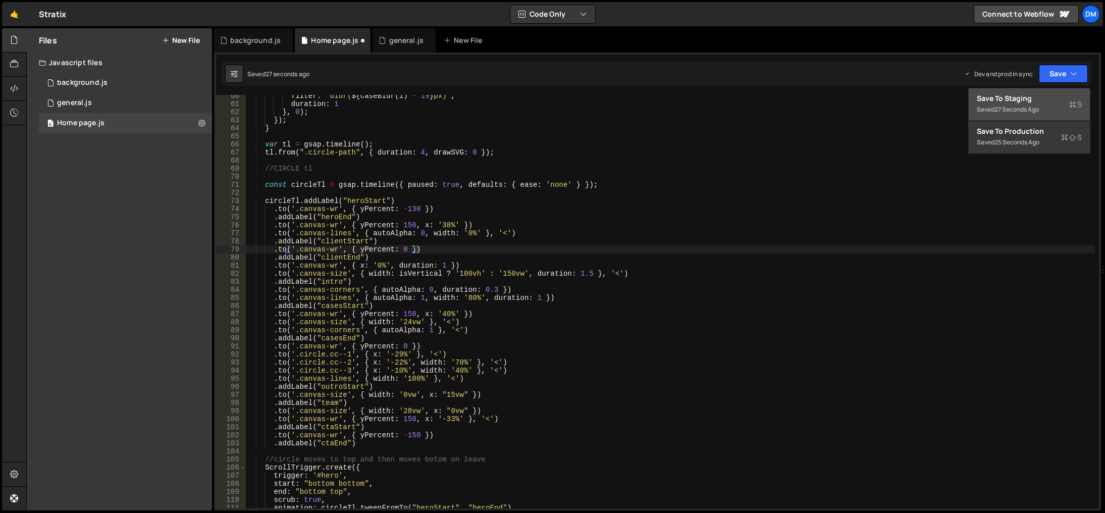
click at [1031, 96] on div "Save to Staging S" at bounding box center [1029, 98] width 105 height 10
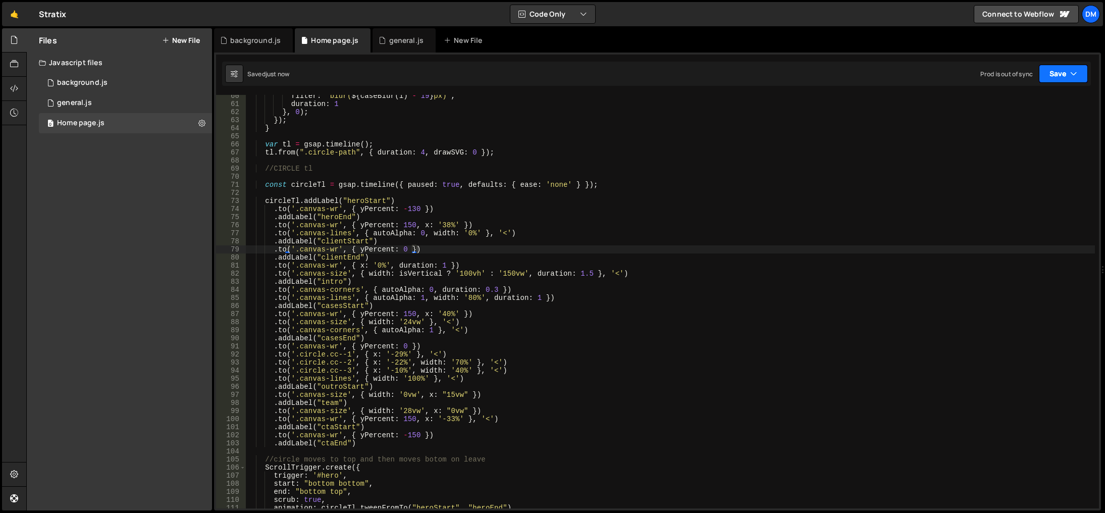
click at [1054, 72] on button "Save" at bounding box center [1063, 74] width 49 height 18
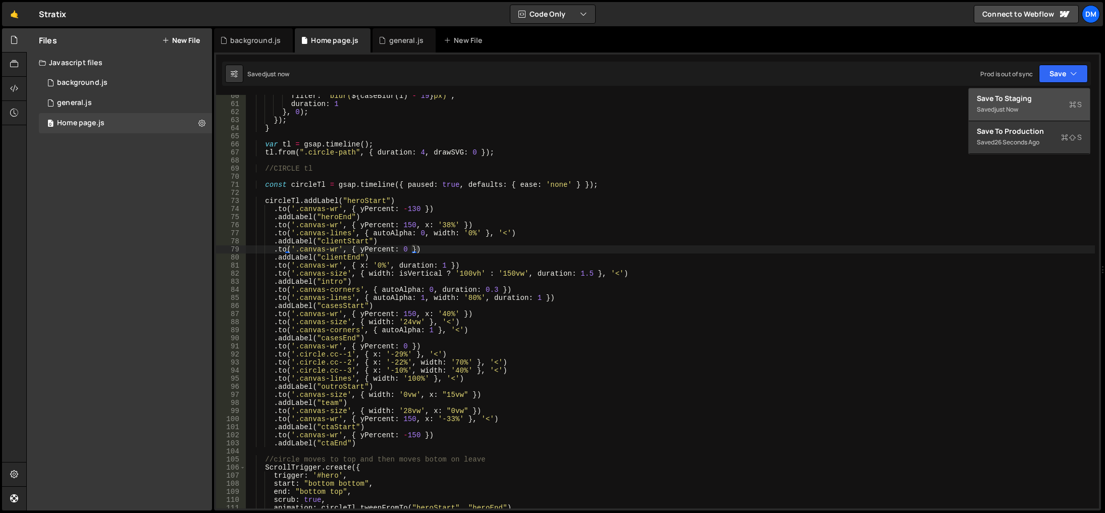
click at [1022, 119] on button "Save to Staging S Saved just now" at bounding box center [1028, 104] width 121 height 33
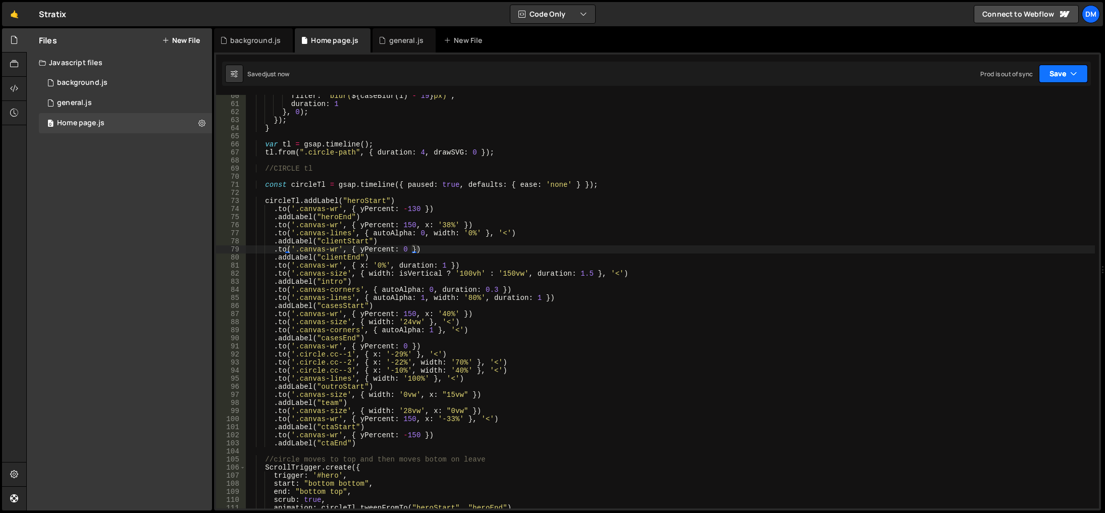
click at [1051, 75] on button "Save" at bounding box center [1063, 74] width 49 height 18
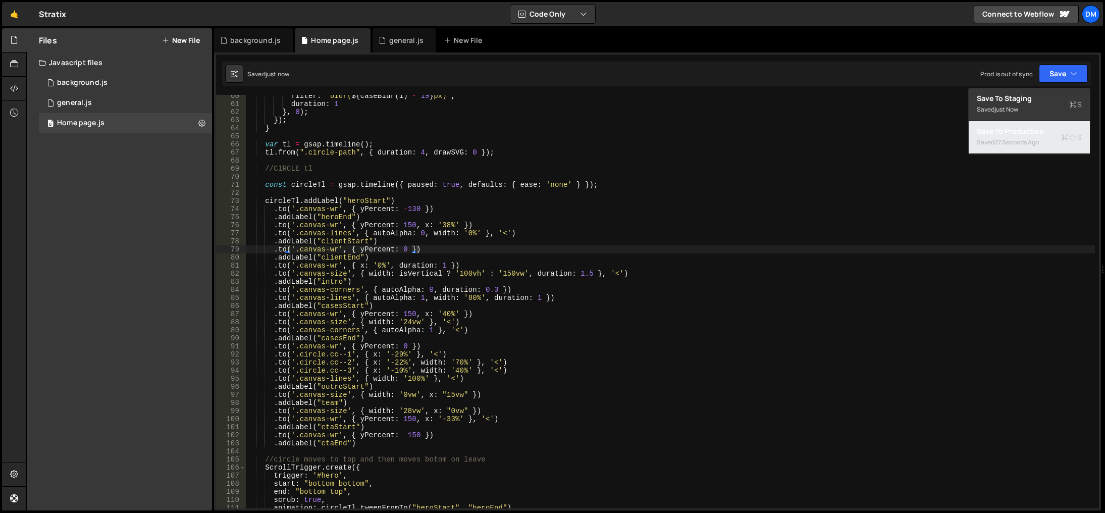
click at [1010, 136] on div "Saved 27 seconds ago" at bounding box center [1029, 142] width 105 height 12
